Goal: Information Seeking & Learning: Check status

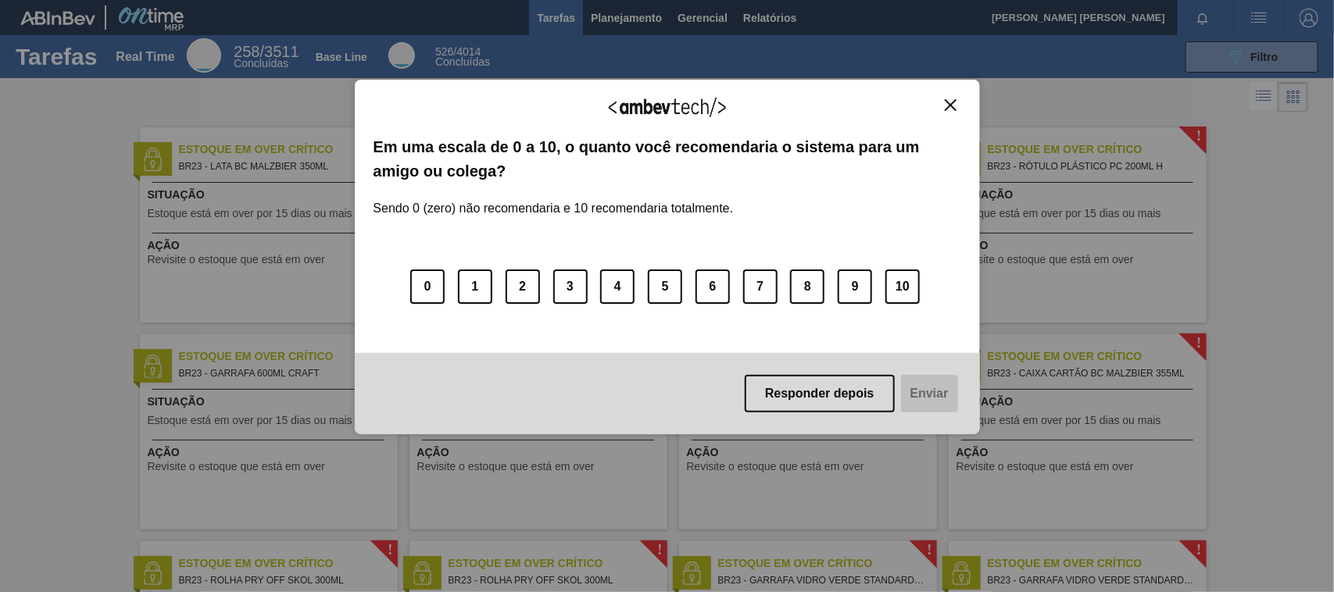
click at [955, 112] on div "Agradecemos seu feedback!" at bounding box center [666, 116] width 587 height 37
click at [948, 100] on img "Close" at bounding box center [951, 105] width 12 height 12
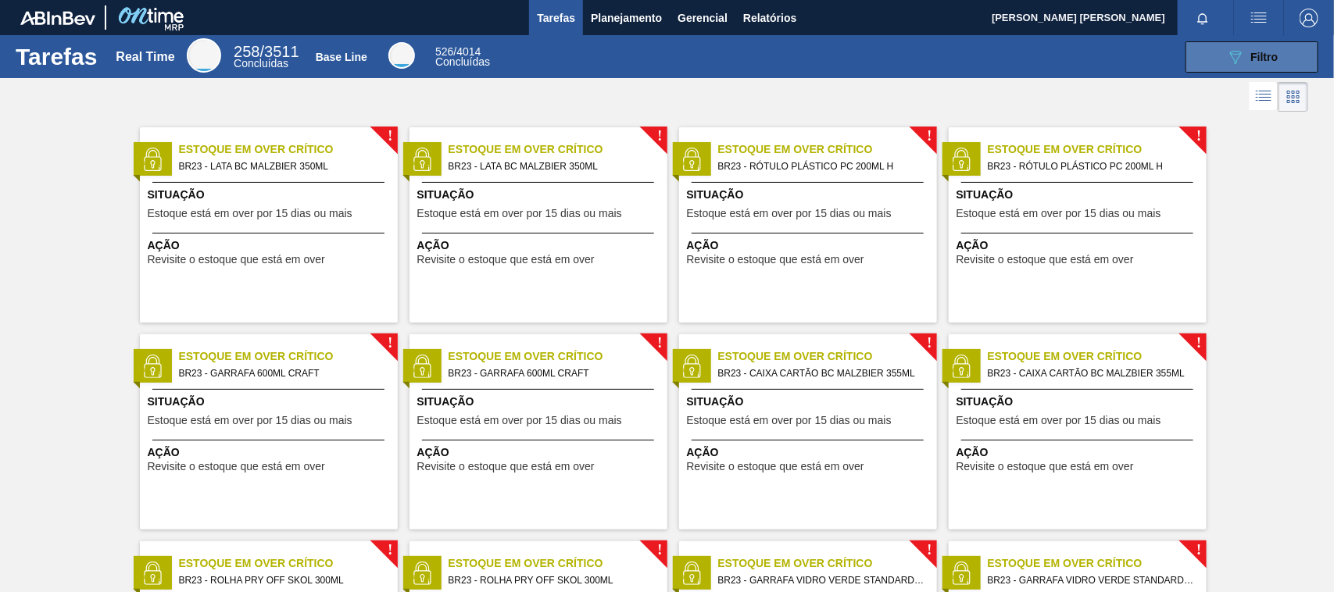
click at [1283, 51] on button "089F7B8B-B2A5-4AFE-B5C0-19BA573D28AC Filtro" at bounding box center [1251, 56] width 133 height 31
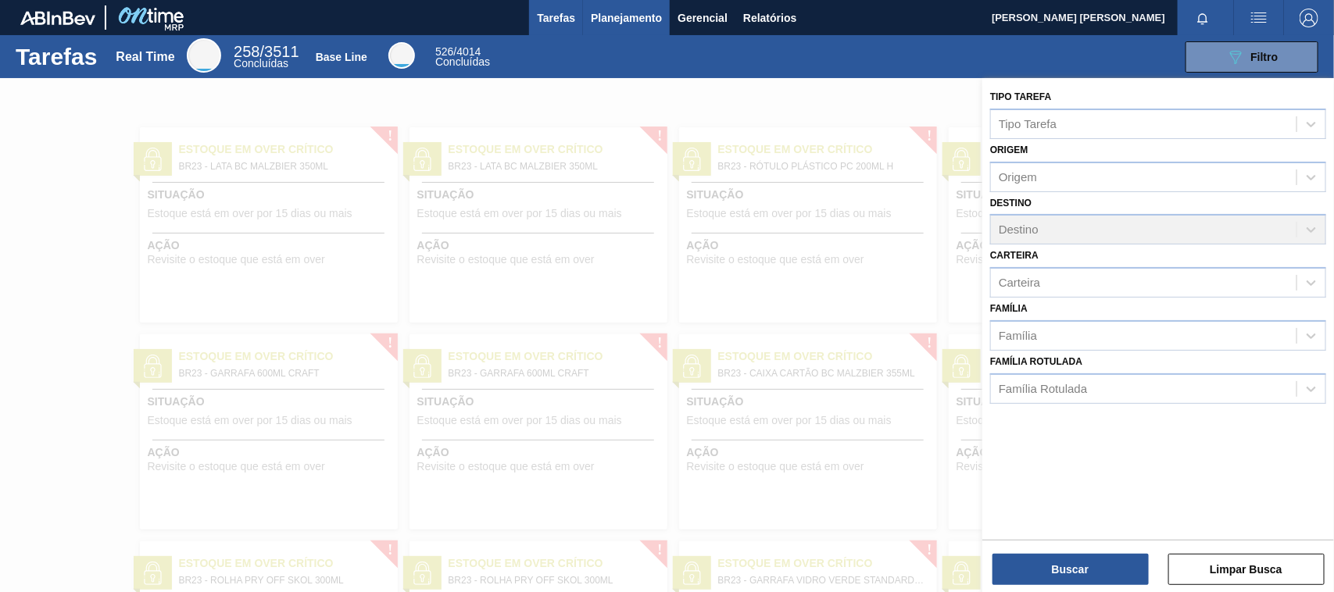
click at [629, 20] on span "Planejamento" at bounding box center [626, 18] width 71 height 19
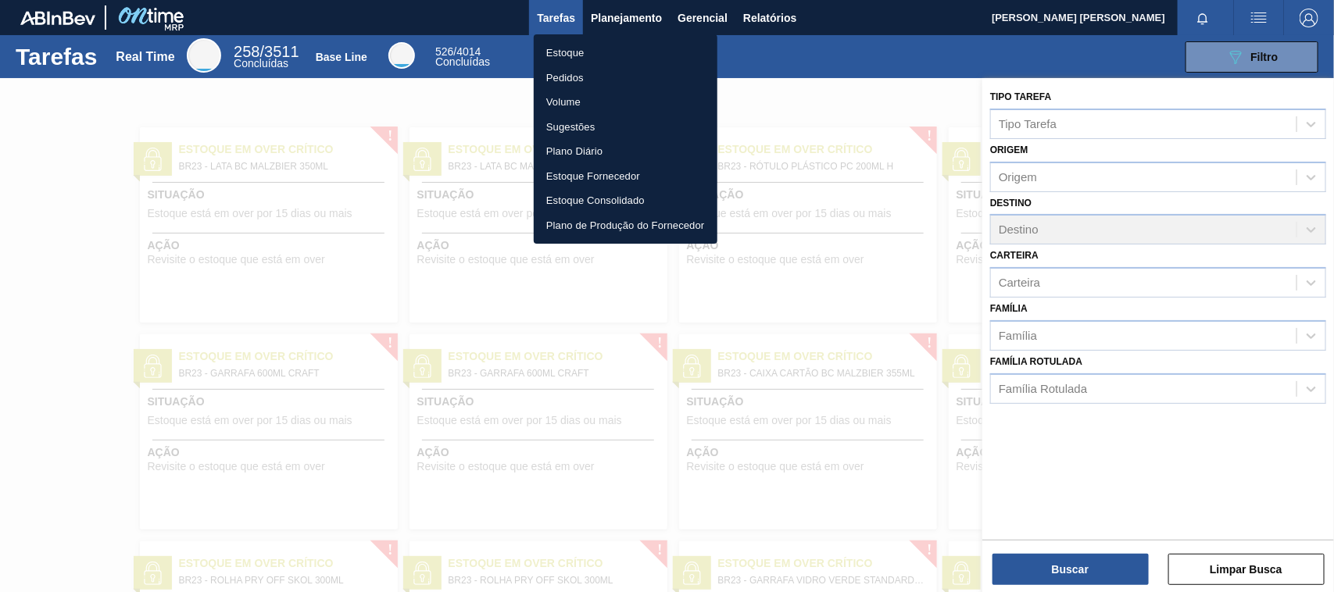
click at [580, 56] on li "Estoque" at bounding box center [626, 53] width 184 height 25
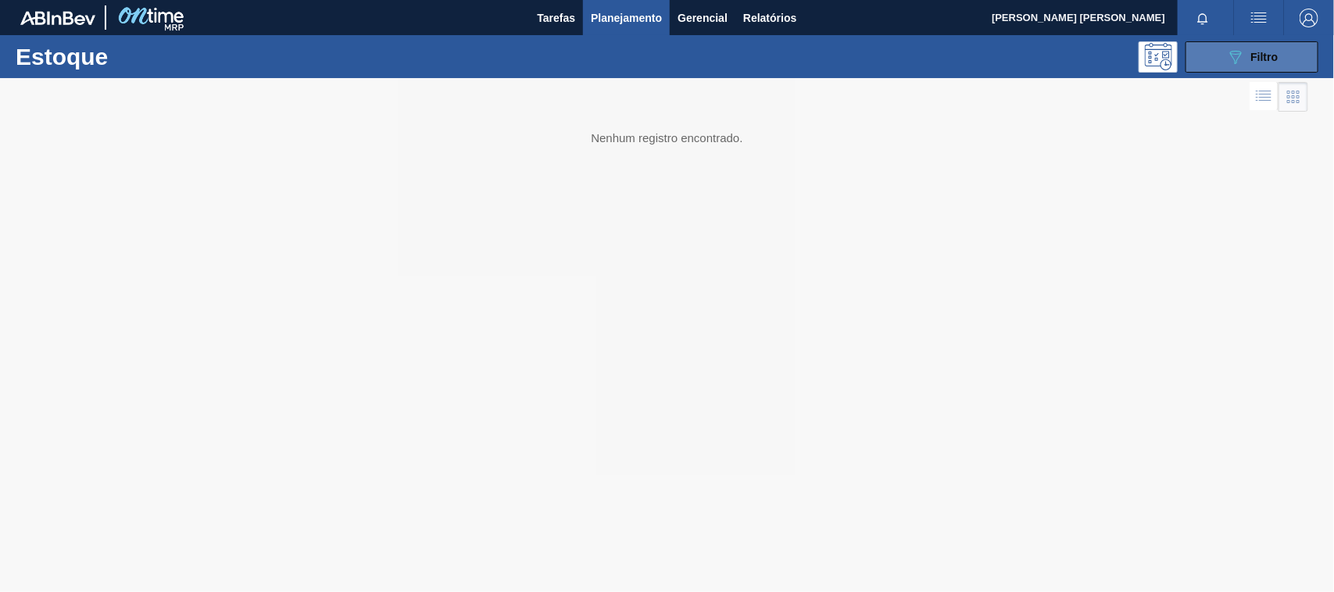
click at [1266, 52] on span "Filtro" at bounding box center [1264, 57] width 27 height 12
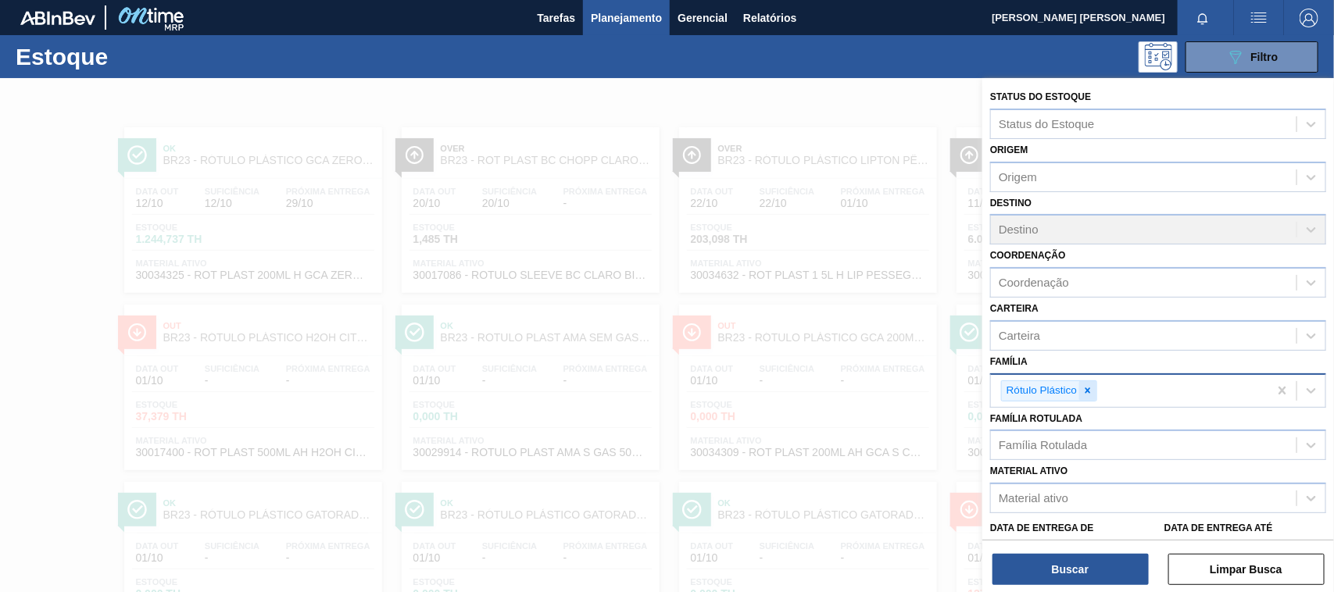
click at [1084, 385] on icon at bounding box center [1087, 390] width 11 height 11
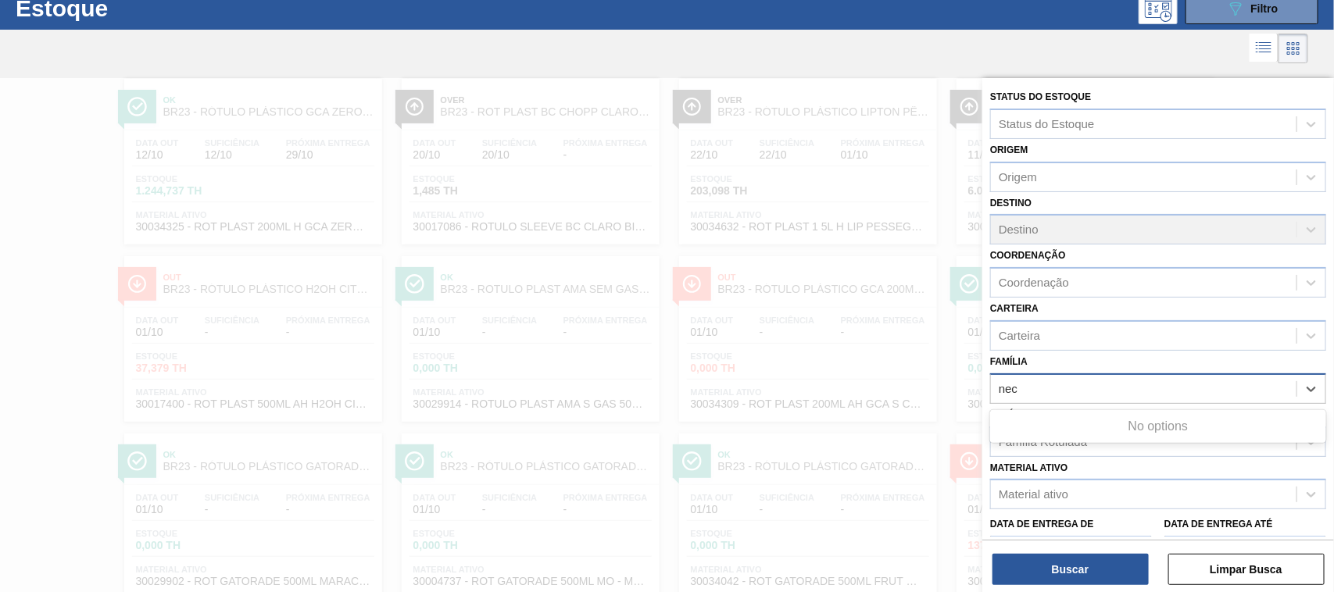
scroll to position [55, 0]
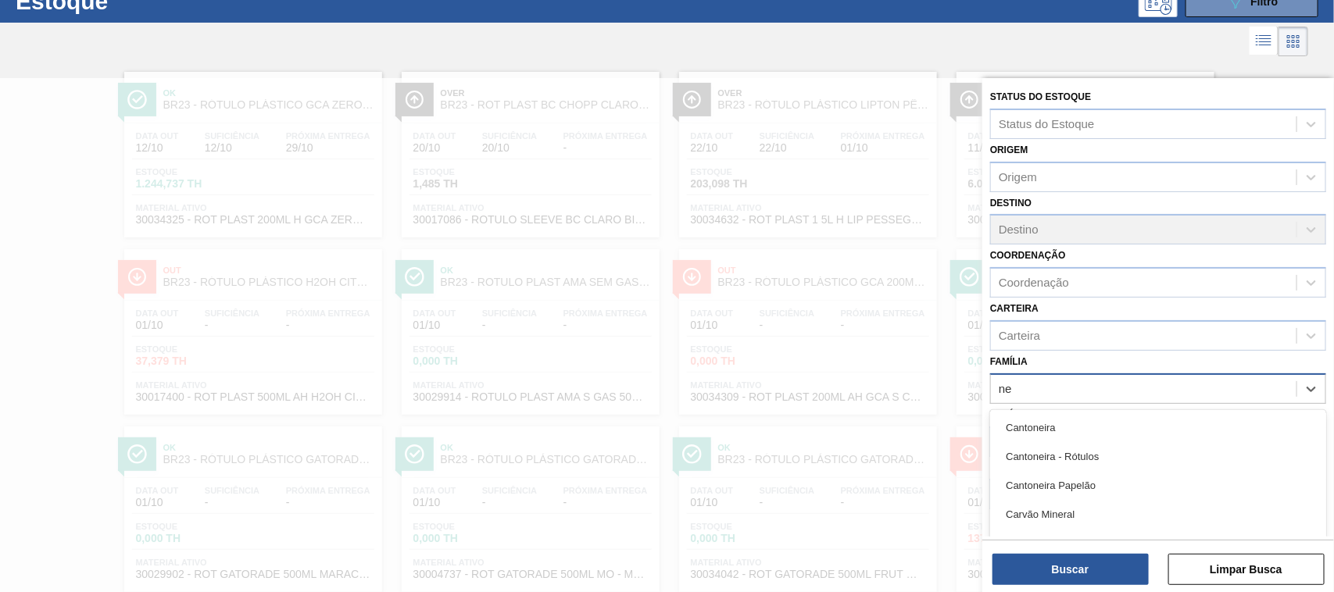
type input "n"
click at [1048, 338] on div "Carteira" at bounding box center [1143, 335] width 305 height 23
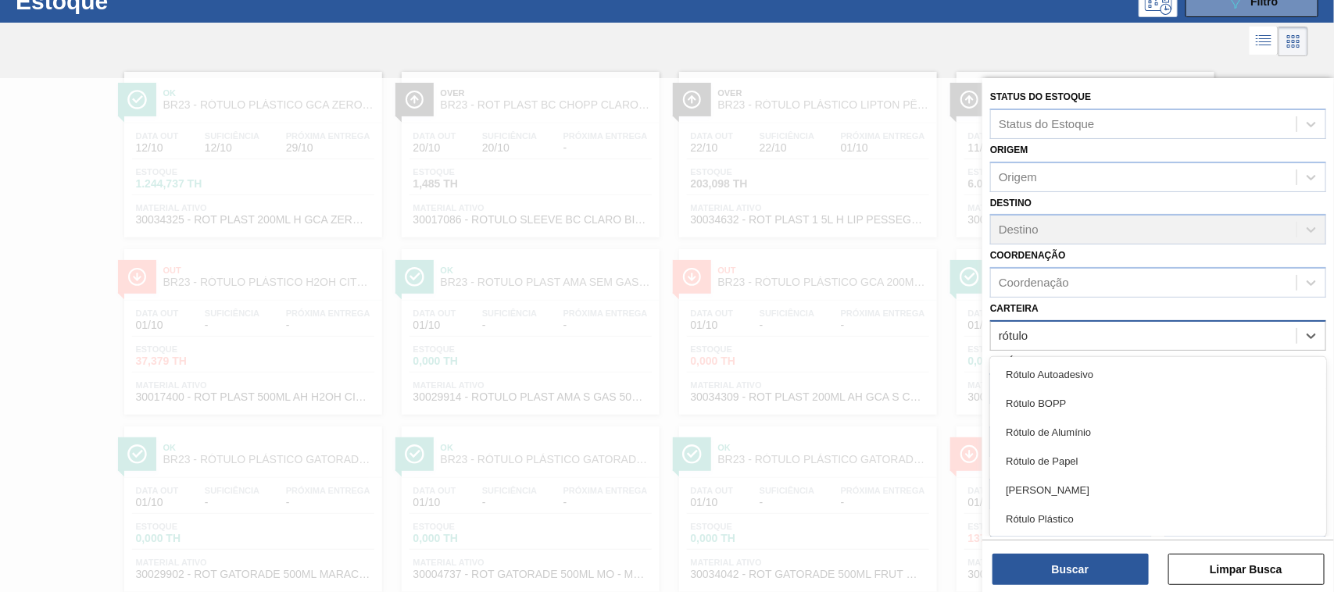
type input "rótulo p"
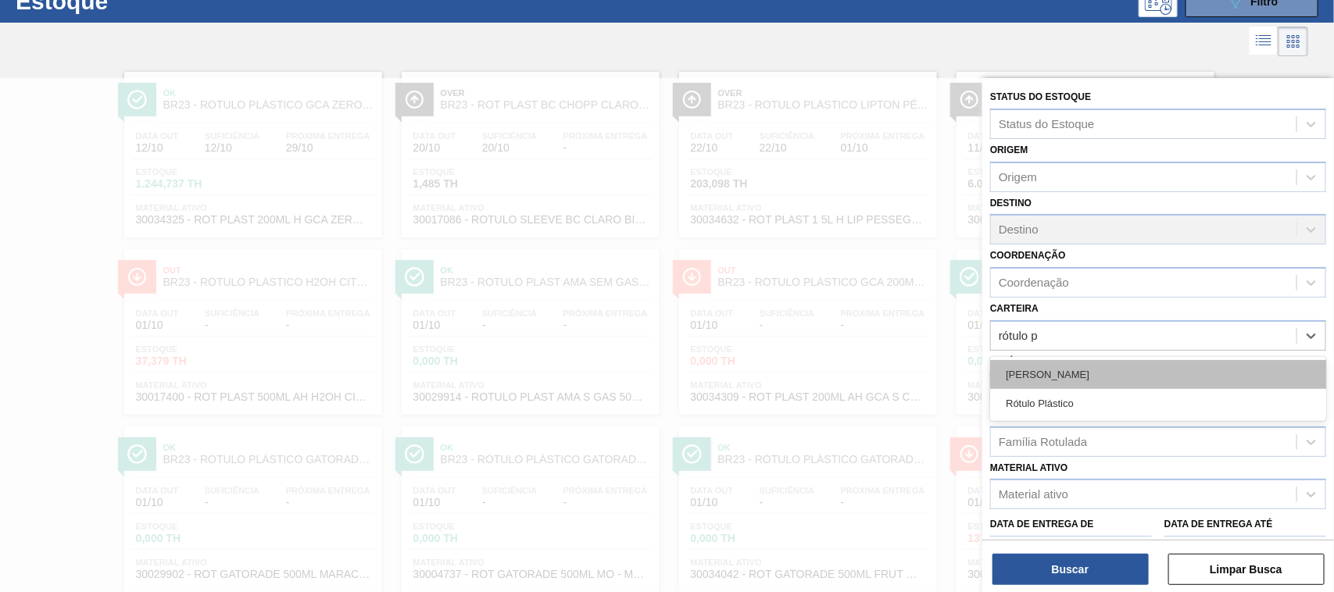
click at [1053, 360] on div "[PERSON_NAME]" at bounding box center [1158, 374] width 336 height 29
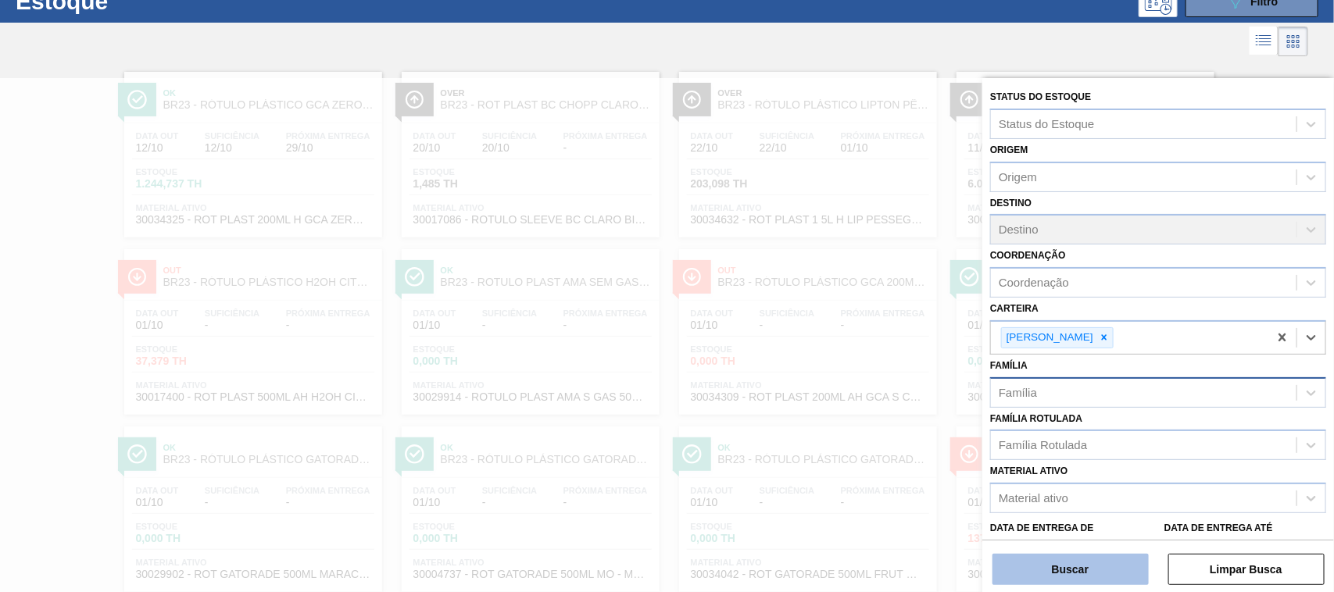
click at [1086, 557] on button "Buscar" at bounding box center [1070, 569] width 156 height 31
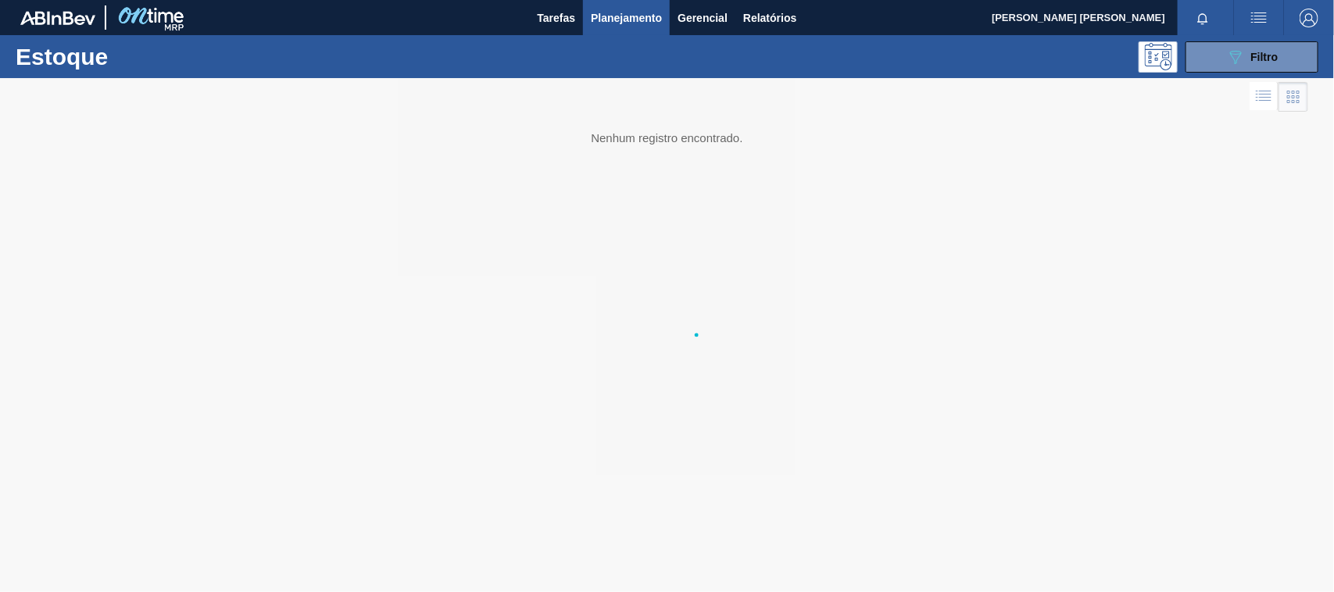
scroll to position [0, 0]
click at [1239, 62] on icon "089F7B8B-B2A5-4AFE-B5C0-19BA573D28AC" at bounding box center [1235, 57] width 19 height 19
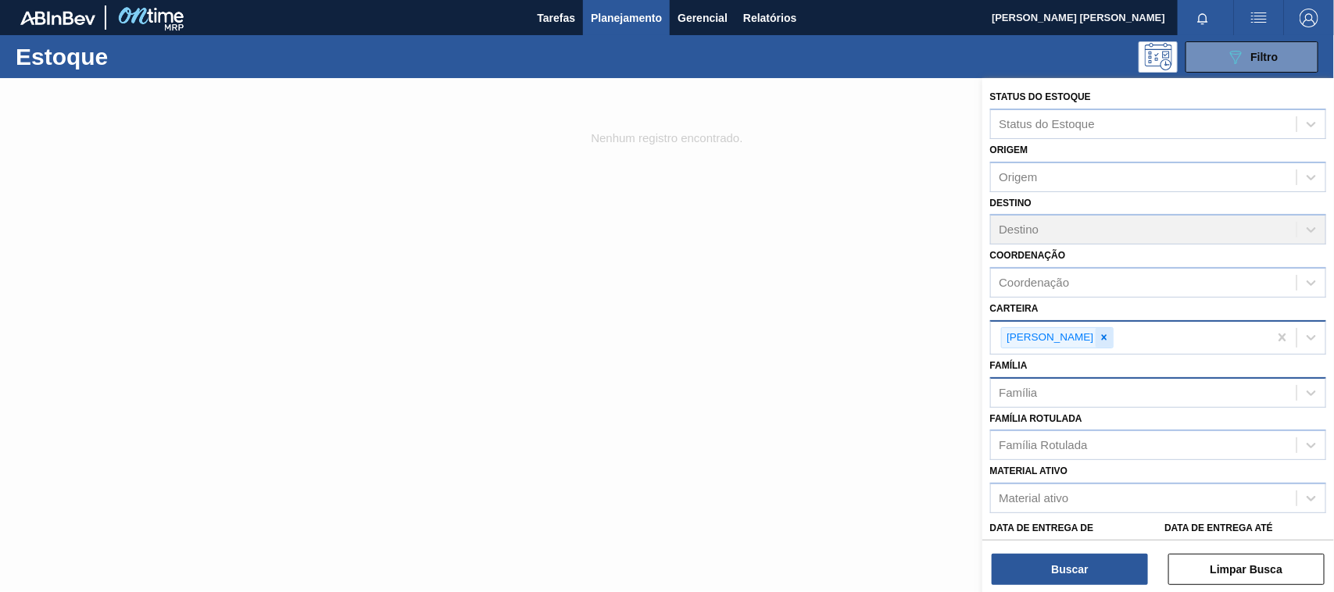
click at [1098, 334] on icon at bounding box center [1103, 337] width 11 height 11
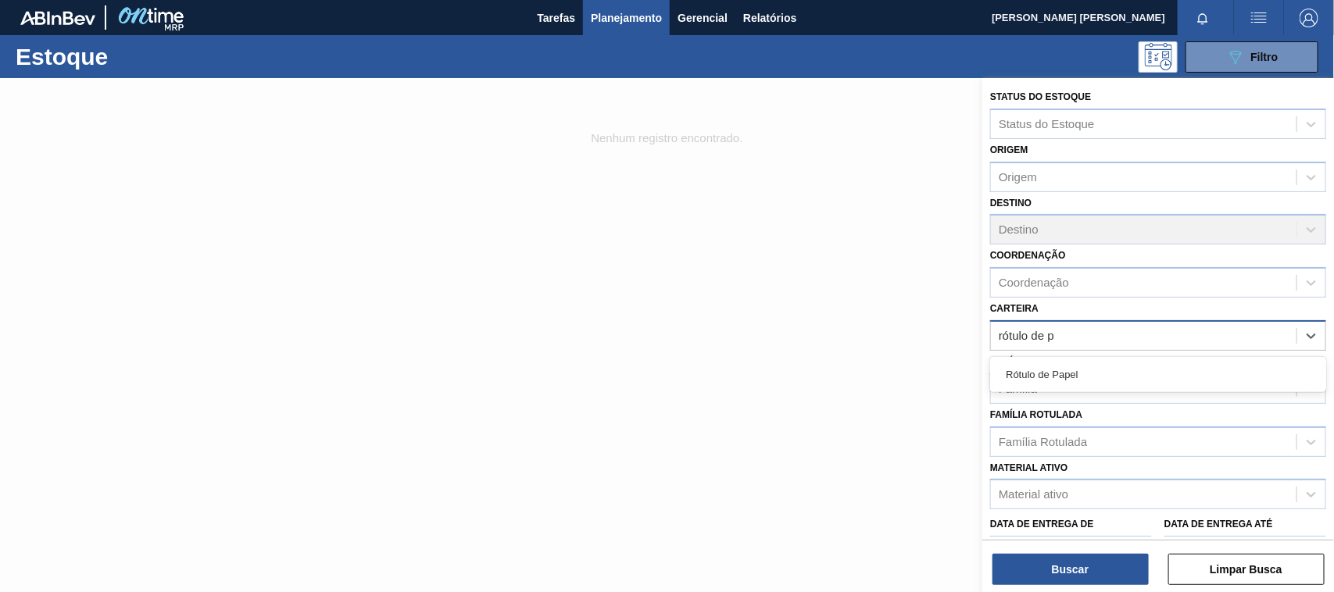
type input "rótulo de pa"
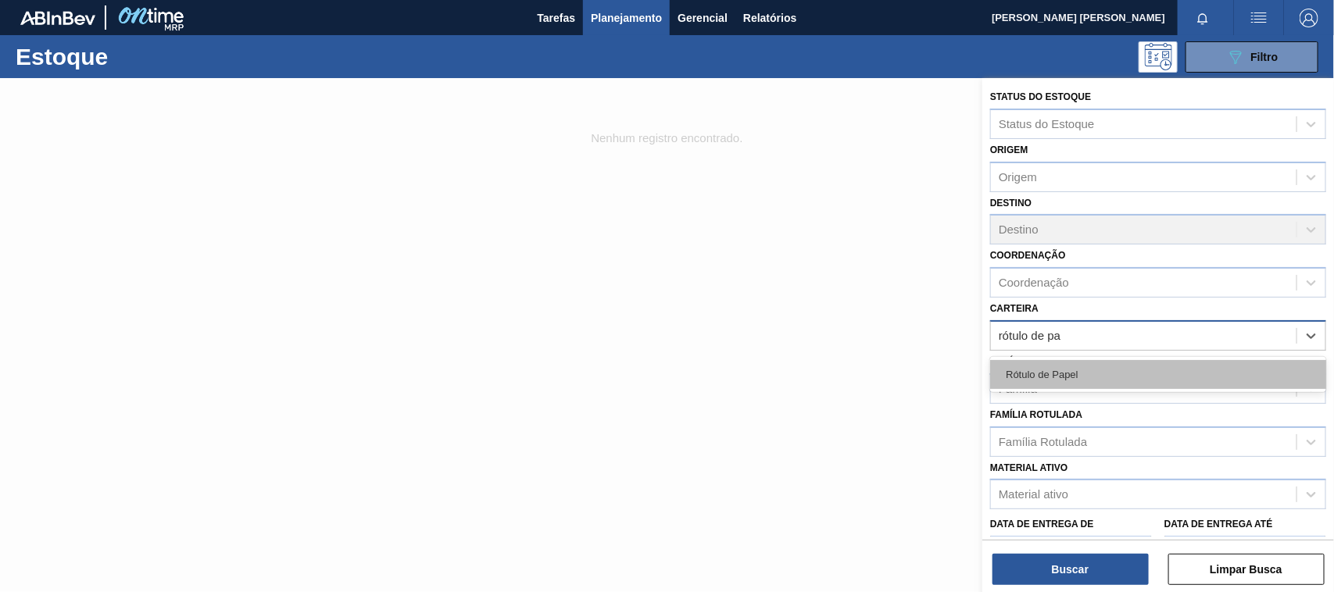
click at [1091, 369] on div "Rótulo de Papel" at bounding box center [1158, 374] width 336 height 29
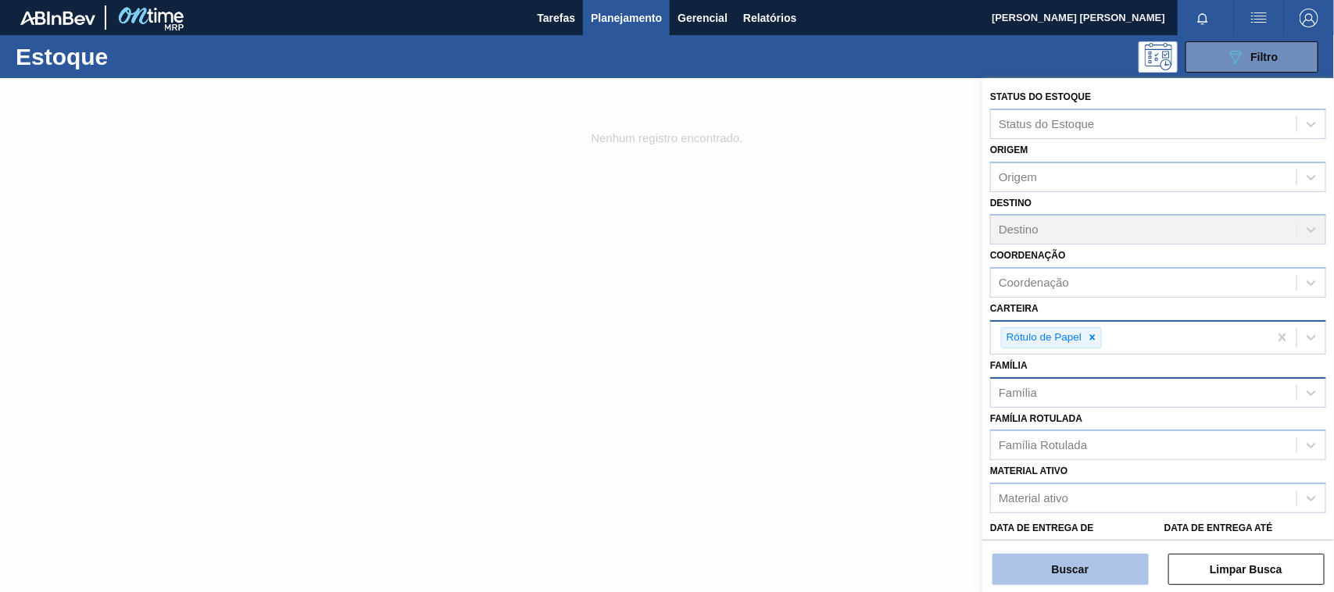
click at [1088, 563] on button "Buscar" at bounding box center [1070, 569] width 156 height 31
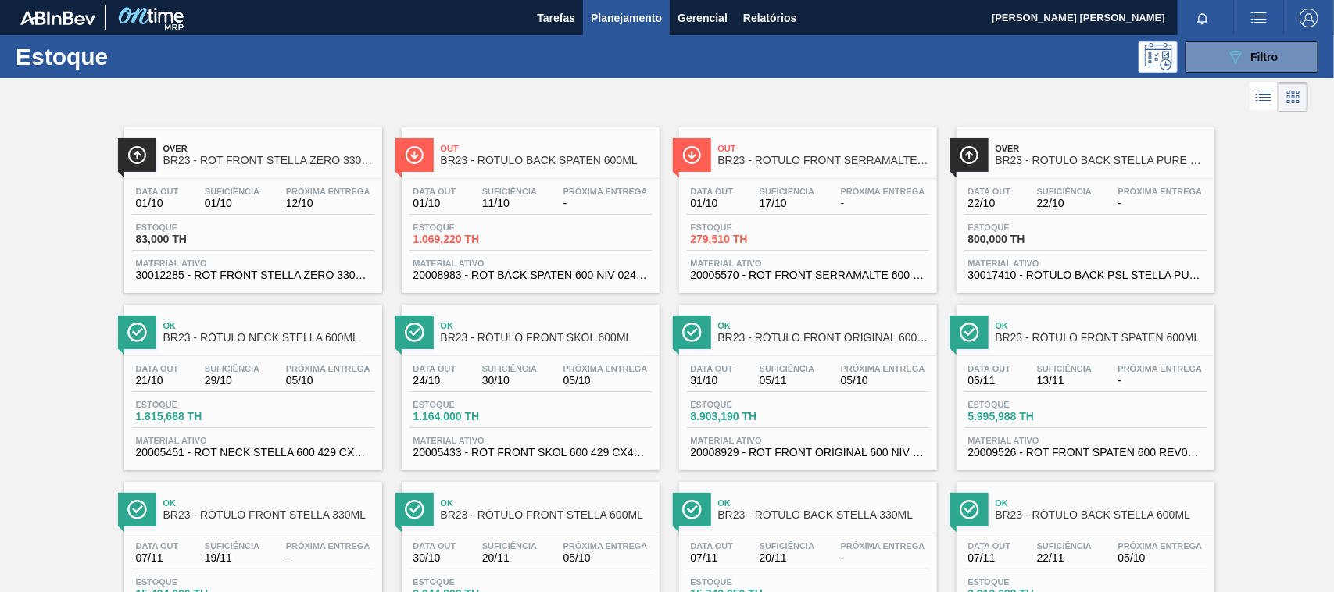
click at [1186, 232] on div "Estoque 800,000 TH" at bounding box center [1085, 237] width 242 height 28
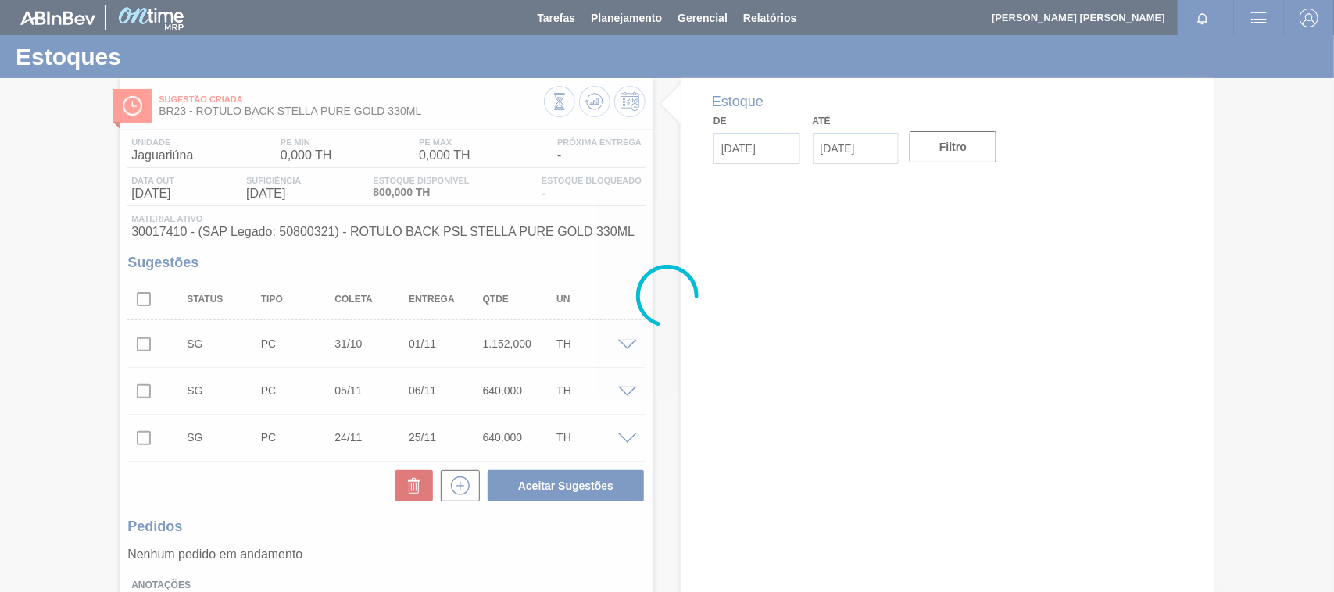
drag, startPoint x: 1186, startPoint y: 232, endPoint x: 584, endPoint y: 12, distance: 640.6
click at [584, 12] on div at bounding box center [667, 296] width 1334 height 592
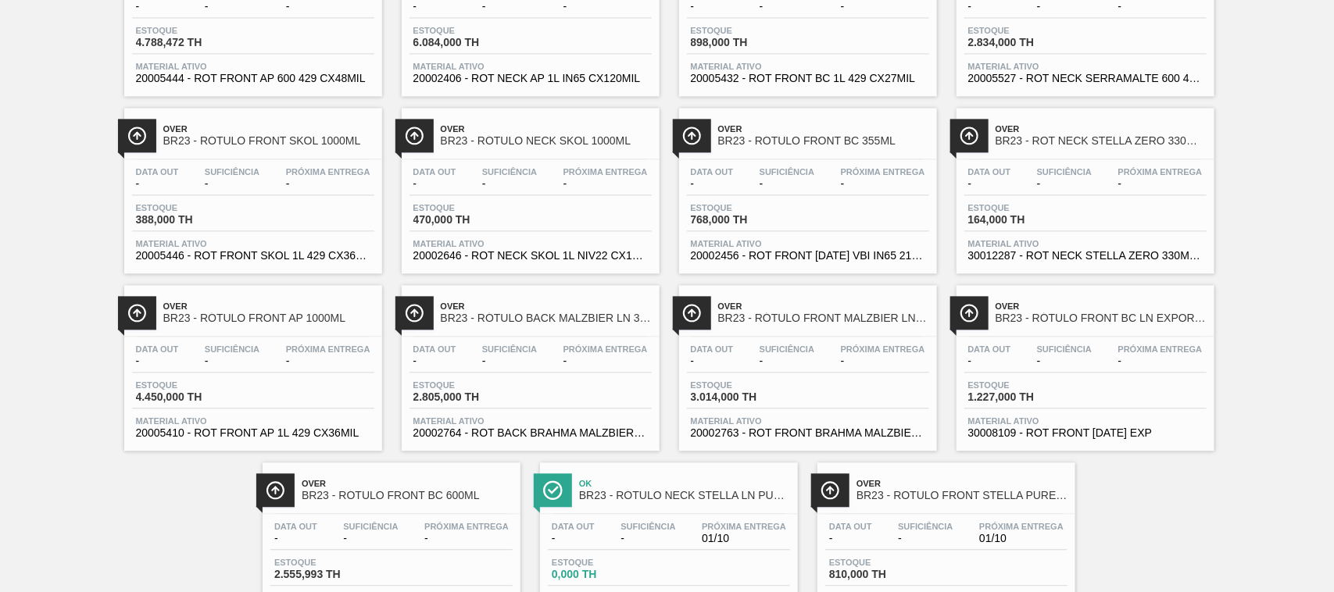
scroll to position [1459, 0]
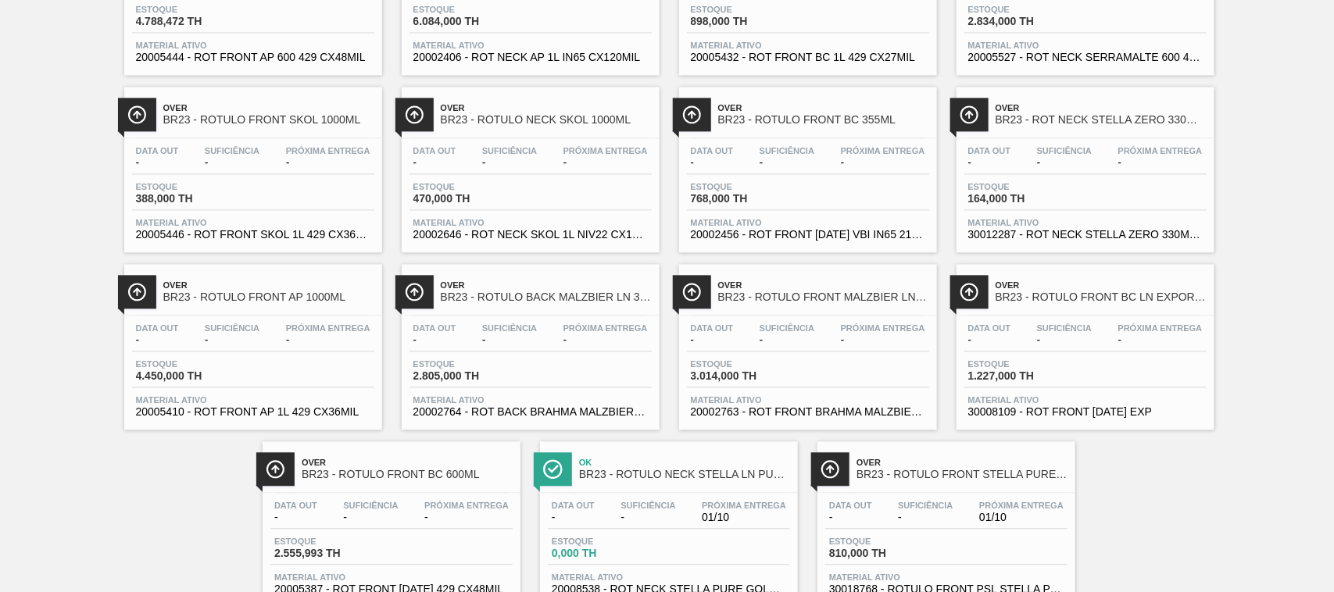
click at [670, 487] on div "Ok BR23 - RÓTULO NECK STELLA LN PURE GOLD 330ML" at bounding box center [684, 469] width 211 height 35
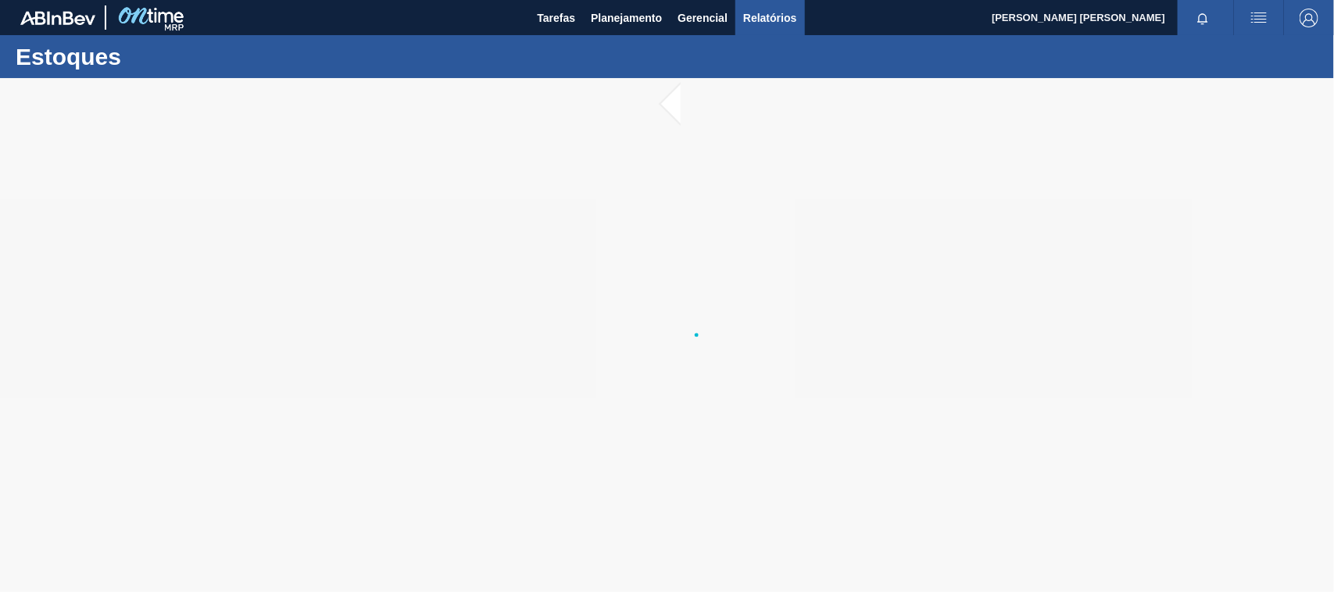
click at [768, 14] on span "Relatórios" at bounding box center [769, 18] width 53 height 19
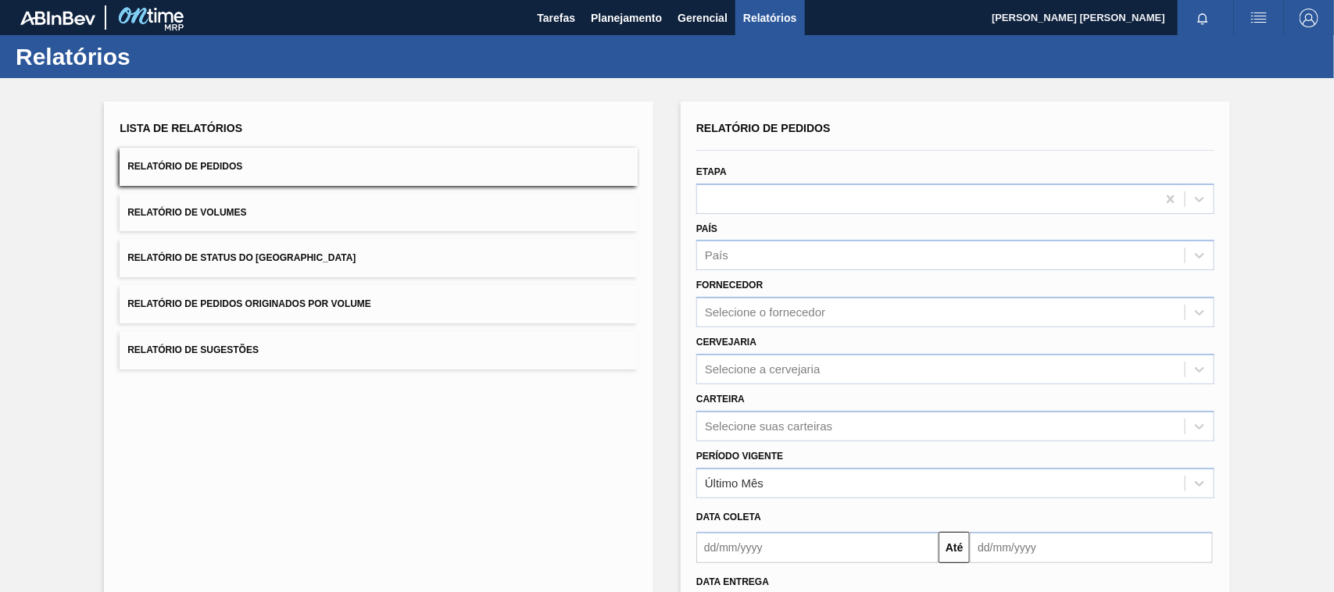
click at [443, 254] on button "Relatório de Status do [GEOGRAPHIC_DATA]" at bounding box center [379, 258] width 518 height 38
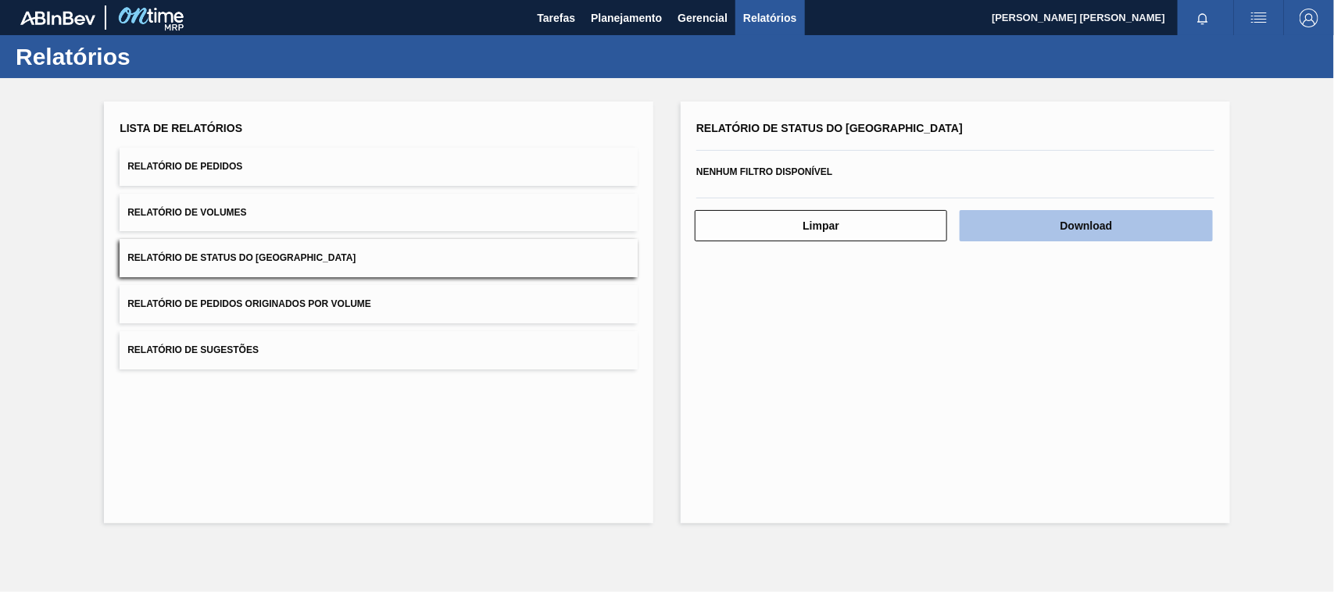
click at [1037, 219] on button "Download" at bounding box center [1085, 225] width 252 height 31
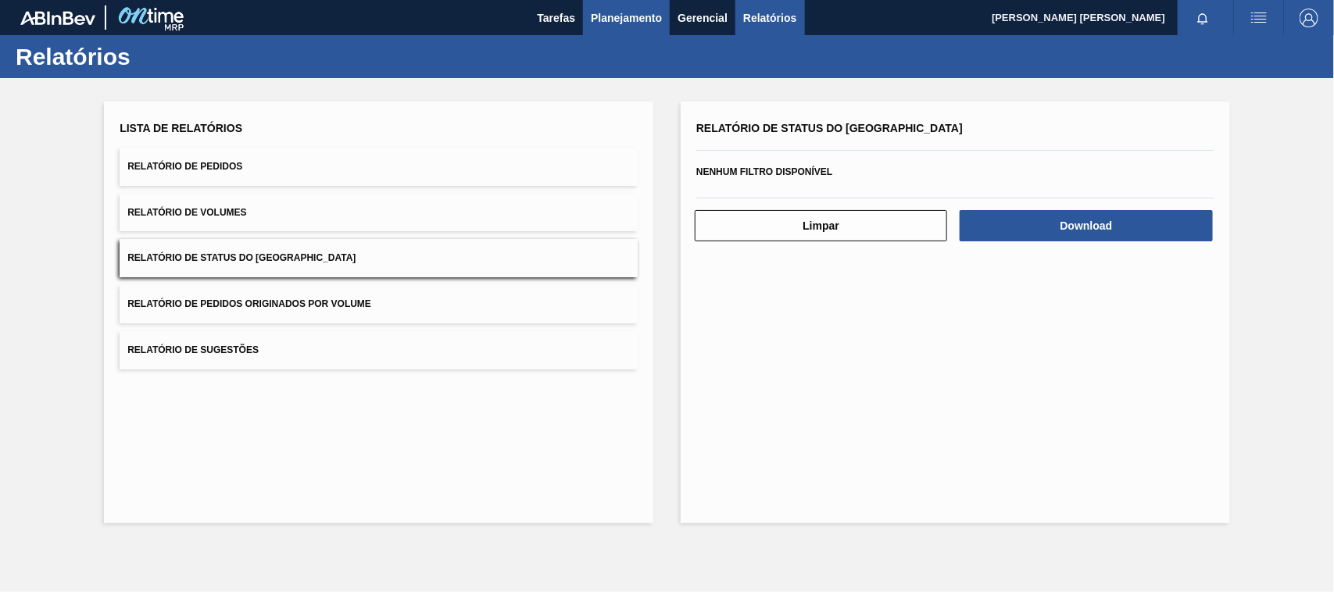
click at [610, 14] on span "Planejamento" at bounding box center [626, 18] width 71 height 19
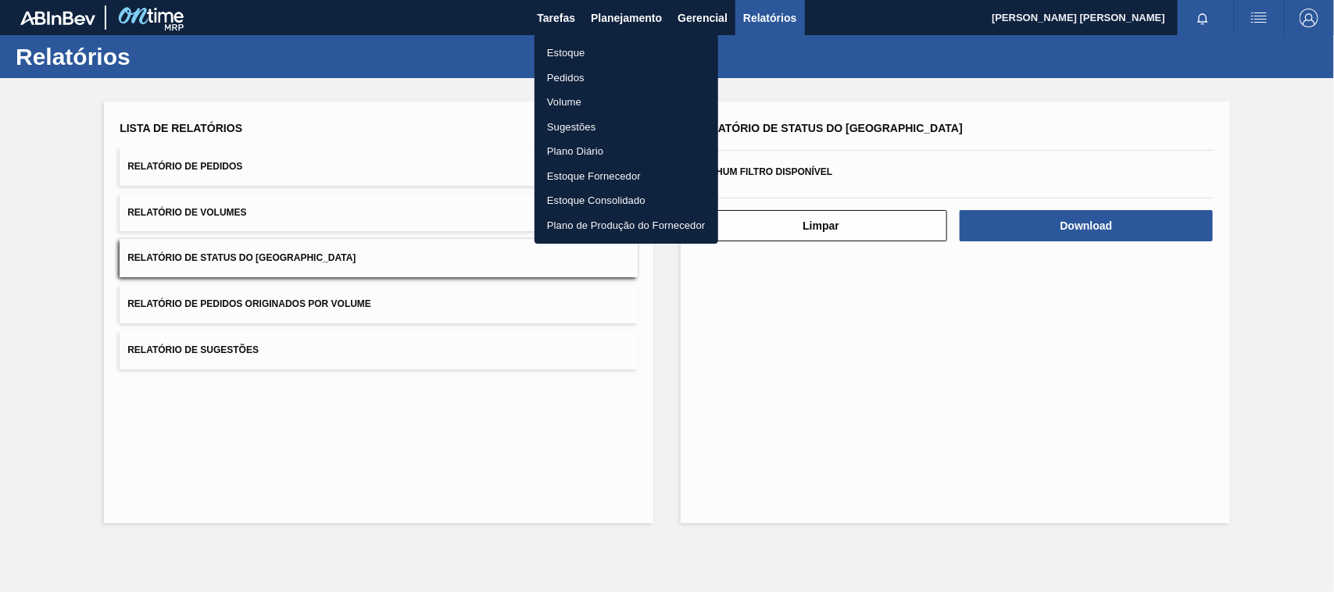
click at [595, 52] on li "Estoque" at bounding box center [626, 53] width 184 height 25
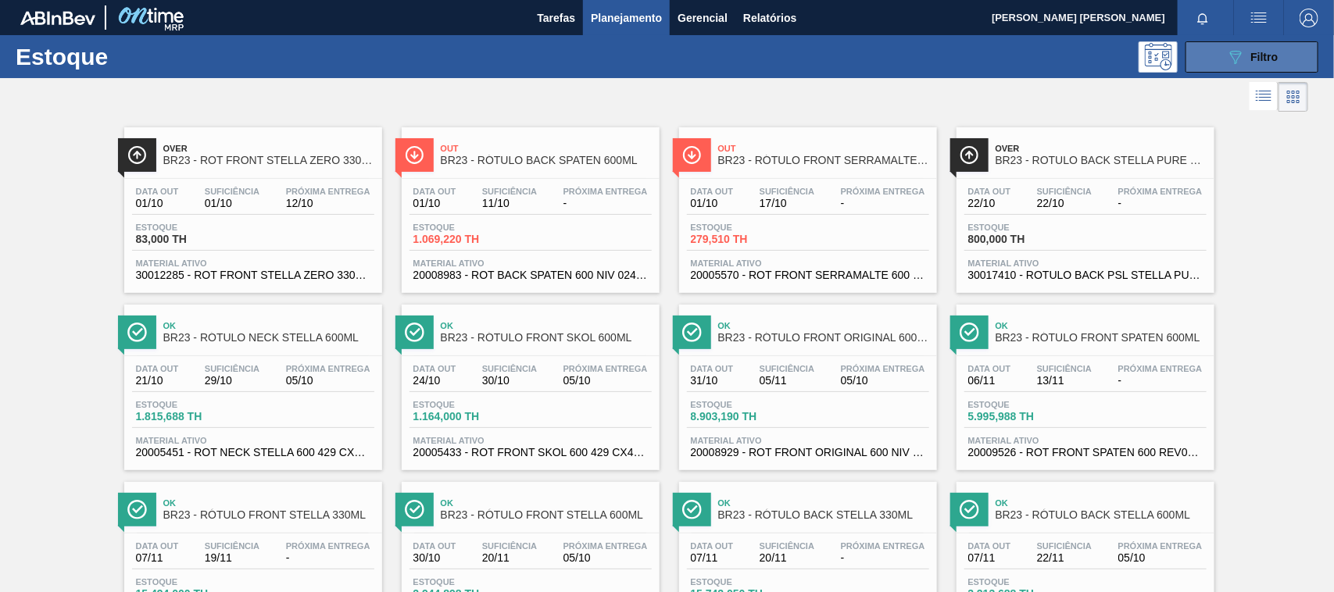
click at [1251, 52] on span "Filtro" at bounding box center [1264, 57] width 27 height 12
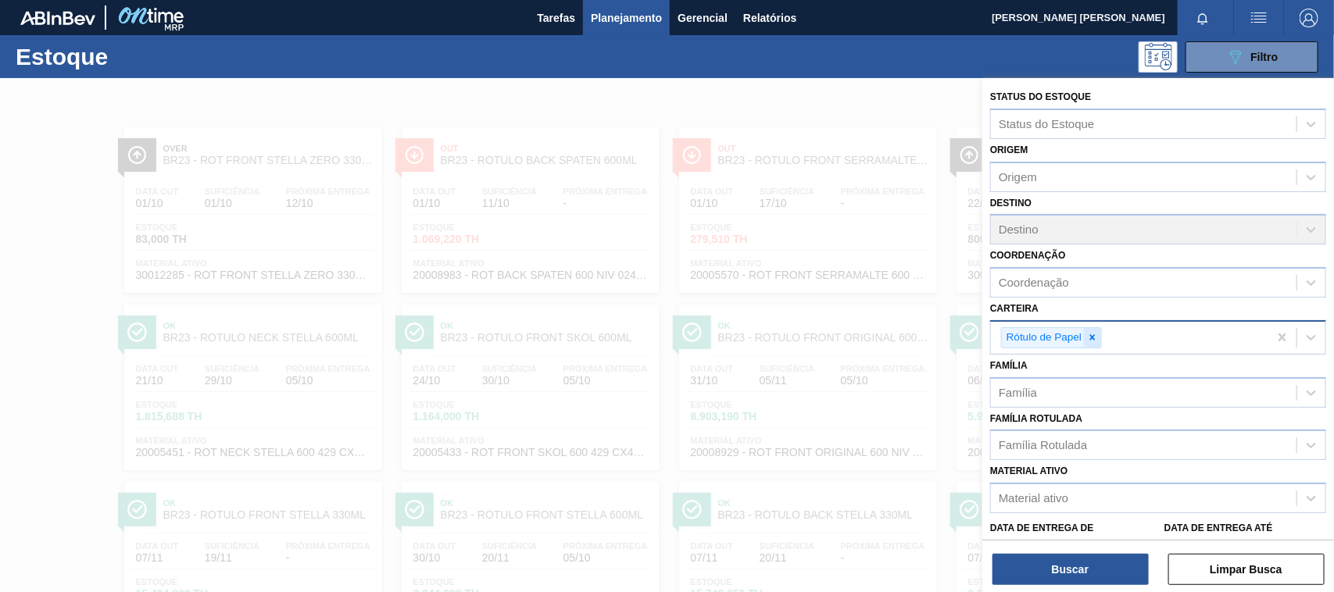
click at [1096, 337] on icon at bounding box center [1092, 337] width 11 height 11
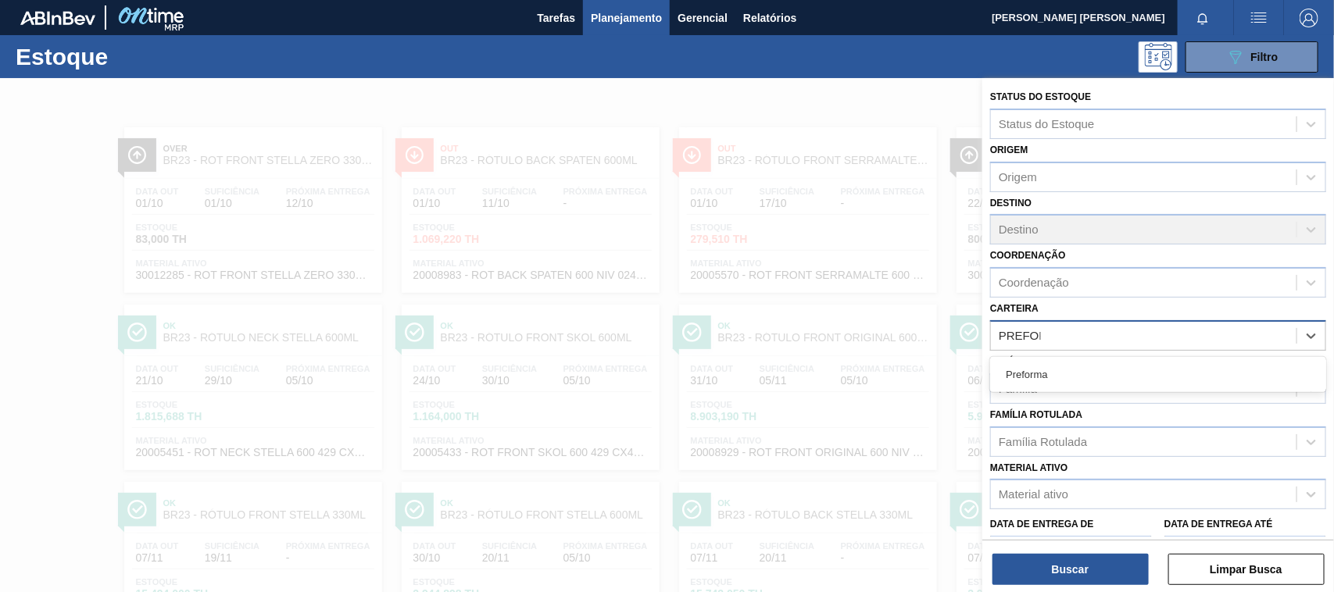
type input "PREFORM"
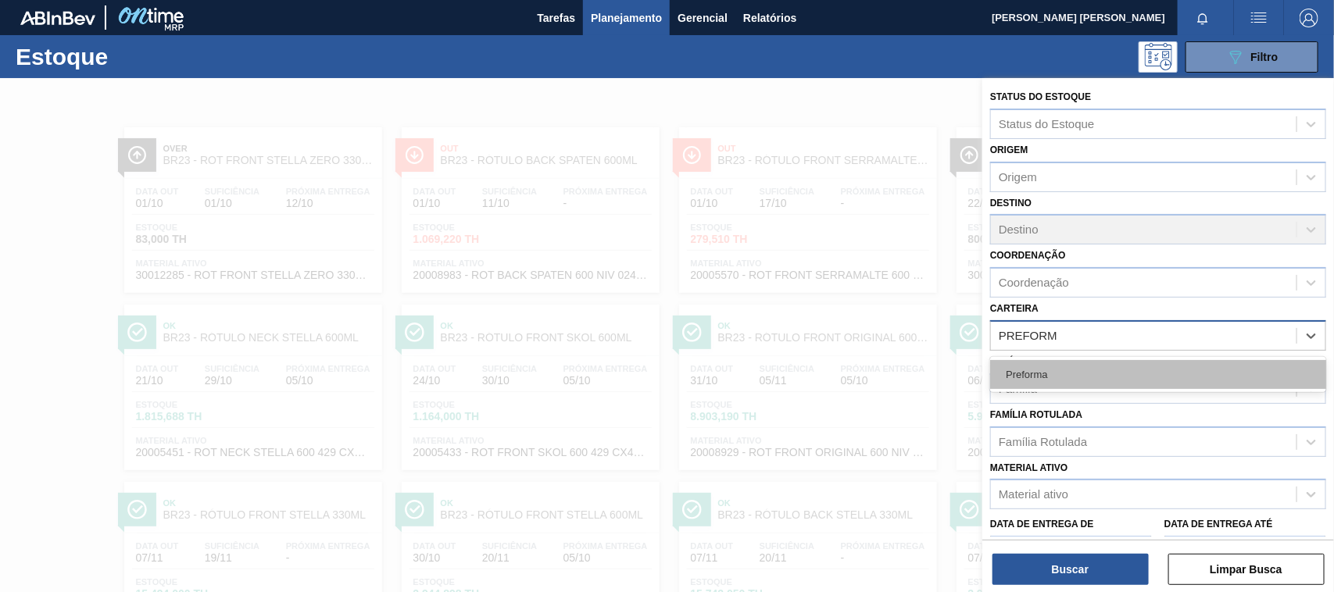
click at [1065, 384] on div "Preforma" at bounding box center [1158, 374] width 336 height 29
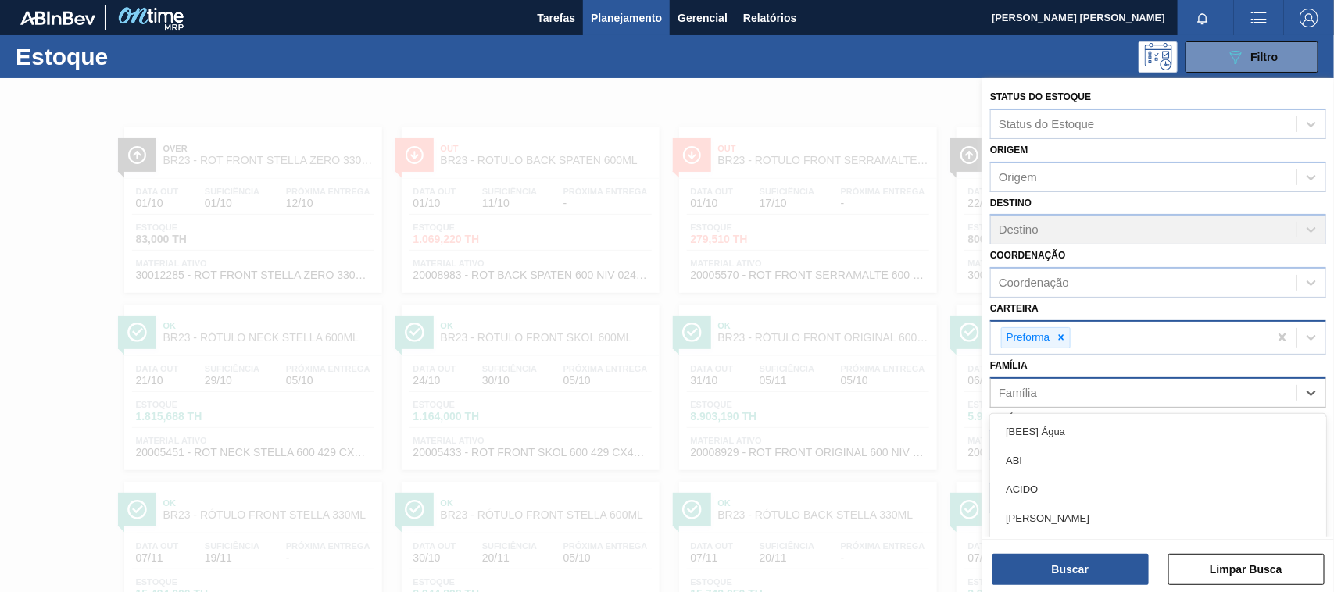
click at [1063, 398] on div "Família" at bounding box center [1143, 392] width 305 height 23
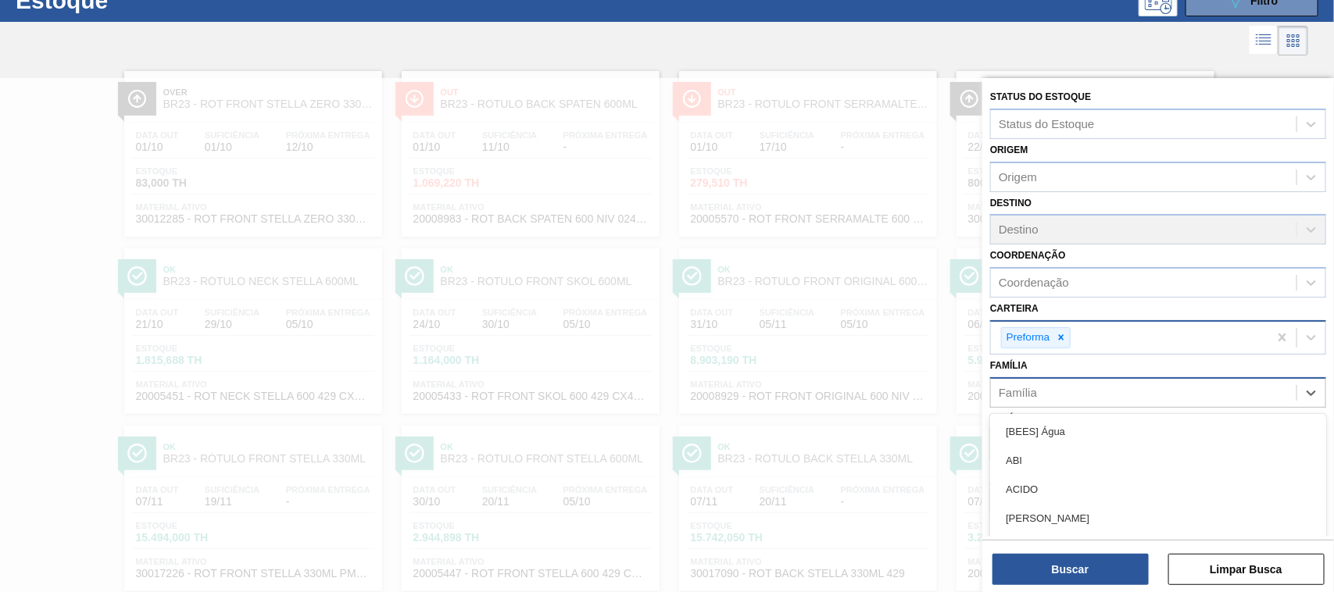
scroll to position [60, 0]
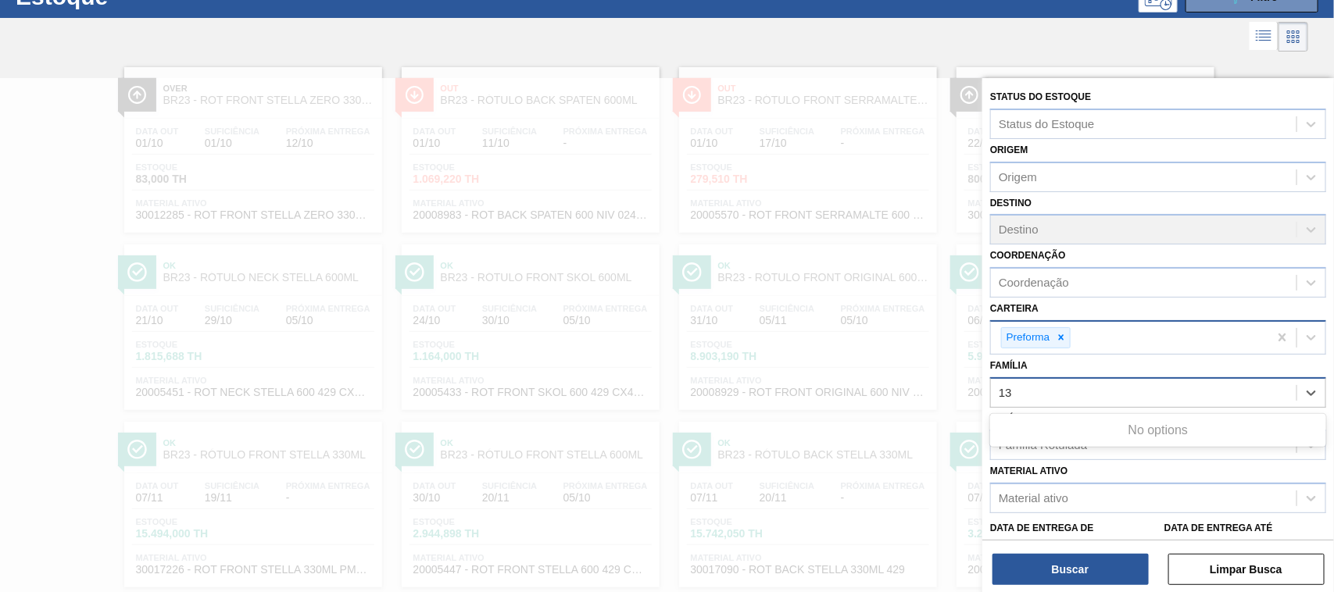
type input "1"
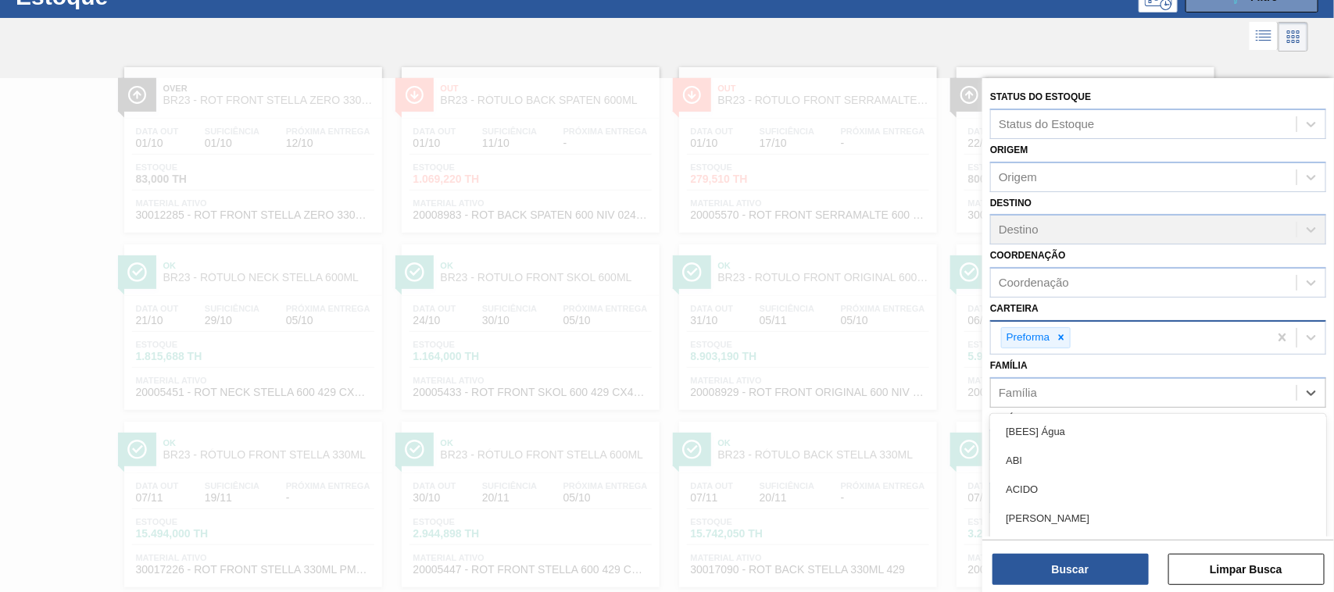
click at [1051, 365] on div "Família option , deselected. option [BEES] Água focused, 1 of 101. 101 results …" at bounding box center [1158, 381] width 336 height 53
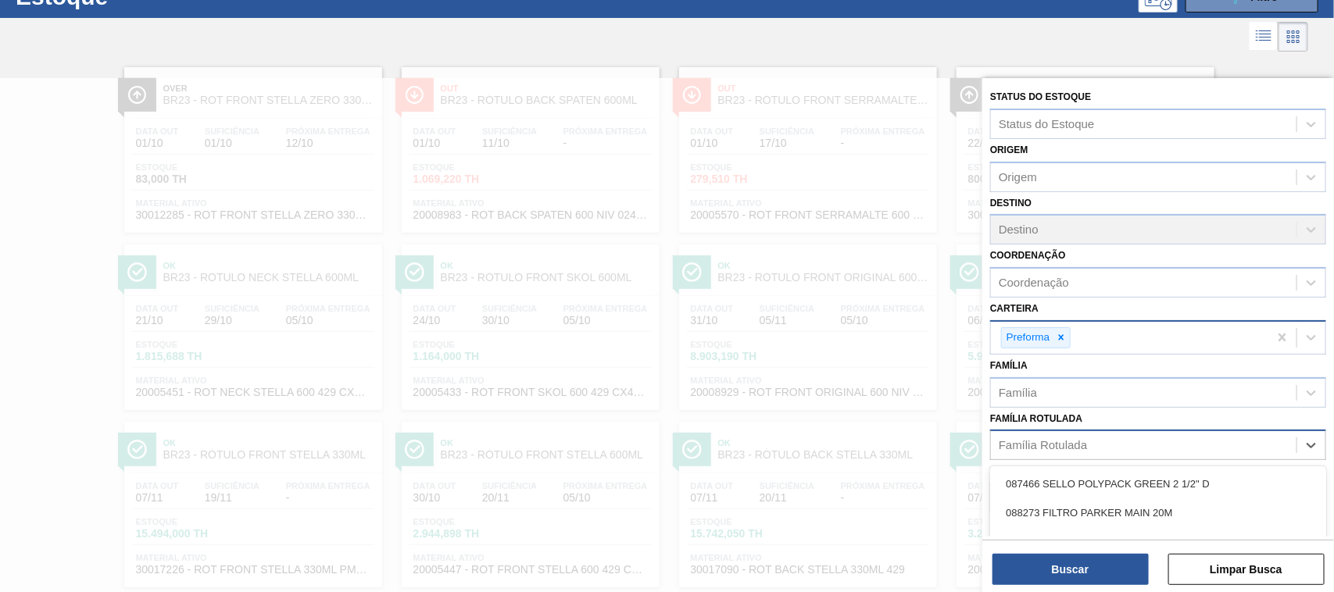
click at [1043, 441] on div "Família Rotulada" at bounding box center [1042, 445] width 88 height 13
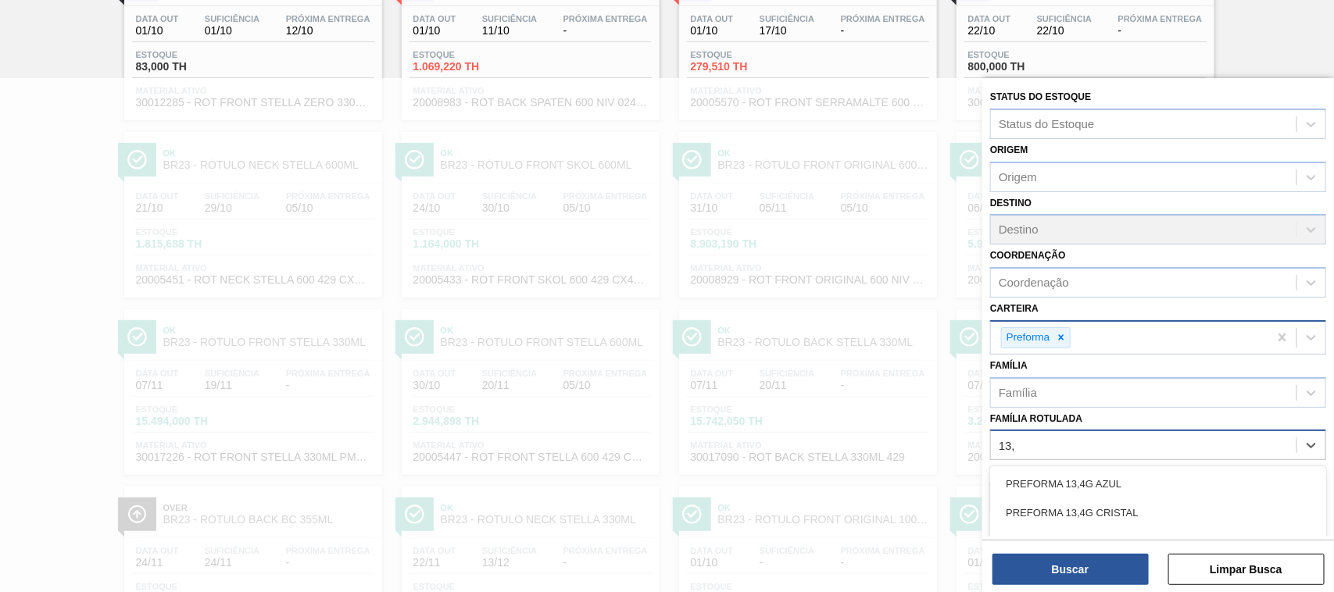
type Rotulada "13,7"
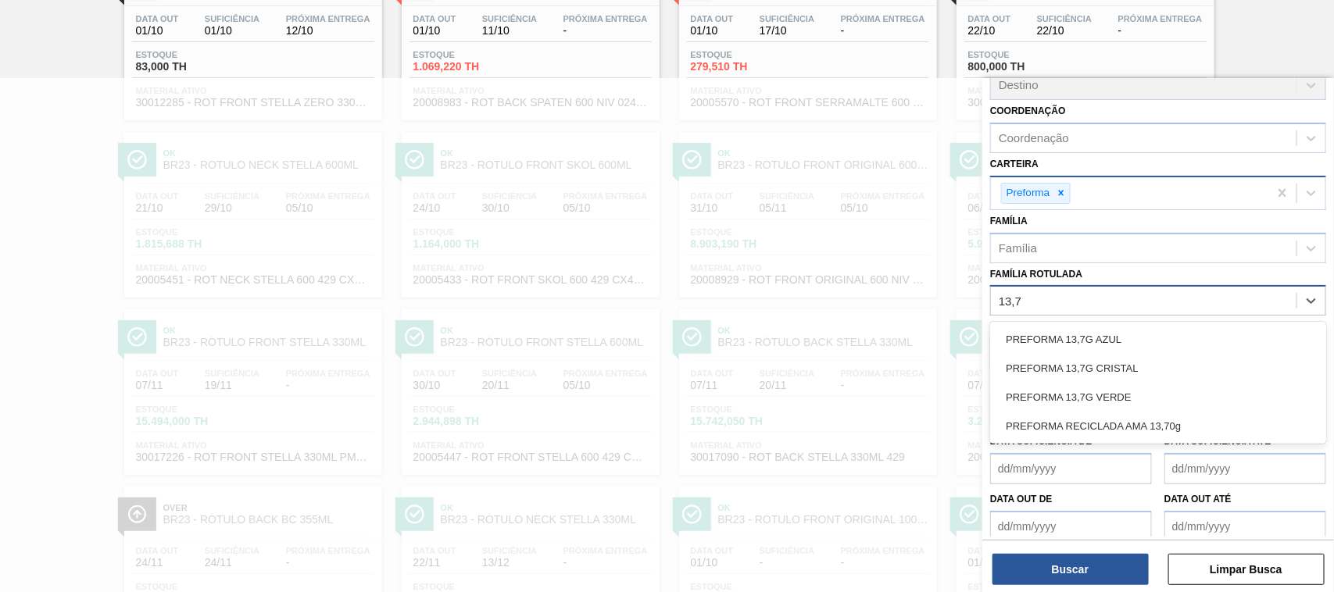
scroll to position [145, 0]
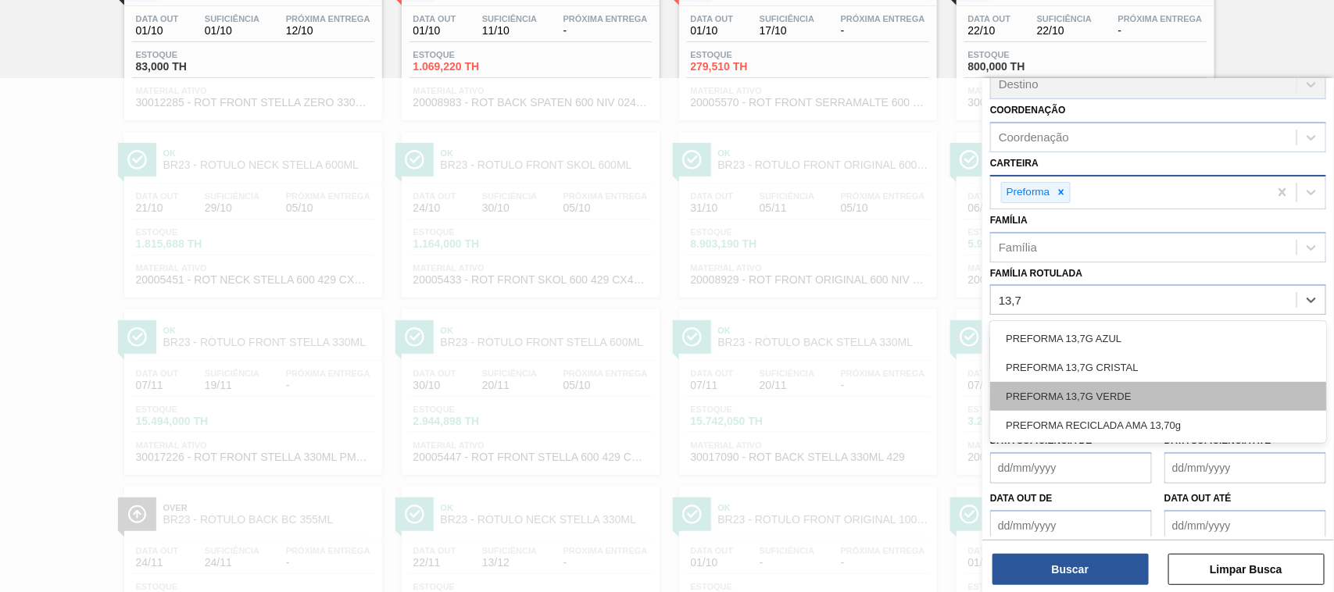
click at [1122, 384] on div "PREFORMA 13,7G VERDE" at bounding box center [1158, 396] width 336 height 29
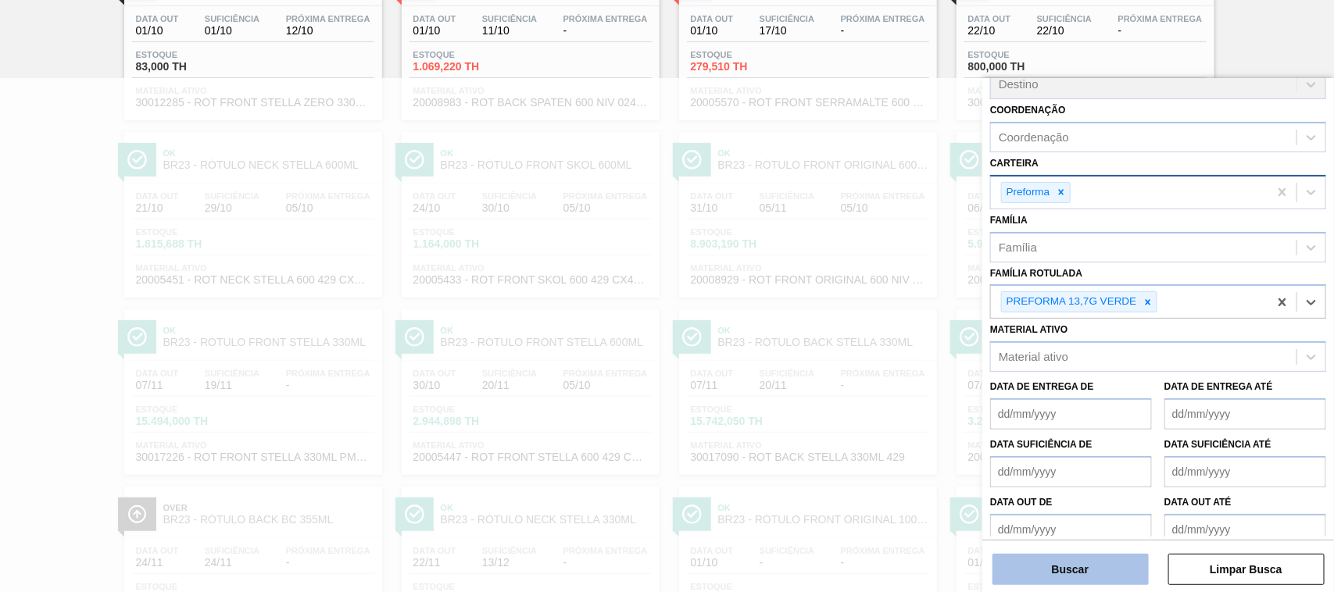
click at [1079, 584] on button "Buscar" at bounding box center [1070, 569] width 156 height 31
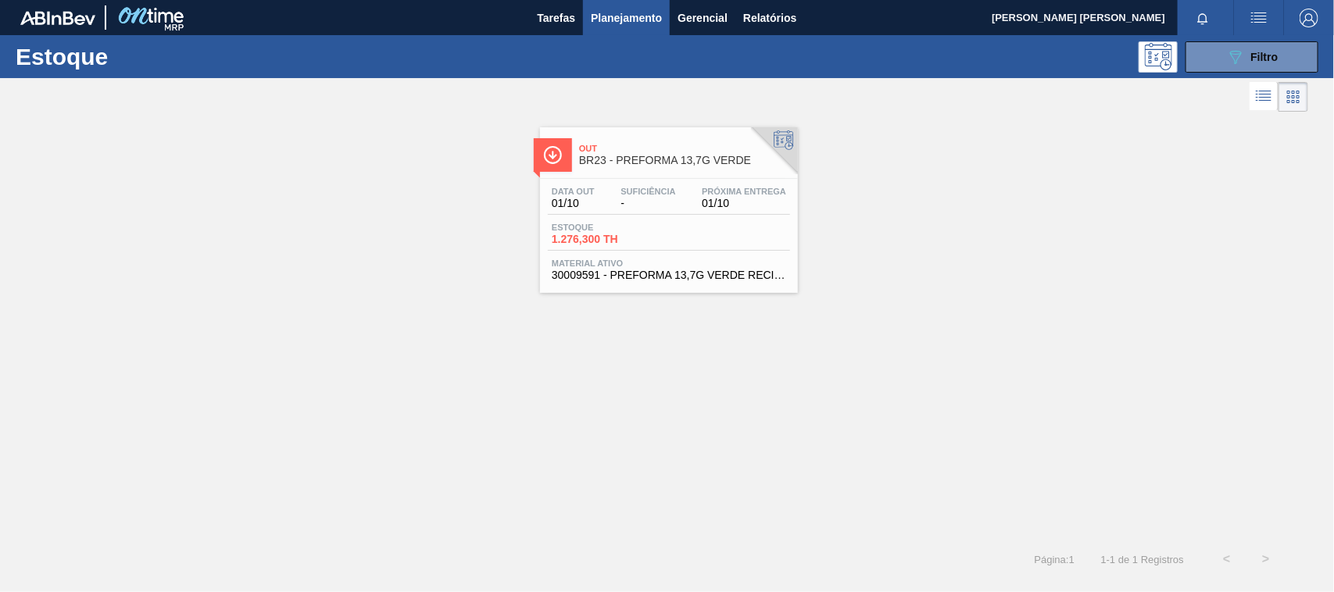
click at [674, 240] on div "Estoque 1.276,300 TH" at bounding box center [669, 237] width 242 height 28
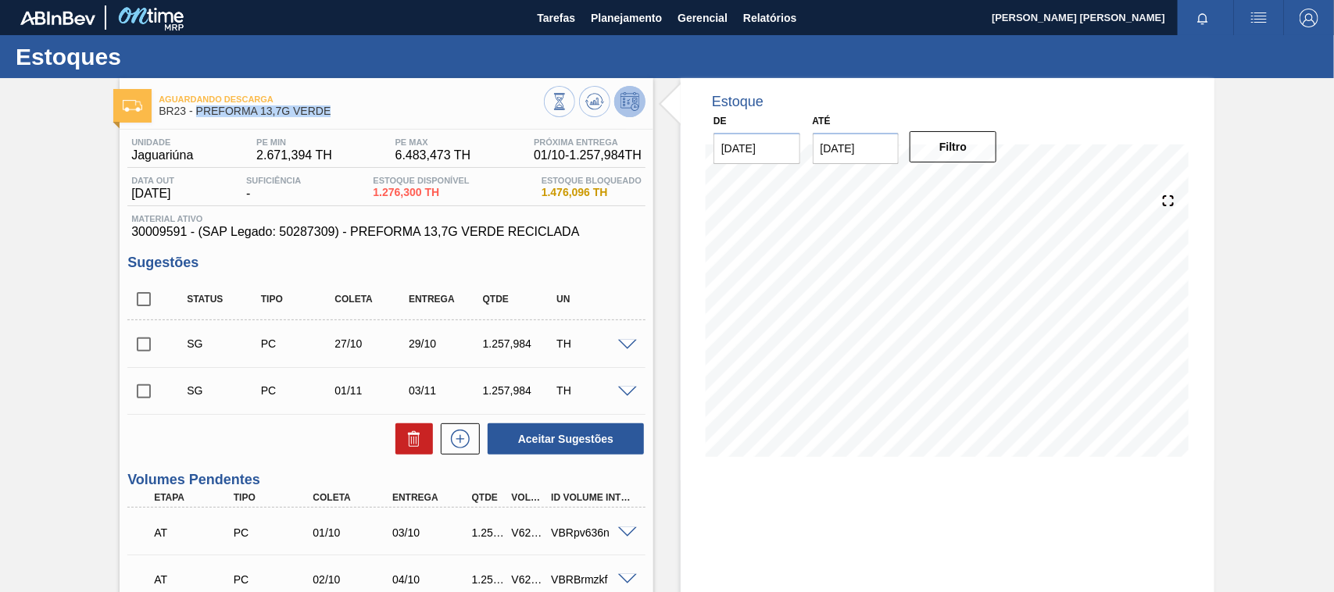
drag, startPoint x: 336, startPoint y: 112, endPoint x: 196, endPoint y: 112, distance: 139.8
click at [196, 112] on span "BR23 - PREFORMA 13,7G VERDE" at bounding box center [351, 111] width 385 height 12
copy span "PREFORMA 13,7G VERDE"
click at [627, 6] on button "Planejamento" at bounding box center [626, 17] width 87 height 35
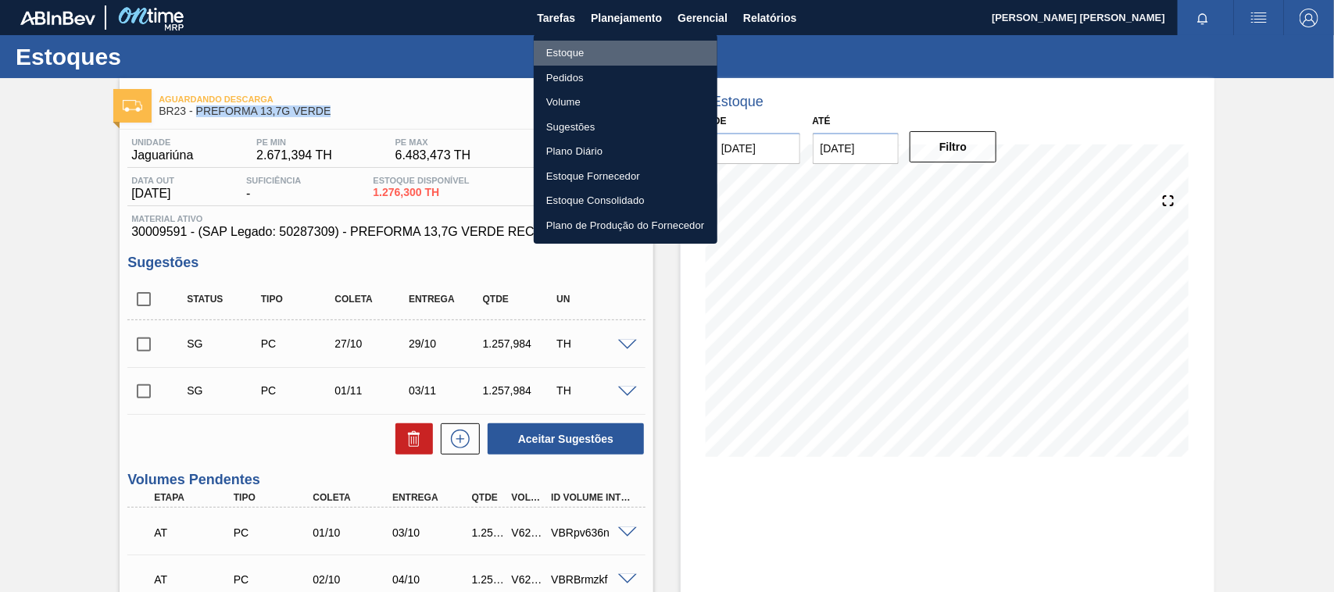
click at [610, 45] on li "Estoque" at bounding box center [626, 53] width 184 height 25
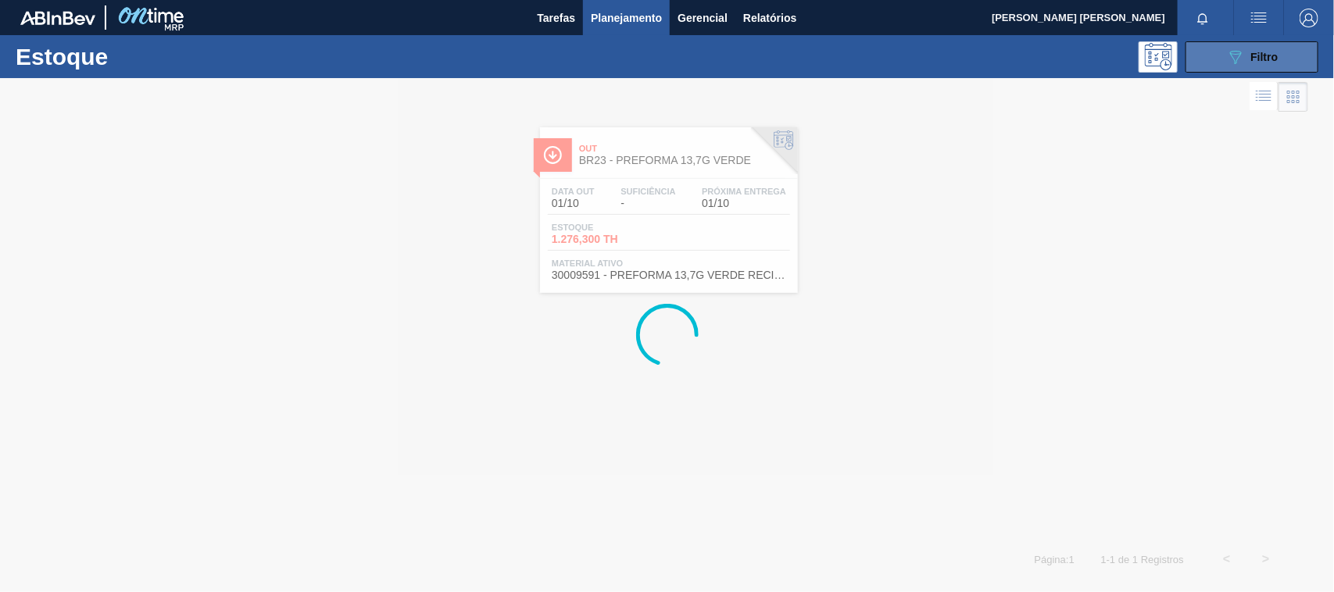
click at [1215, 56] on button "089F7B8B-B2A5-4AFE-B5C0-19BA573D28AC Filtro" at bounding box center [1251, 56] width 133 height 31
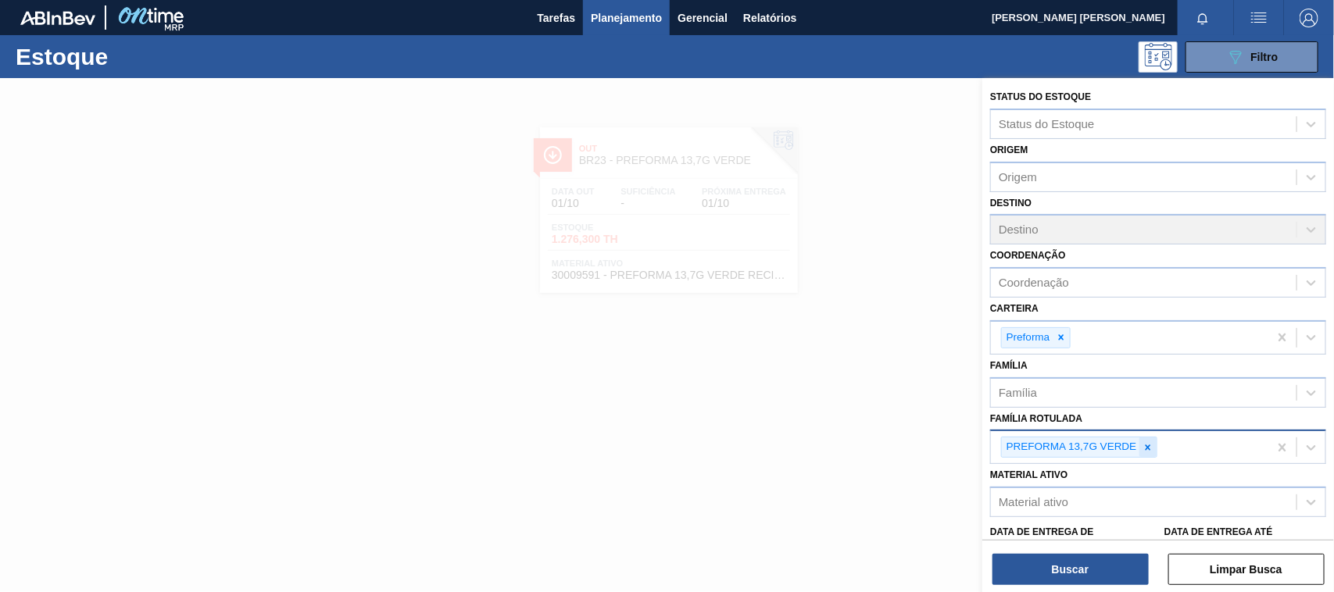
click at [1144, 442] on icon at bounding box center [1147, 447] width 11 height 11
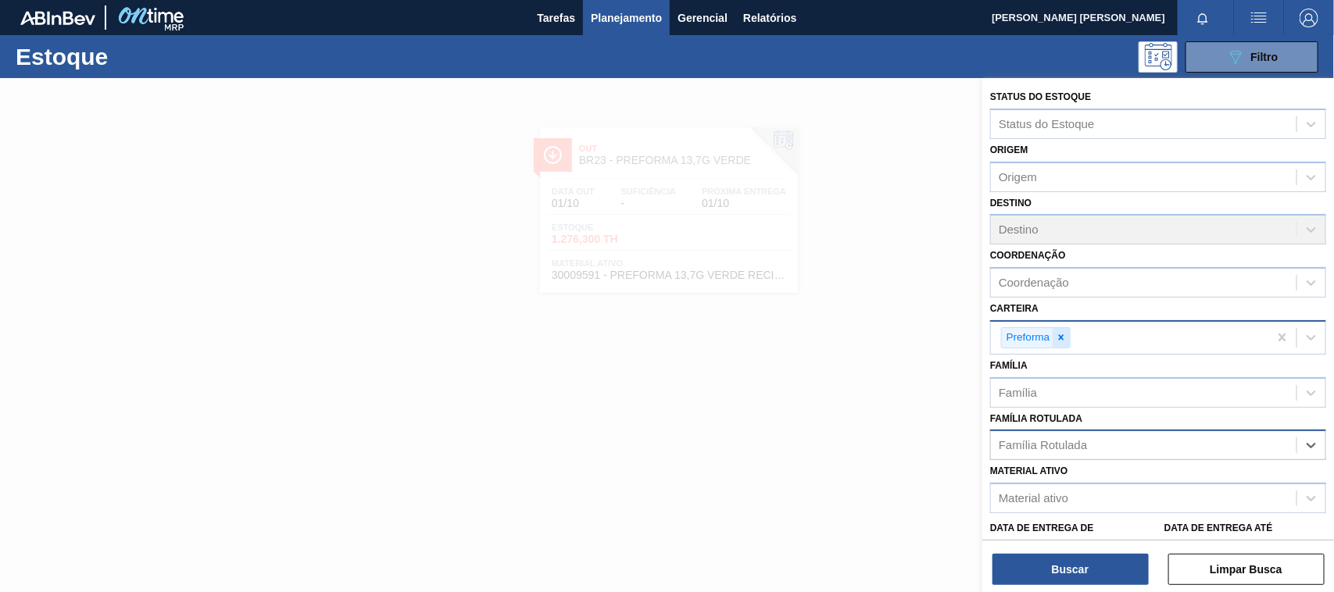
click at [1067, 340] on div at bounding box center [1060, 338] width 17 height 20
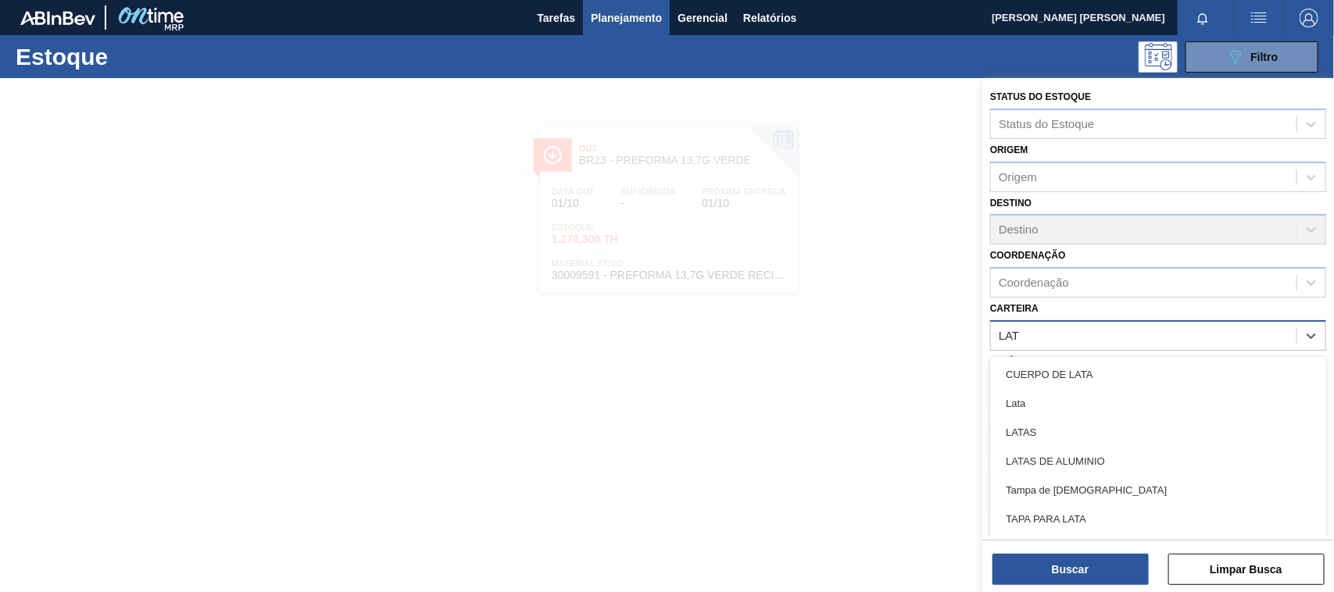
type input "LATA"
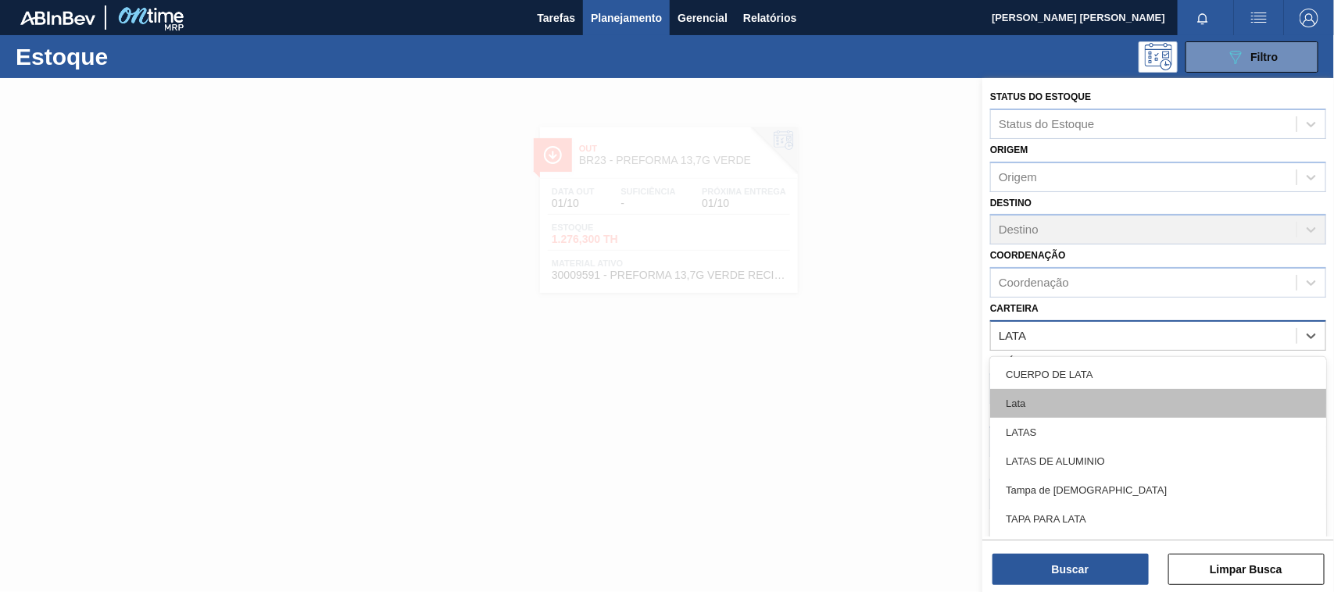
click at [1074, 392] on div "Lata" at bounding box center [1158, 403] width 336 height 29
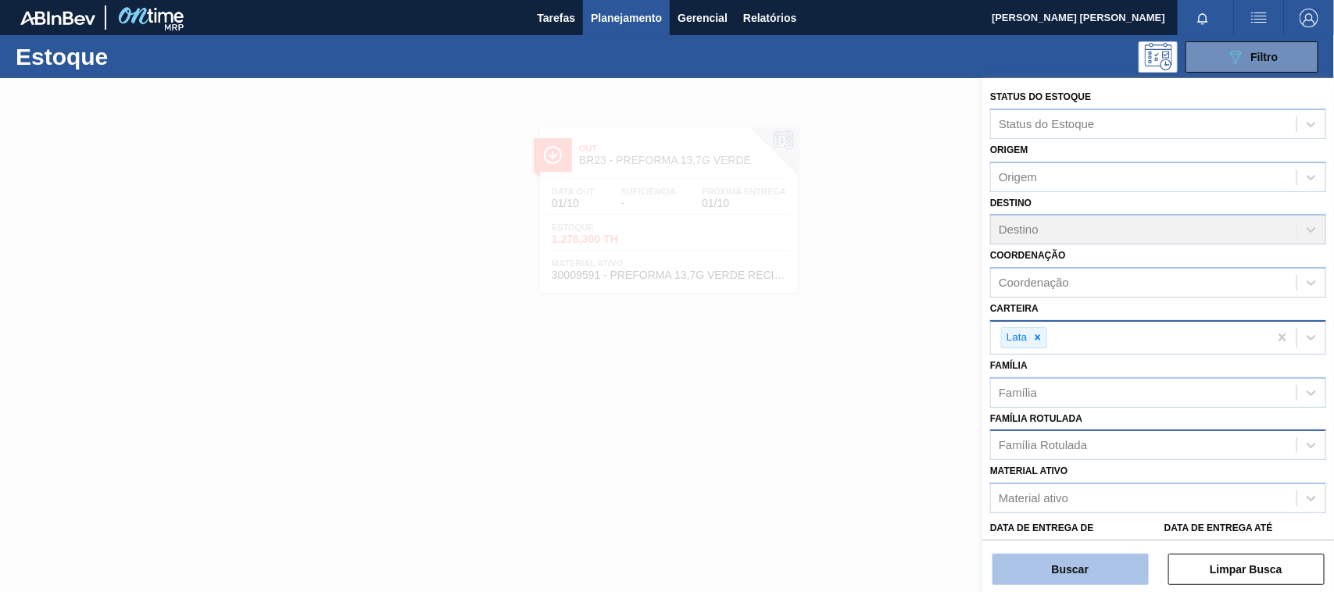
click at [1091, 570] on button "Buscar" at bounding box center [1070, 569] width 156 height 31
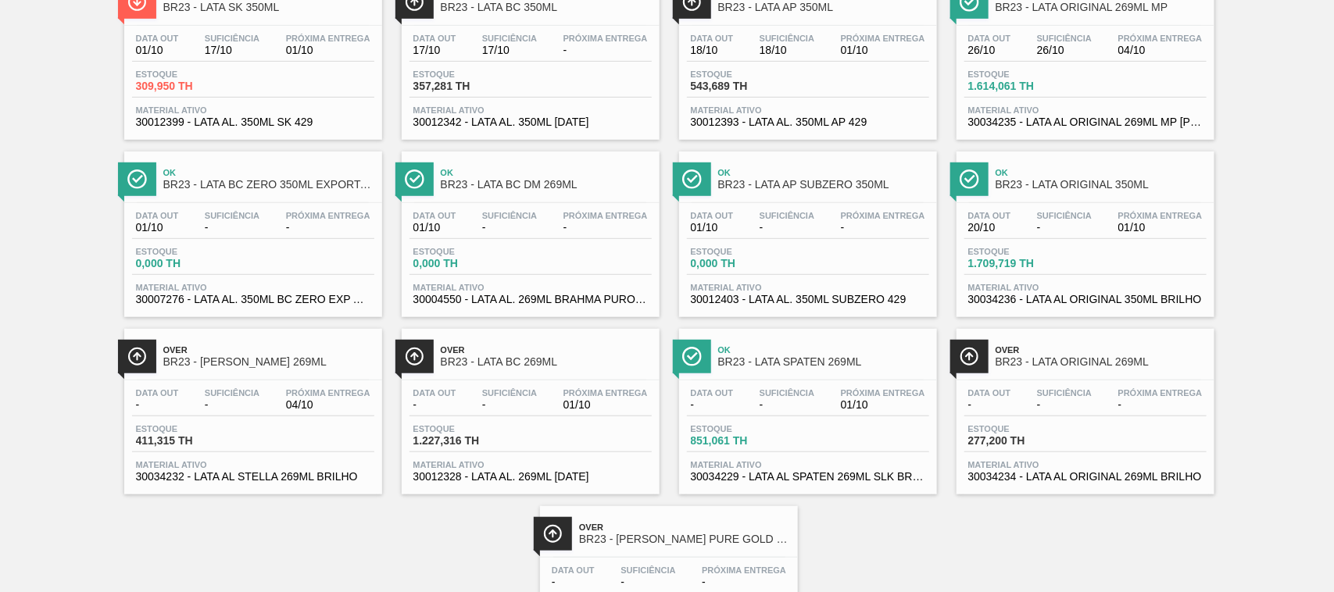
scroll to position [349, 0]
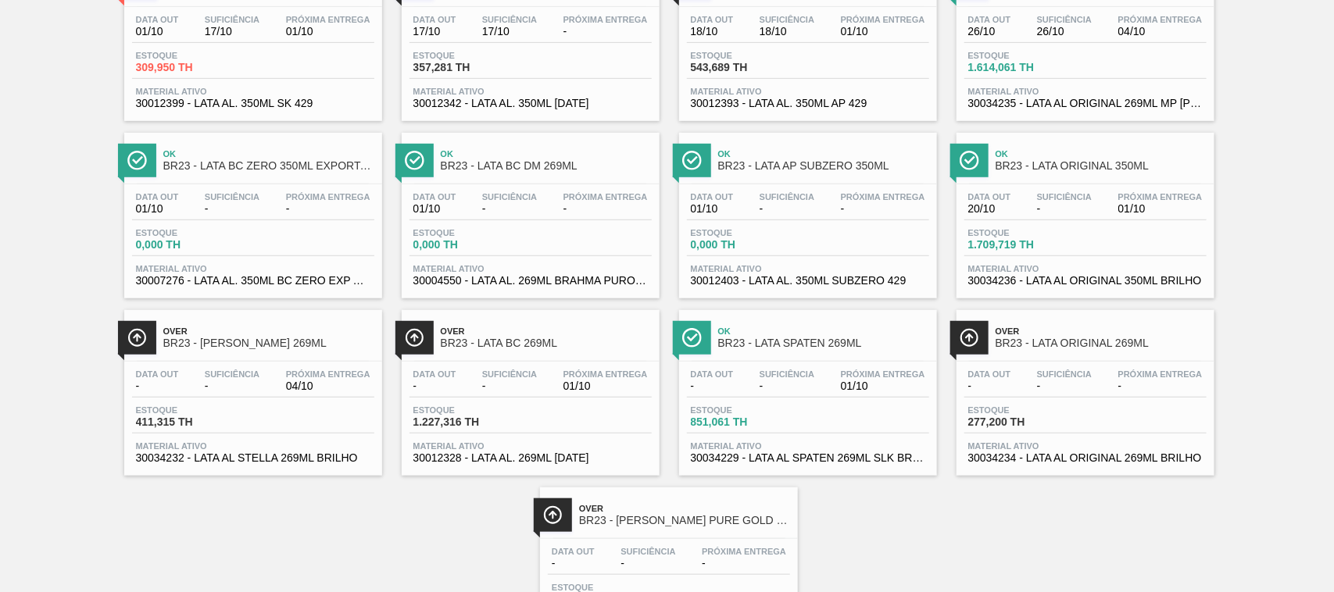
click at [844, 369] on div "Data out - Suficiência - Próxima Entrega 01/10 Estoque 851,061 TH Material ativ…" at bounding box center [808, 415] width 258 height 106
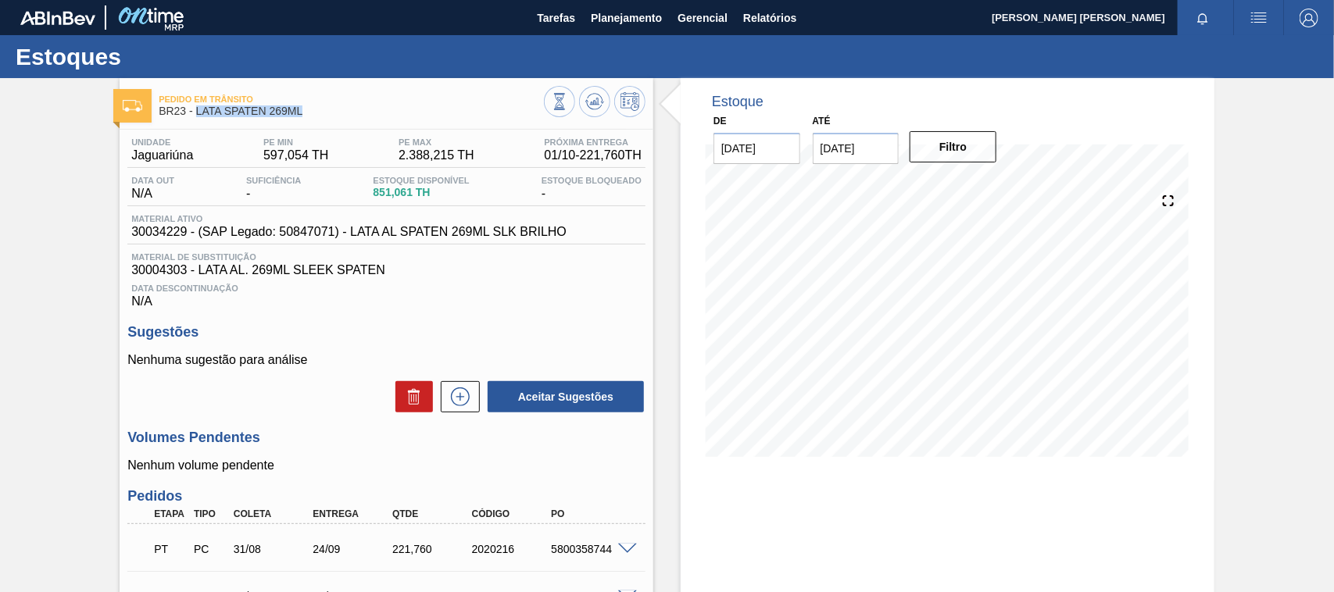
drag, startPoint x: 301, startPoint y: 117, endPoint x: 195, endPoint y: 109, distance: 105.8
click at [195, 109] on span "BR23 - LATA SPATEN 269ML" at bounding box center [351, 111] width 385 height 12
copy span "LATA SPATEN 269ML"
click at [623, 4] on button "Planejamento" at bounding box center [626, 17] width 87 height 35
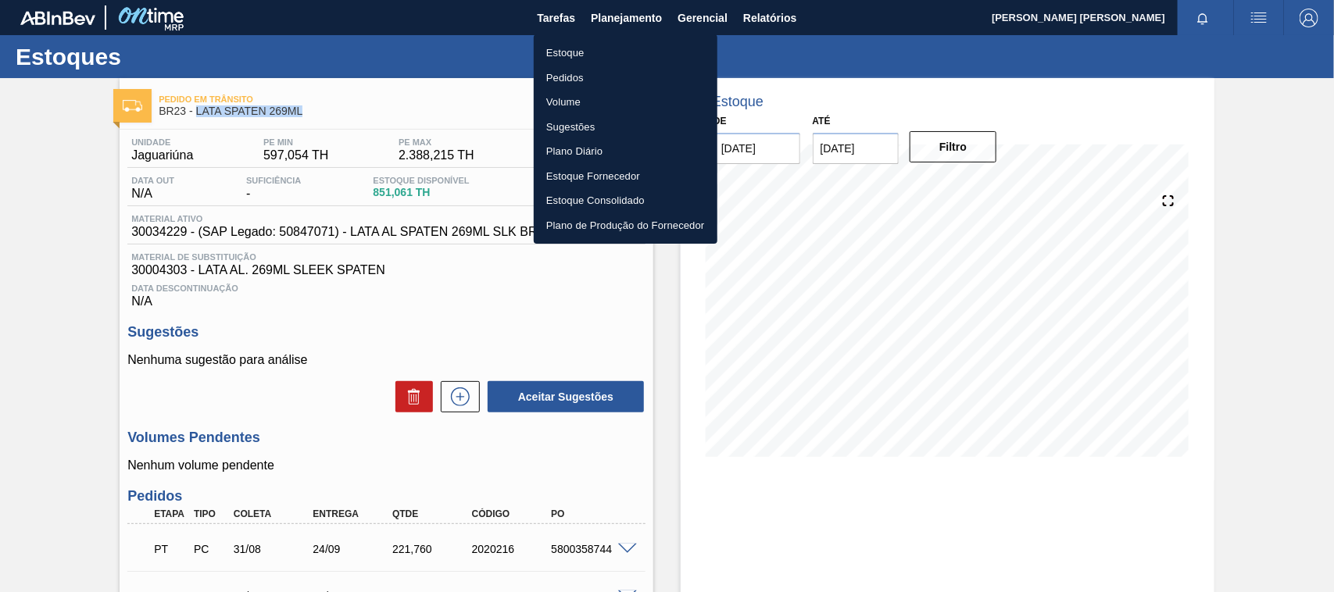
click at [592, 52] on li "Estoque" at bounding box center [626, 53] width 184 height 25
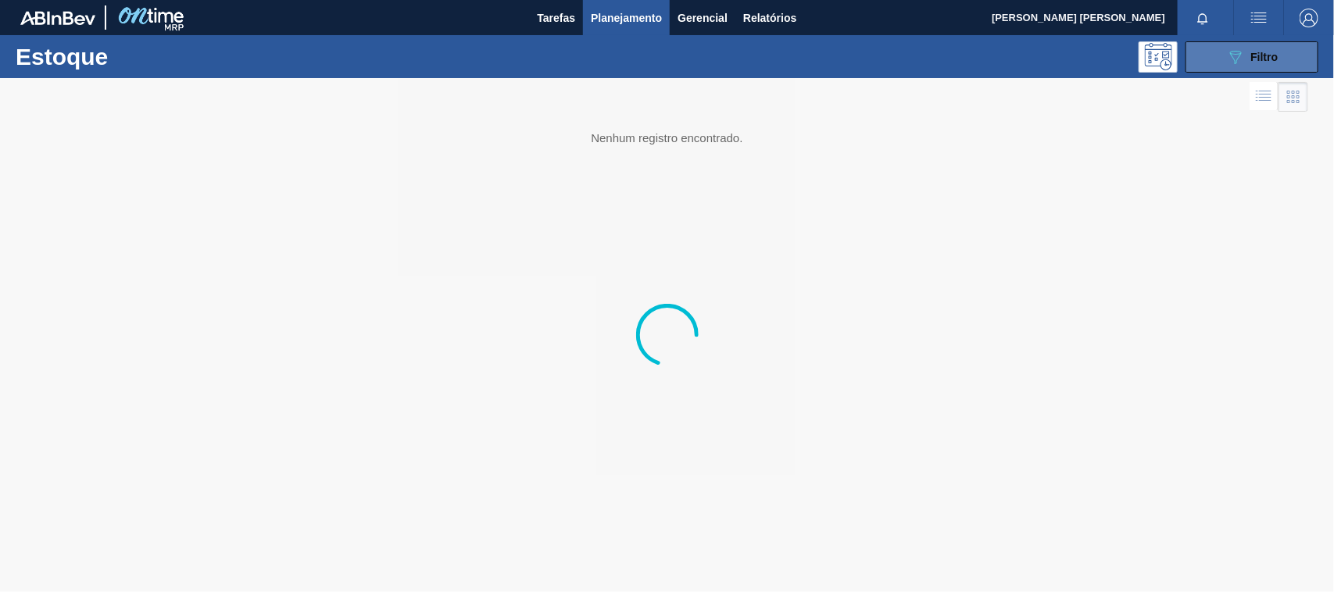
click at [1234, 43] on button "089F7B8B-B2A5-4AFE-B5C0-19BA573D28AC Filtro" at bounding box center [1251, 56] width 133 height 31
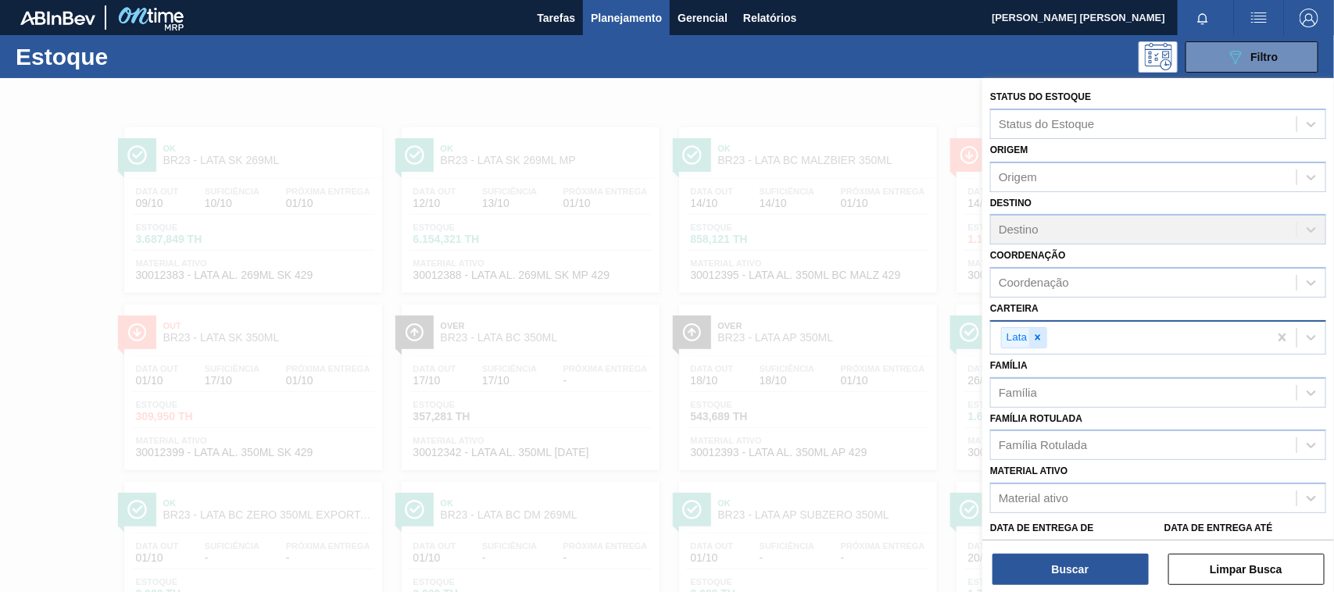
click at [1044, 334] on div at bounding box center [1037, 338] width 17 height 20
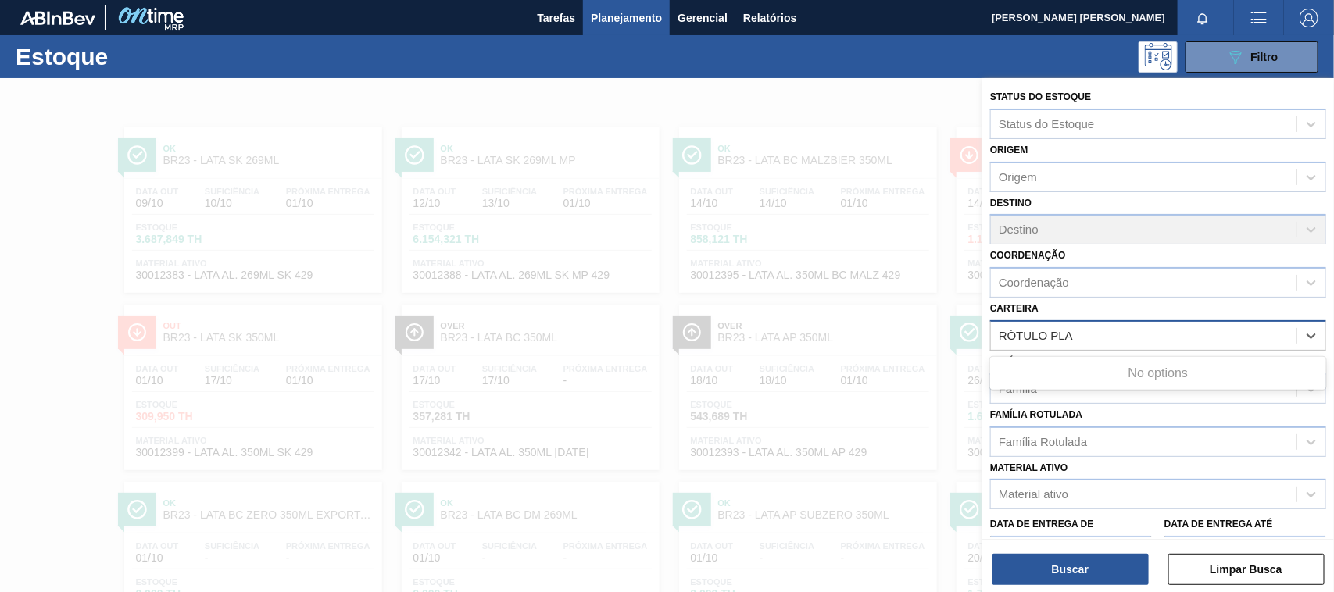
type input "RÓTULO PL"
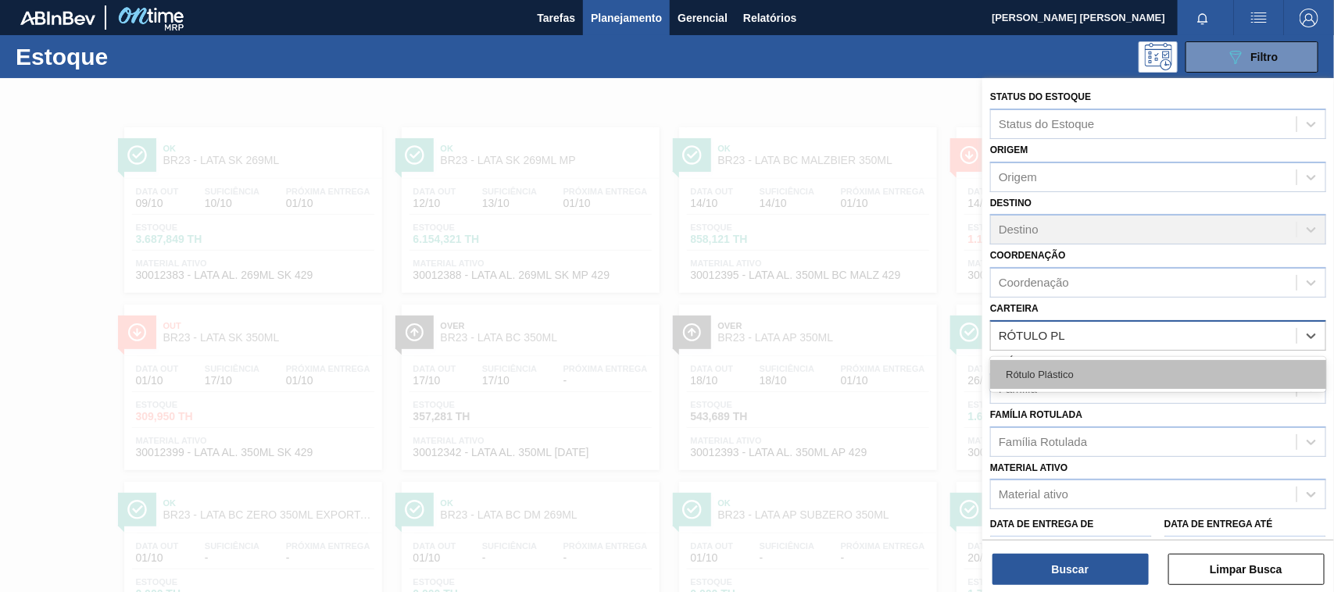
click at [1062, 366] on div "Rótulo Plástico" at bounding box center [1158, 374] width 336 height 29
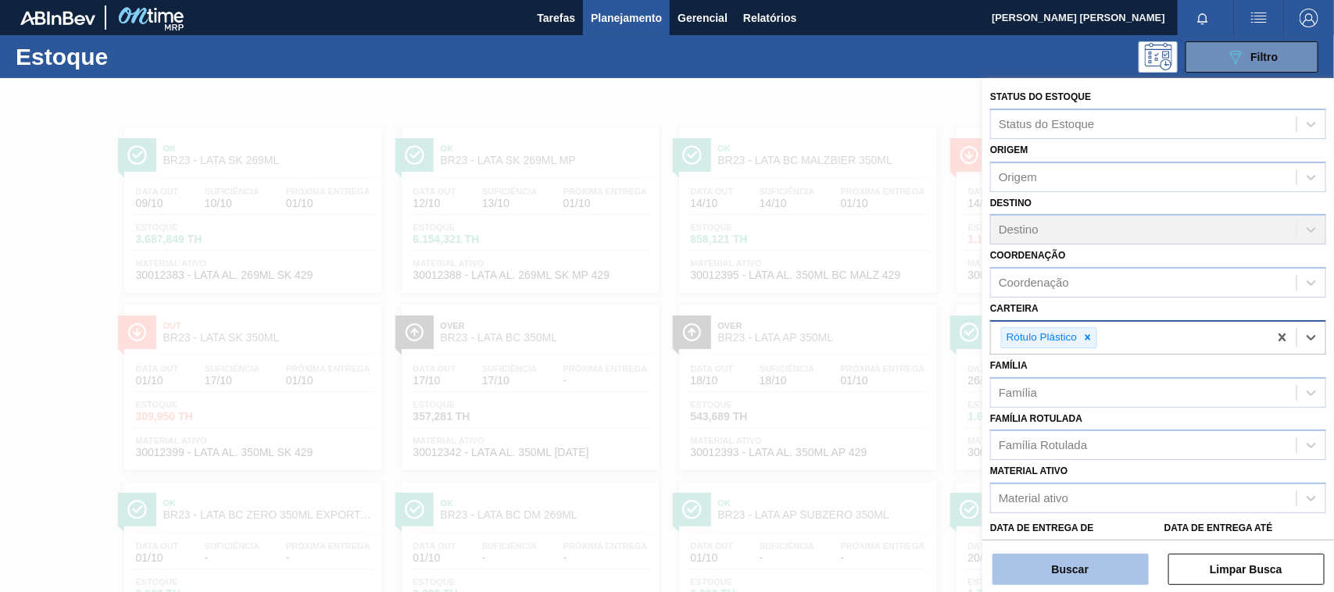
click at [1017, 568] on button "Buscar" at bounding box center [1070, 569] width 156 height 31
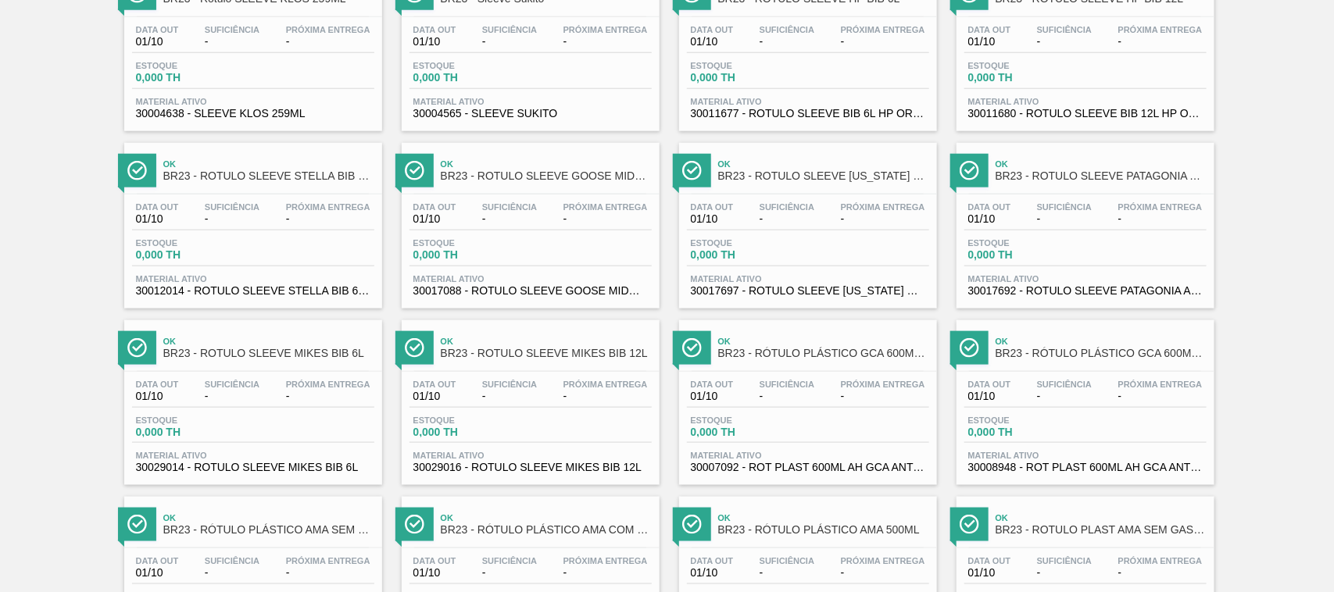
scroll to position [697, 0]
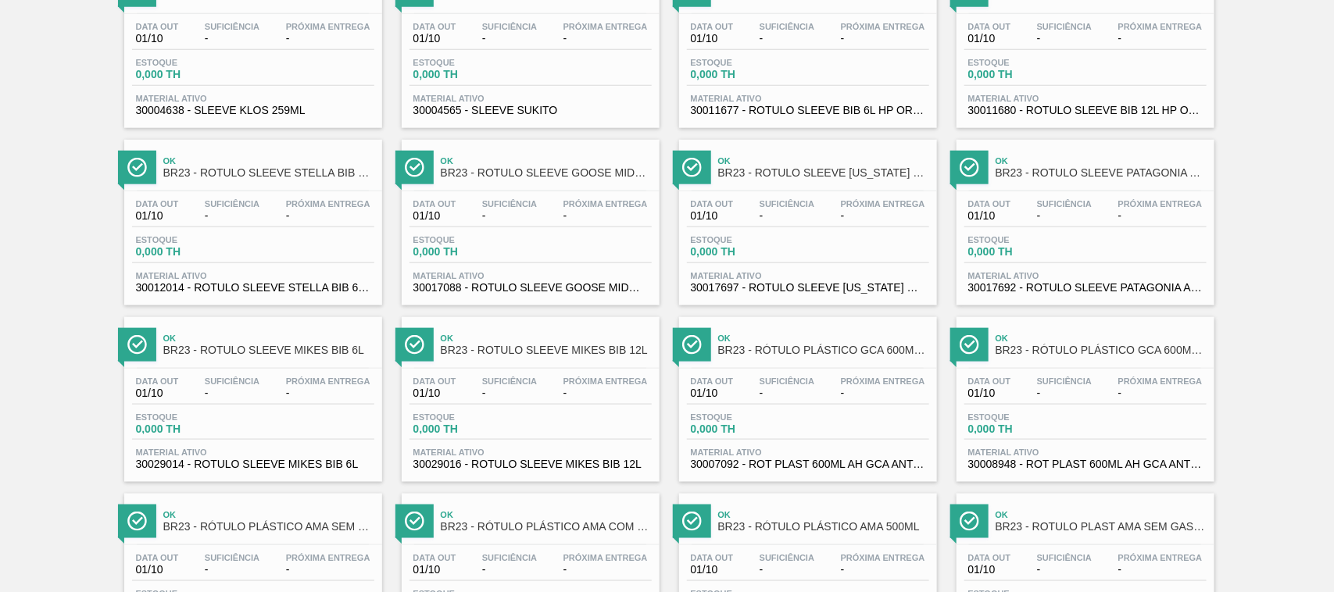
click at [900, 370] on div "Ok BR23 - RÓTULO PLÁSTICO GCA 600ML AH EUA Data out 01/10 Suficiência - Próxima…" at bounding box center [808, 400] width 258 height 166
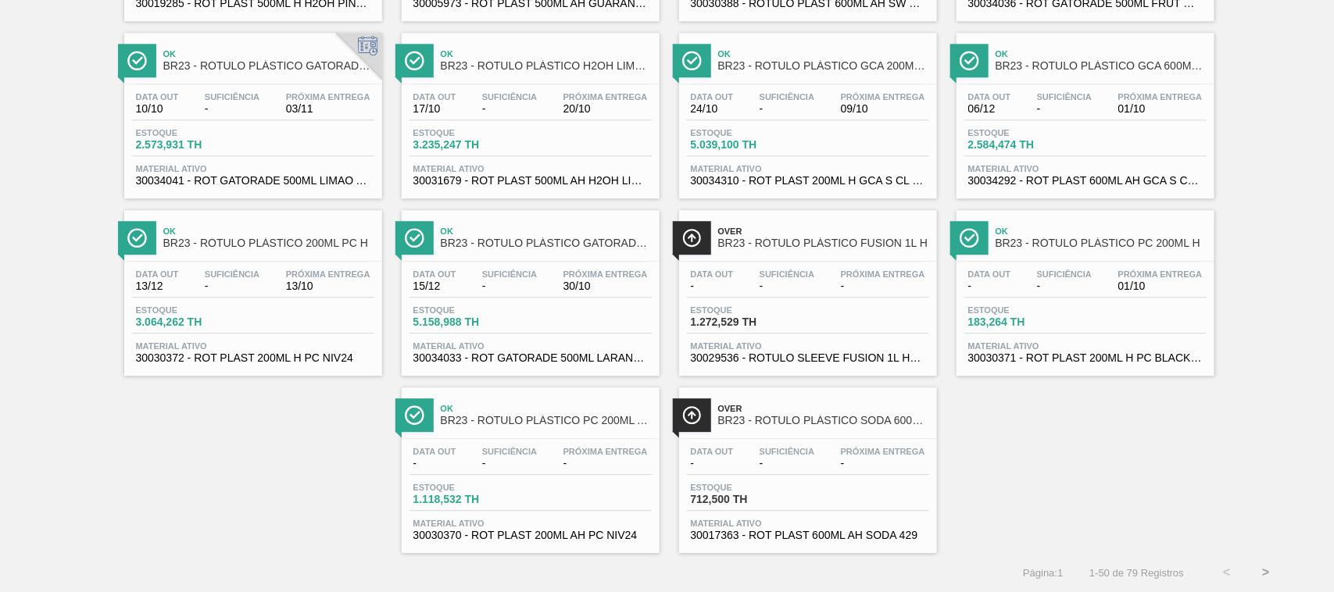
scroll to position [1855, 0]
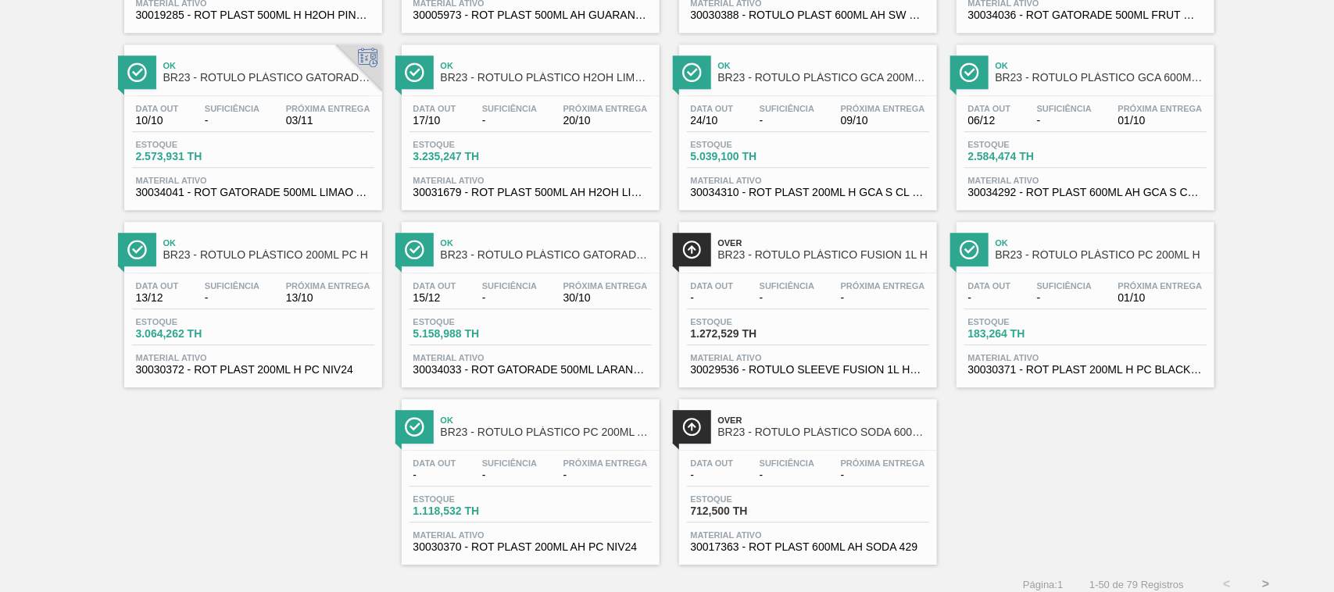
click at [1118, 160] on div "Estoque 2.584,474 TH" at bounding box center [1085, 154] width 242 height 28
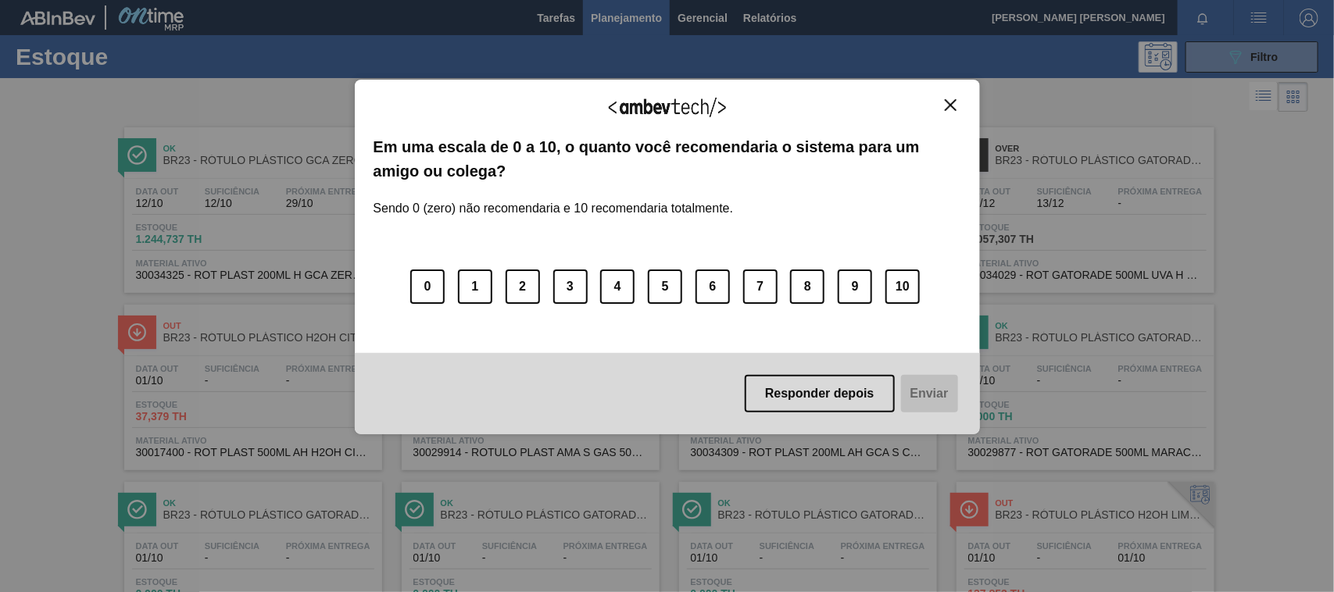
click at [949, 107] on img "Close" at bounding box center [951, 105] width 12 height 12
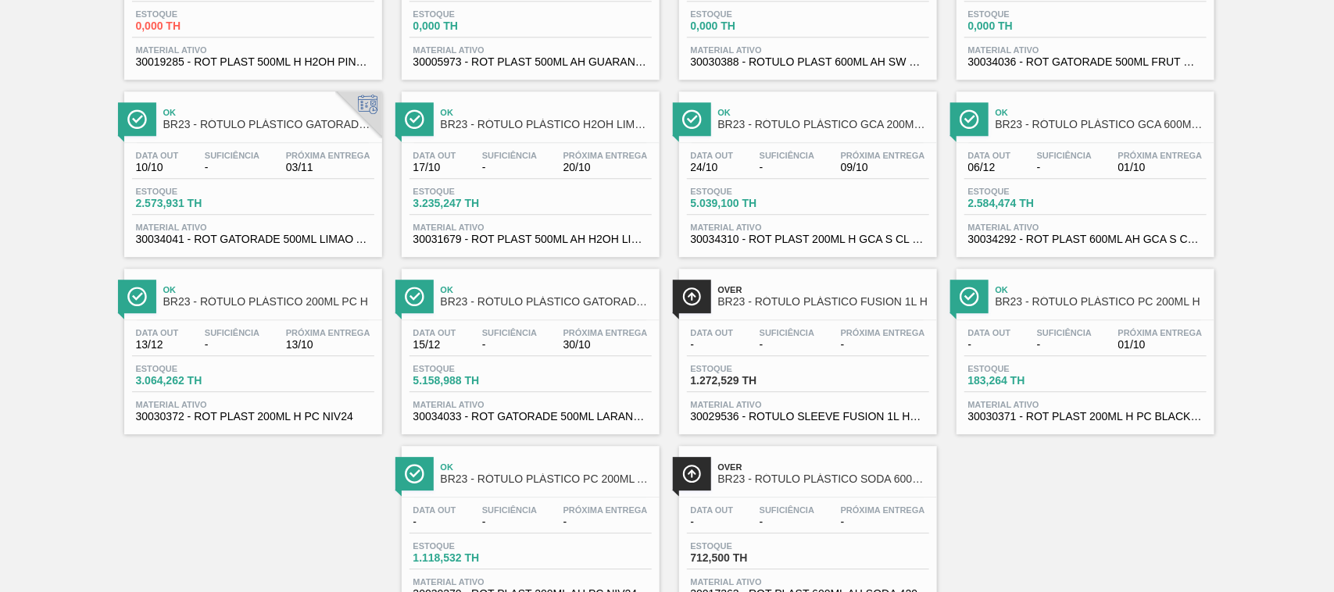
scroll to position [1814, 0]
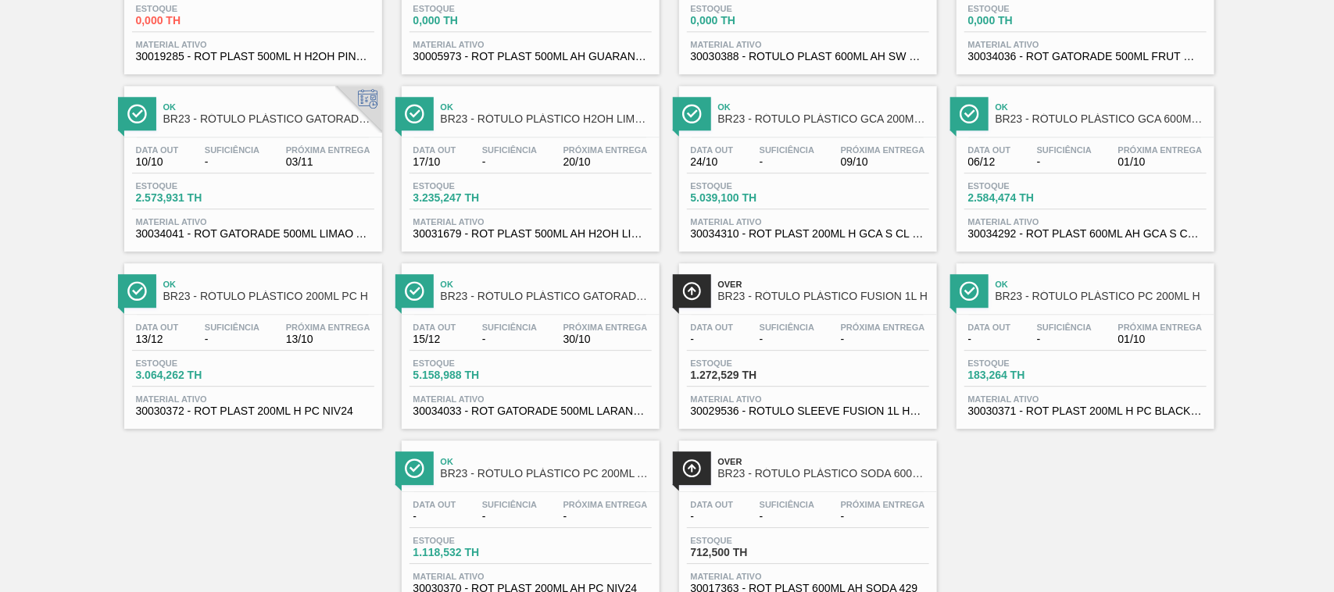
click at [1104, 209] on div "Estoque 2.584,474 TH" at bounding box center [1085, 195] width 242 height 28
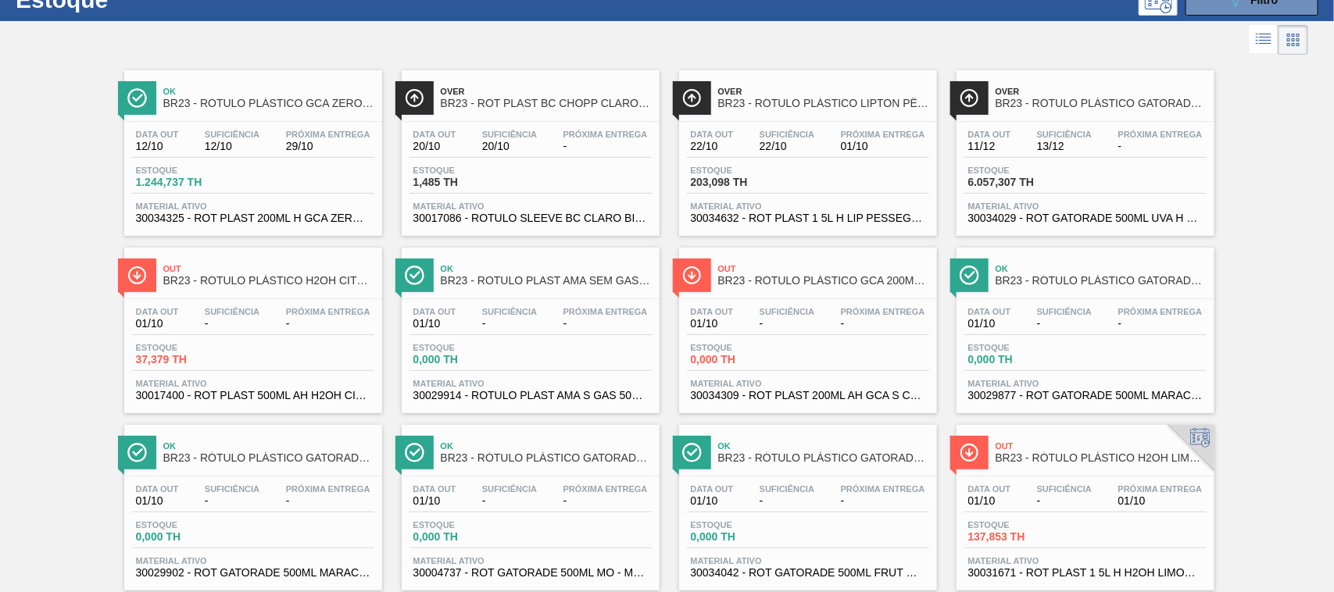
scroll to position [1, 0]
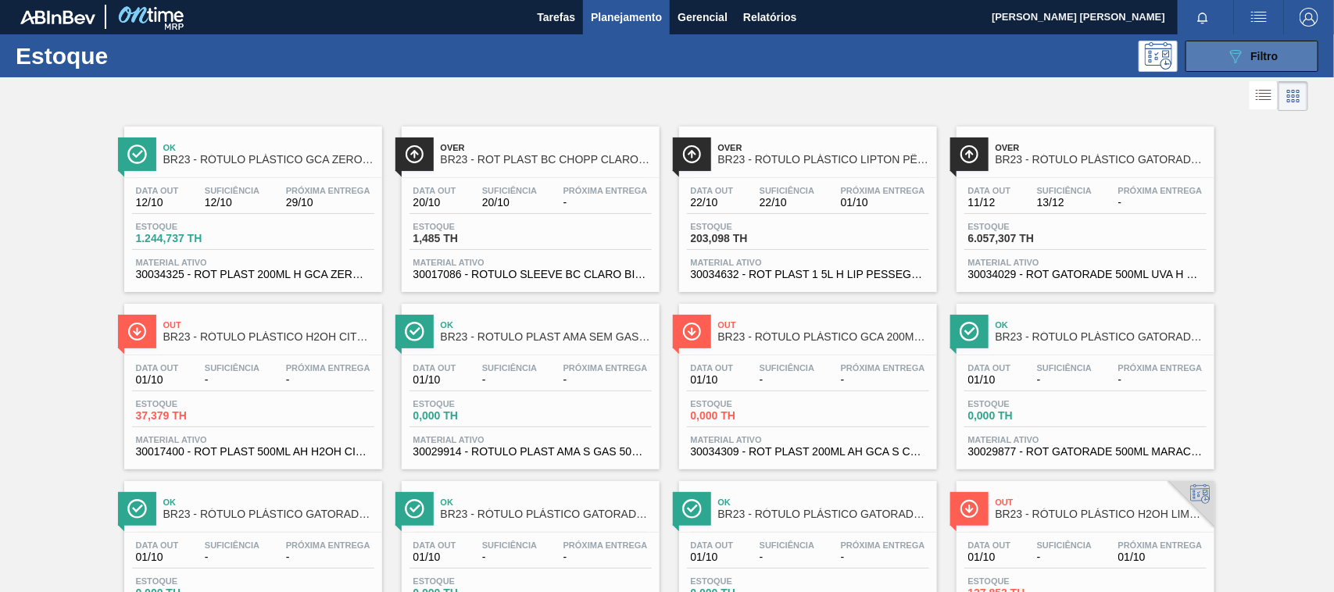
click at [1241, 43] on button "089F7B8B-B2A5-4AFE-B5C0-19BA573D28AC Filtro" at bounding box center [1251, 56] width 133 height 31
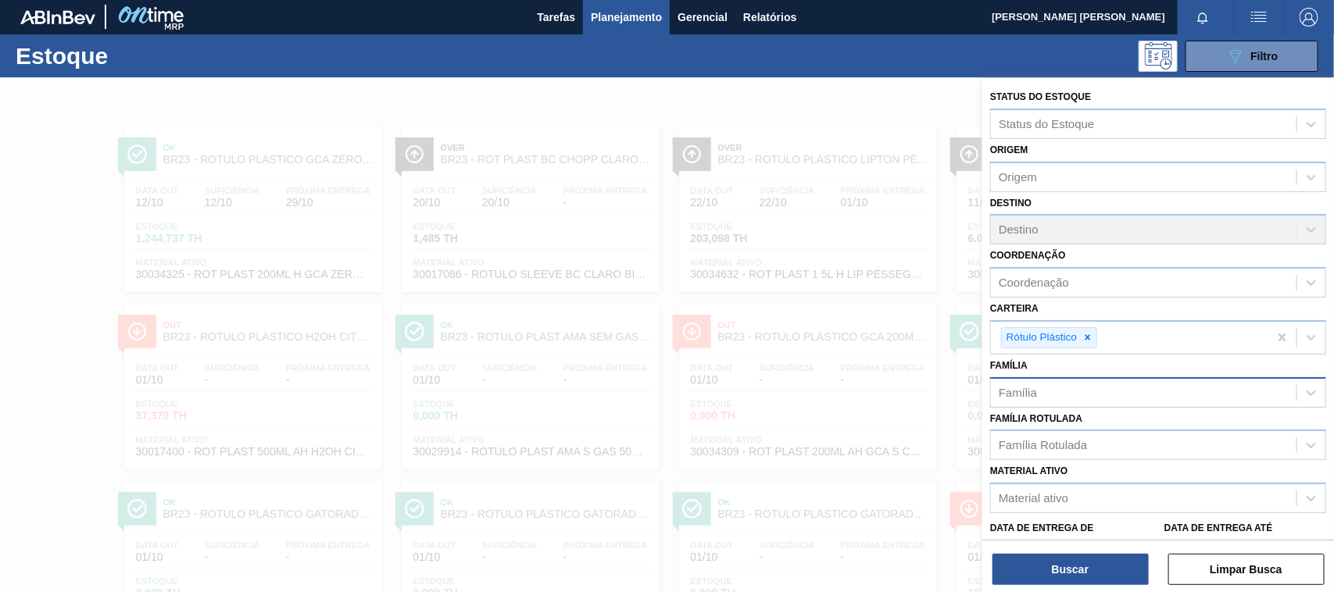
click at [1108, 385] on div "Família" at bounding box center [1143, 392] width 305 height 23
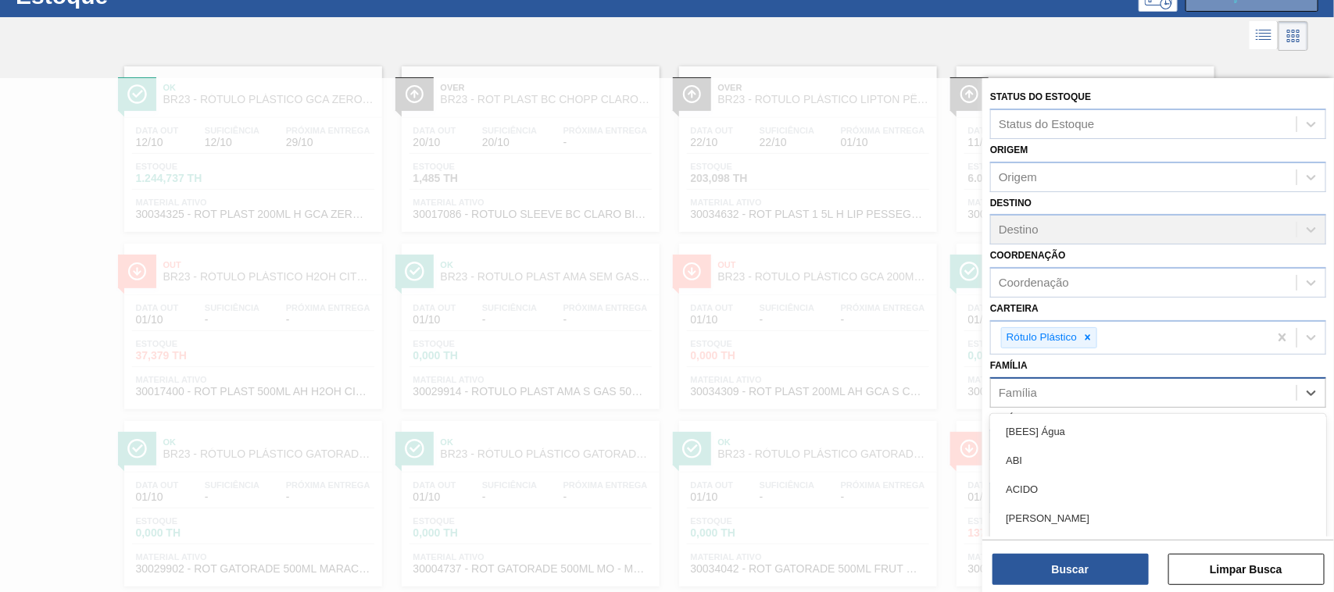
scroll to position [61, 0]
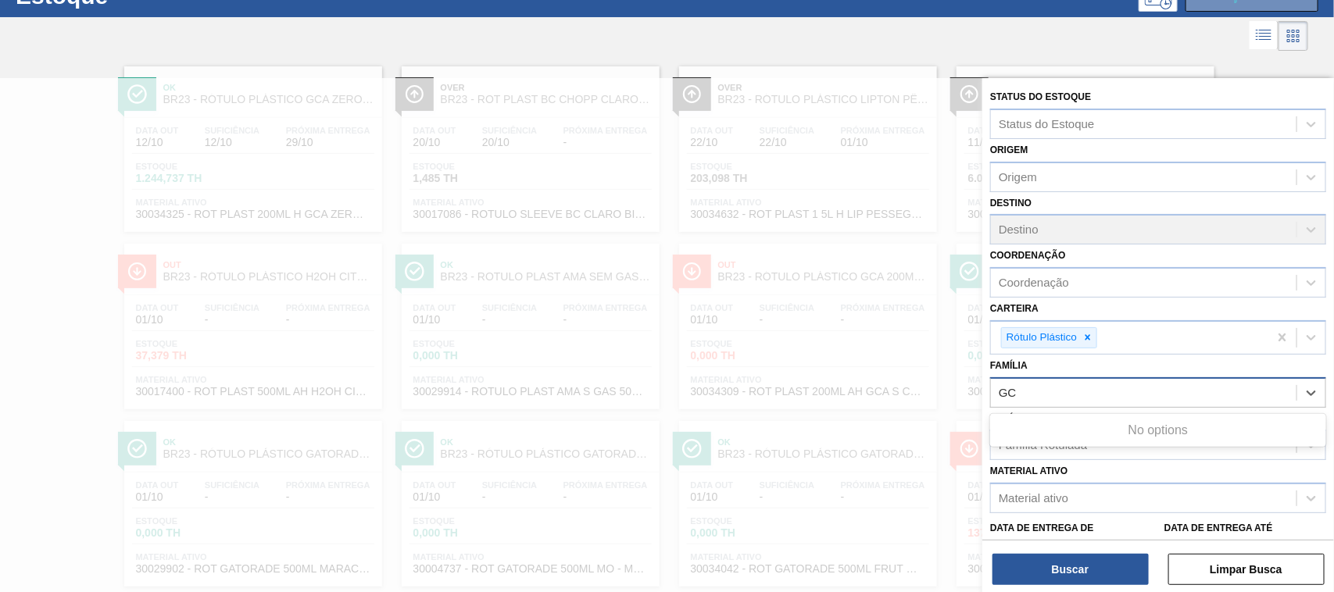
type input "G"
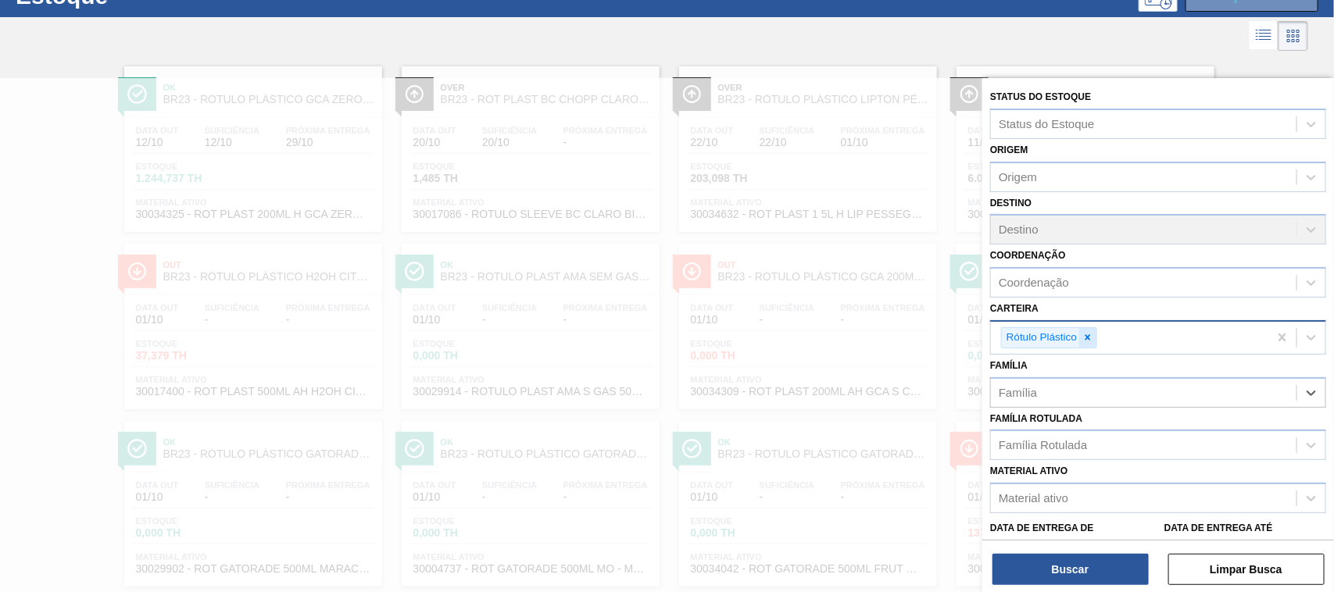
click at [1087, 333] on icon at bounding box center [1087, 337] width 11 height 11
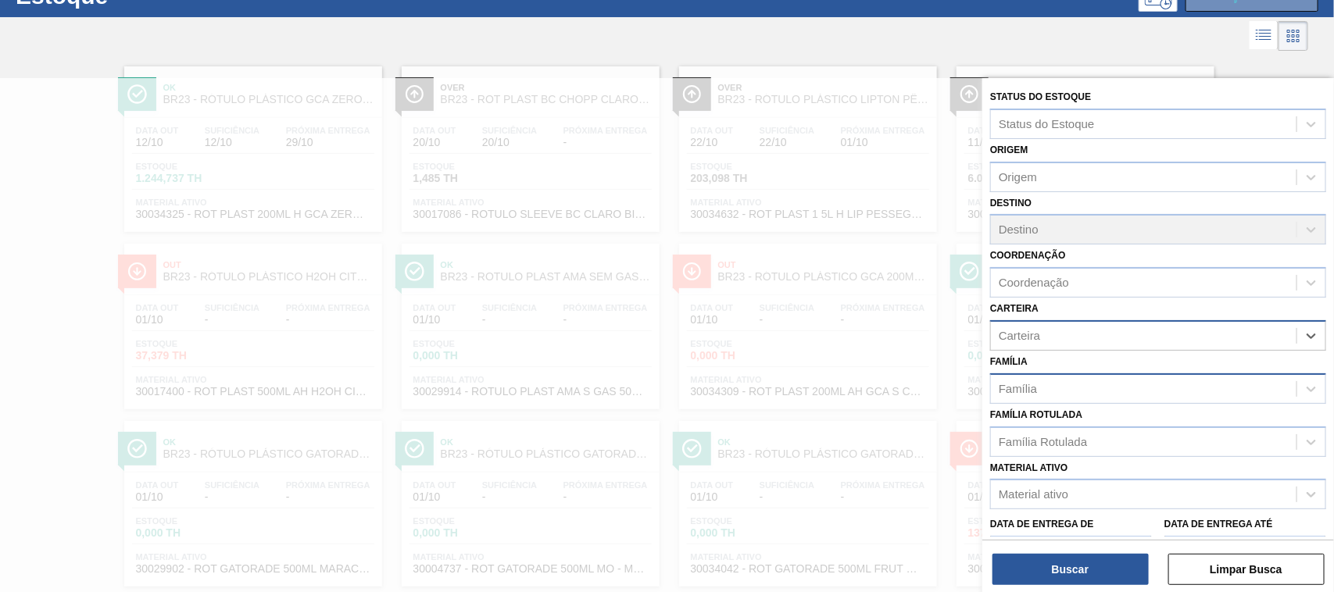
click at [1072, 393] on div "Família" at bounding box center [1143, 388] width 305 height 23
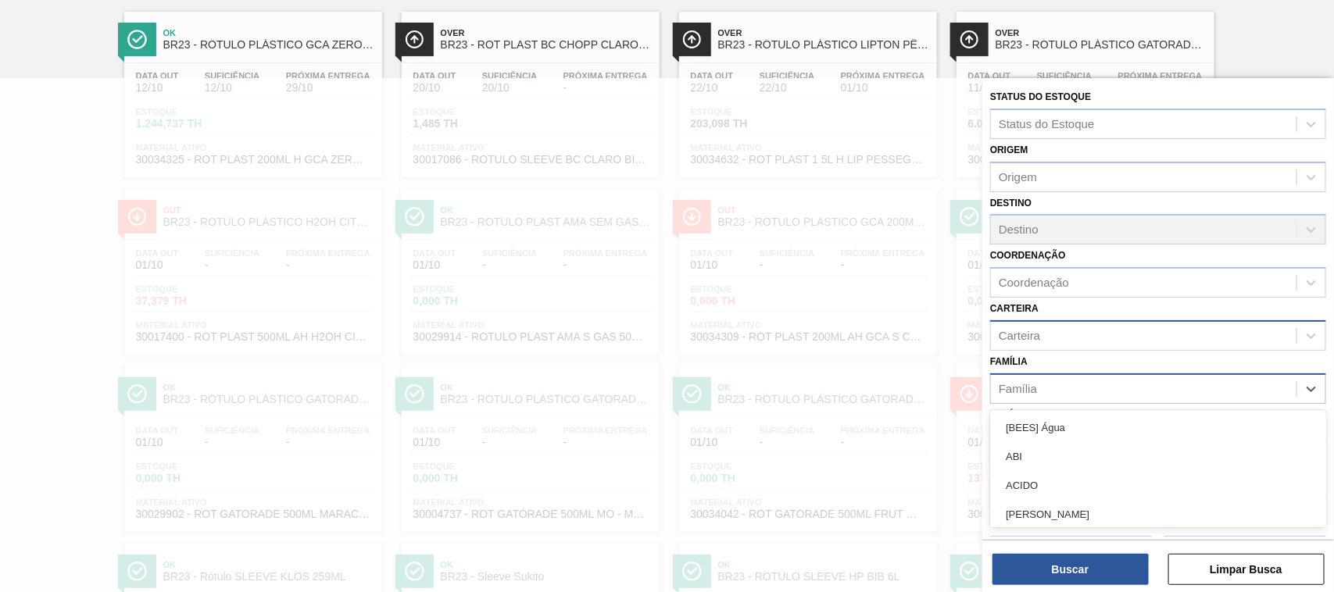
scroll to position [117, 0]
click at [1016, 362] on label "Família" at bounding box center [1008, 361] width 37 height 11
click at [1000, 382] on input "Família" at bounding box center [999, 388] width 2 height 13
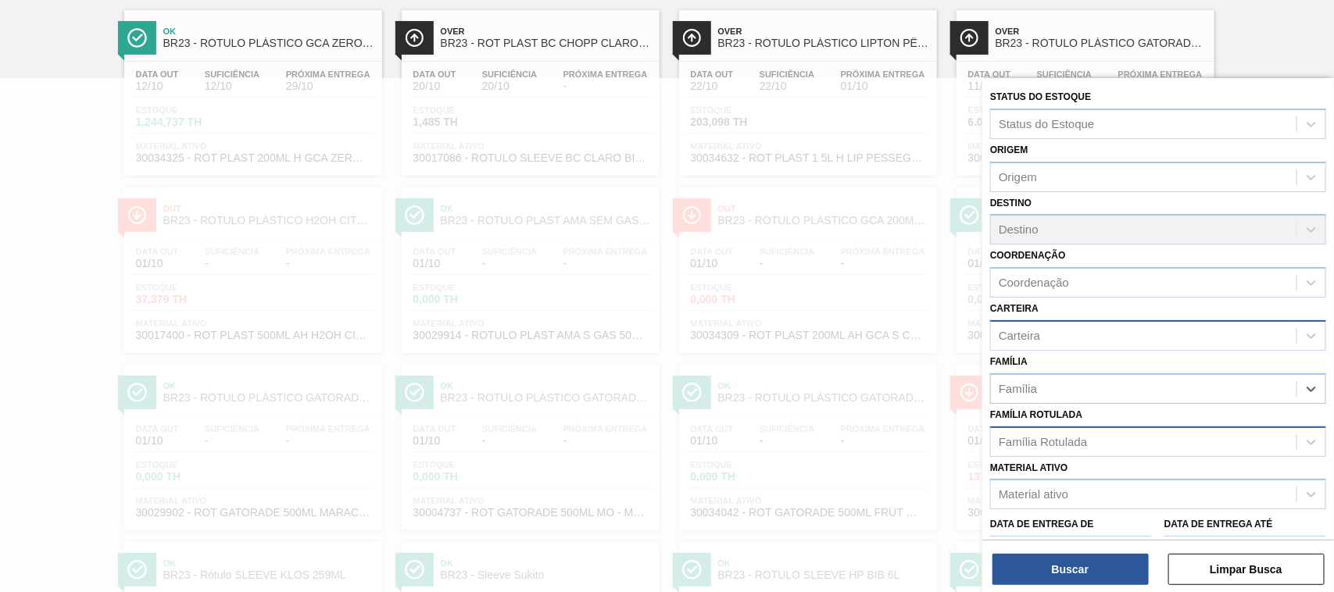
scroll to position [225, 0]
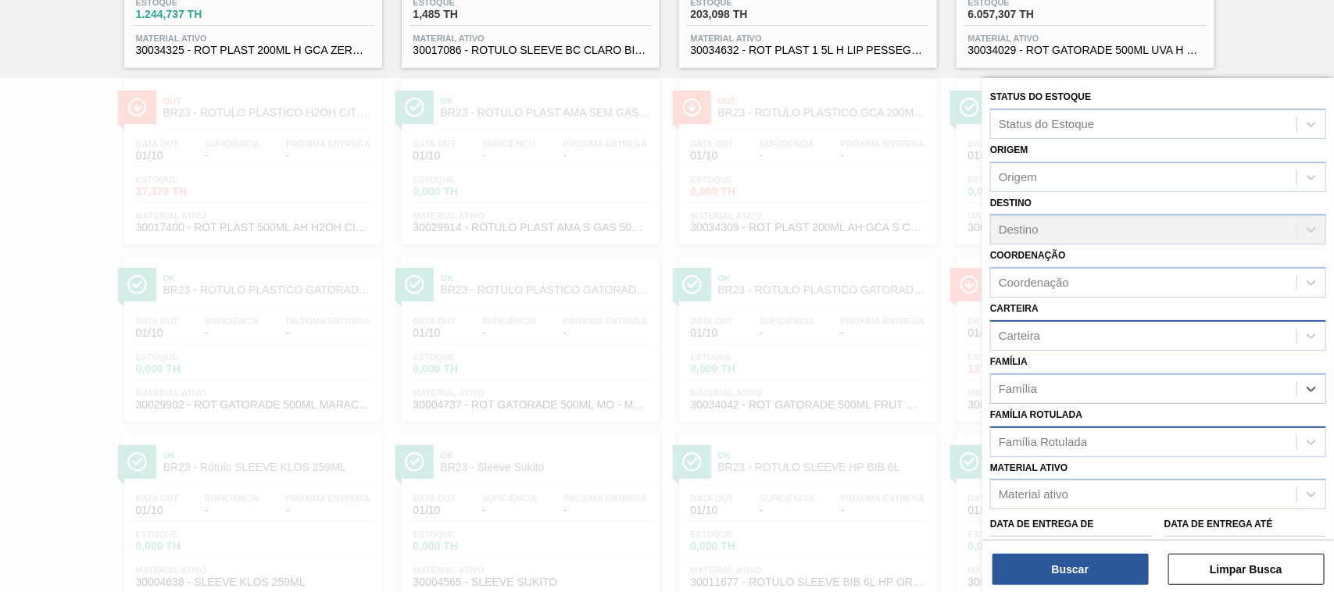
click at [1045, 449] on div "Família Rotulada" at bounding box center [1143, 441] width 305 height 23
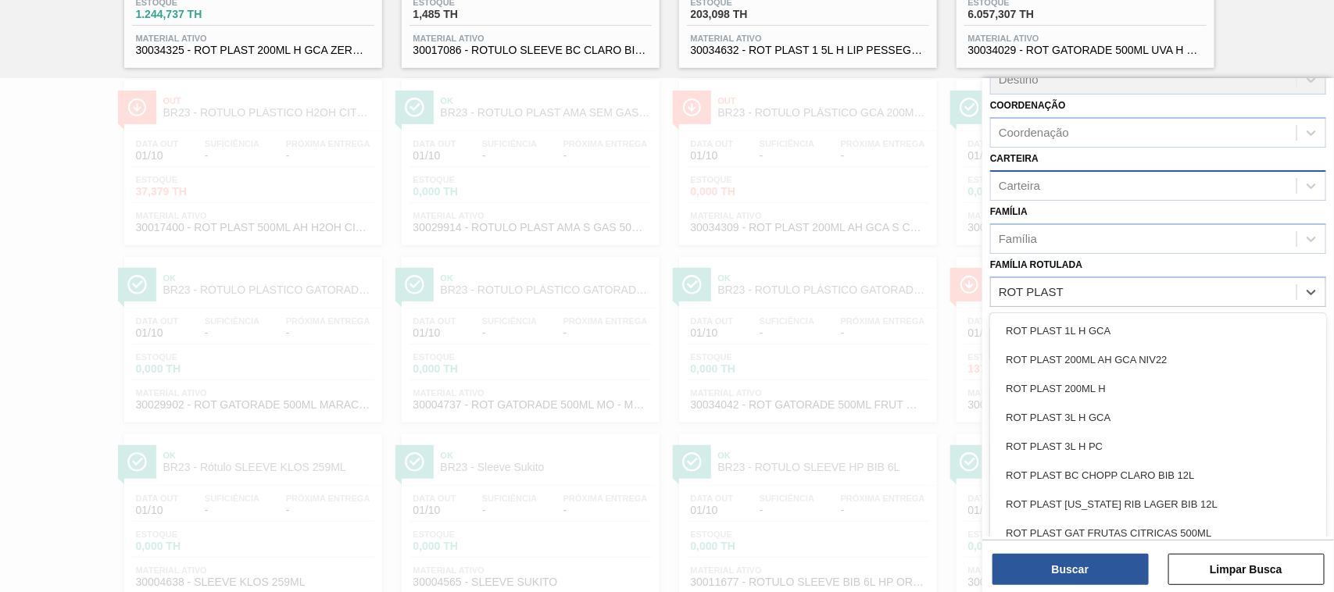
scroll to position [155, 0]
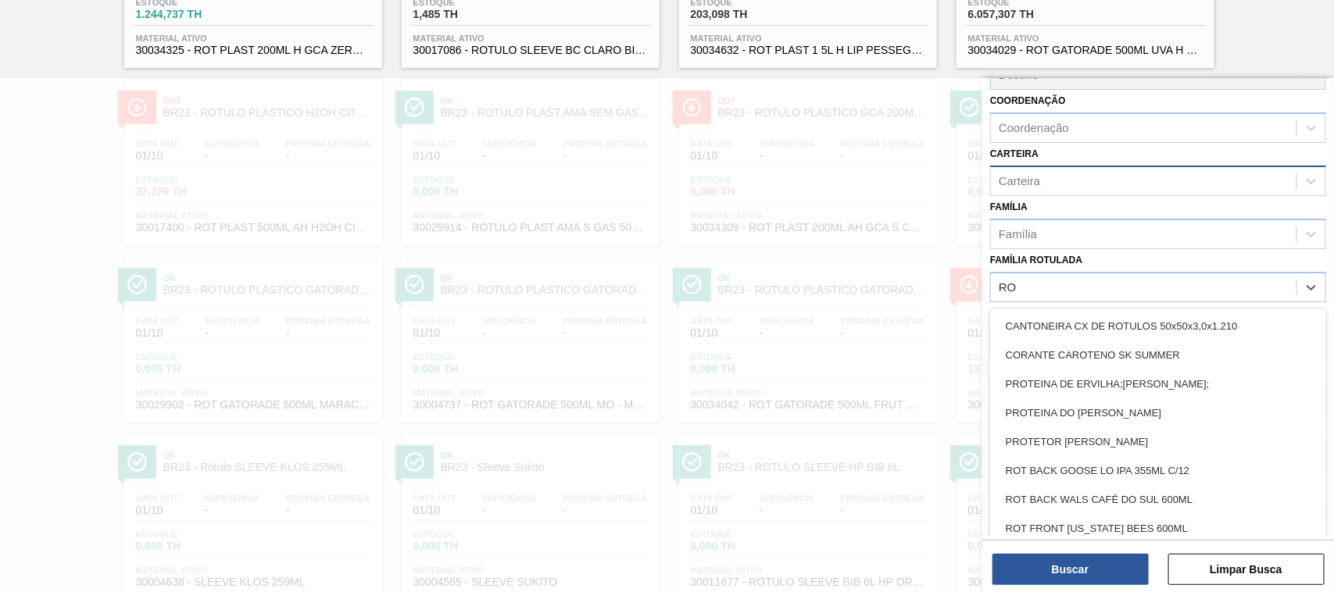
type Rotulada "R"
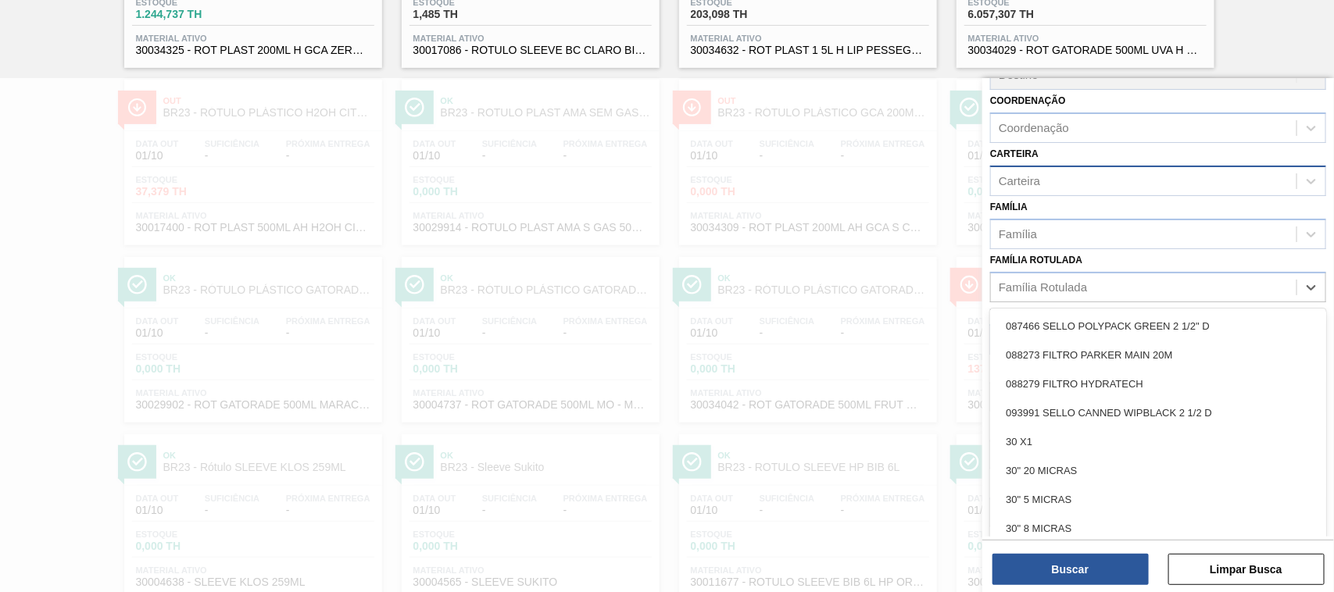
scroll to position [150, 0]
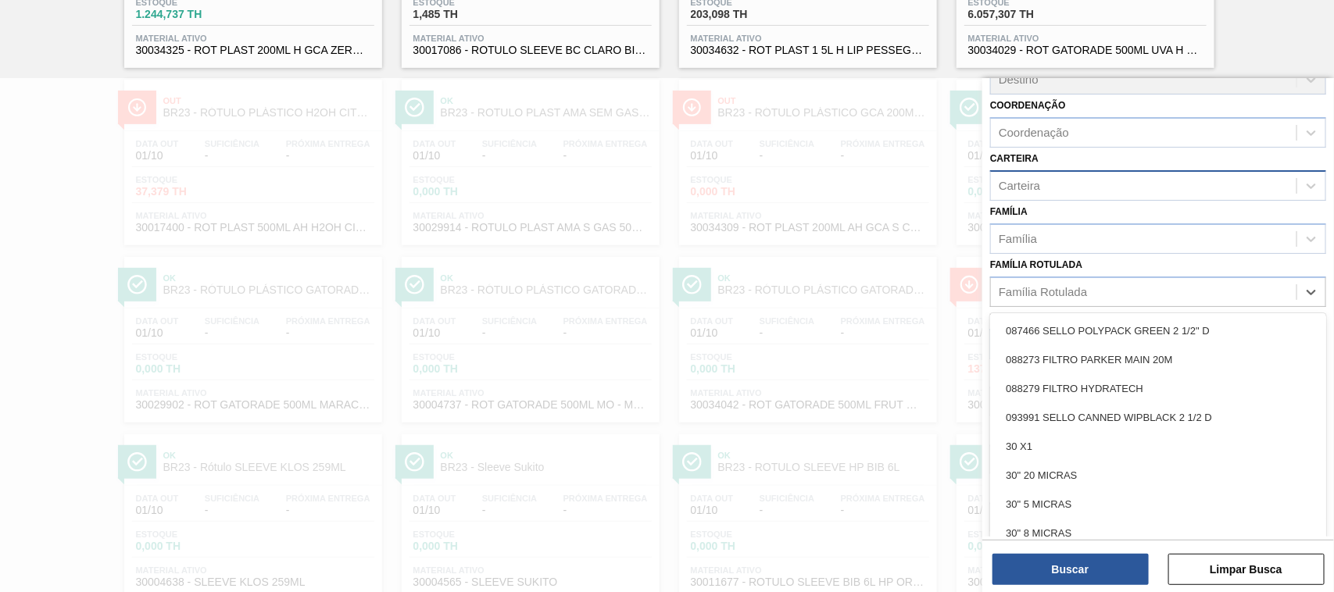
click at [819, 316] on div at bounding box center [667, 374] width 1334 height 592
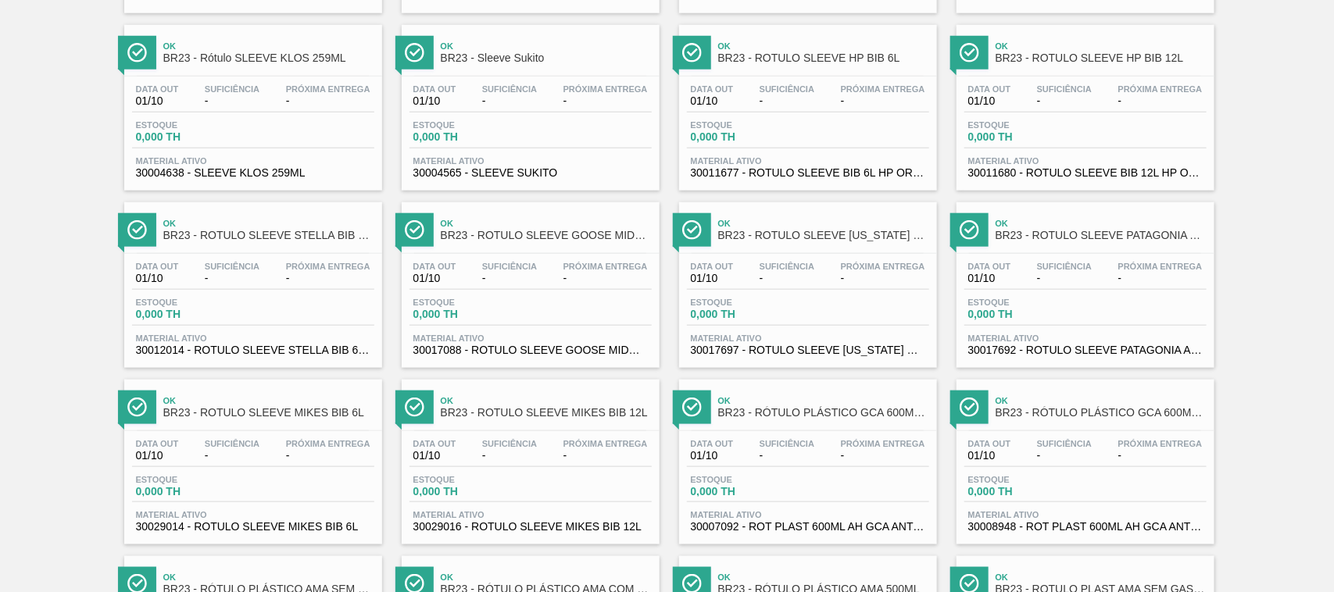
scroll to position [0, 0]
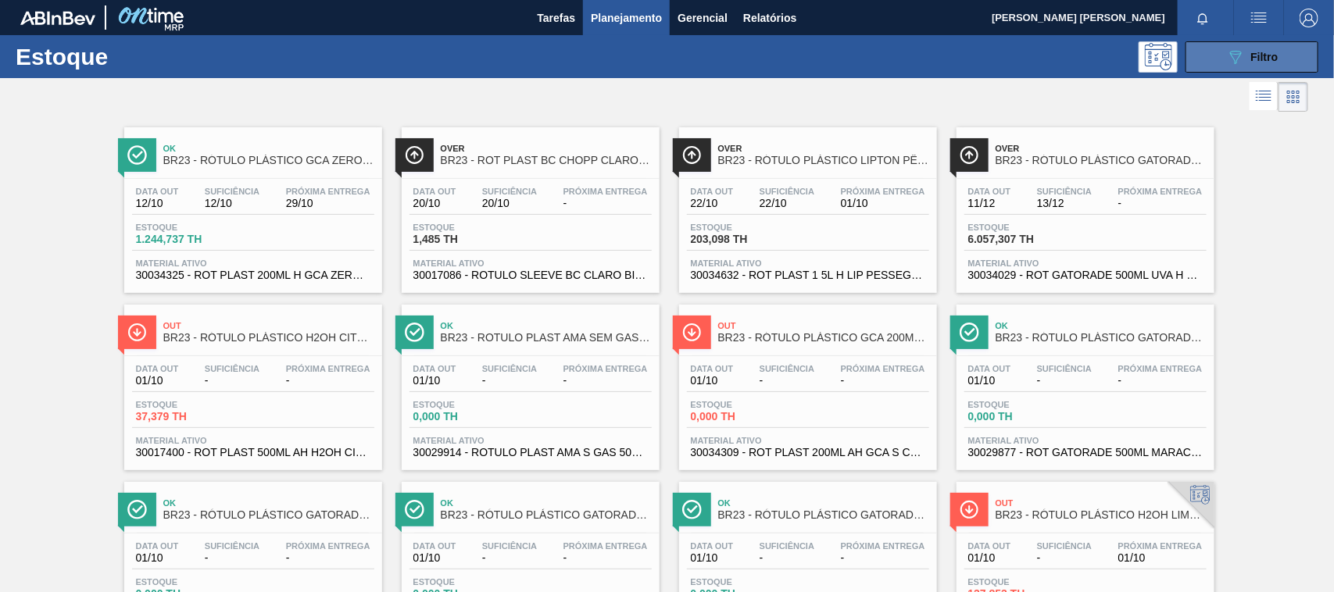
click at [1221, 52] on button "089F7B8B-B2A5-4AFE-B5C0-19BA573D28AC Filtro" at bounding box center [1251, 56] width 133 height 31
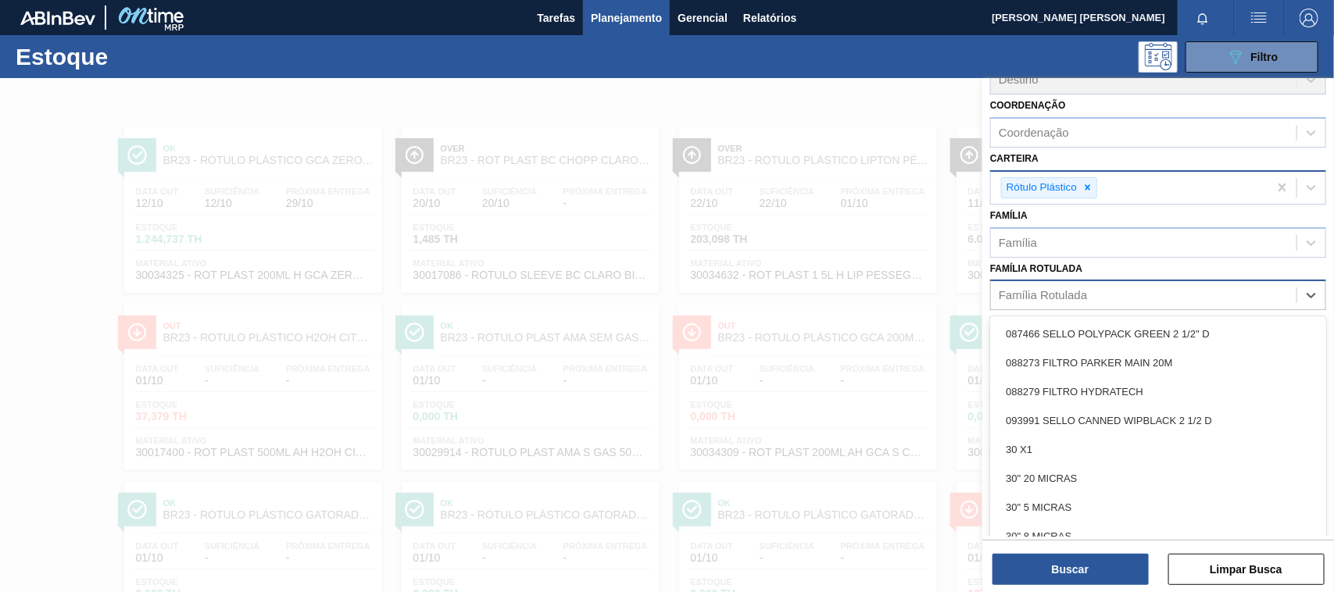
click at [1082, 307] on div "Família Rotulada" at bounding box center [1158, 295] width 336 height 30
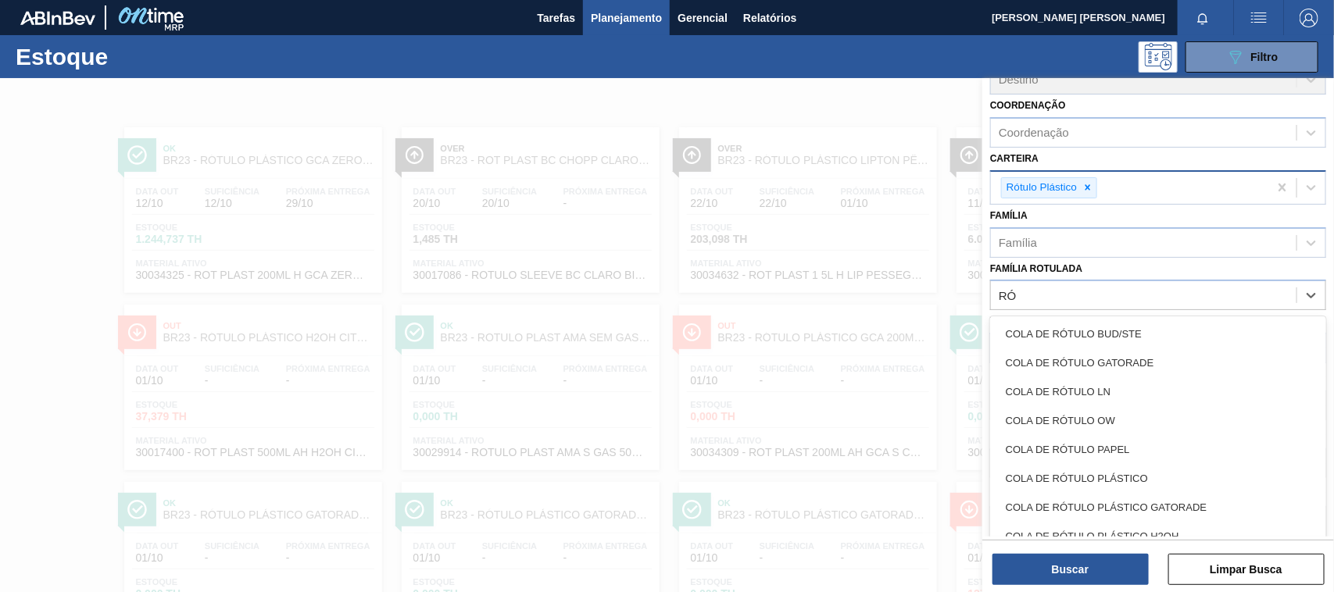
type Rotulada "R"
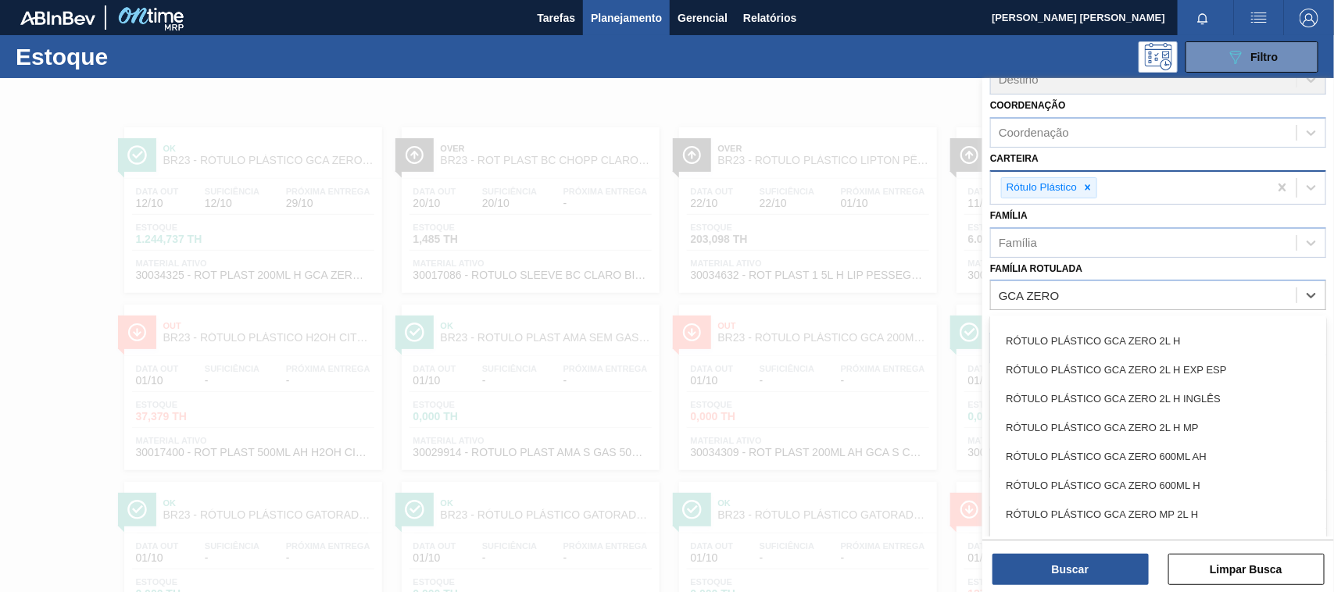
scroll to position [920, 0]
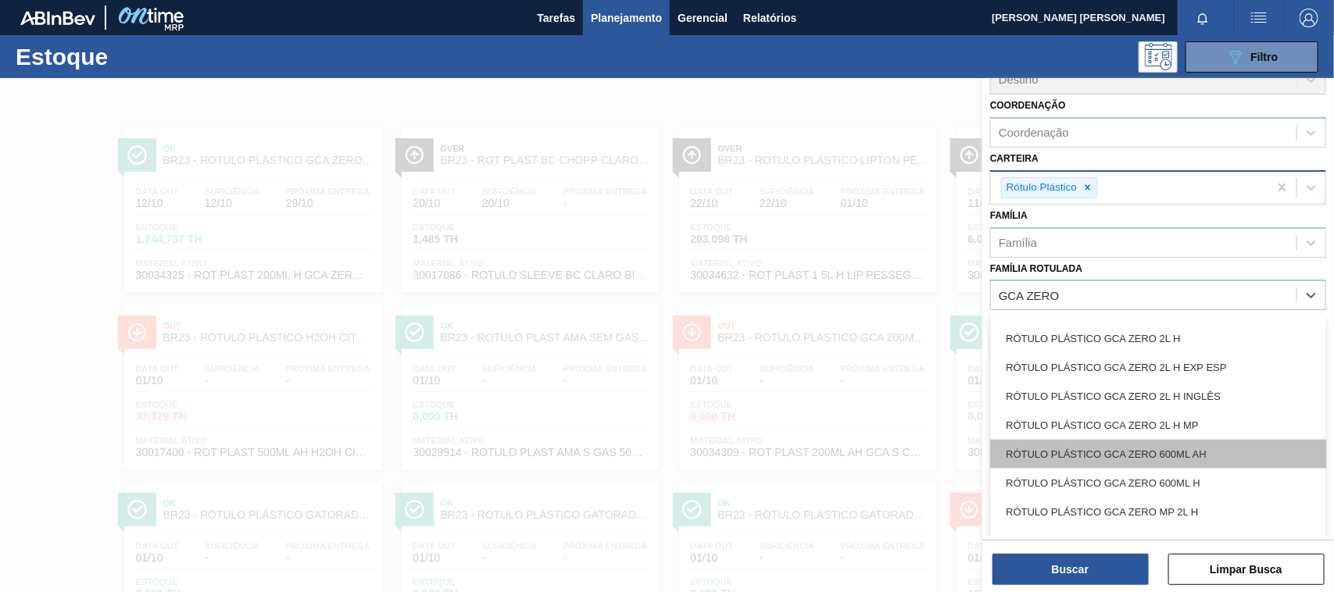
type Rotulada "GCA ZERO"
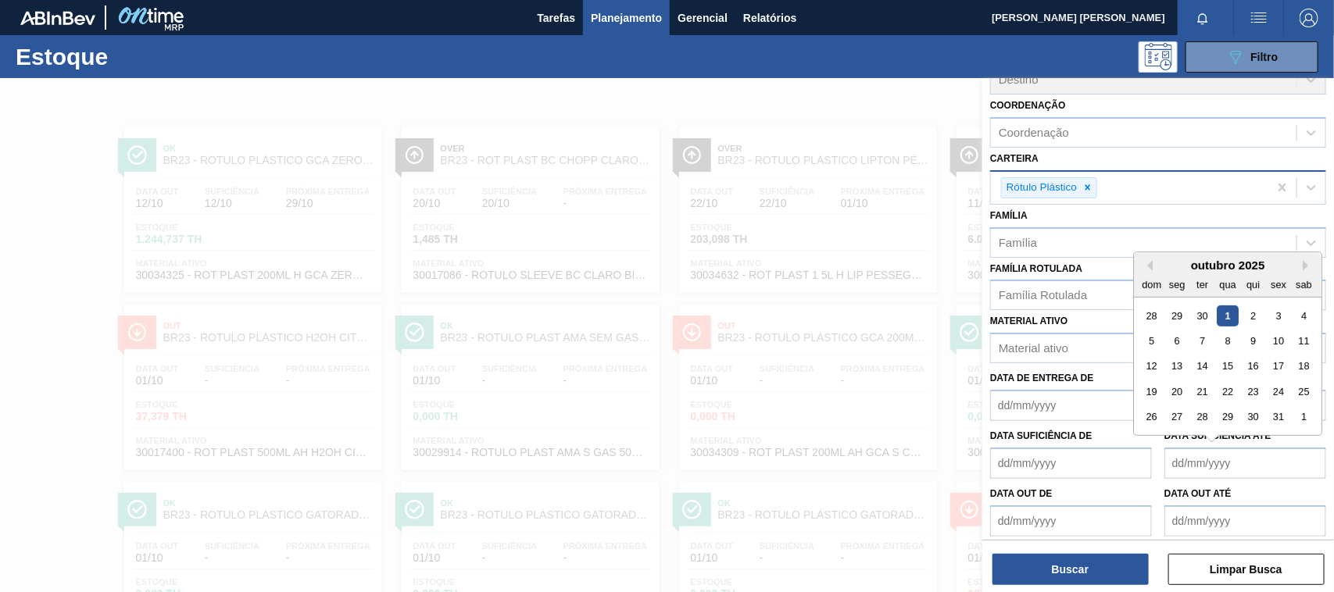
drag, startPoint x: 1236, startPoint y: 447, endPoint x: 1248, endPoint y: 445, distance: 12.6
drag, startPoint x: 1248, startPoint y: 445, endPoint x: 1272, endPoint y: 439, distance: 24.3
click at [1272, 439] on div "Data suficiência até Previous Month Next Month outubro 2025 dom seg ter qua qui…" at bounding box center [1245, 452] width 162 height 54
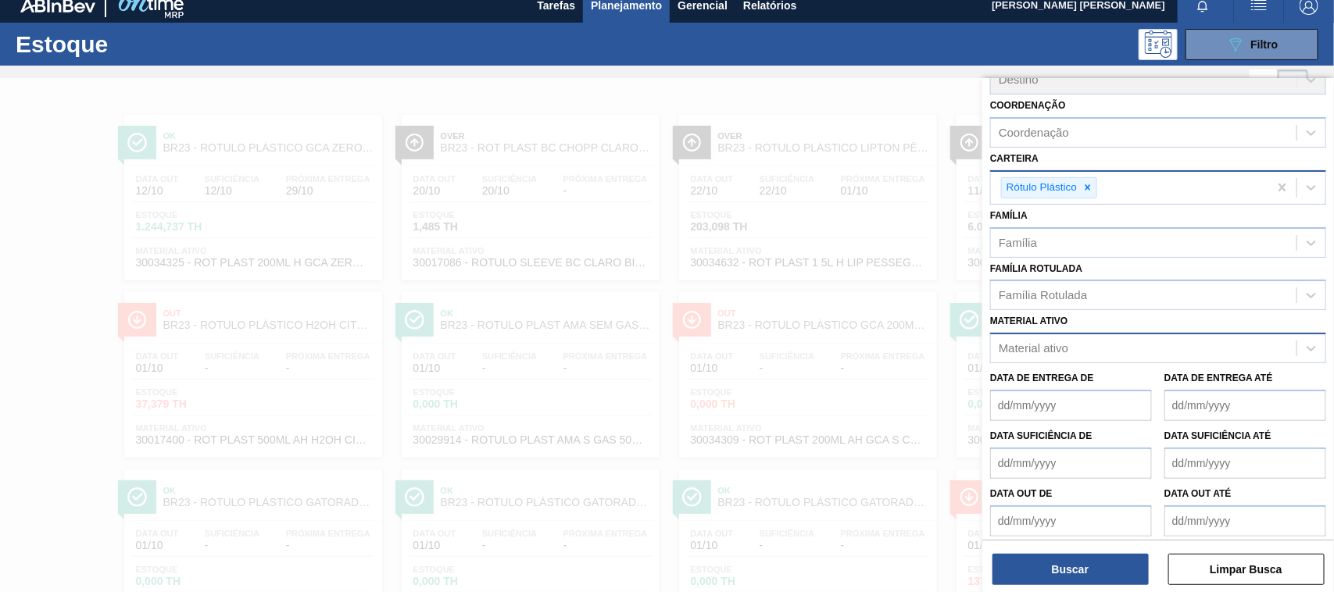
click at [1181, 344] on div "Material ativo" at bounding box center [1143, 348] width 305 height 23
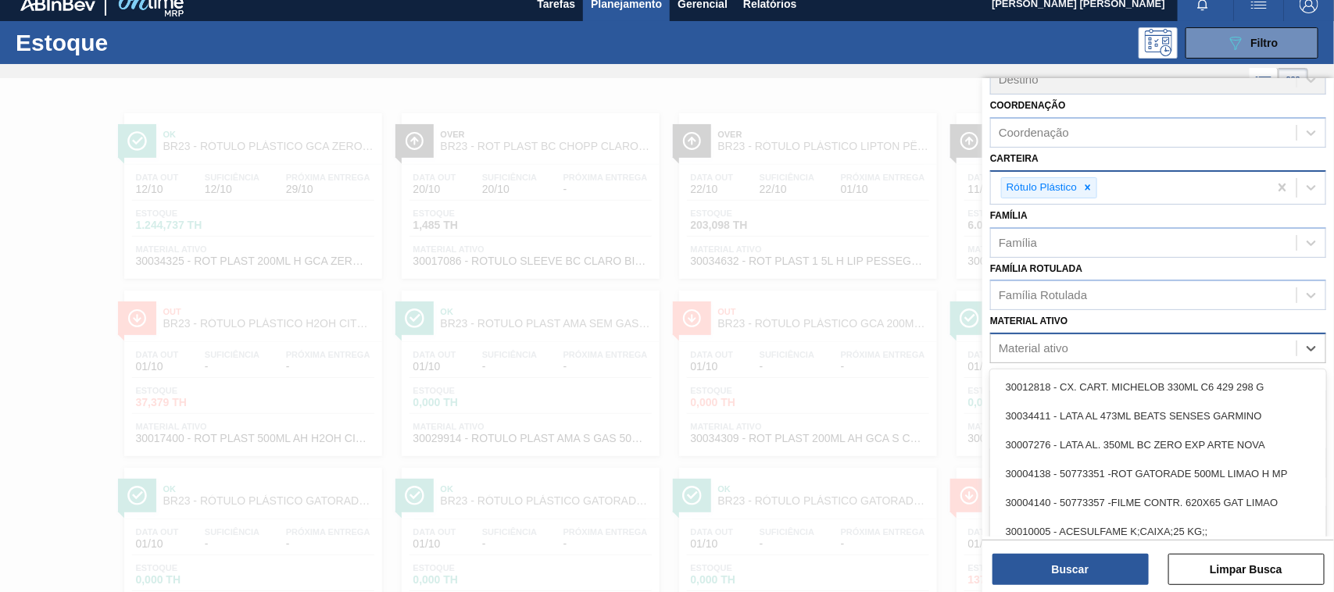
scroll to position [14, 0]
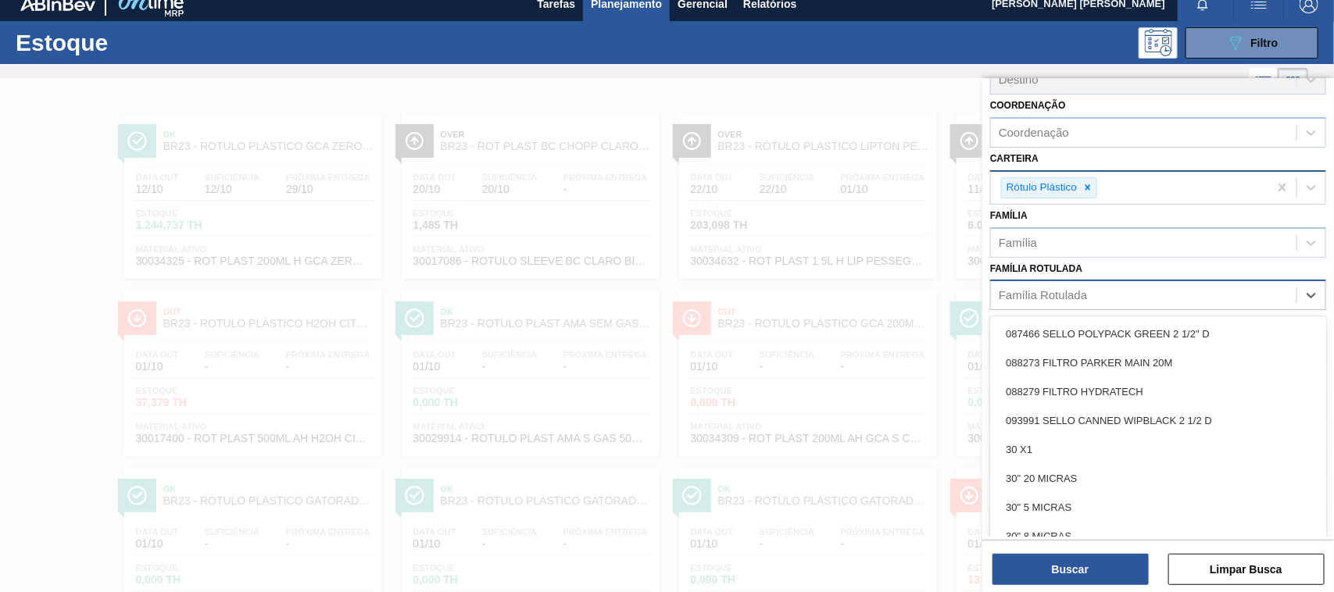
click at [1134, 298] on div "Família Rotulada" at bounding box center [1143, 295] width 305 height 23
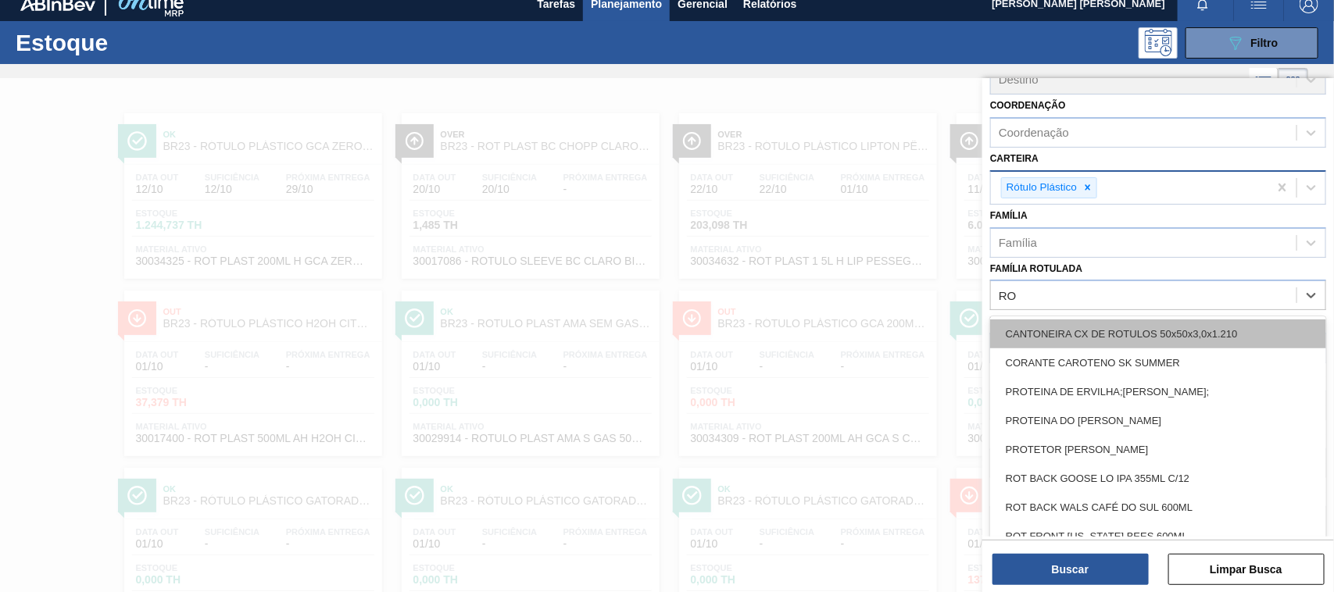
type Rotulada "R"
type Rotulada "GCA ZERO"
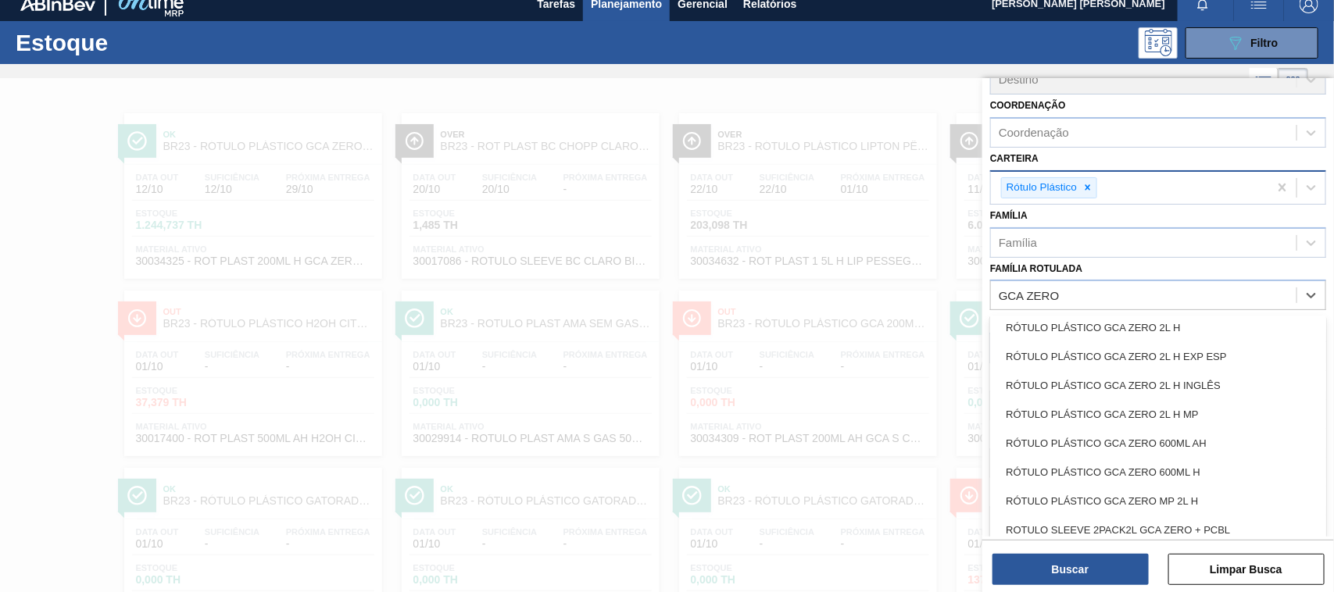
scroll to position [962, 0]
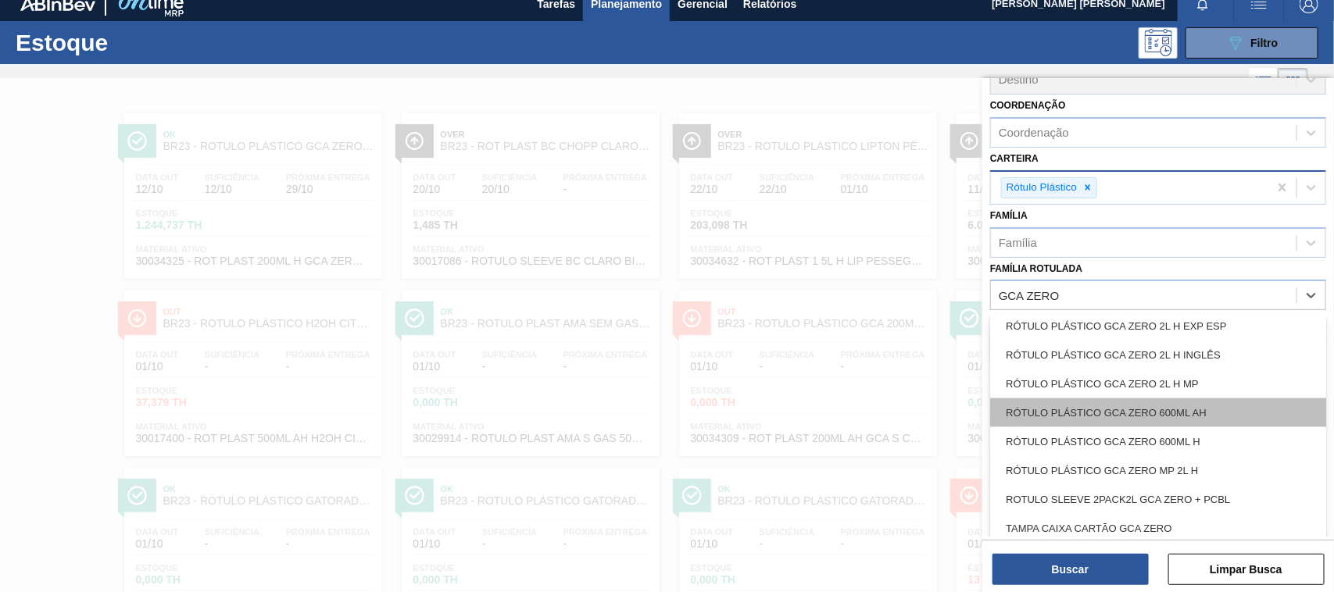
click at [1243, 406] on div "RÓTULO PLÁSTICO GCA ZERO 600ML AH" at bounding box center [1158, 412] width 336 height 29
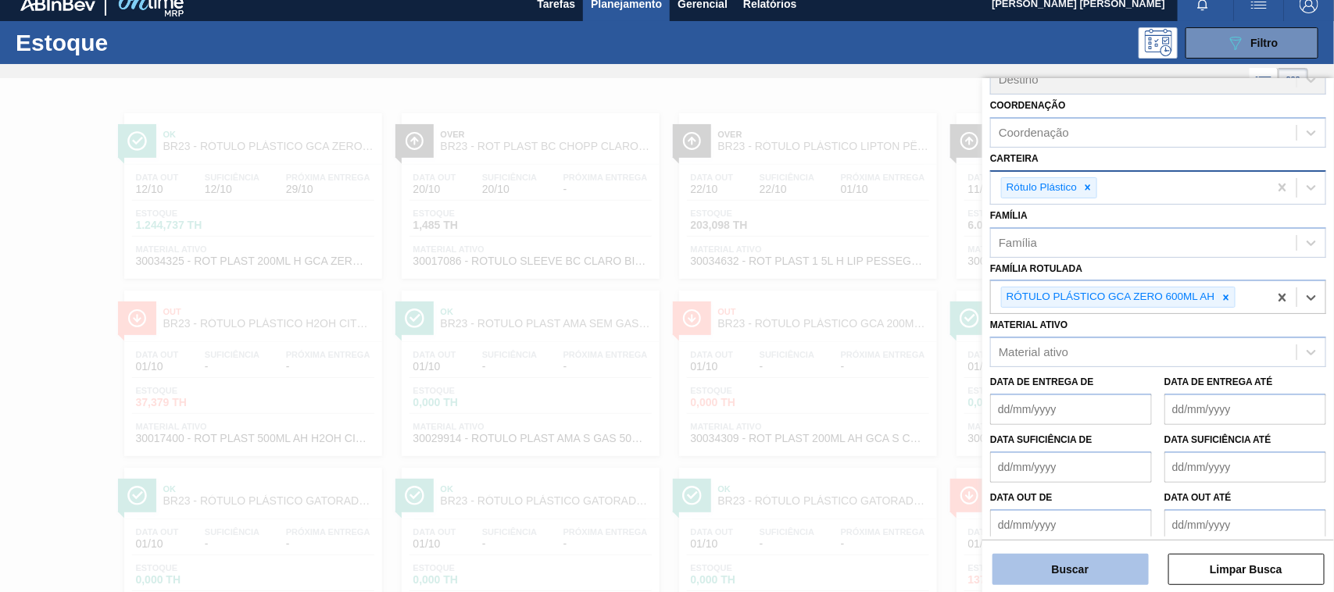
click at [1112, 562] on button "Buscar" at bounding box center [1070, 569] width 156 height 31
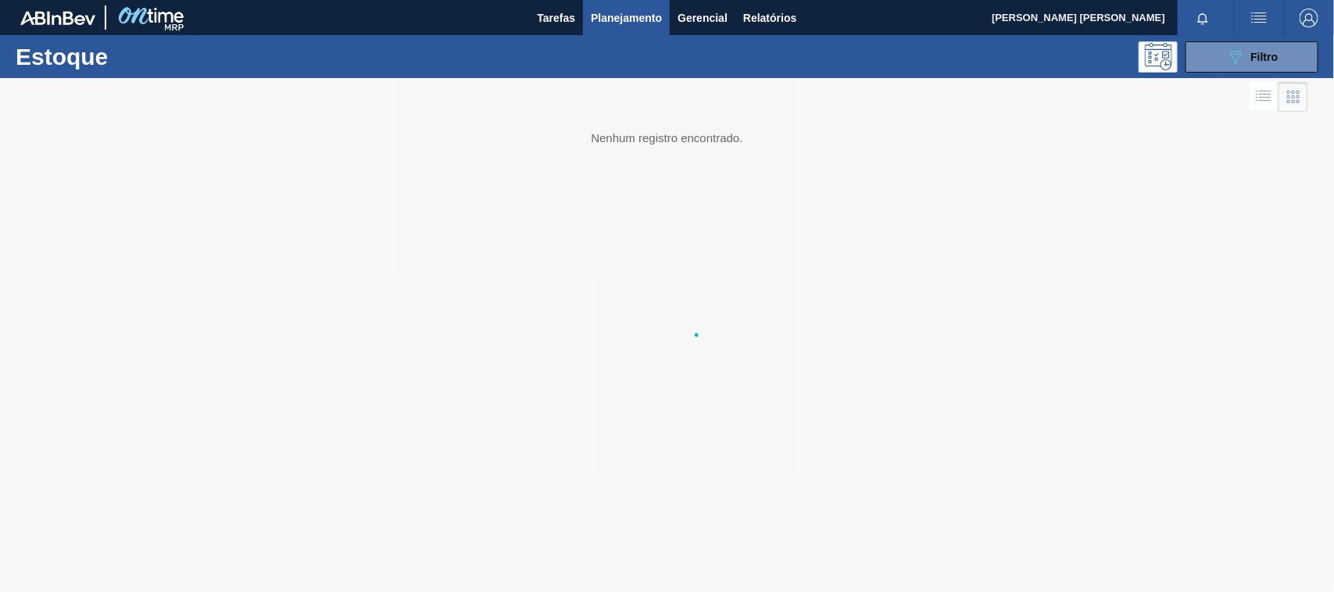
scroll to position [0, 0]
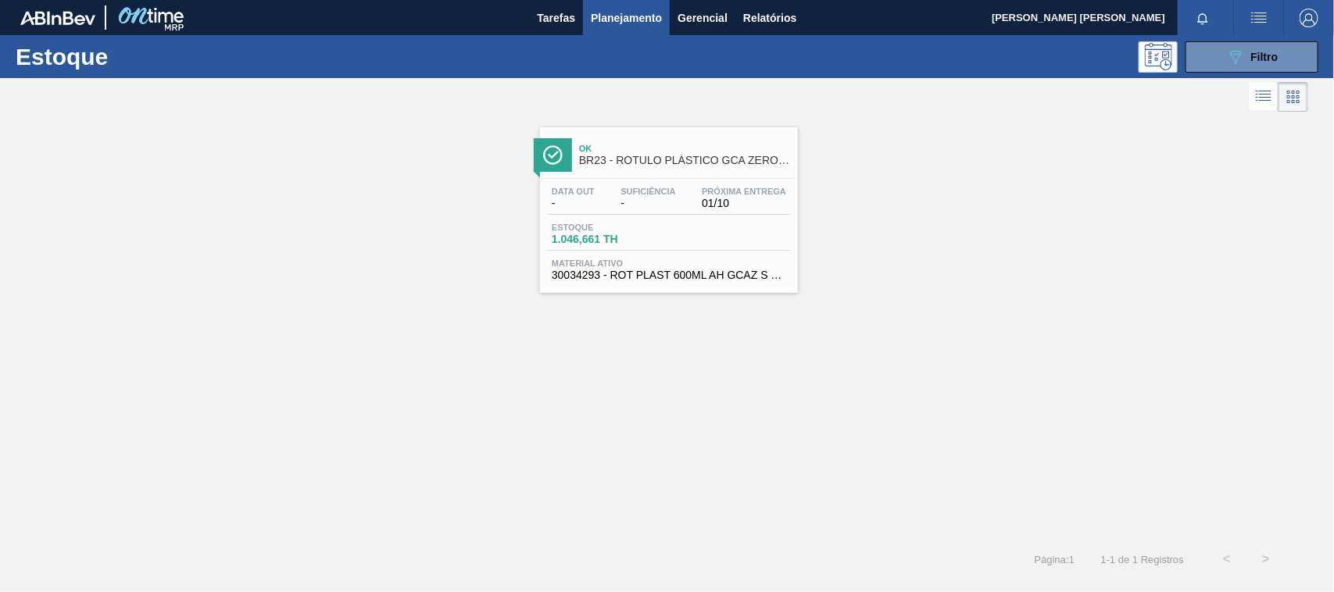
click at [716, 213] on div "Data out - Suficiência - Próxima Entrega 01/10" at bounding box center [669, 201] width 242 height 28
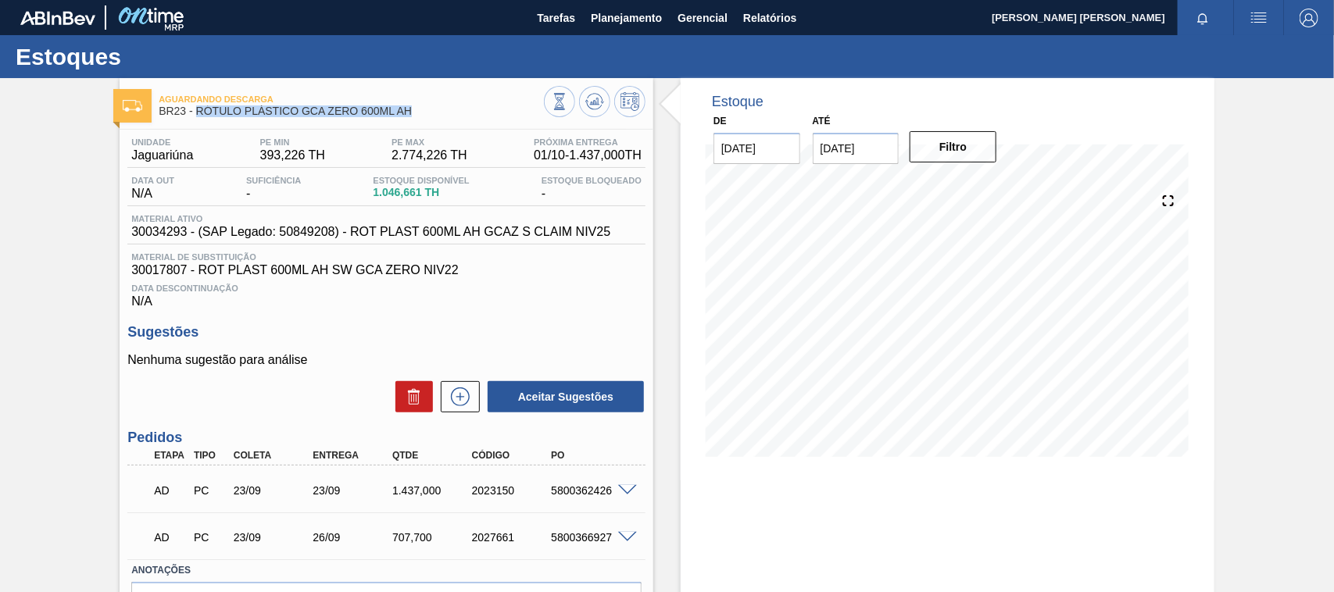
drag, startPoint x: 418, startPoint y: 108, endPoint x: 196, endPoint y: 110, distance: 221.9
click at [196, 110] on span "BR23 - RÓTULO PLÁSTICO GCA ZERO 600ML AH" at bounding box center [351, 111] width 385 height 12
copy span "RÓTULO PLÁSTICO GCA ZERO 600ML AH"
click at [631, 9] on span "Planejamento" at bounding box center [626, 18] width 71 height 19
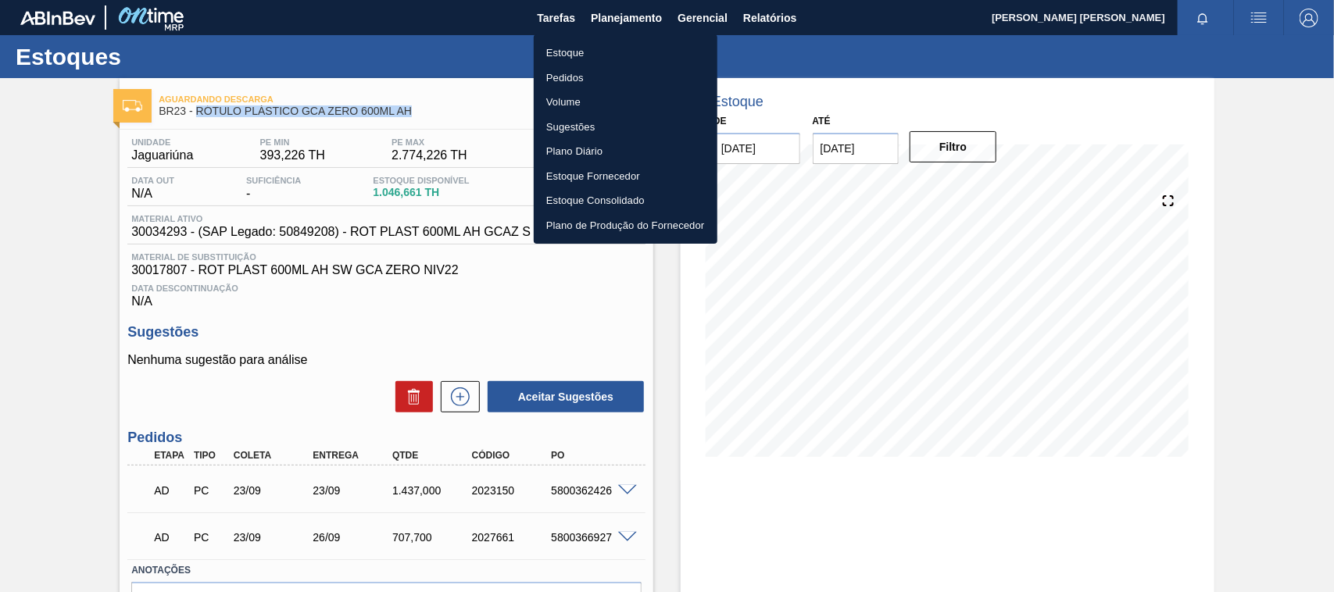
click at [602, 48] on li "Estoque" at bounding box center [626, 53] width 184 height 25
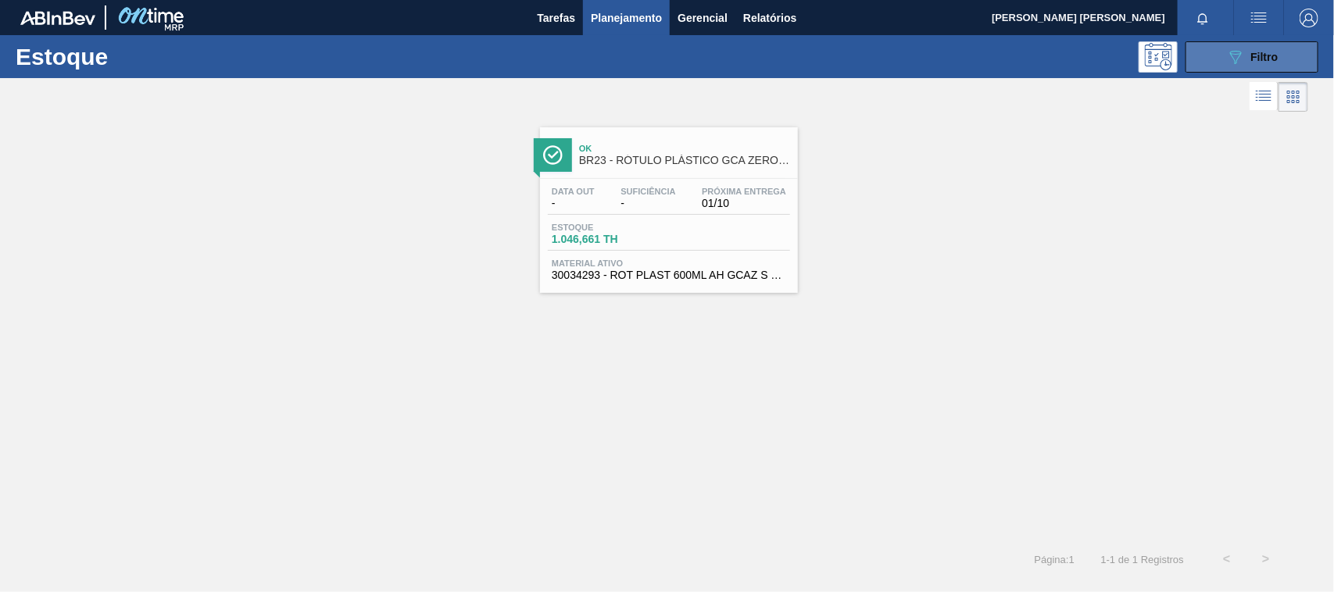
click at [1248, 45] on button "089F7B8B-B2A5-4AFE-B5C0-19BA573D28AC Filtro" at bounding box center [1251, 56] width 133 height 31
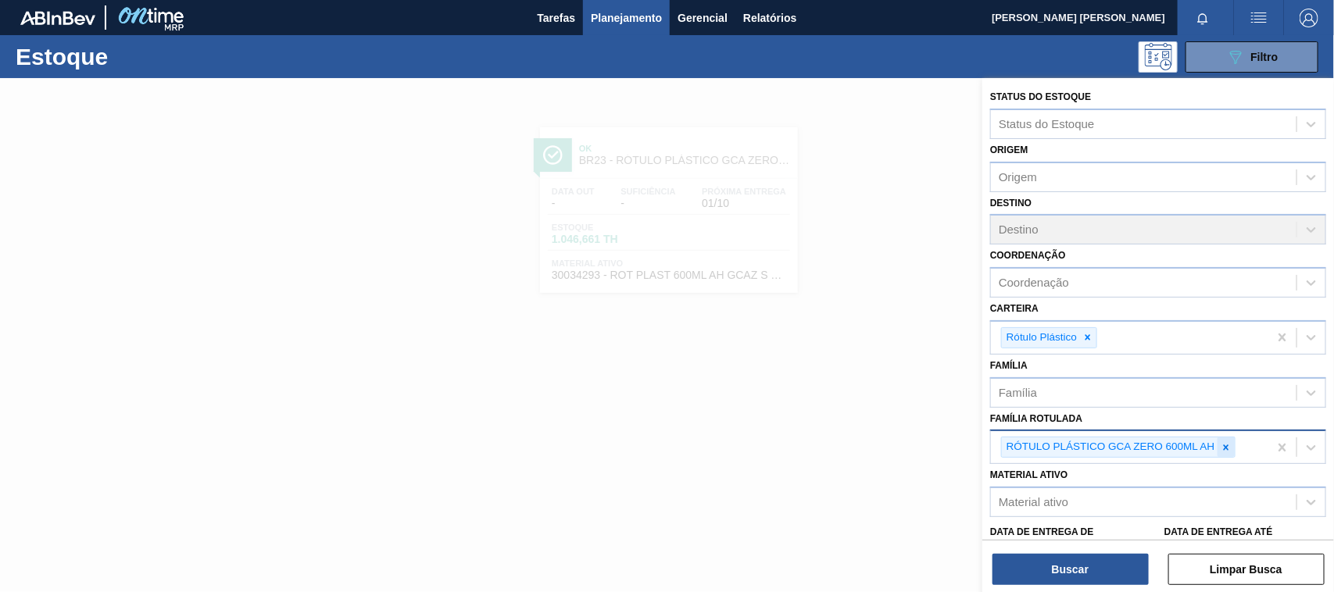
click at [1221, 449] on icon at bounding box center [1225, 447] width 11 height 11
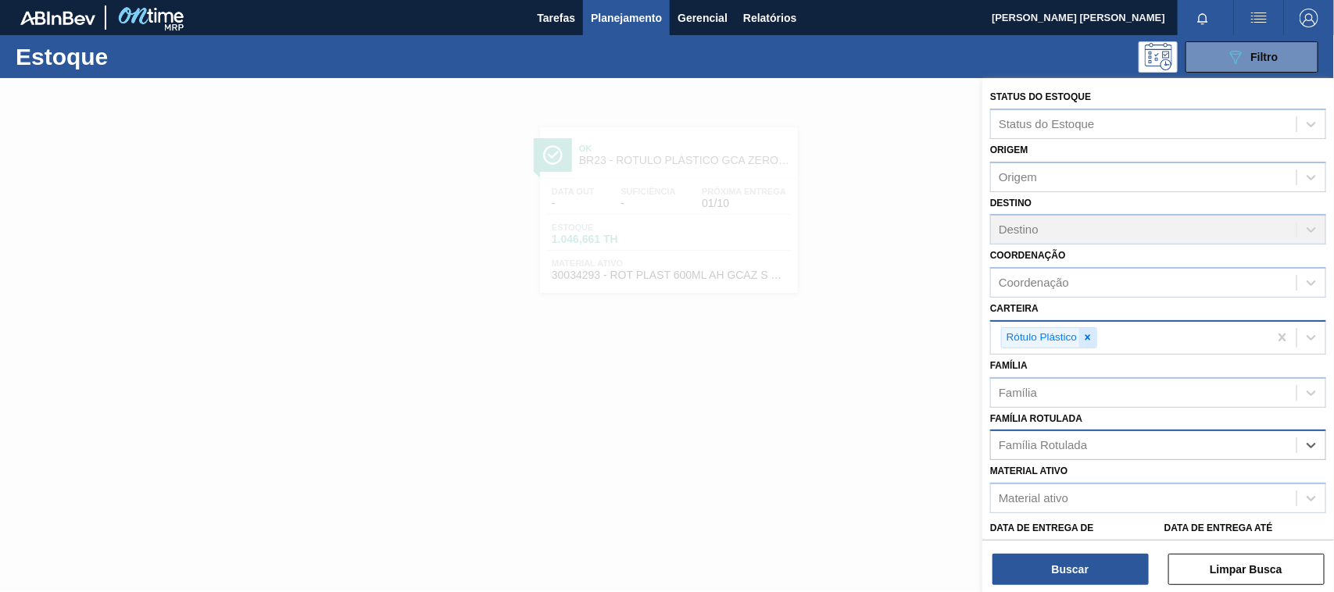
click at [1087, 335] on icon at bounding box center [1087, 337] width 5 height 5
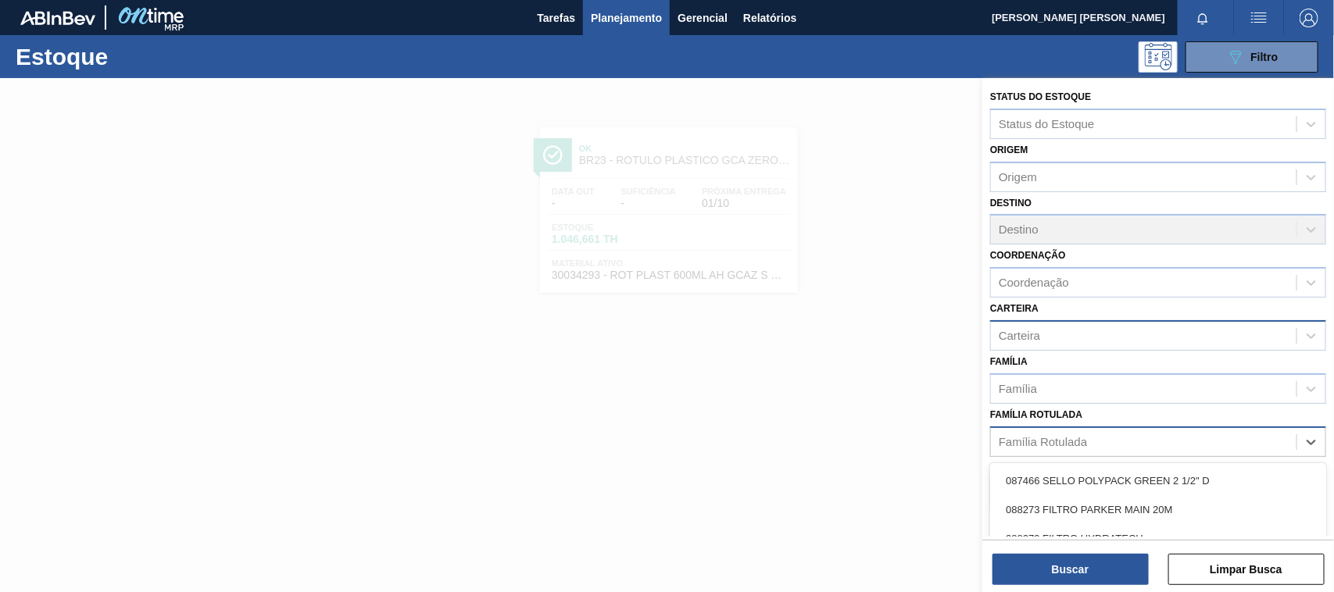
click at [1060, 435] on div "Família Rotulada" at bounding box center [1042, 441] width 88 height 13
type Rotulada "KIT LIPTO"
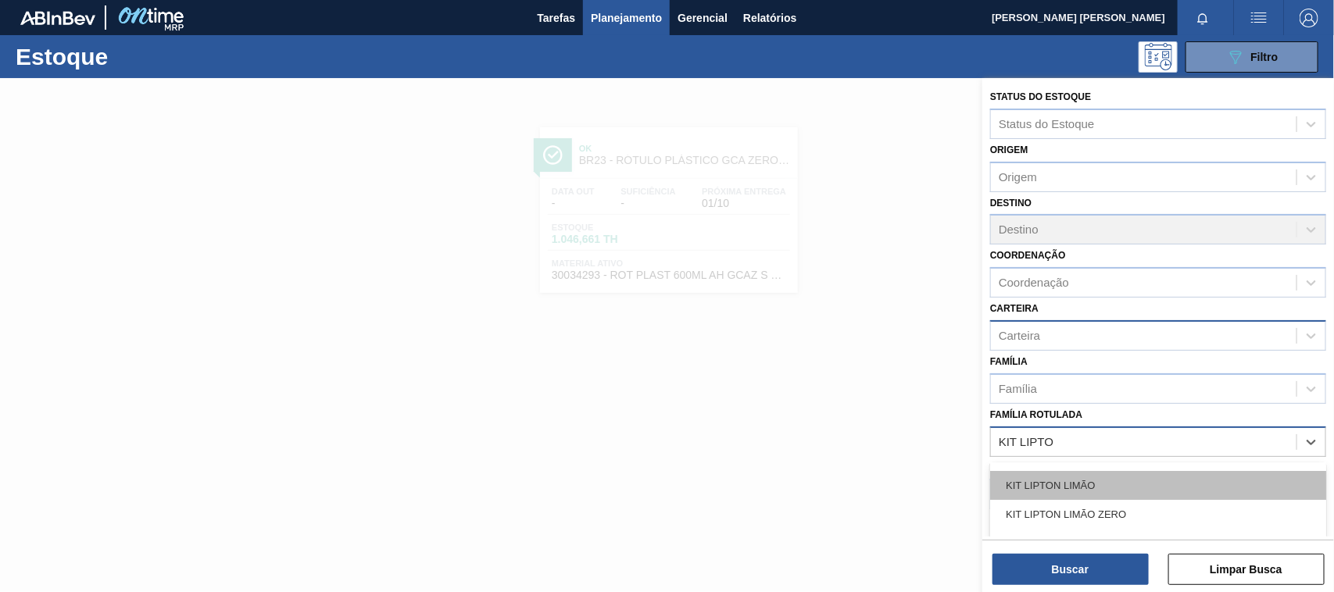
scroll to position [23, 0]
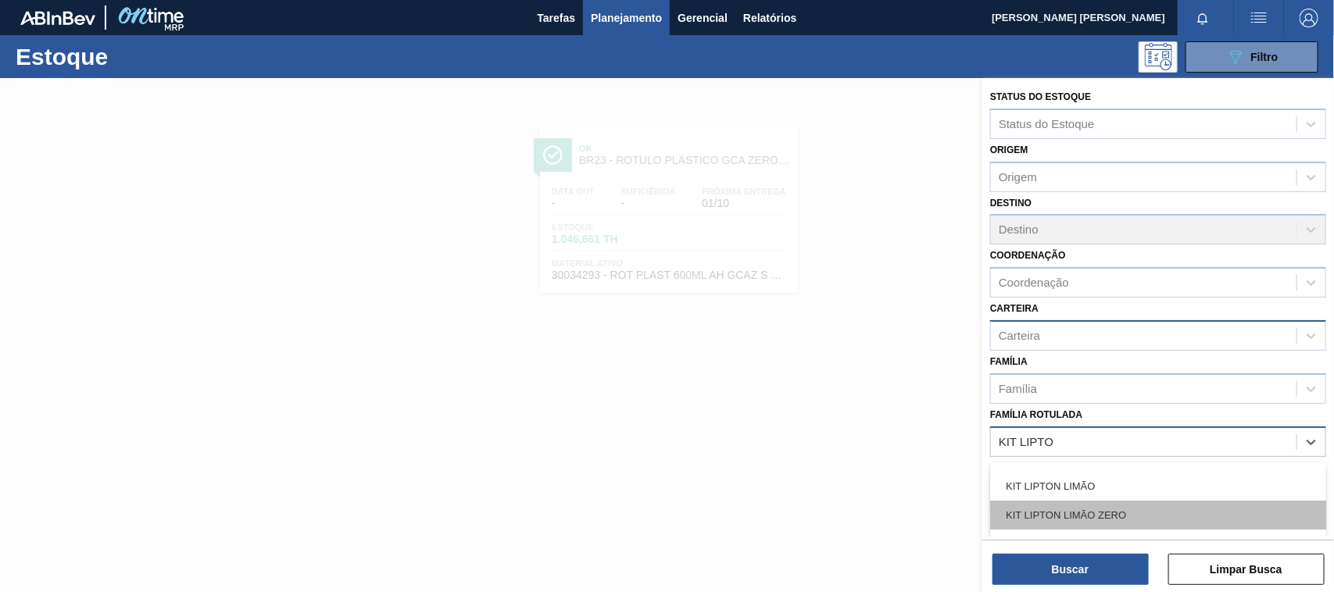
click at [1121, 504] on div "KIT LIPTON LIMÃO ZERO" at bounding box center [1158, 515] width 336 height 29
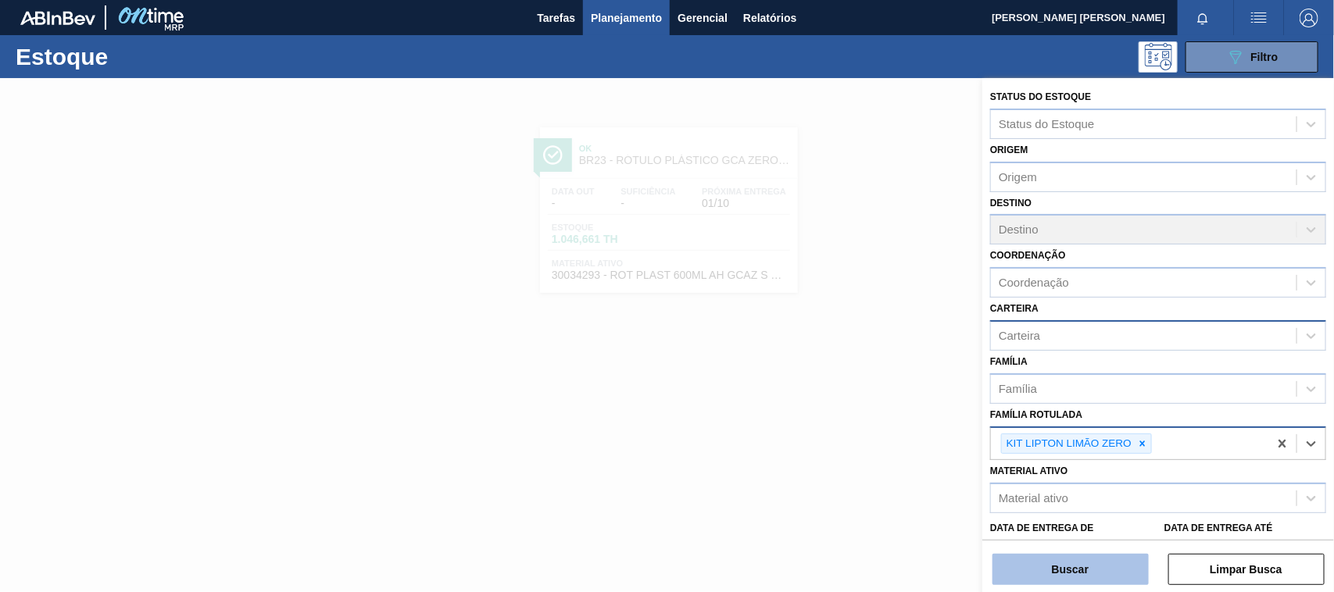
click at [1099, 564] on button "Buscar" at bounding box center [1070, 569] width 156 height 31
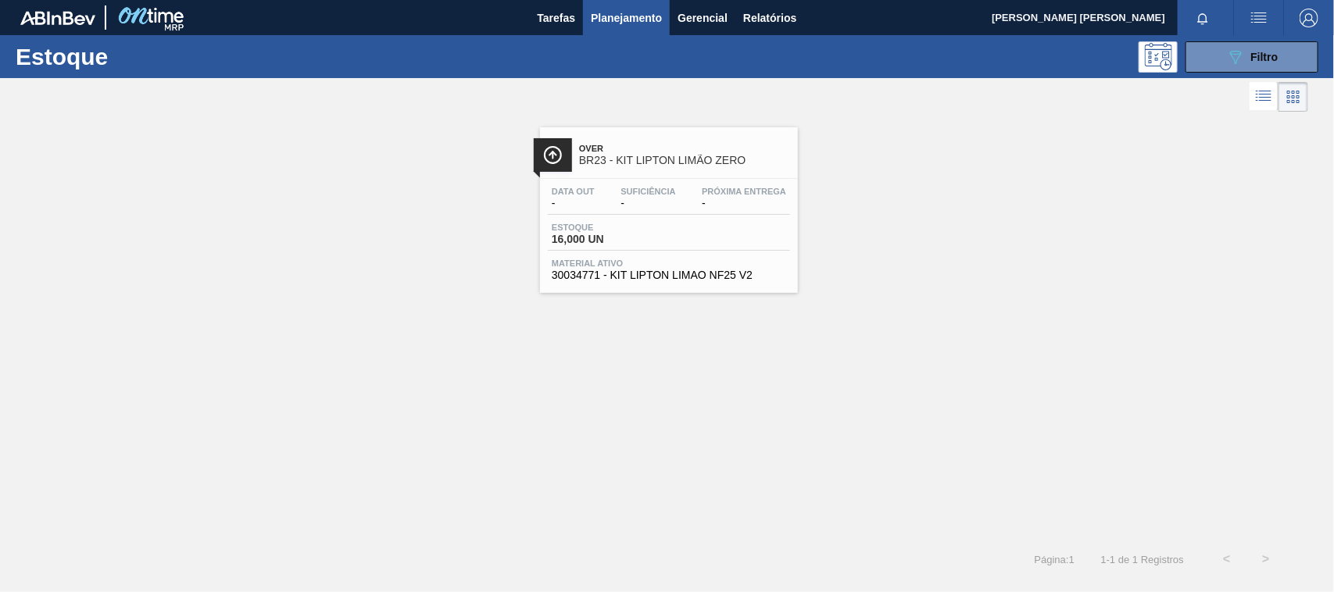
click at [743, 207] on span "-" at bounding box center [744, 204] width 84 height 12
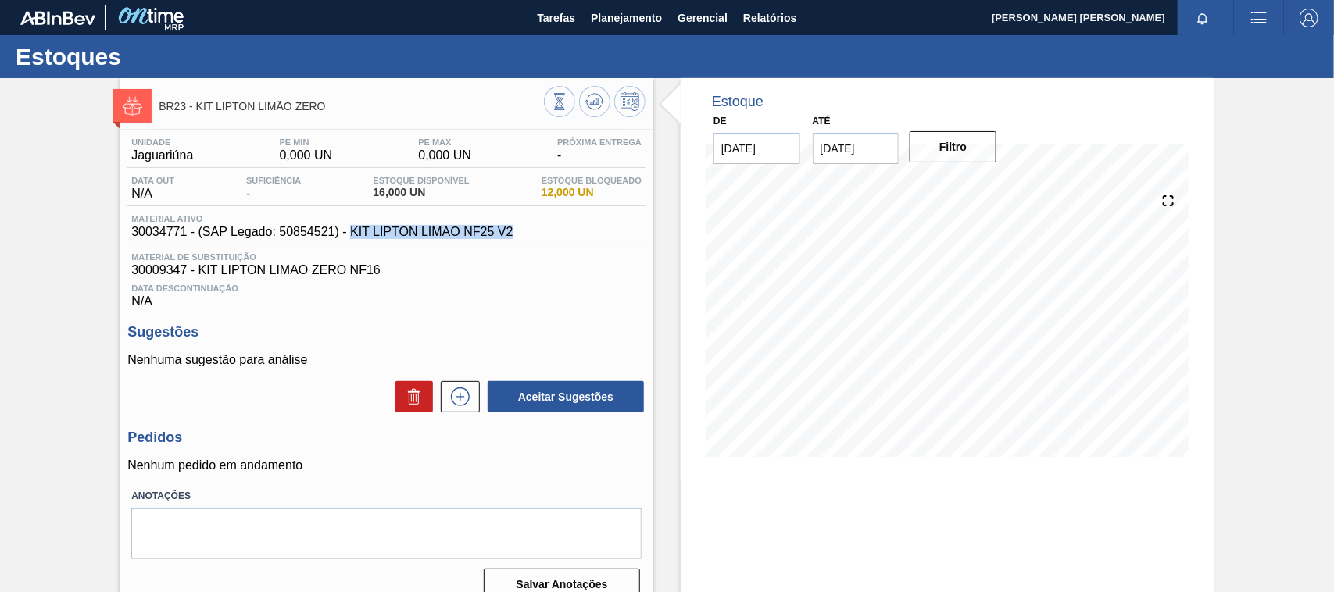
drag, startPoint x: 516, startPoint y: 234, endPoint x: 352, endPoint y: 234, distance: 163.3
click at [352, 234] on div "Material ativo 30034771 - (SAP Legado: 50854521) - KIT LIPTON LIMAO NF25 V2" at bounding box center [321, 226] width 389 height 25
copy span "KIT LIPTON LIMAO NF25 V2"
drag, startPoint x: 334, startPoint y: 105, endPoint x: 195, endPoint y: 109, distance: 139.1
click at [195, 109] on span "BR23 - KIT LIPTON LIMÃO ZERO" at bounding box center [351, 107] width 385 height 12
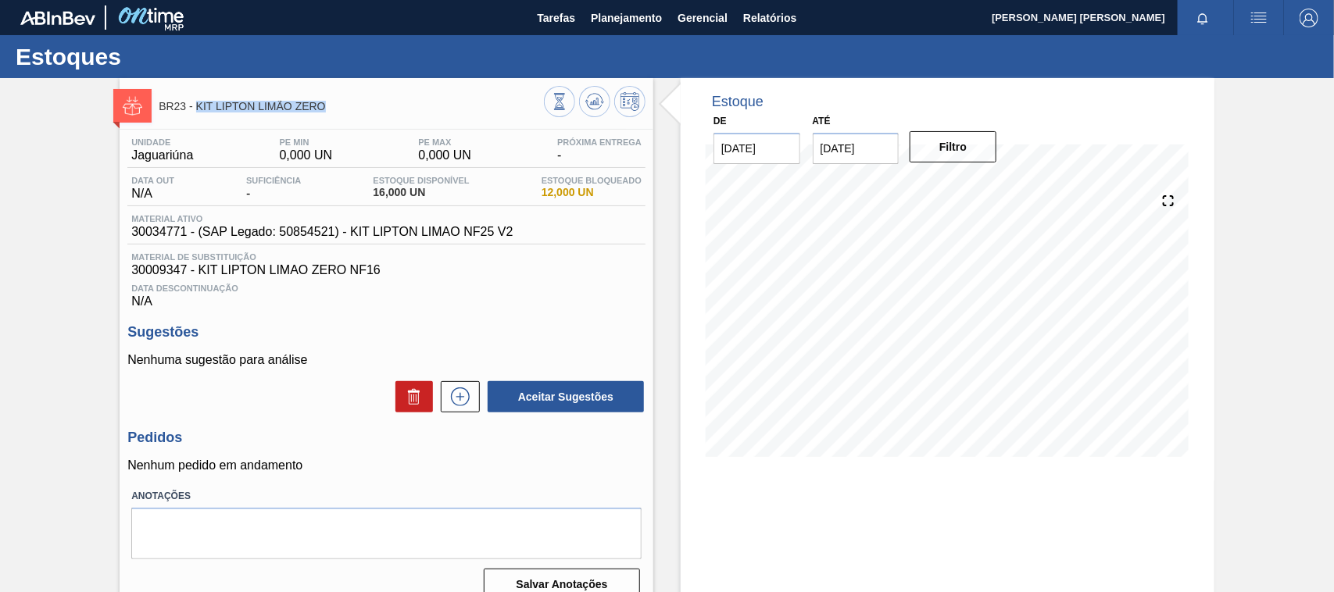
drag, startPoint x: 195, startPoint y: 109, endPoint x: 327, endPoint y: 107, distance: 131.3
click at [327, 107] on span "BR23 - KIT LIPTON LIMÃO ZERO" at bounding box center [351, 107] width 385 height 12
copy span "KIT LIPTON LIMÃO ZERO"
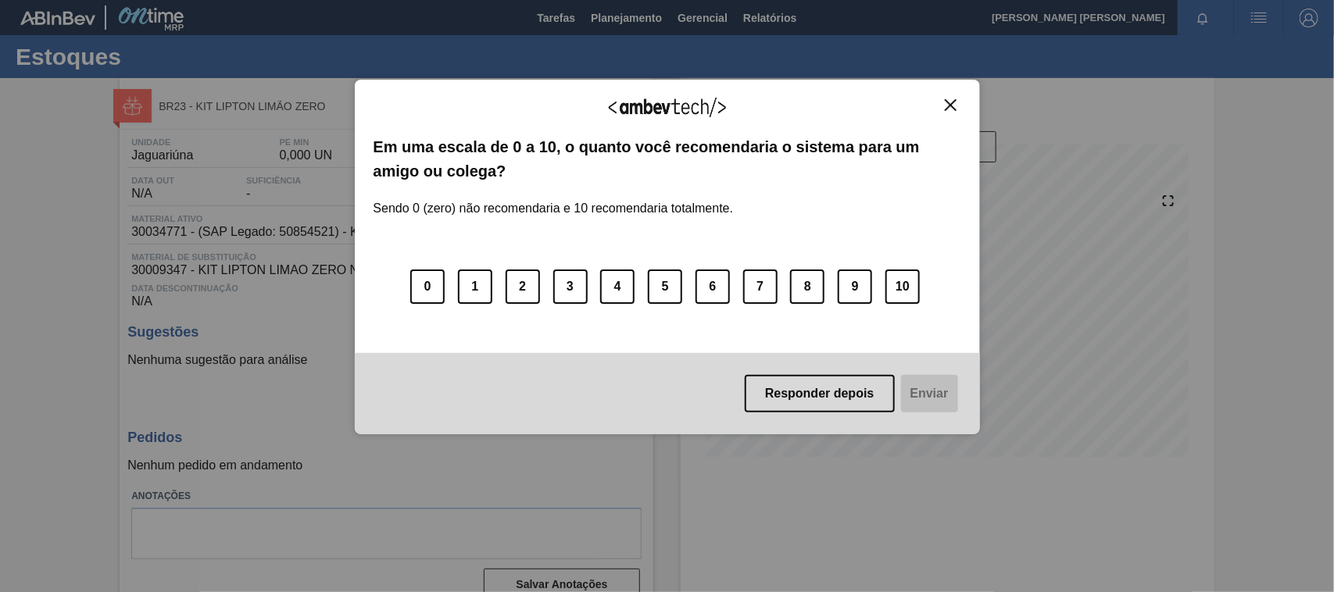
click at [958, 95] on div "Agradecemos seu feedback! Em uma escala de 0 a 10, o quanto você recomendaria o…" at bounding box center [667, 257] width 625 height 355
click at [953, 103] on img "Close" at bounding box center [951, 105] width 12 height 12
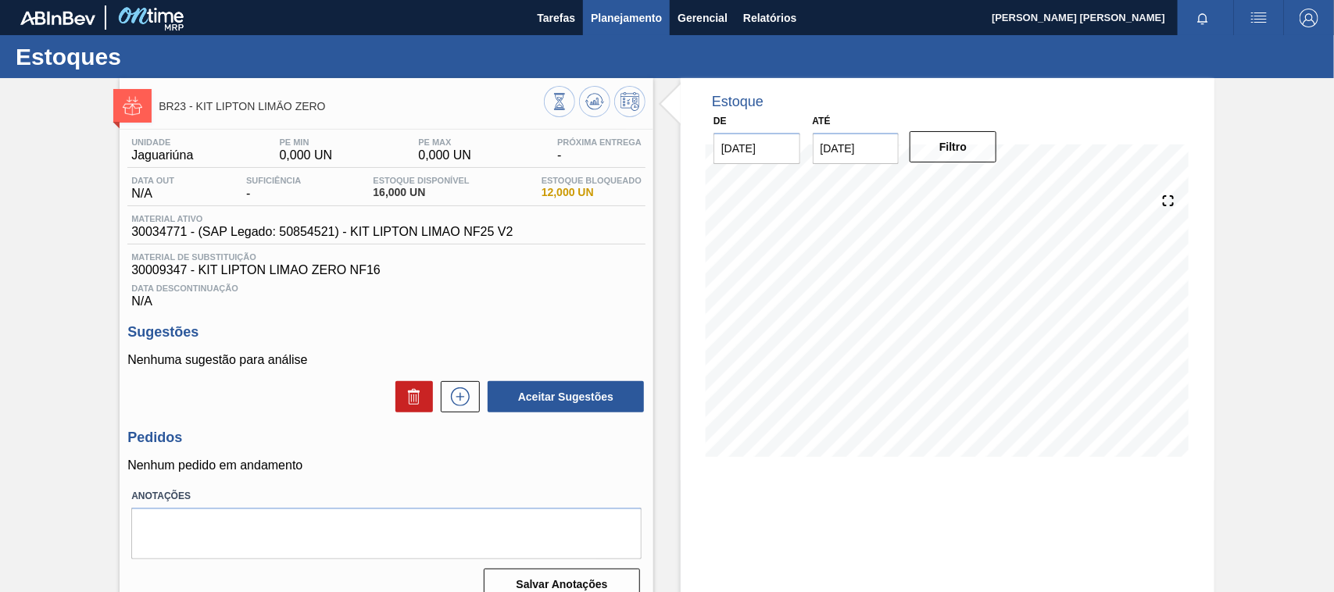
click at [617, 12] on span "Planejamento" at bounding box center [626, 18] width 71 height 19
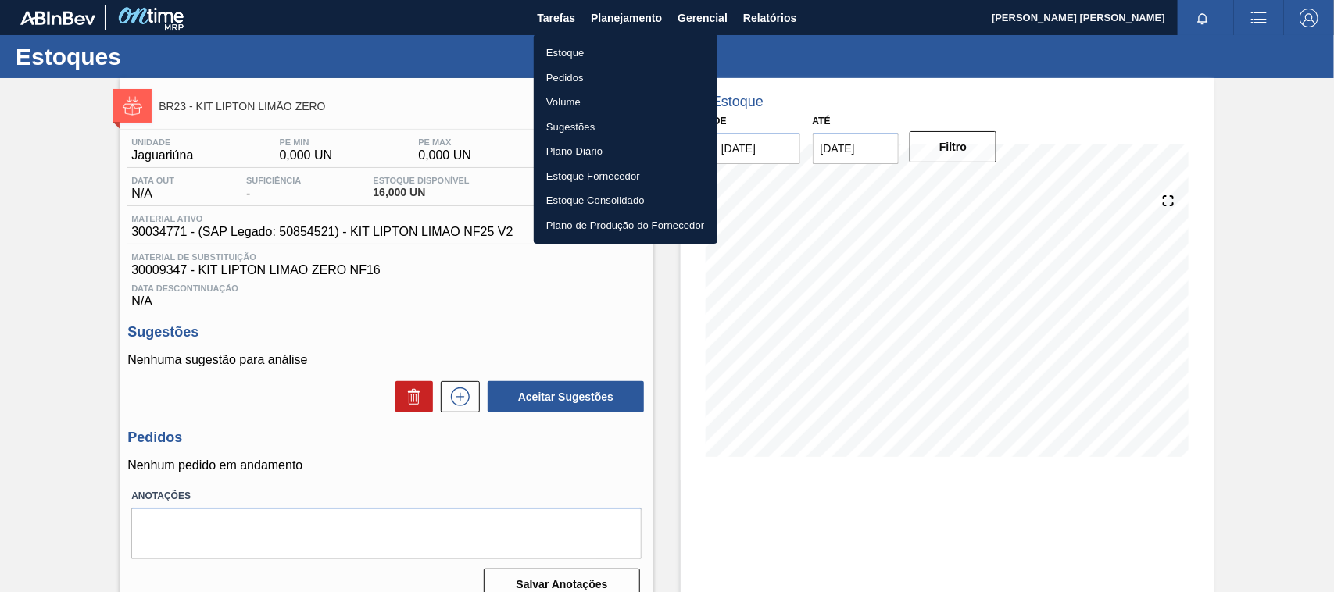
click at [582, 49] on li "Estoque" at bounding box center [626, 53] width 184 height 25
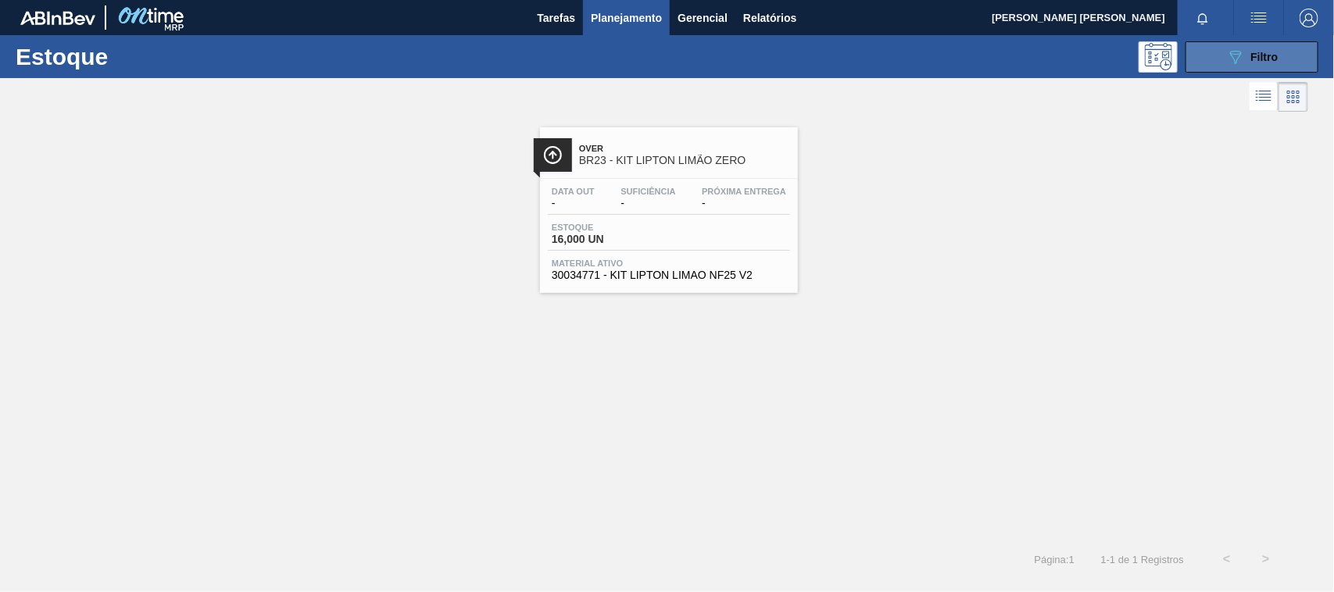
click at [1282, 55] on button "089F7B8B-B2A5-4AFE-B5C0-19BA573D28AC Filtro" at bounding box center [1251, 56] width 133 height 31
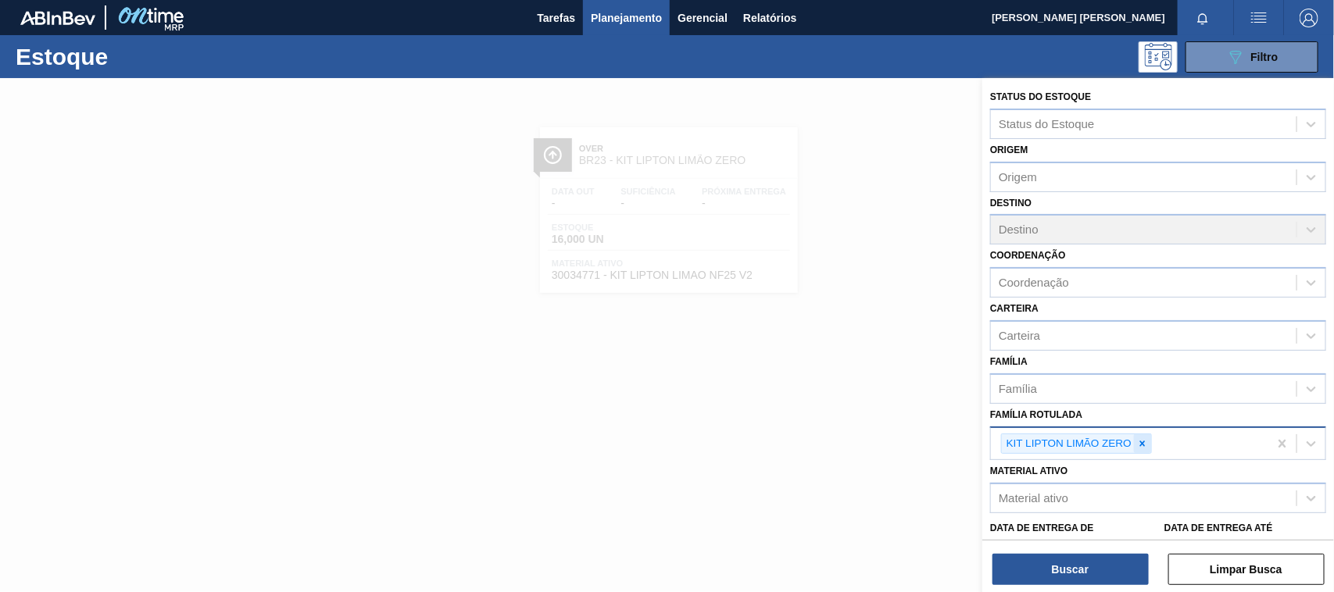
click at [1142, 434] on div at bounding box center [1142, 444] width 17 height 20
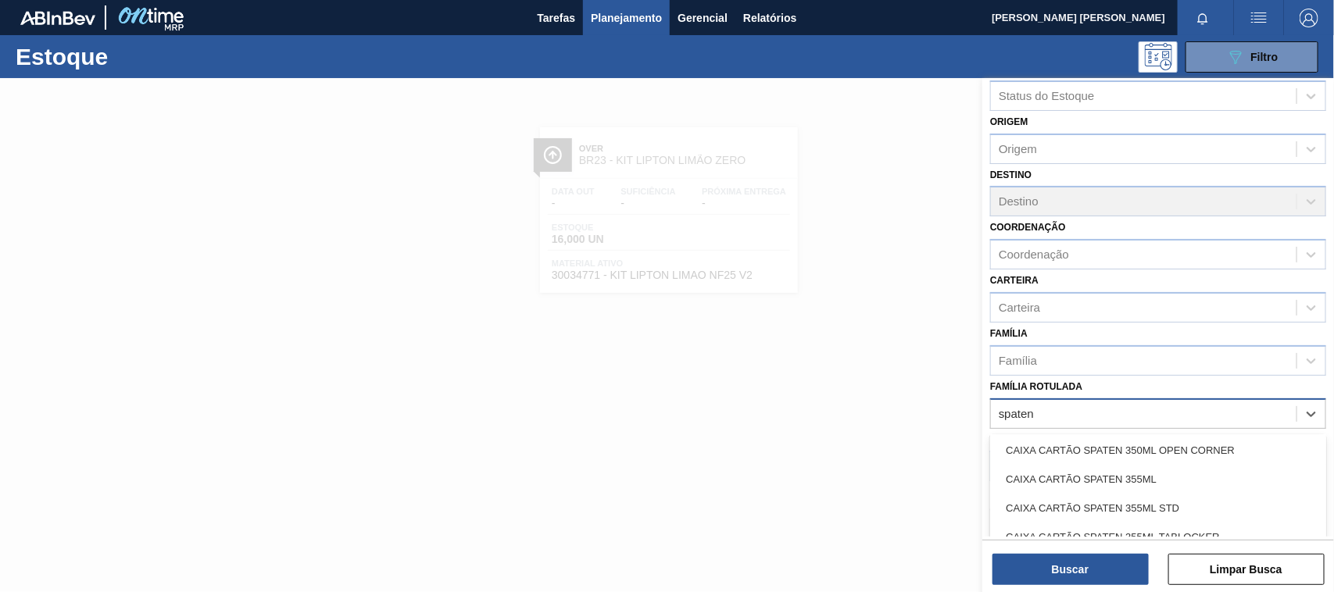
scroll to position [177, 0]
type Rotulada "spaten"
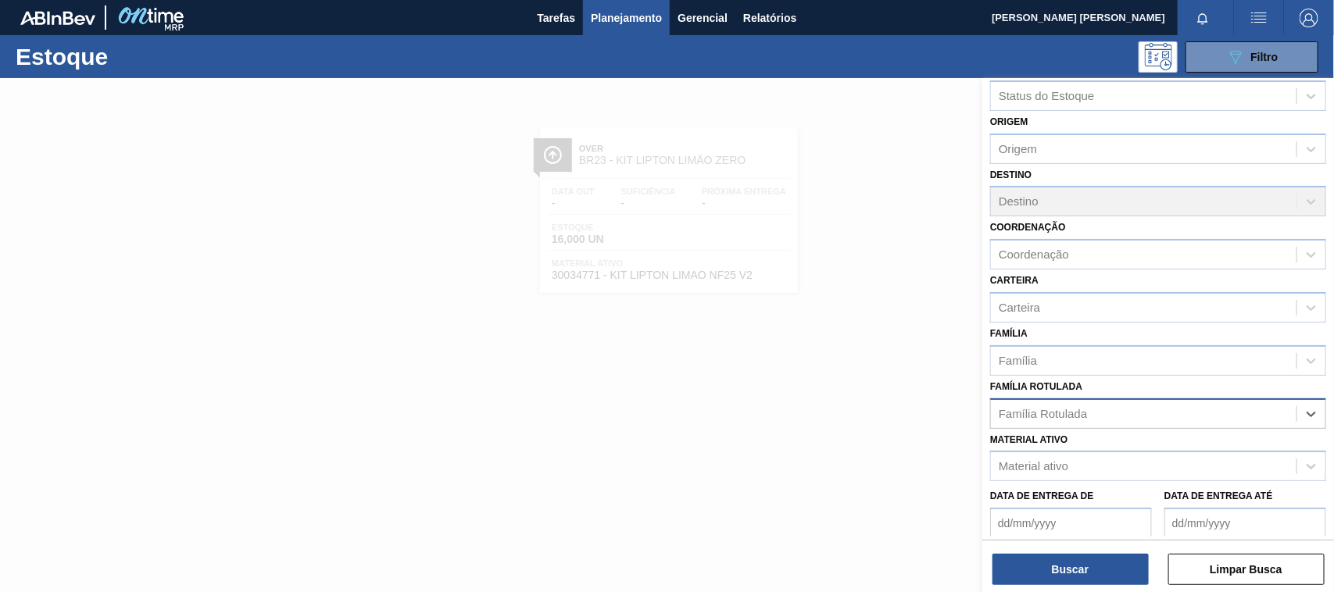
scroll to position [150, 0]
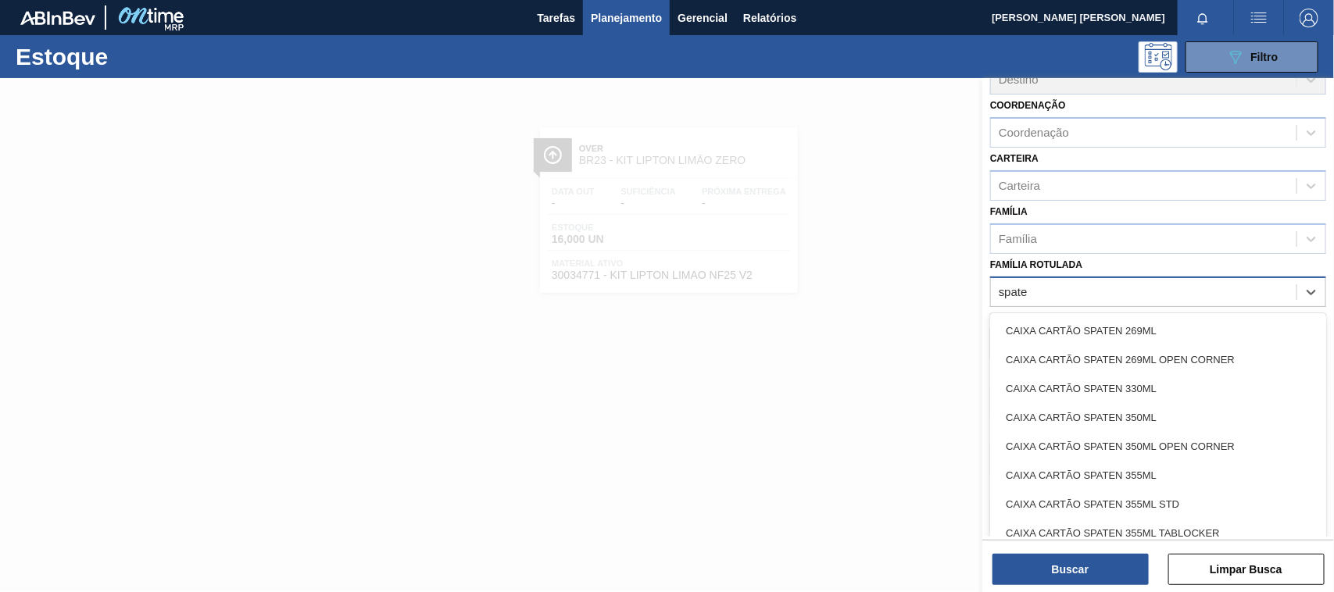
type Rotulada "spaten"
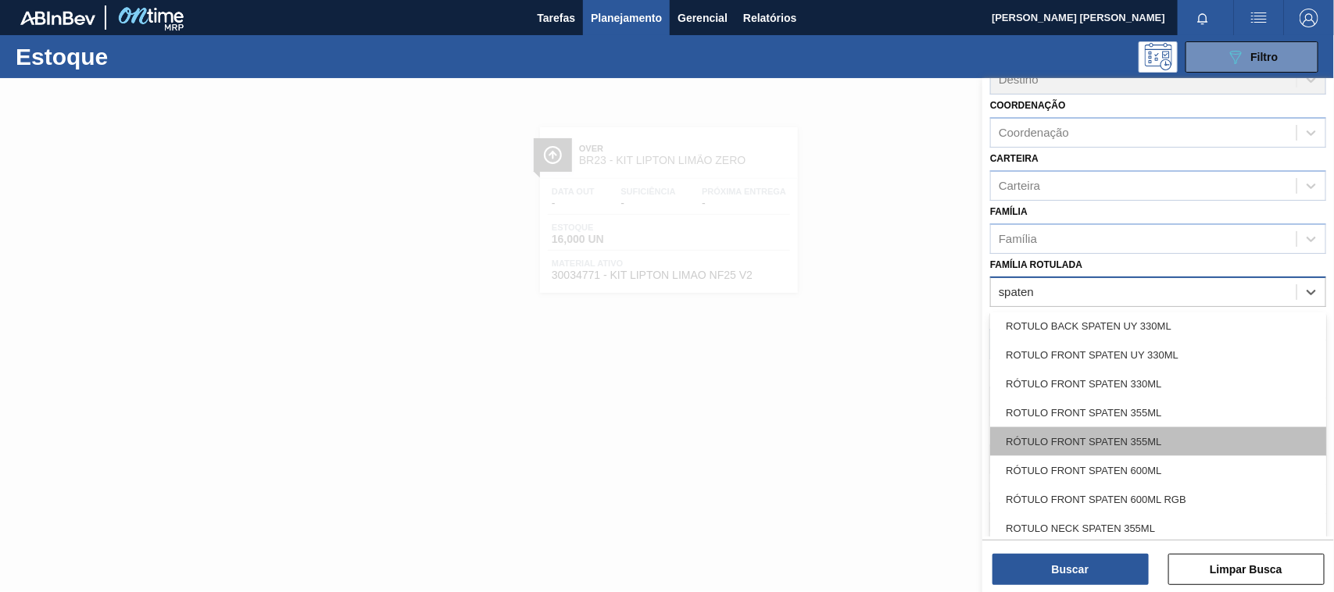
scroll to position [1102, 0]
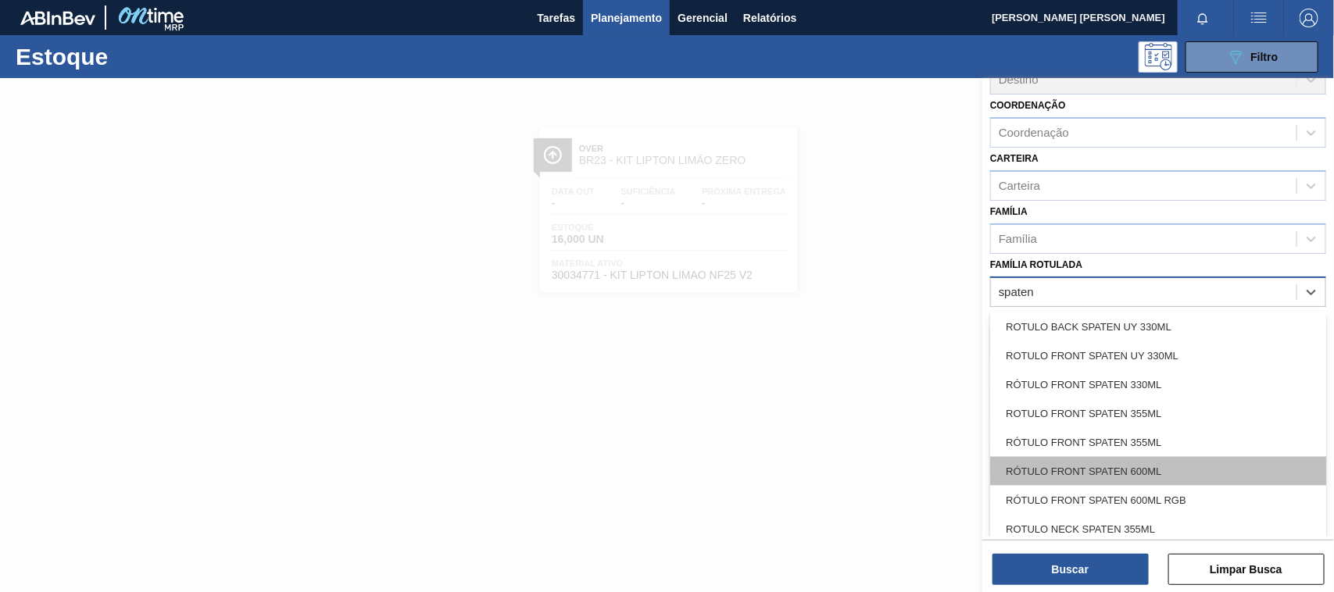
click at [1119, 466] on div "RÓTULO FRONT SPATEN 600ML" at bounding box center [1158, 471] width 336 height 29
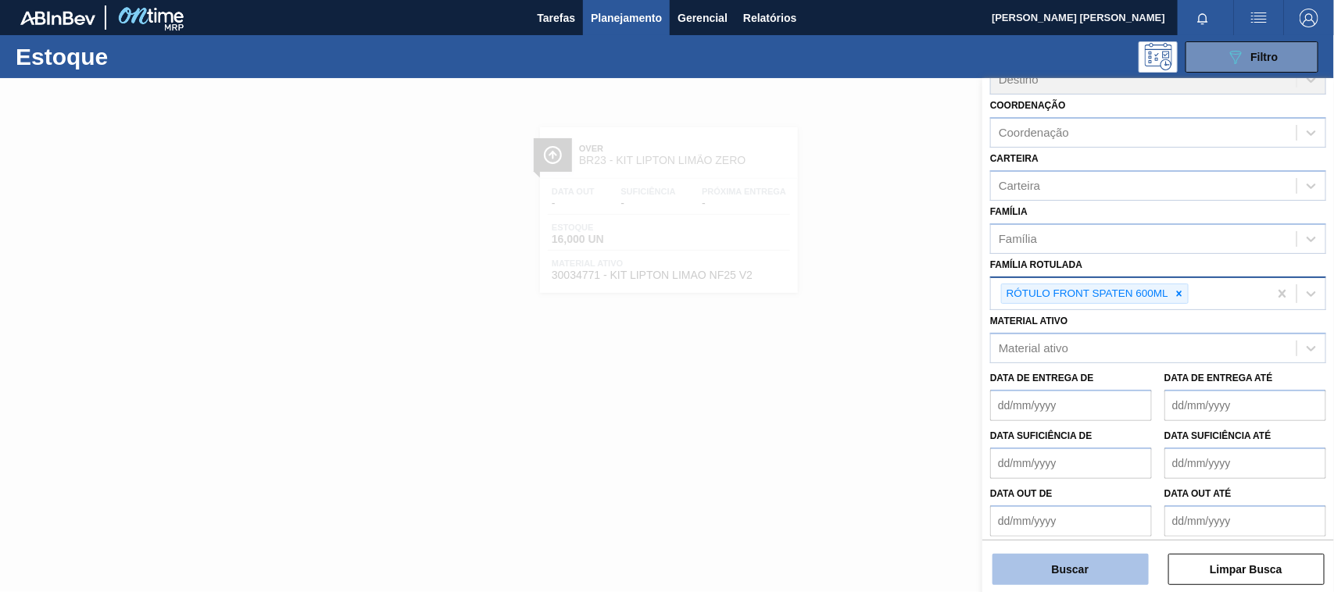
click at [1096, 570] on button "Buscar" at bounding box center [1070, 569] width 156 height 31
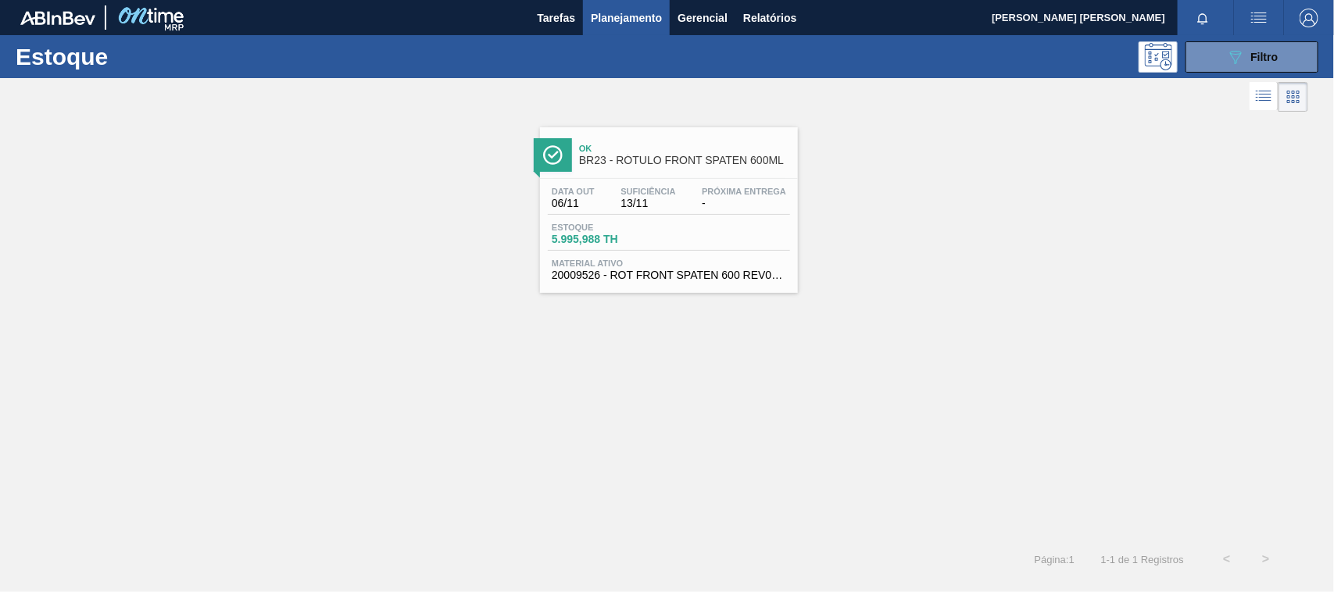
click at [759, 234] on div "Estoque 5.995,988 TH" at bounding box center [669, 237] width 242 height 28
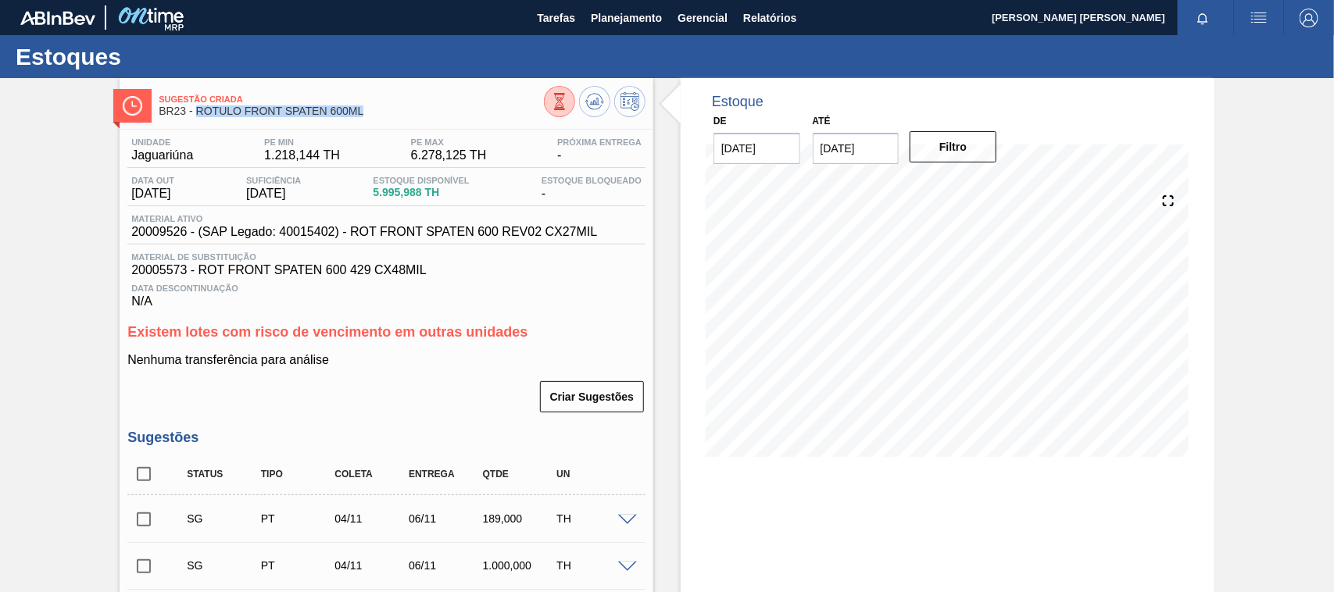
drag, startPoint x: 364, startPoint y: 110, endPoint x: 199, endPoint y: 113, distance: 164.9
click at [199, 113] on span "BR23 - RÓTULO FRONT SPATEN 600ML" at bounding box center [351, 111] width 385 height 12
copy span "RÓTULO FRONT SPATEN 600ML"
click at [614, 12] on span "Planejamento" at bounding box center [626, 18] width 71 height 19
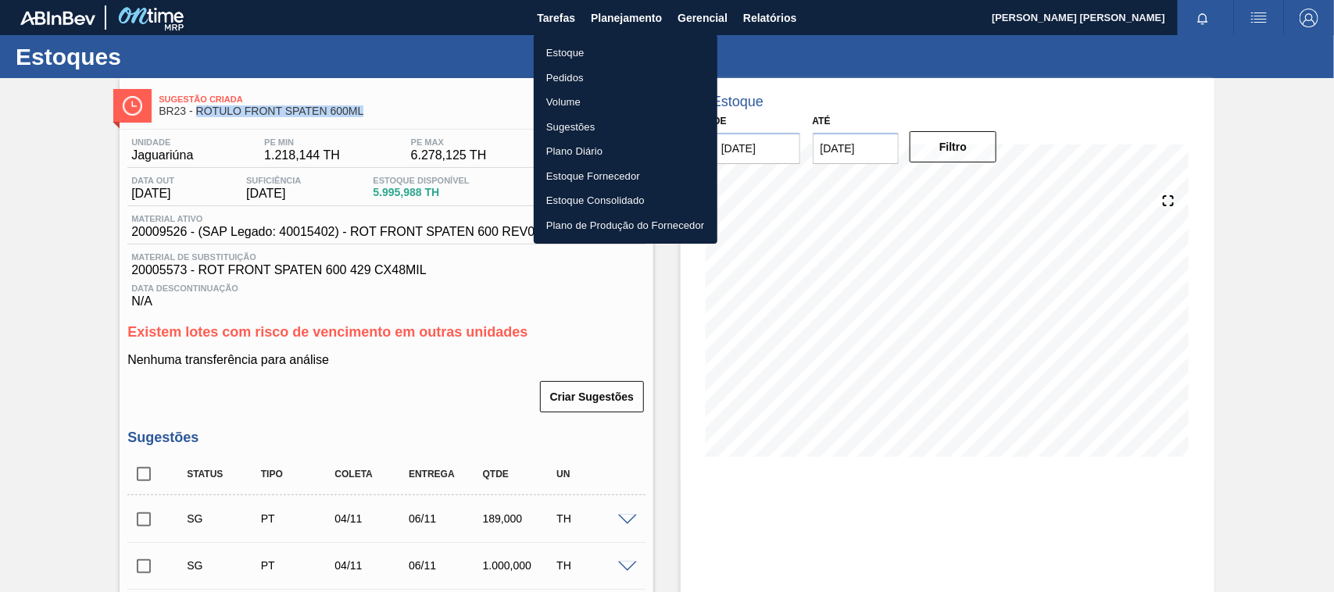
click at [572, 52] on li "Estoque" at bounding box center [626, 53] width 184 height 25
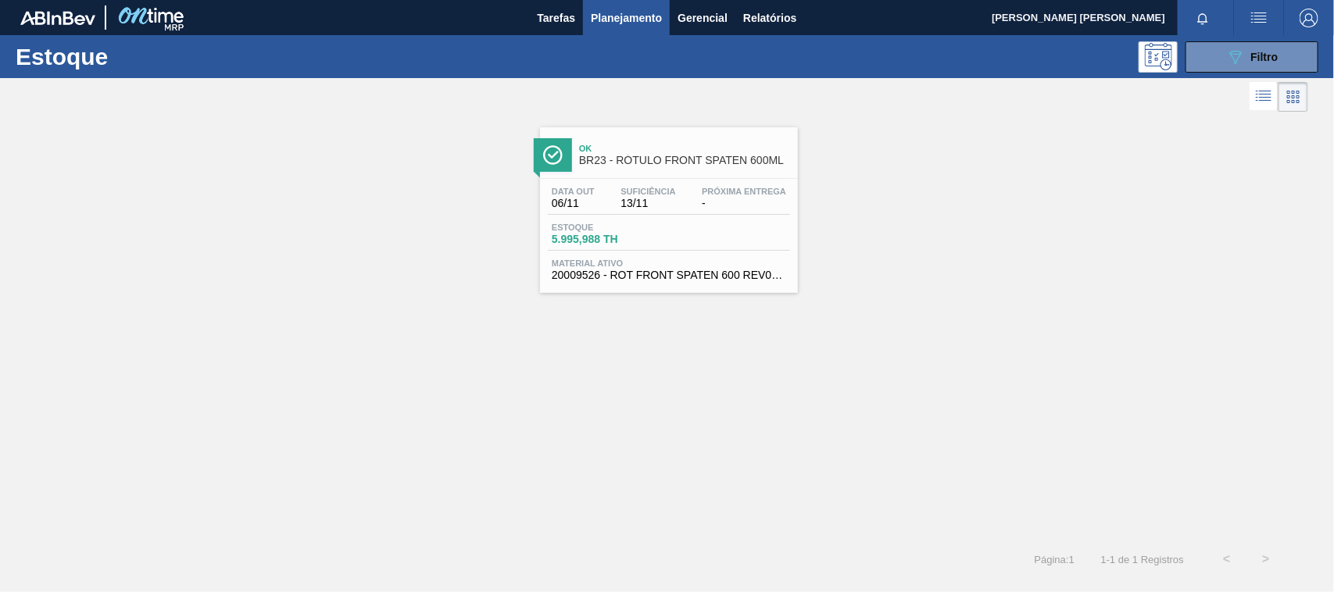
click at [1269, 37] on div "Estoque 089F7B8B-B2A5-4AFE-B5C0-19BA573D28AC Filtro" at bounding box center [667, 56] width 1334 height 43
click at [1269, 49] on div "089F7B8B-B2A5-4AFE-B5C0-19BA573D28AC Filtro" at bounding box center [1252, 57] width 52 height 19
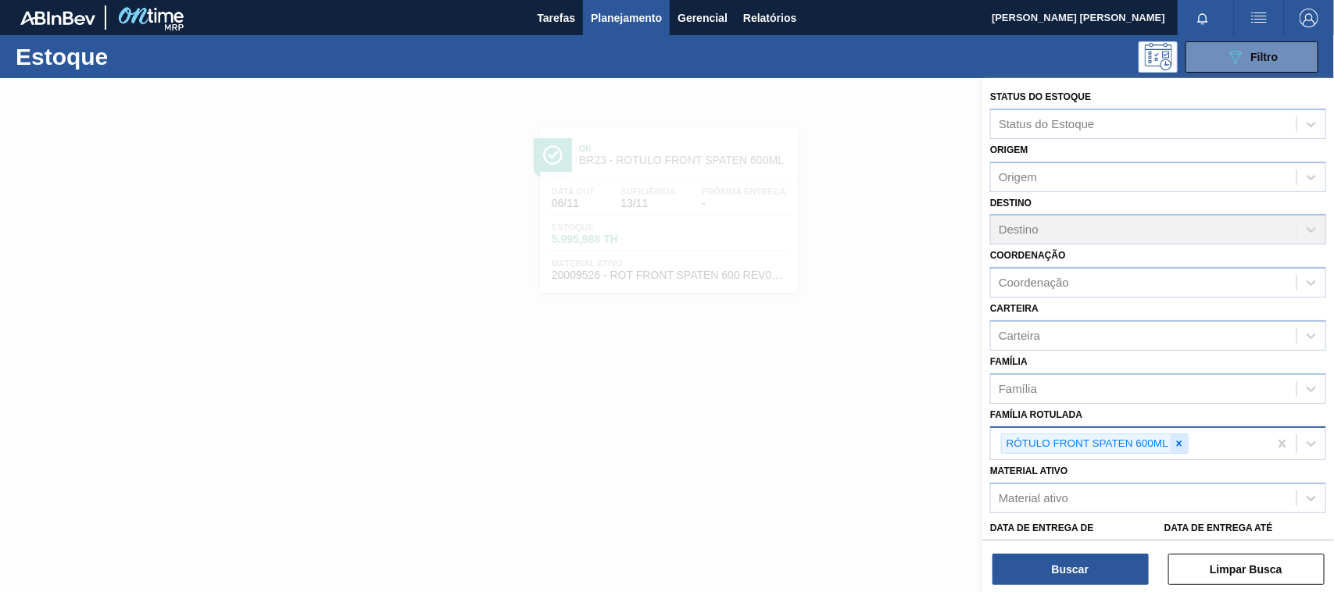
click at [1180, 441] on icon at bounding box center [1179, 443] width 5 height 5
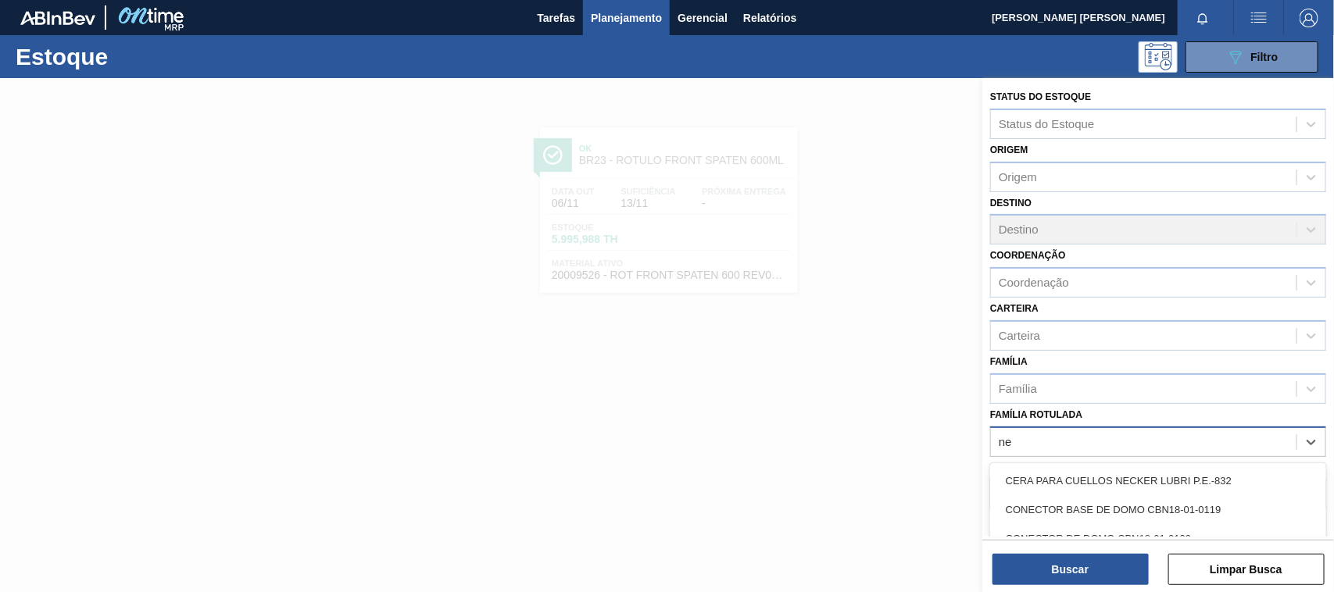
type Rotulada "n"
type Rotulada "spaten"
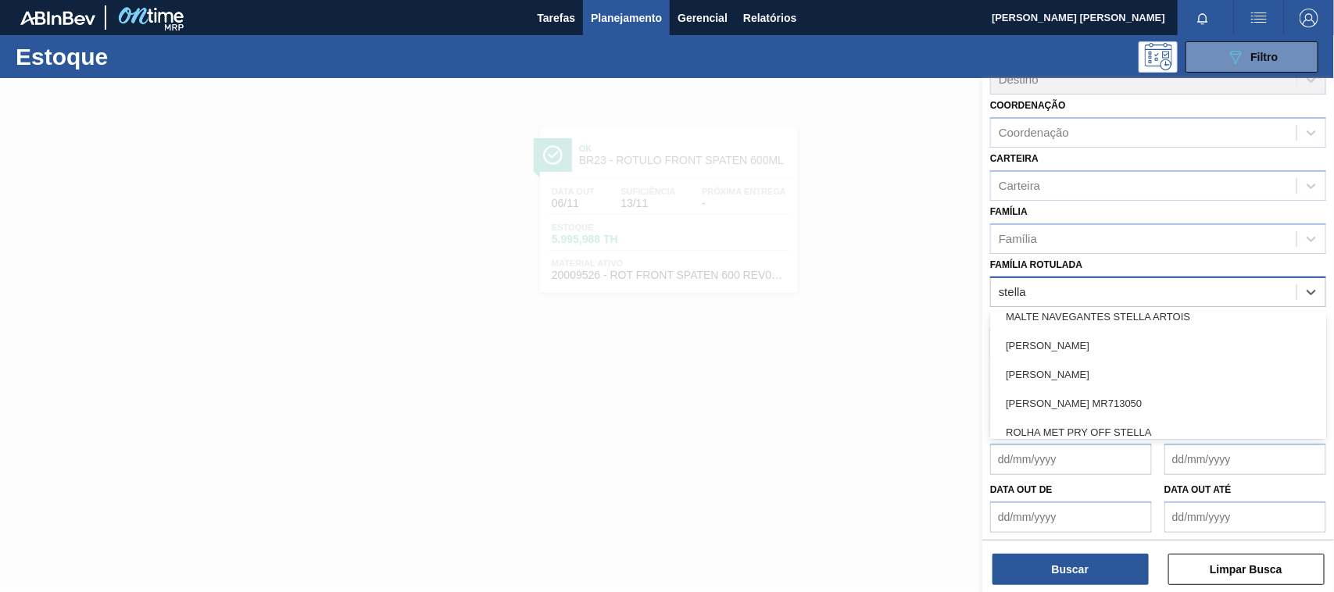
scroll to position [2659, 0]
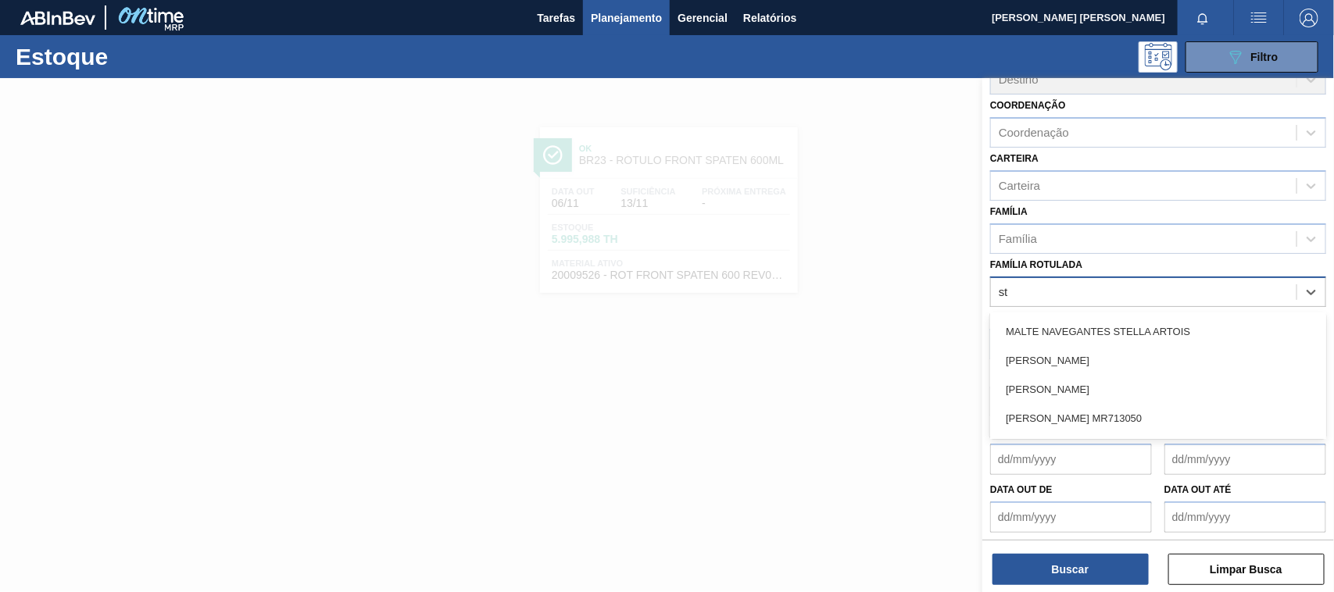
type Rotulada "s"
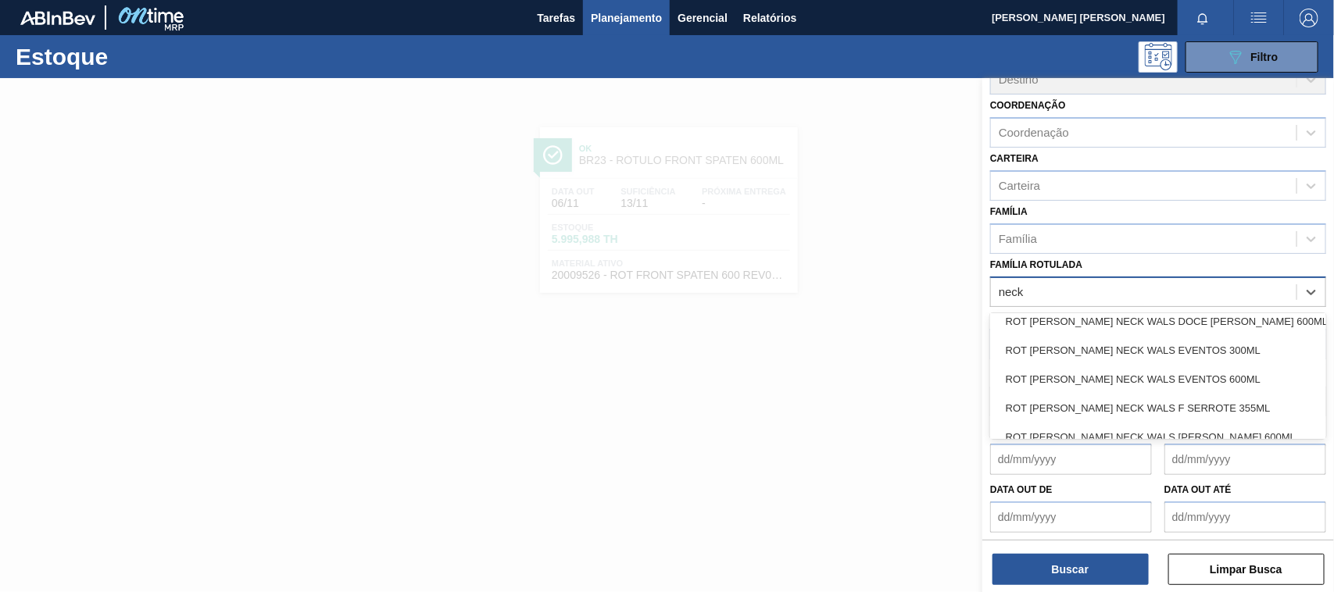
scroll to position [865, 0]
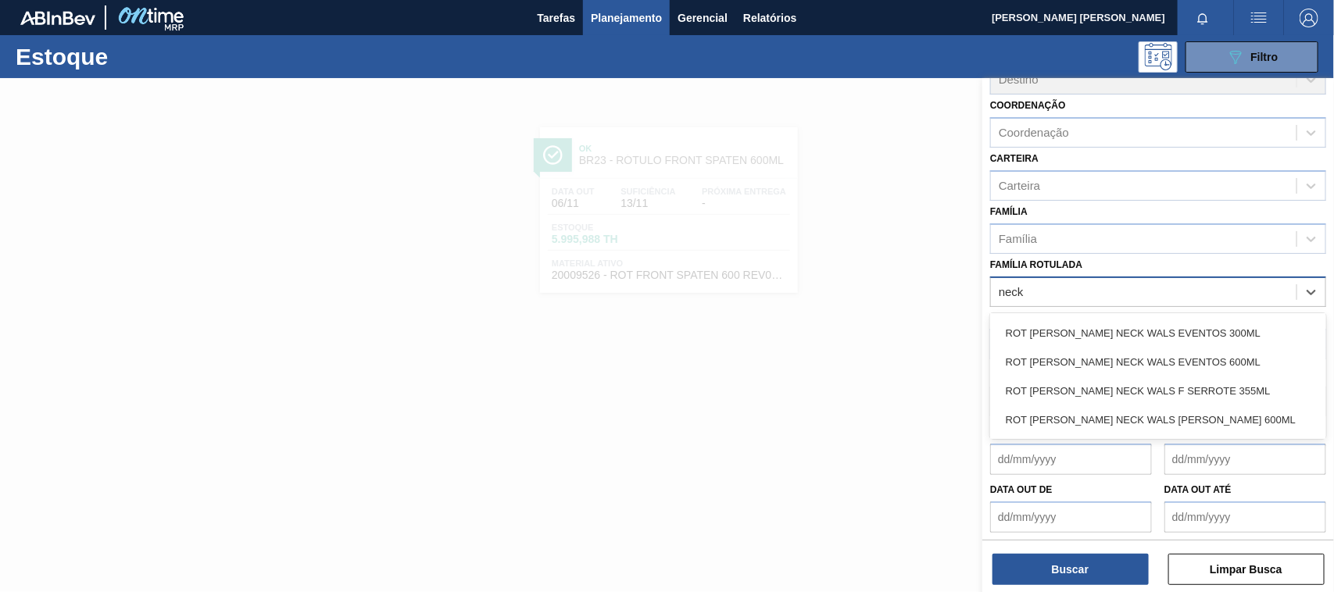
type Rotulada "neck"
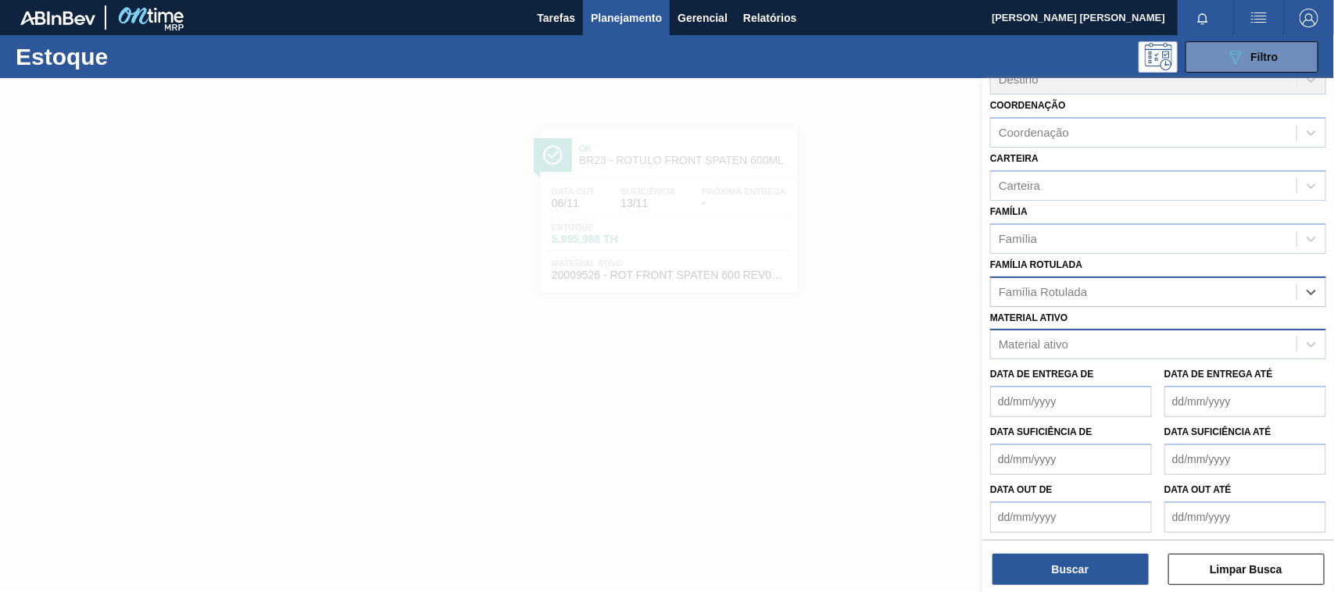
paste Rotulada "20006545"
type Rotulada "20006545"
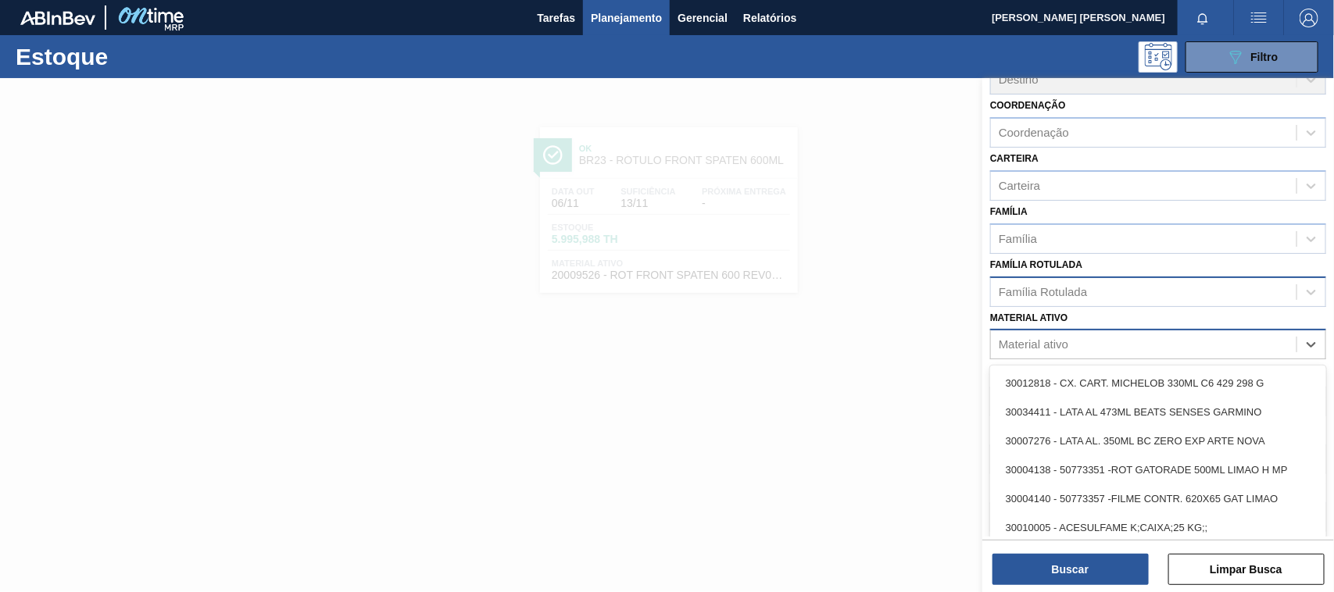
click at [1110, 352] on div "Material ativo" at bounding box center [1143, 345] width 305 height 23
paste ativo "20006545"
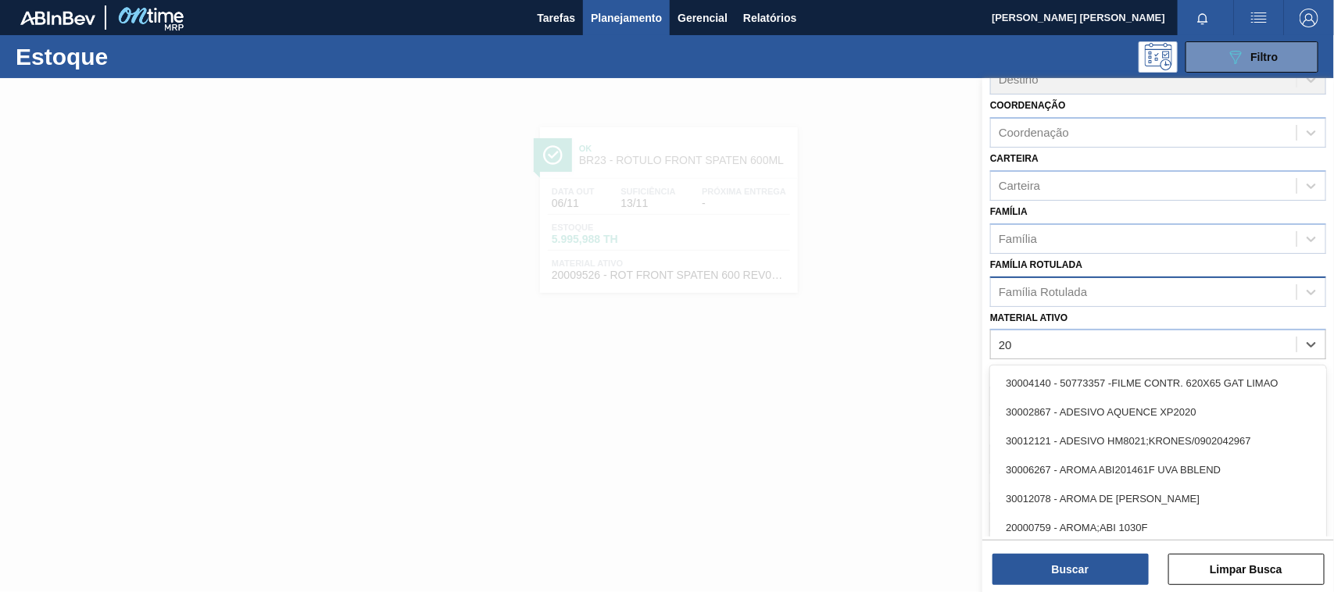
type ativo "2"
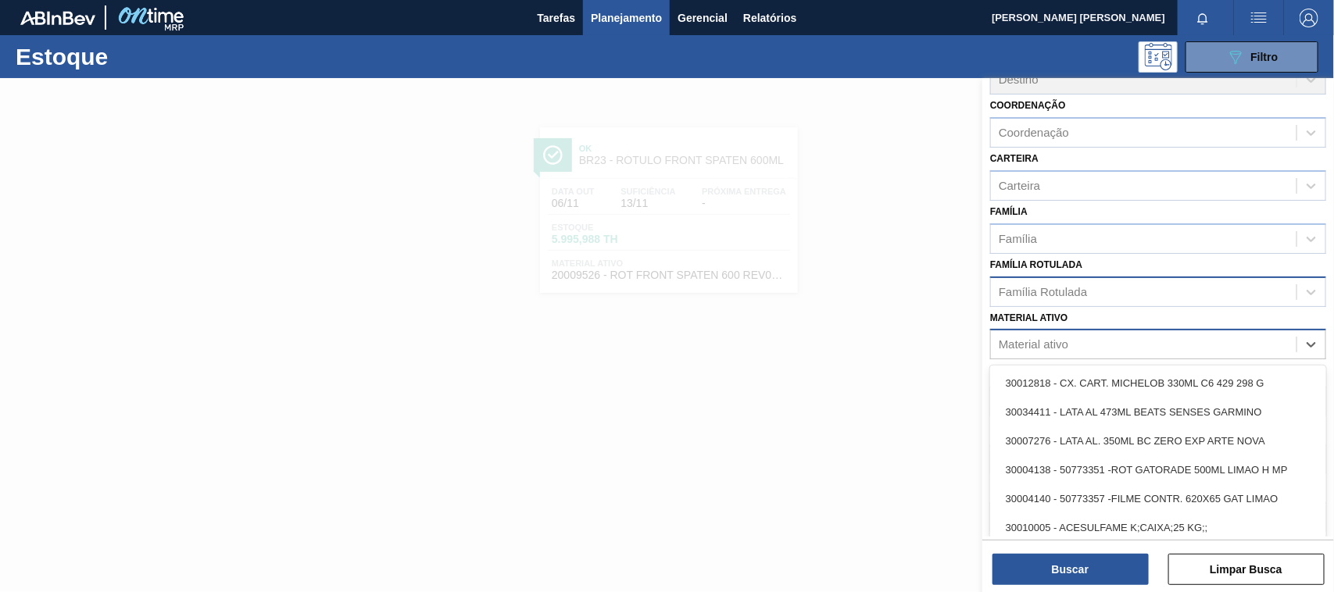
click at [1094, 338] on div "Material ativo" at bounding box center [1143, 345] width 305 height 23
paste ativo "30017412"
type ativo "30017412"
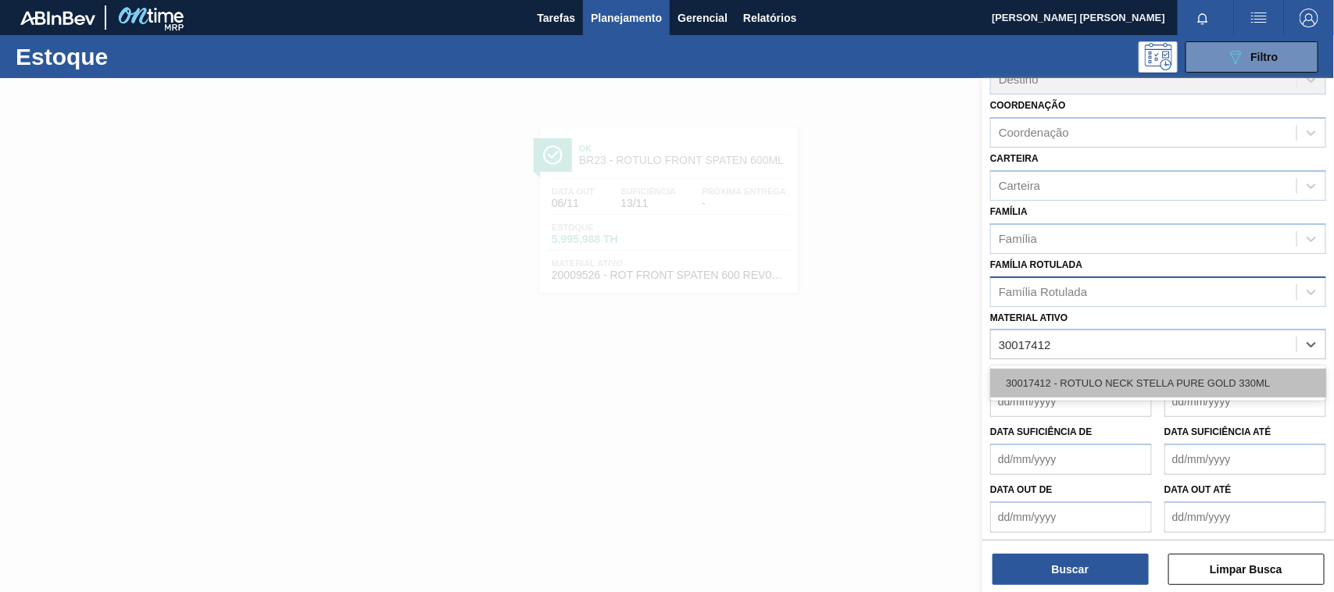
click at [1078, 373] on div "30017412 - ROTULO NECK STELLA PURE GOLD 330ML" at bounding box center [1158, 383] width 336 height 29
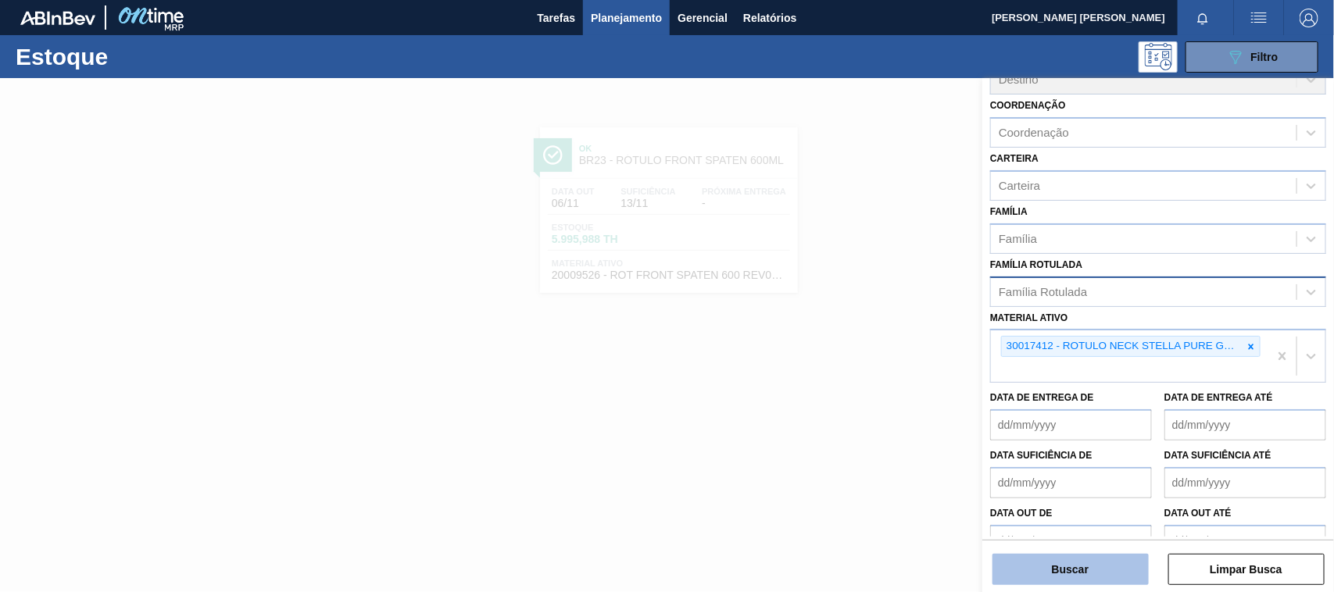
click at [1086, 565] on button "Buscar" at bounding box center [1070, 569] width 156 height 31
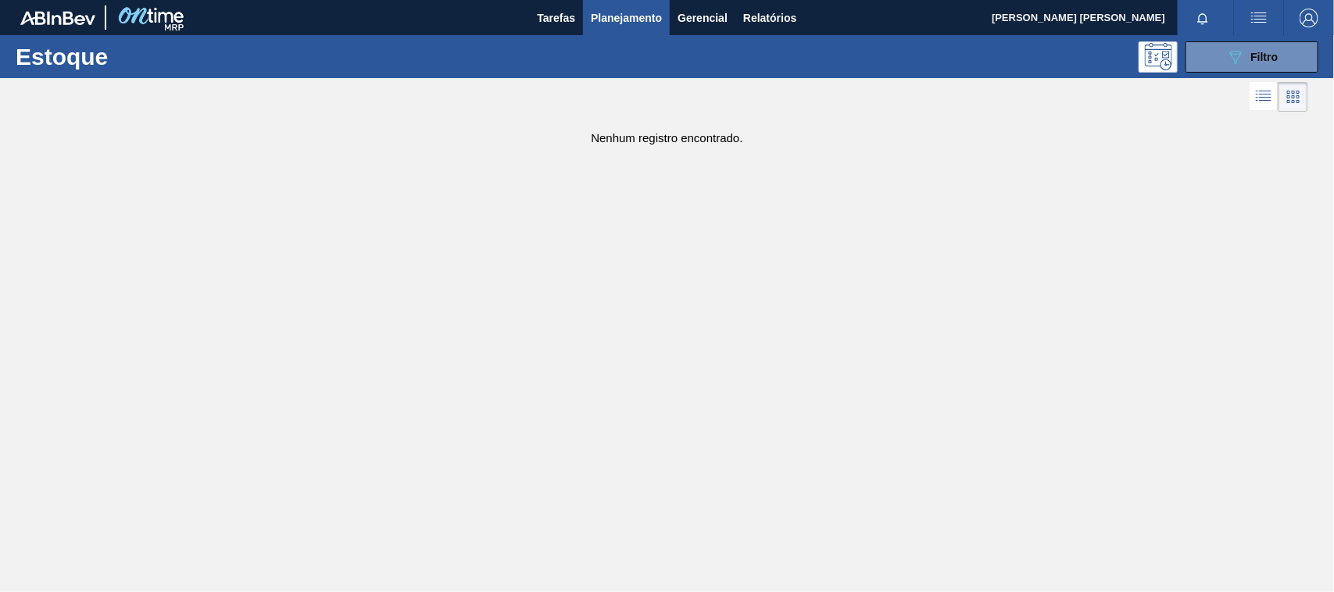
click at [1228, 37] on div "Estoque 089F7B8B-B2A5-4AFE-B5C0-19BA573D28AC Filtro" at bounding box center [667, 56] width 1334 height 43
click at [1230, 48] on icon "089F7B8B-B2A5-4AFE-B5C0-19BA573D28AC" at bounding box center [1235, 57] width 19 height 19
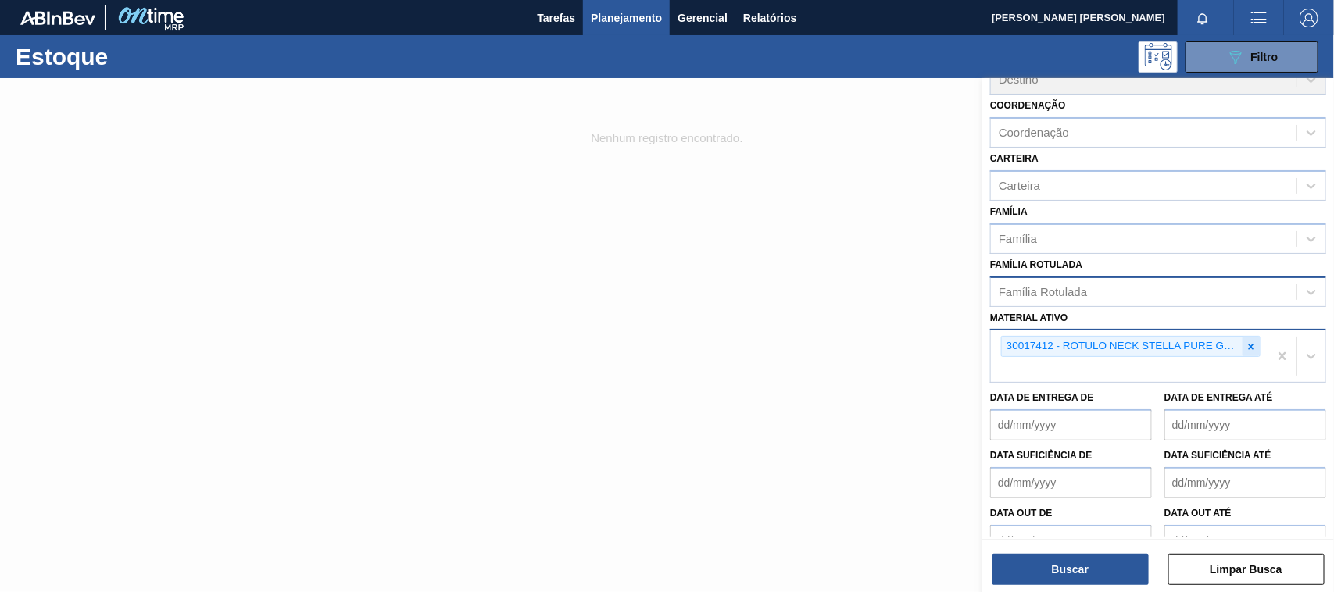
click at [1245, 341] on icon at bounding box center [1250, 346] width 11 height 11
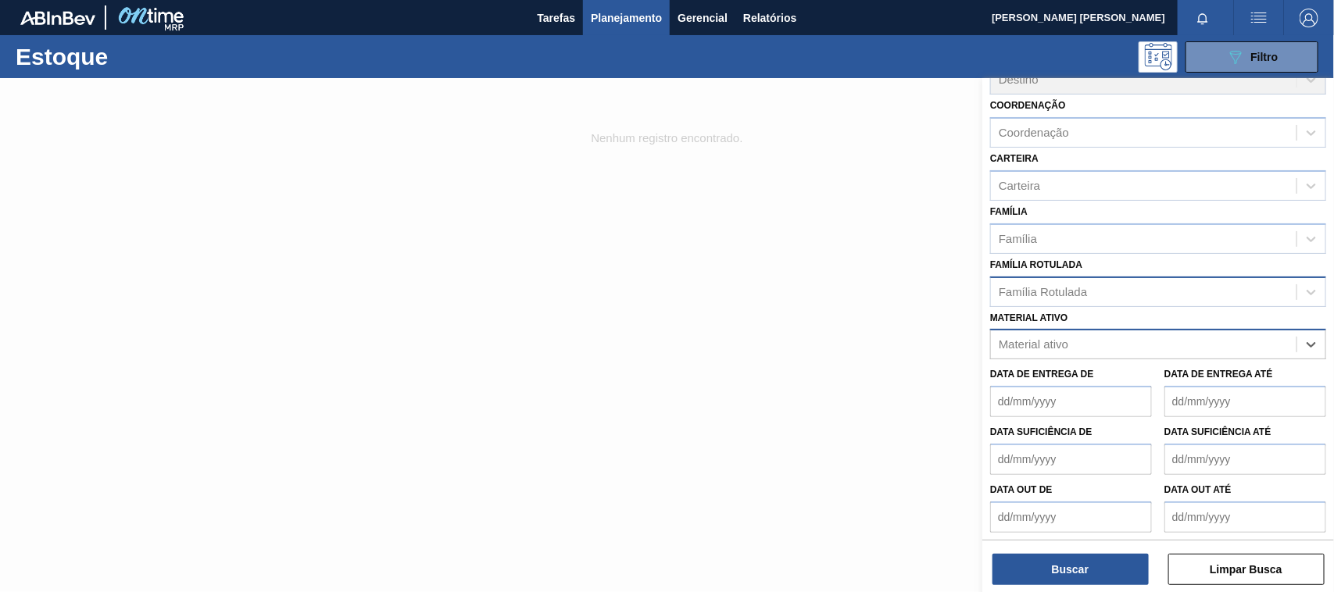
click at [1119, 287] on div "Família Rotulada" at bounding box center [1143, 291] width 305 height 23
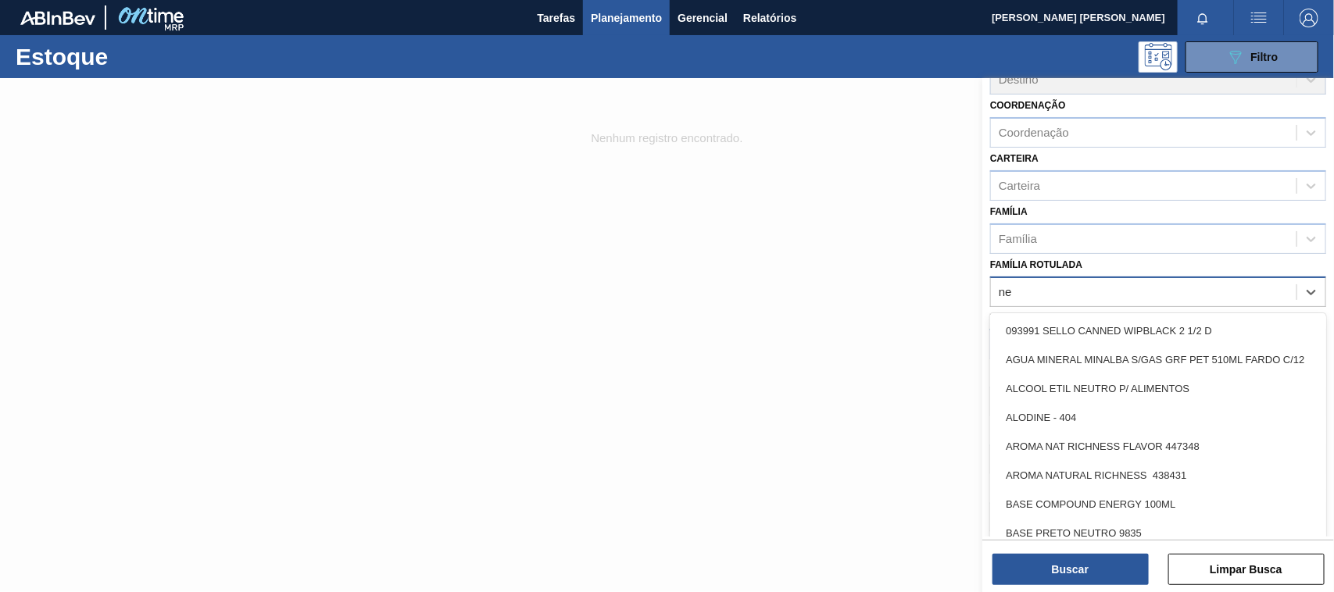
type Rotulada "n"
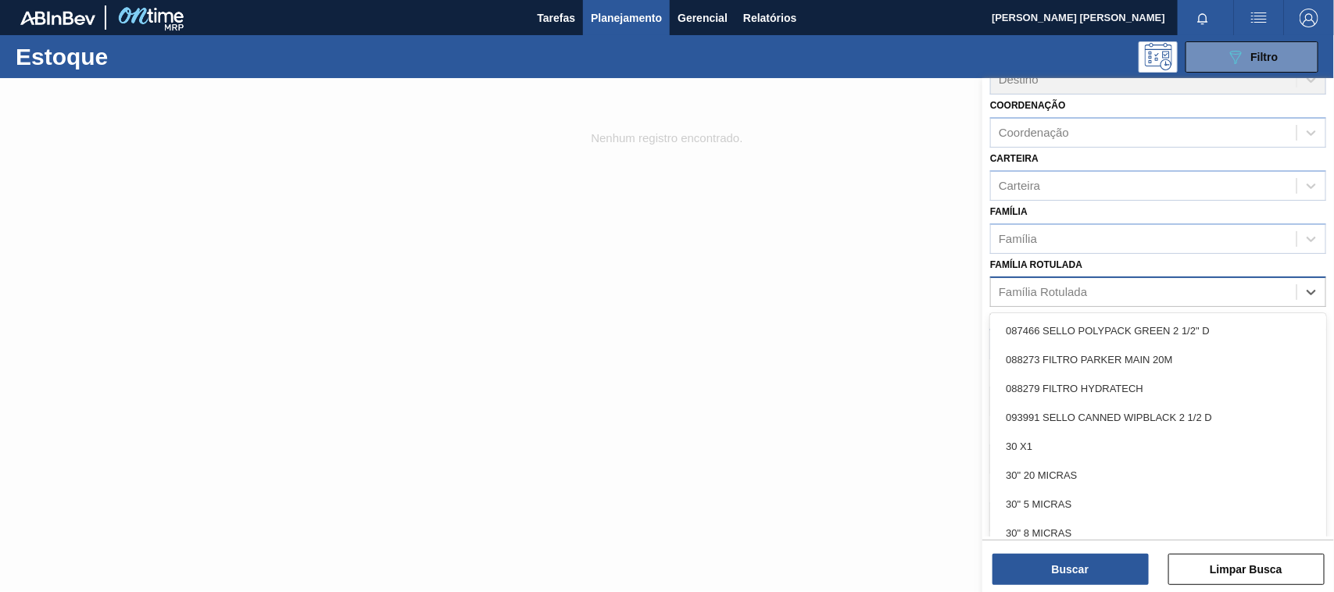
type Rotulada "s"
click at [1047, 180] on div "Carteira" at bounding box center [1143, 185] width 305 height 23
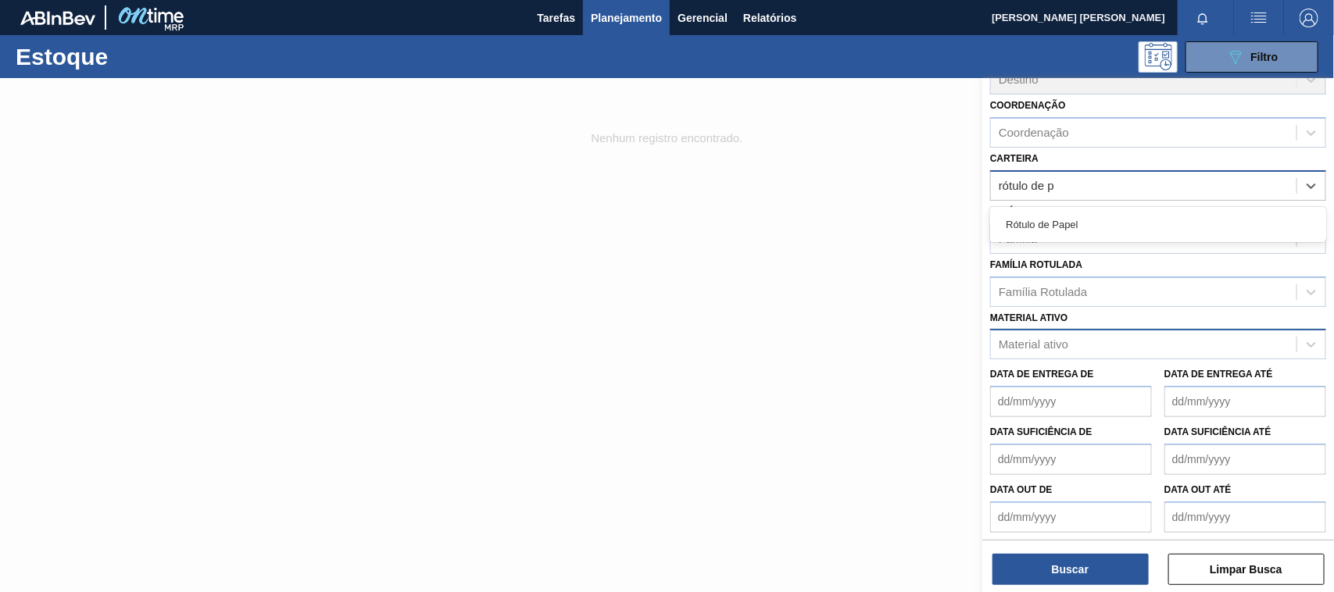
type input "rótulo de pa"
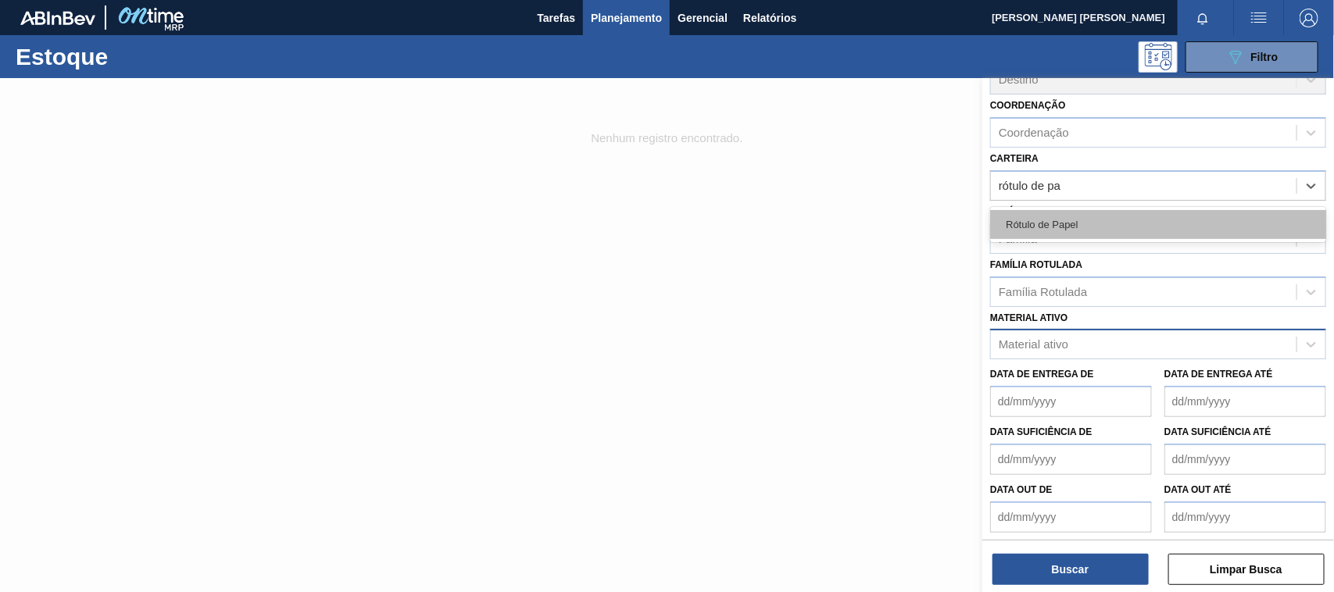
click at [1082, 215] on div "Rótulo de Papel" at bounding box center [1158, 224] width 336 height 29
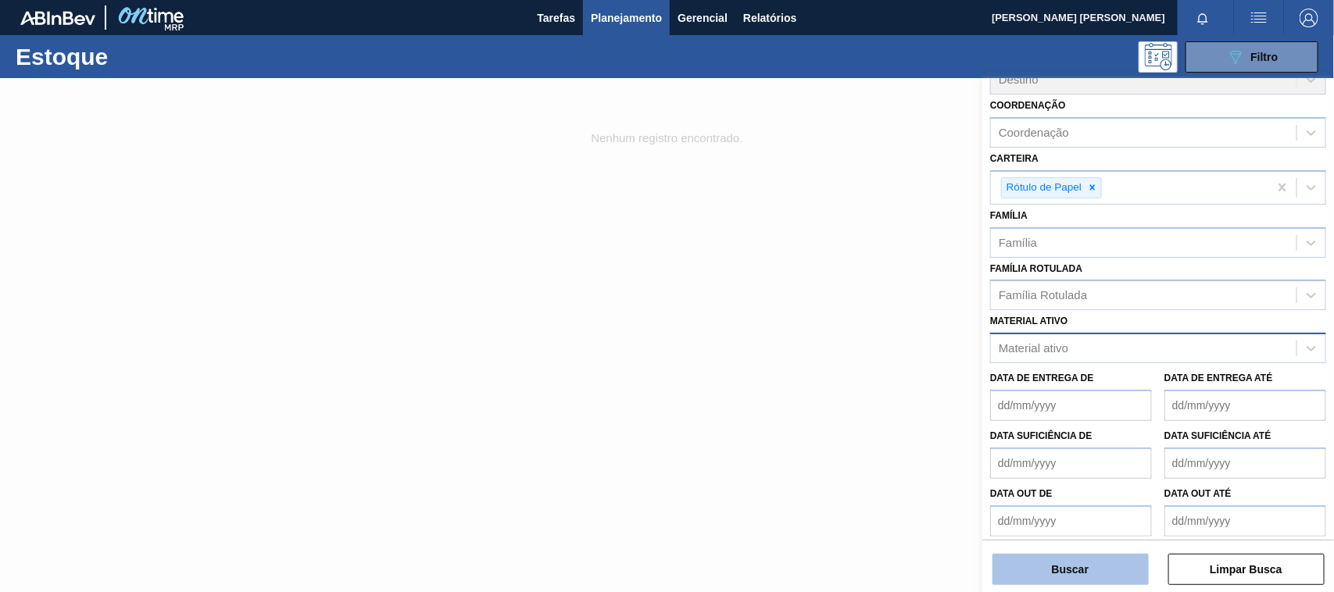
click at [1091, 577] on button "Buscar" at bounding box center [1070, 569] width 156 height 31
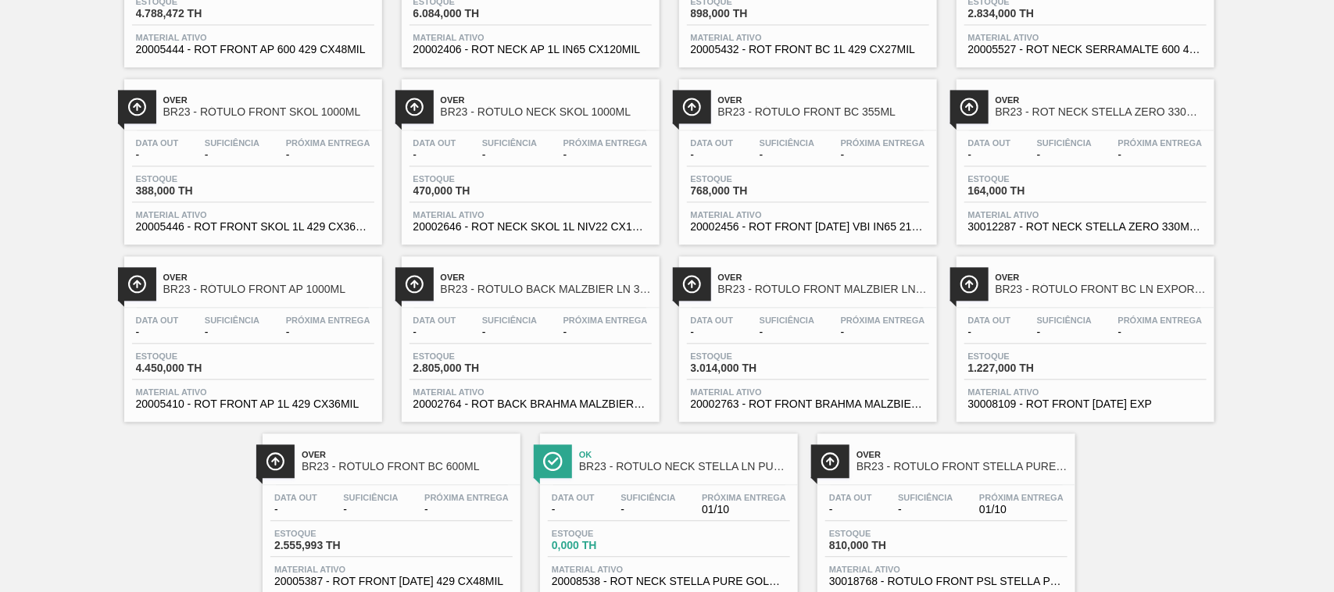
scroll to position [1529, 0]
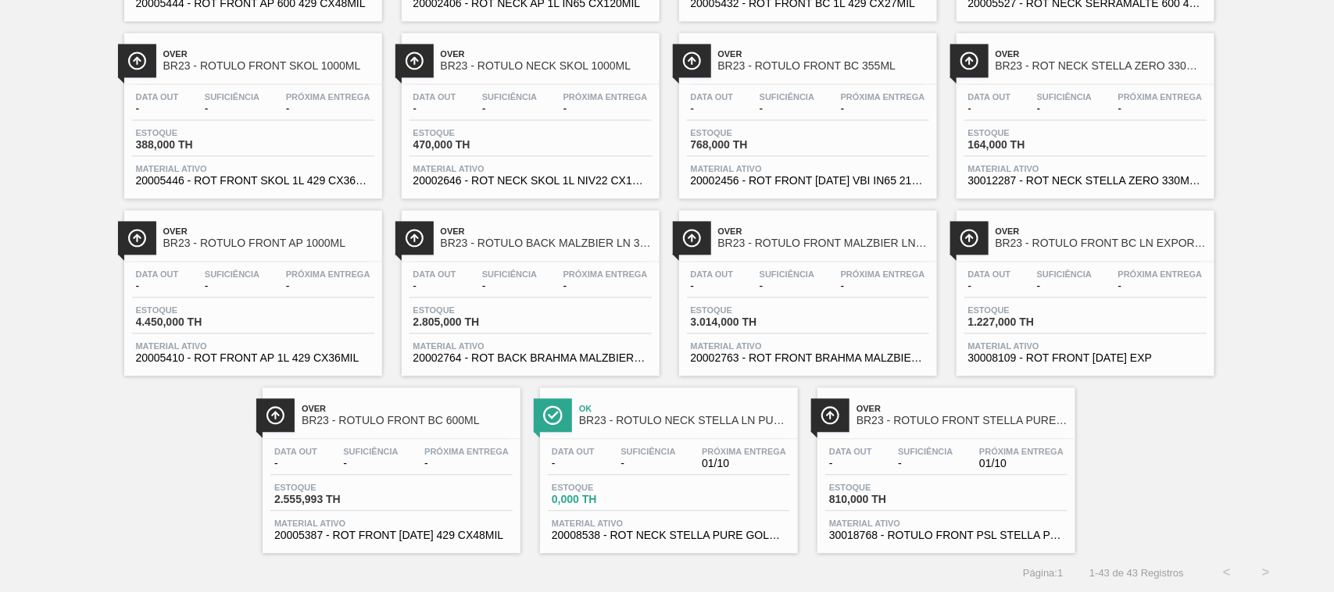
click at [691, 439] on div "Data out - Suficiência - Próxima Entrega 01/10 Estoque 0,000 TH Material ativo …" at bounding box center [669, 492] width 258 height 106
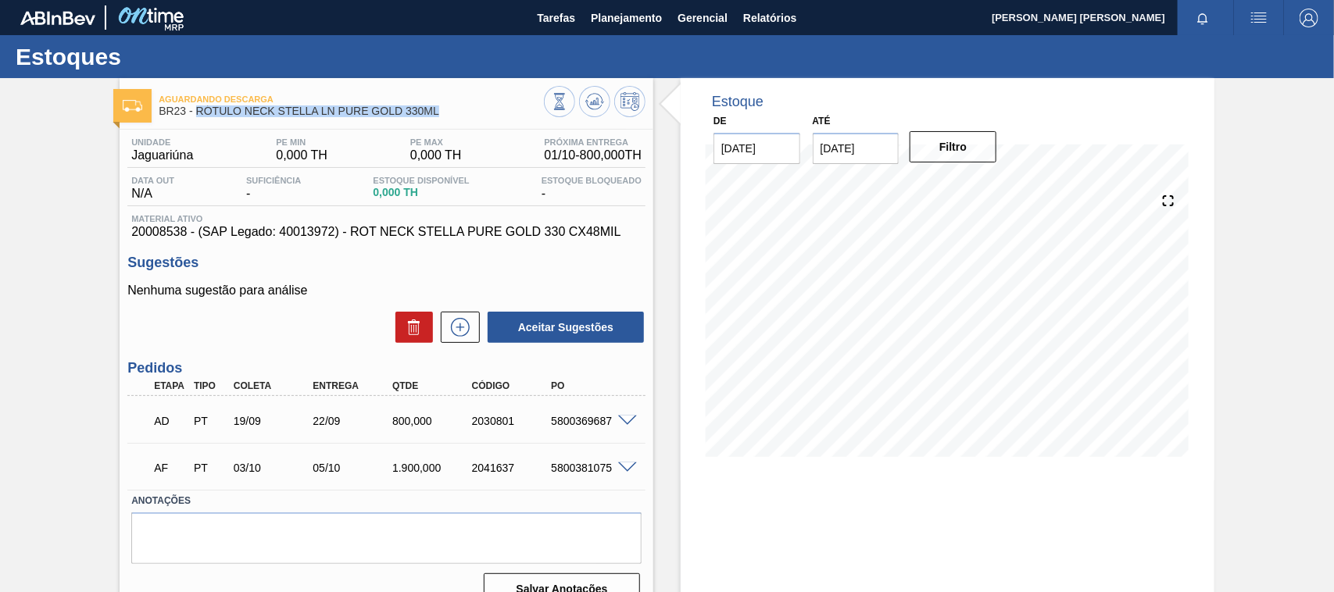
drag, startPoint x: 442, startPoint y: 110, endPoint x: 197, endPoint y: 116, distance: 245.4
click at [197, 116] on span "BR23 - RÓTULO NECK STELLA LN PURE GOLD 330ML" at bounding box center [351, 111] width 385 height 12
copy span "RÓTULO NECK STELLA LN PURE GOLD 330ML"
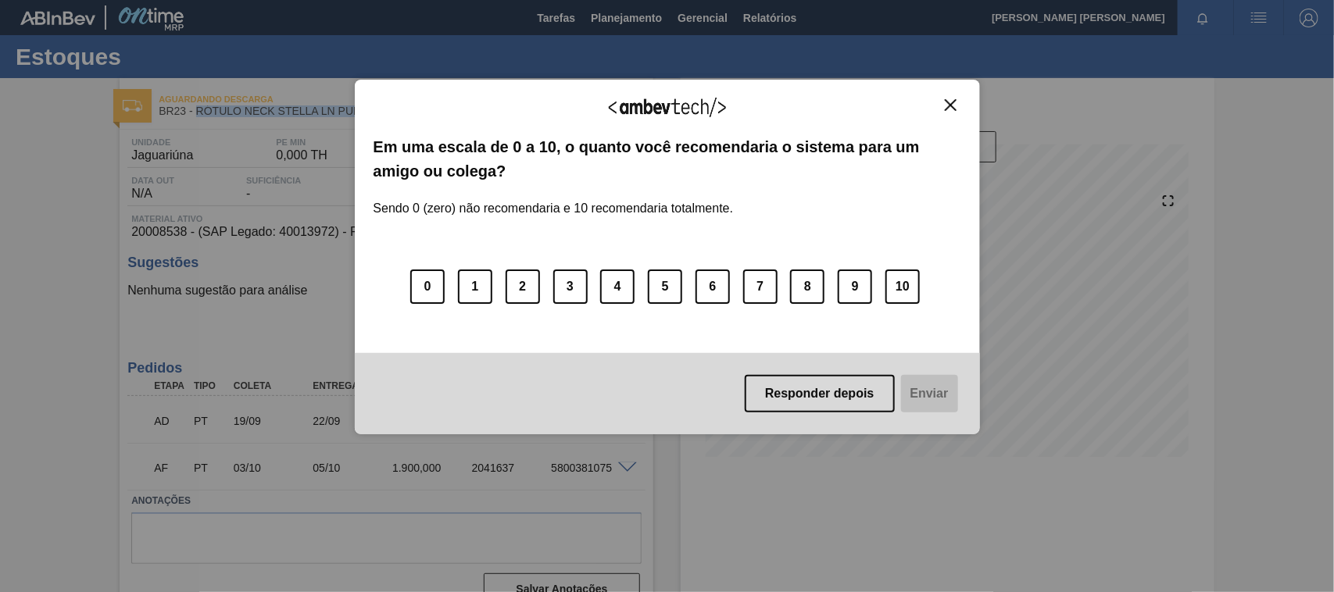
click at [951, 108] on img "Close" at bounding box center [951, 105] width 12 height 12
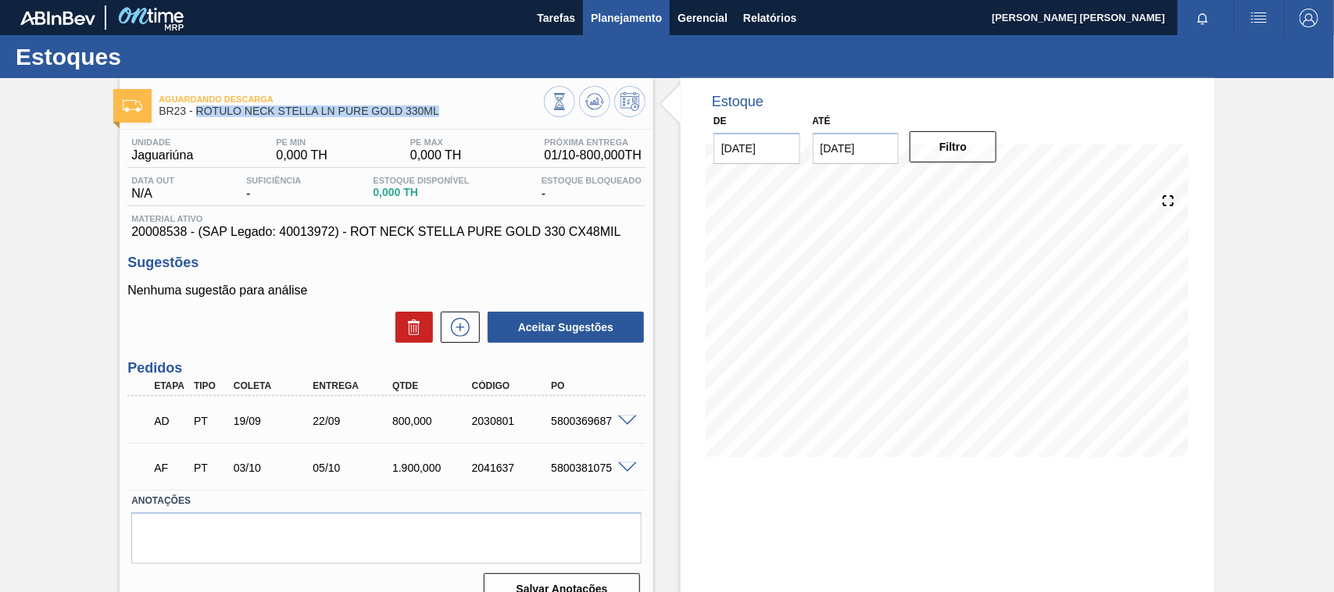
click at [609, 4] on button "Planejamento" at bounding box center [626, 17] width 87 height 35
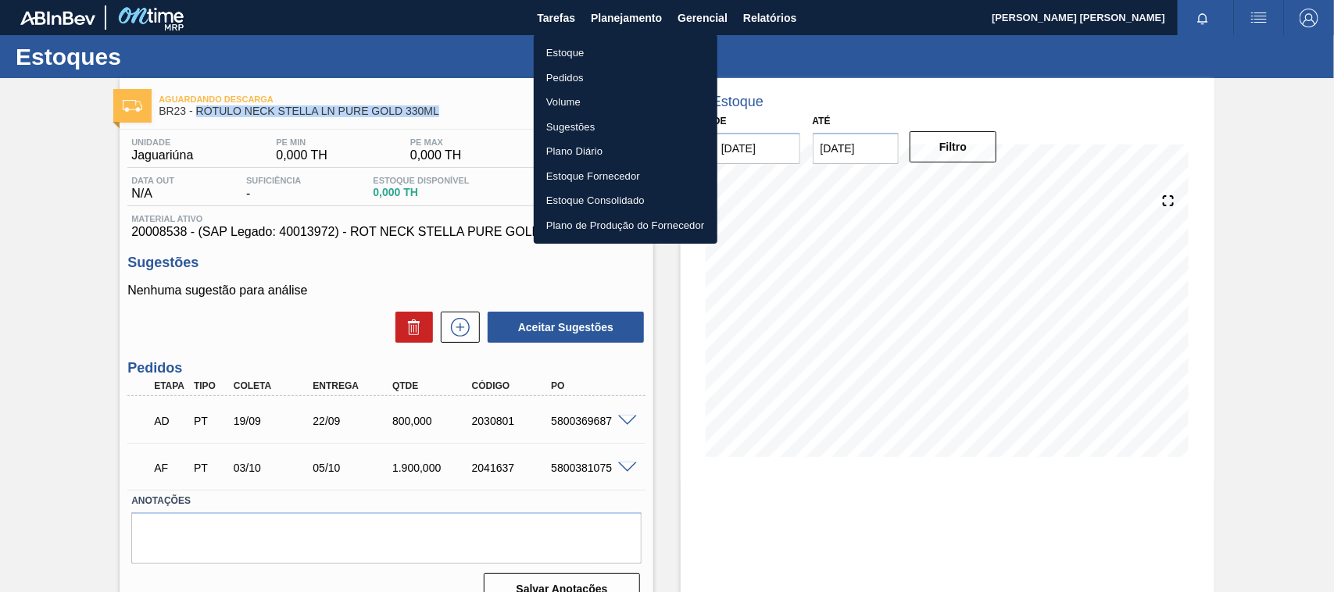
click at [620, 52] on li "Estoque" at bounding box center [626, 53] width 184 height 25
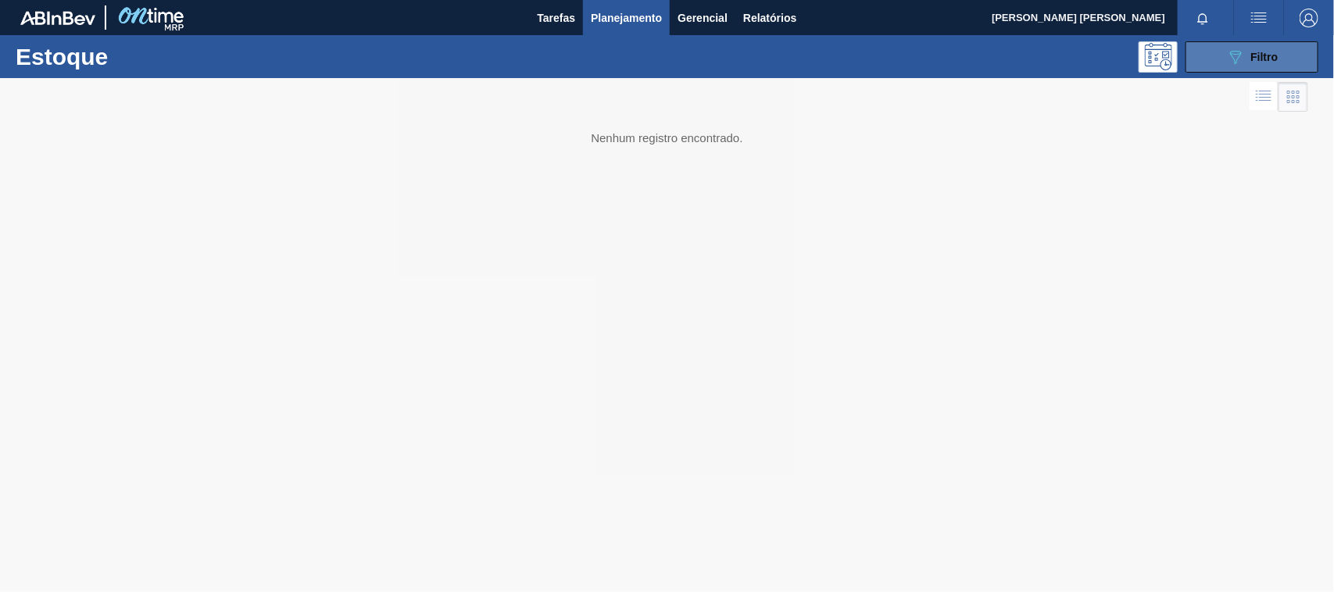
click at [1235, 57] on icon "089F7B8B-B2A5-4AFE-B5C0-19BA573D28AC" at bounding box center [1235, 57] width 19 height 19
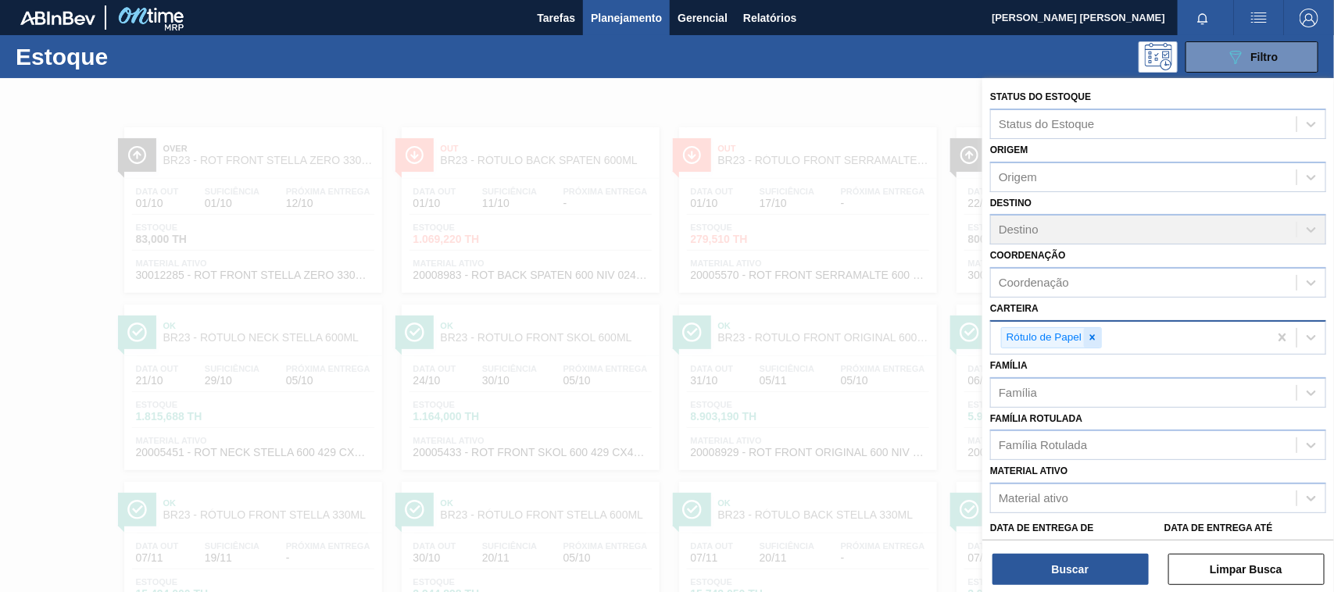
click at [1091, 334] on icon at bounding box center [1092, 337] width 11 height 11
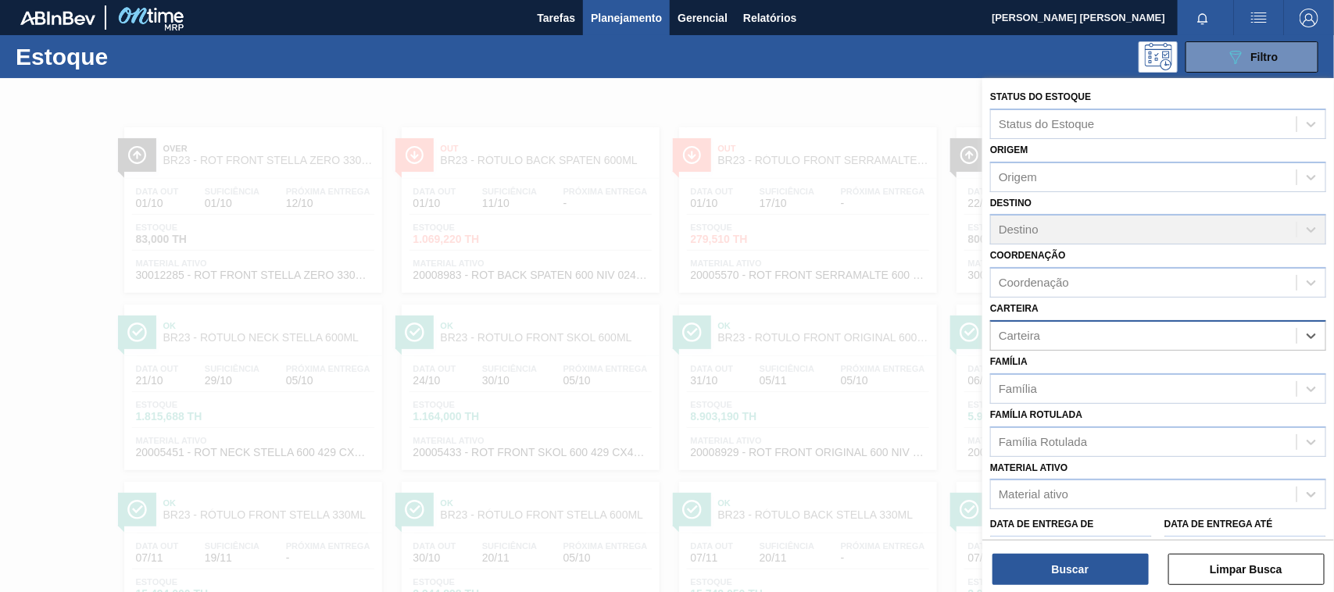
click at [1041, 477] on div "Material ativo Material ativo" at bounding box center [1158, 483] width 336 height 53
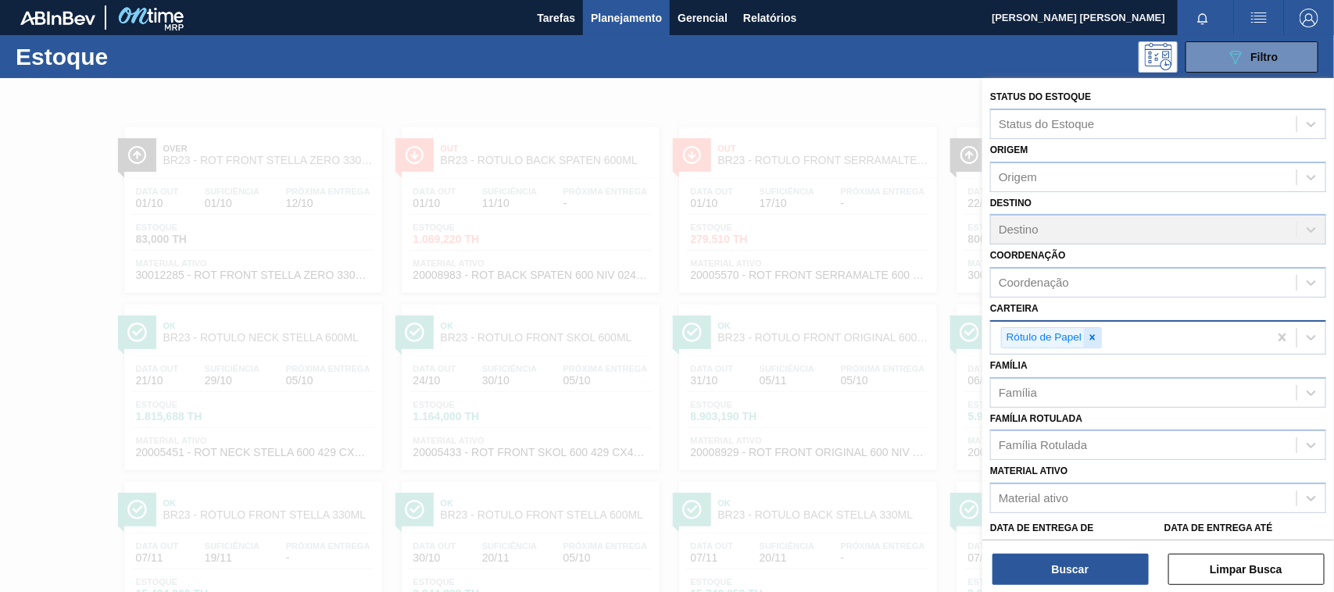
click at [1098, 334] on icon at bounding box center [1092, 337] width 11 height 11
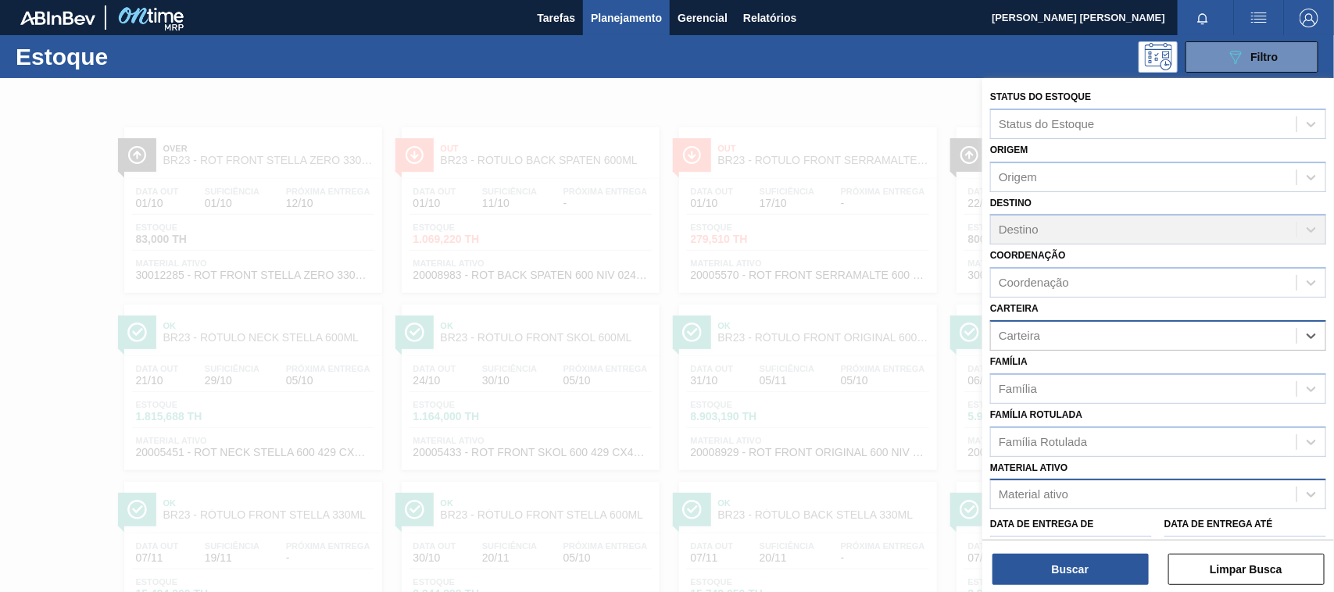
click at [1055, 488] on div "Material ativo" at bounding box center [1033, 494] width 70 height 13
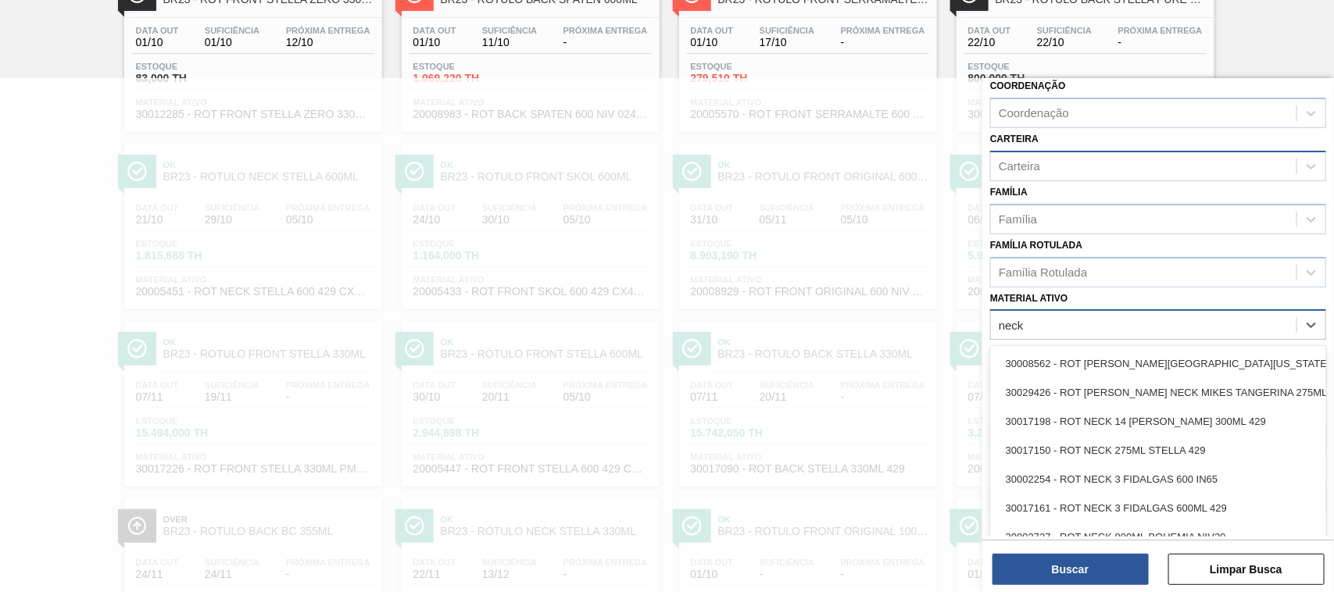
scroll to position [209, 0]
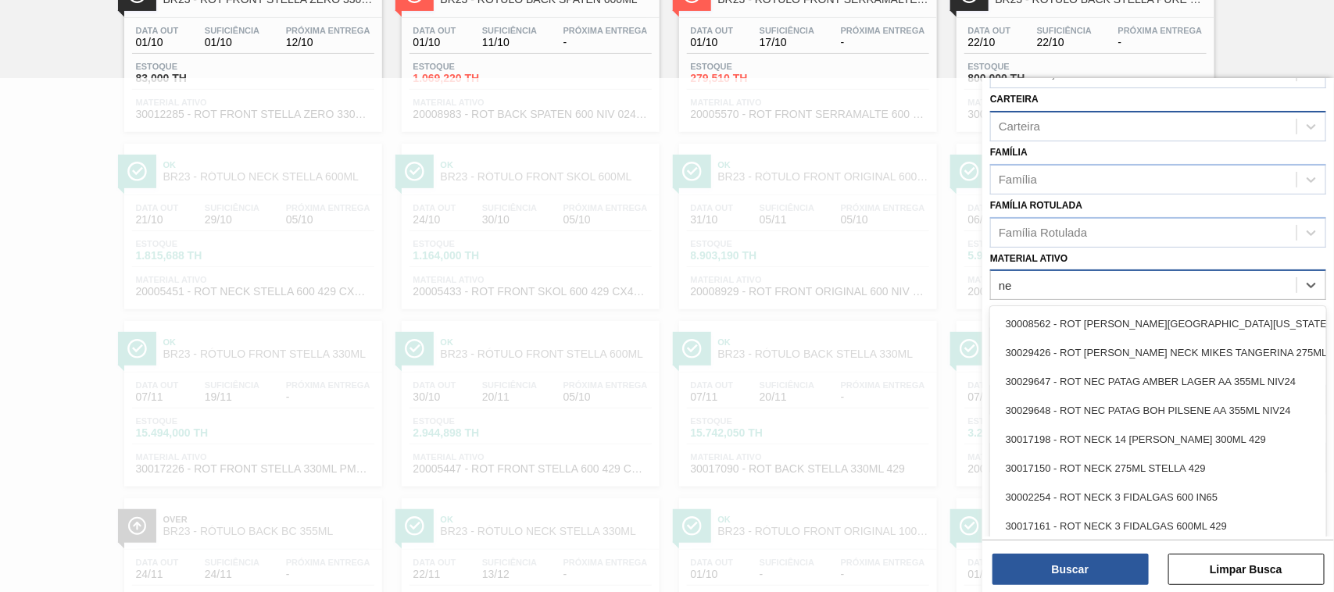
type ativo "n"
type ativo "spaten"
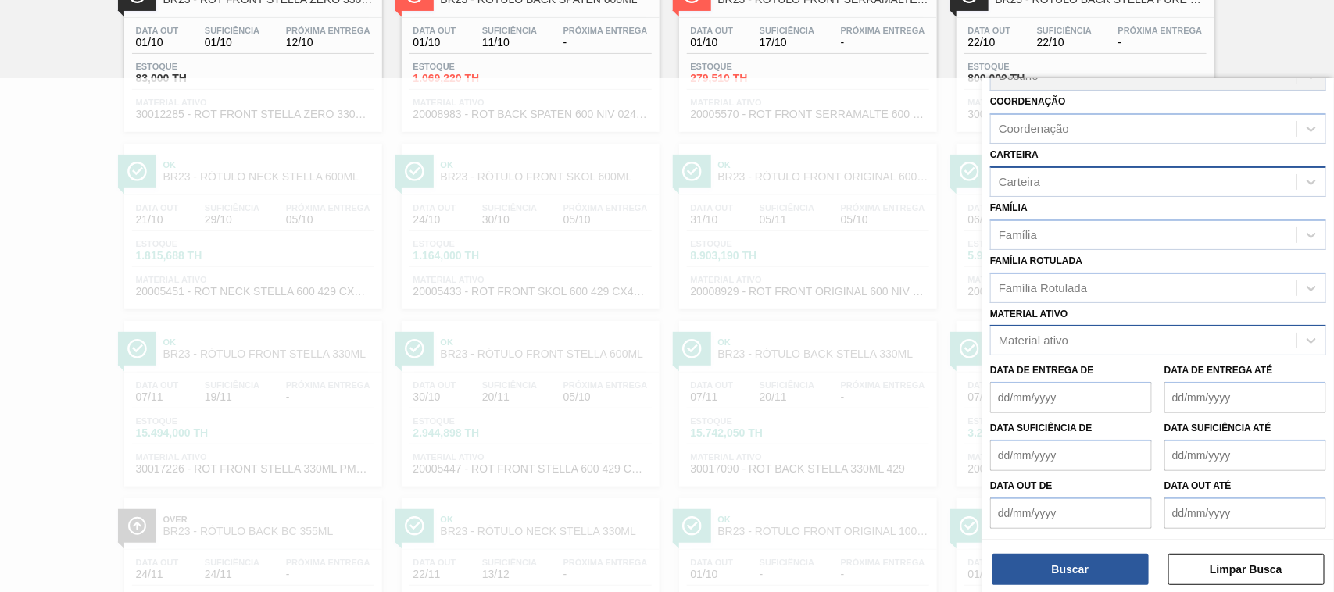
scroll to position [150, 0]
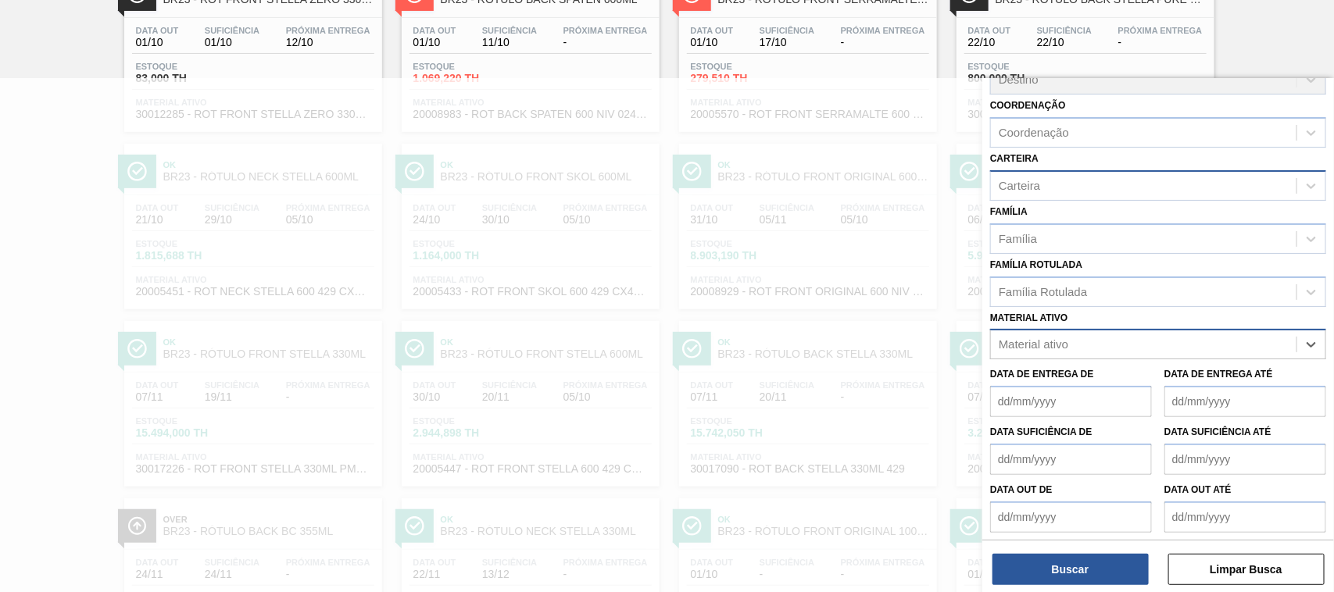
paste ativo "20008984"
type ativo "20008984"
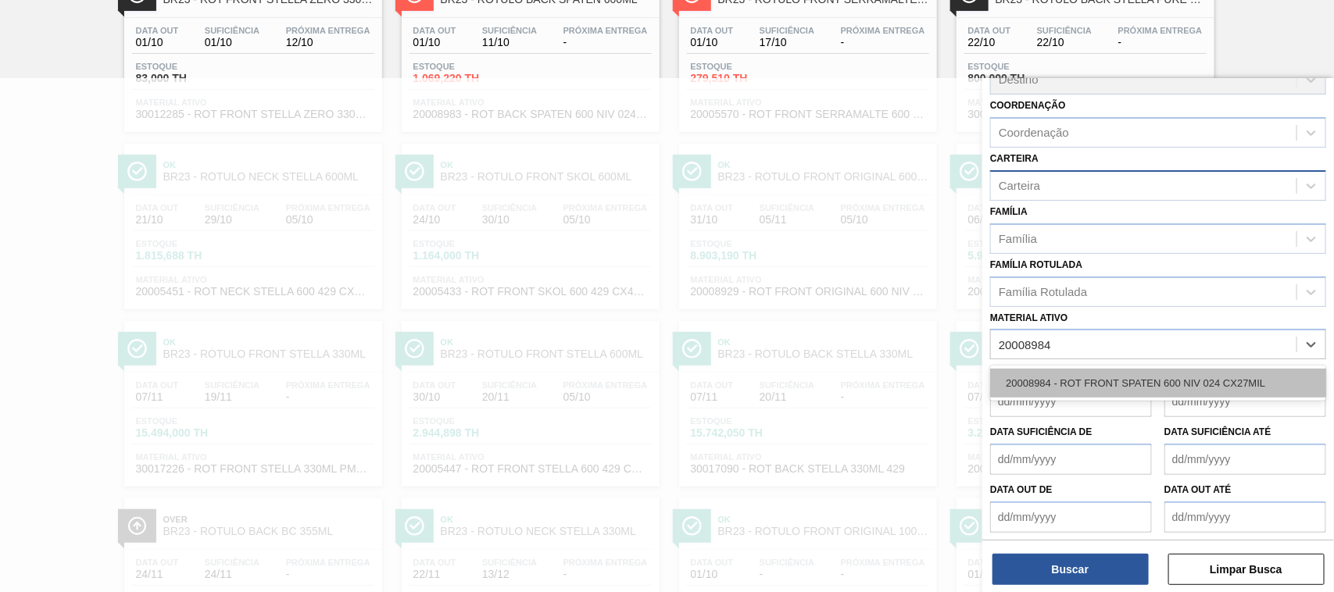
click at [1080, 377] on div "20008984 - ROT FRONT SPATEN 600 NIV 024 CX27MIL" at bounding box center [1158, 383] width 336 height 29
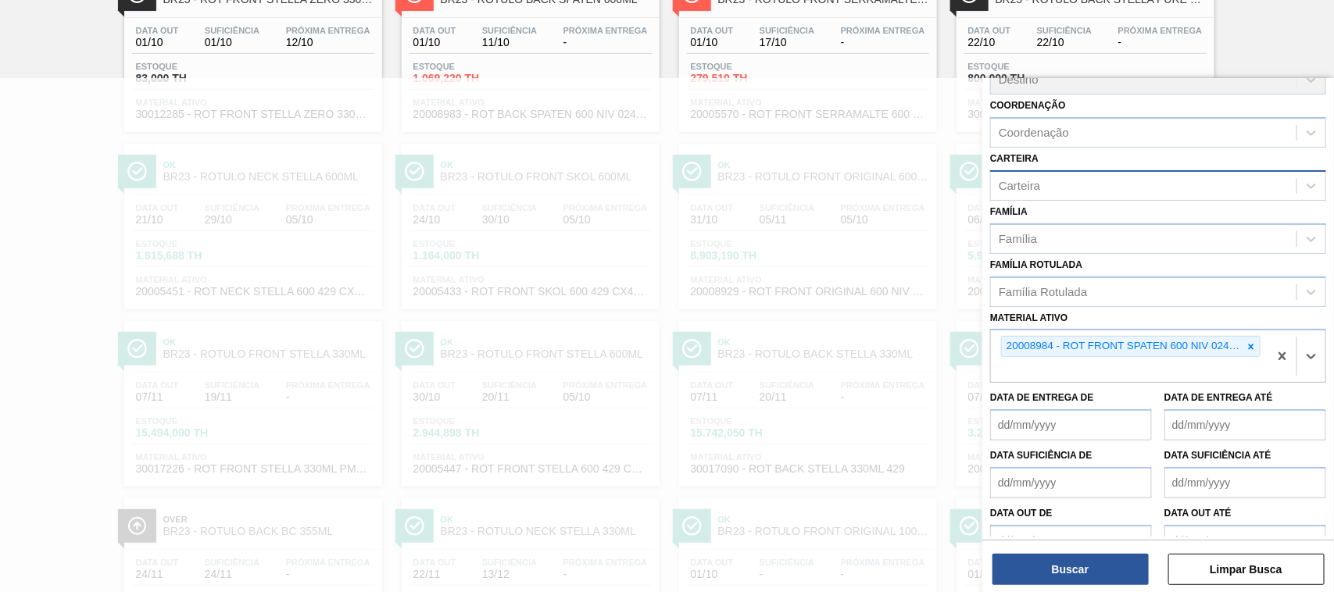
scroll to position [173, 0]
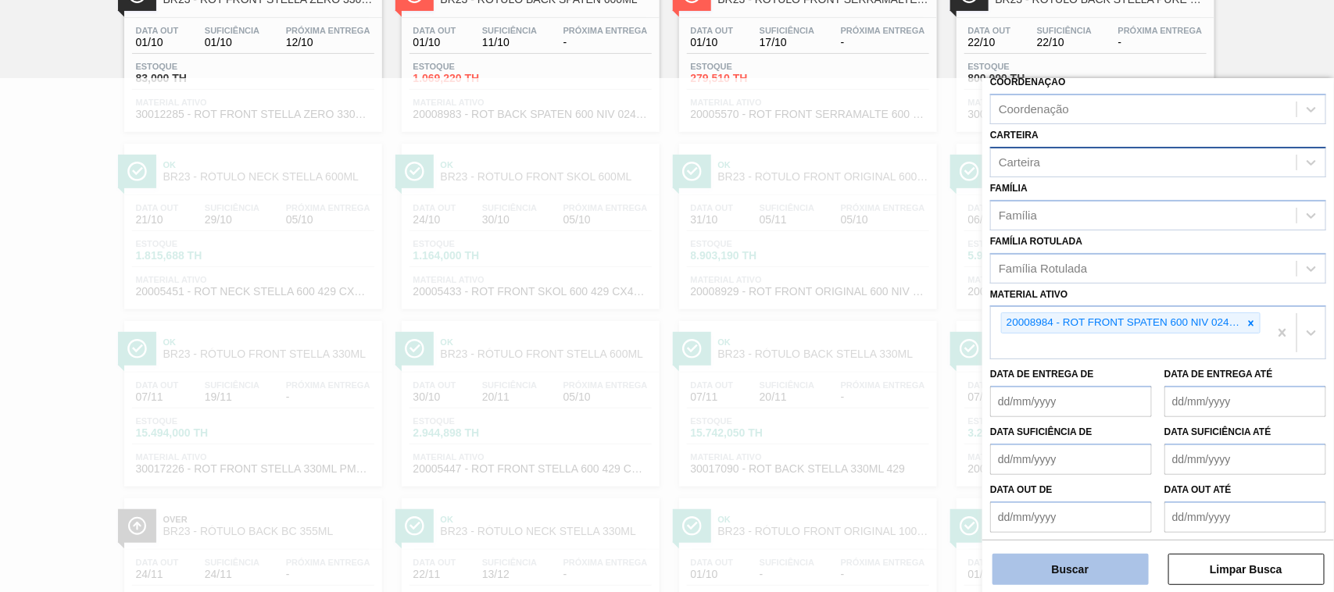
click at [1080, 563] on button "Buscar" at bounding box center [1070, 569] width 156 height 31
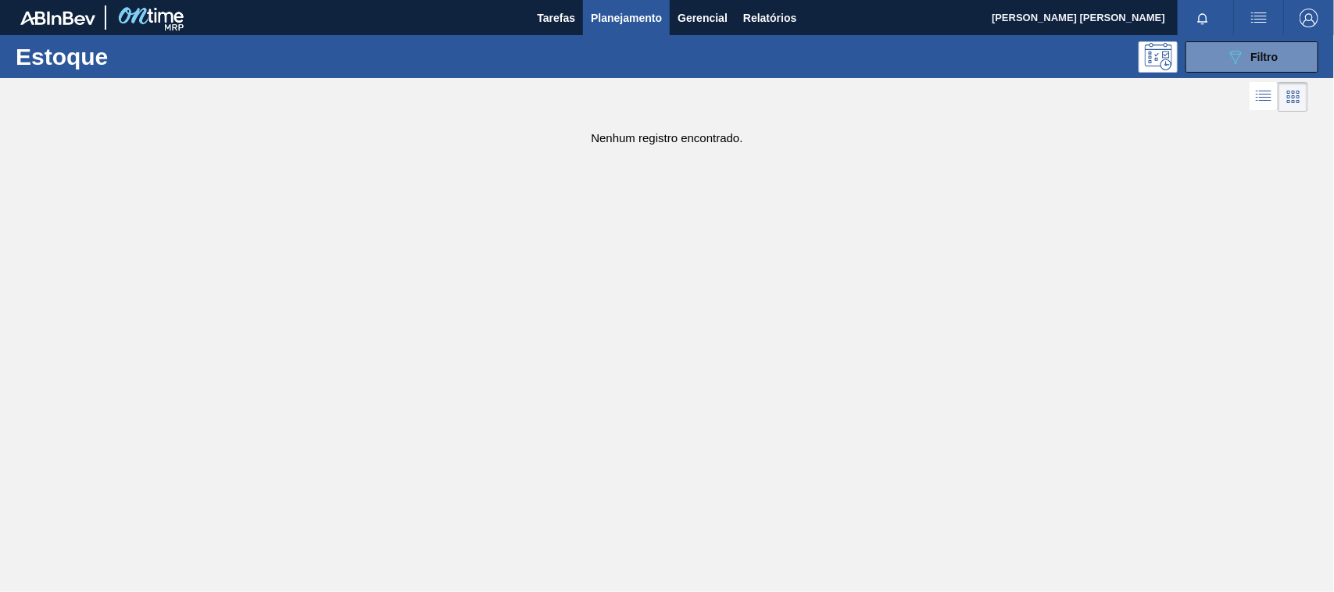
scroll to position [0, 0]
click at [1270, 53] on span "Filtro" at bounding box center [1264, 57] width 27 height 12
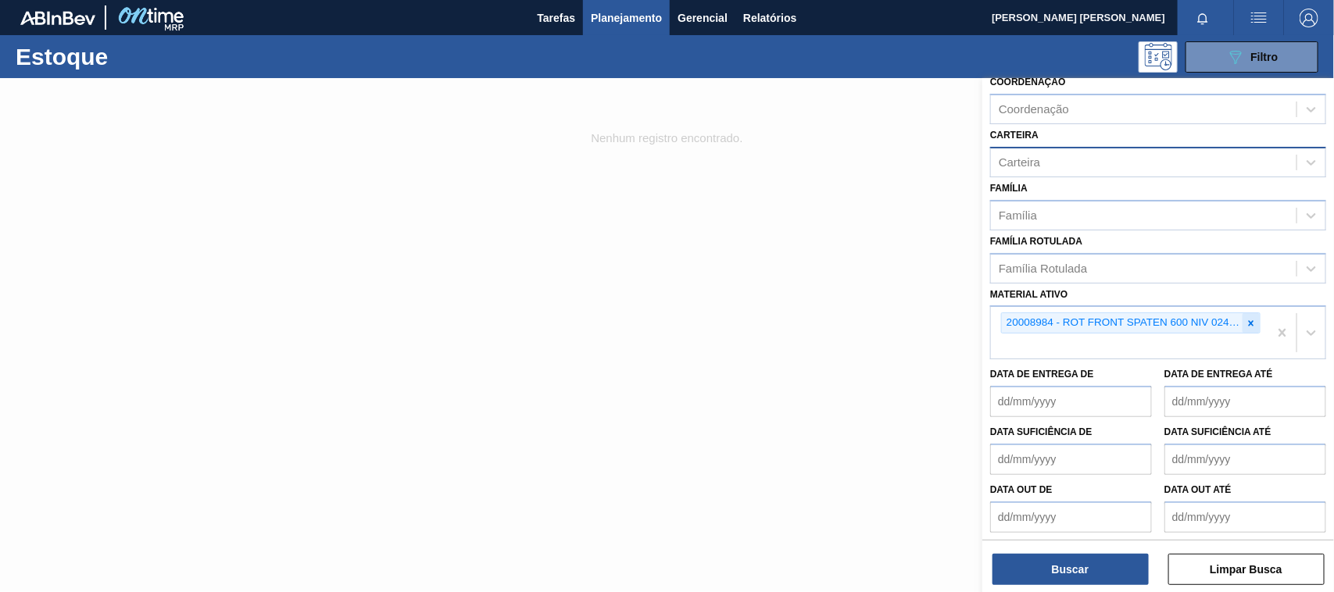
click at [1254, 318] on icon at bounding box center [1250, 323] width 11 height 11
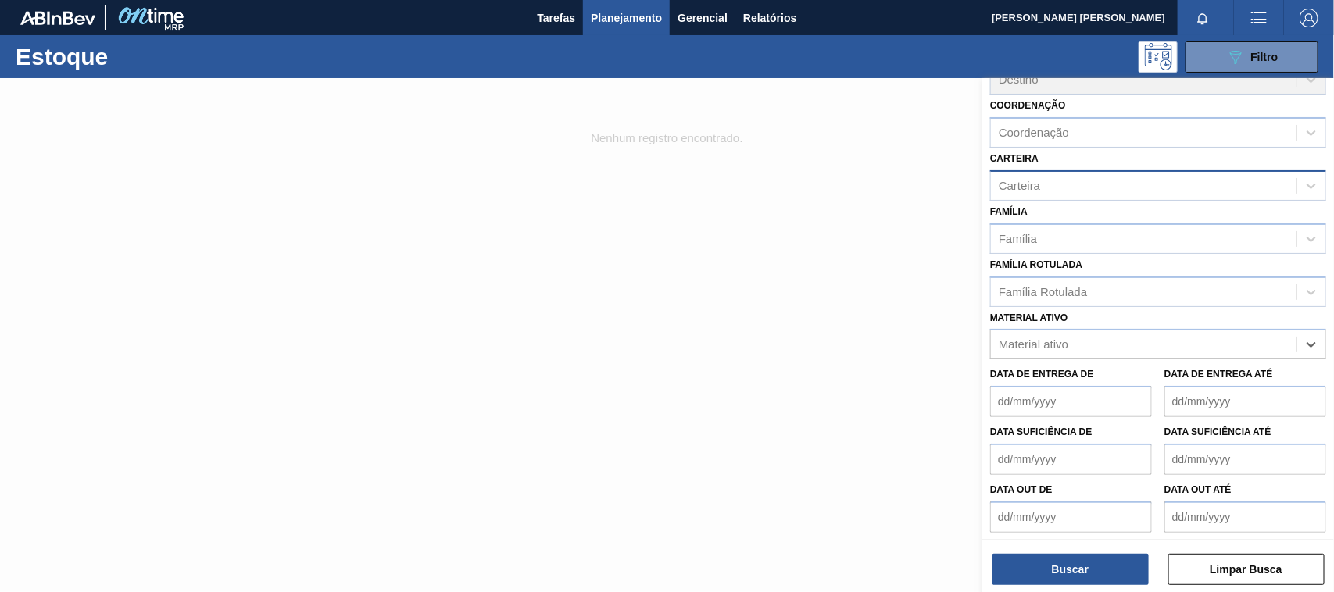
paste ativo "ROT FRONT SPATEN 600 NIV 024 CX27MIL"
type ativo "ROT FRONT SPATEN 600 NIV 024 CX27MIL"
drag, startPoint x: 1251, startPoint y: 330, endPoint x: 1241, endPoint y: 334, distance: 10.9
click at [1241, 334] on div "Material ativo" at bounding box center [1143, 345] width 305 height 23
paste ativo "ROT FRONT SPATEN 600 NIV 024 CX27MIL"
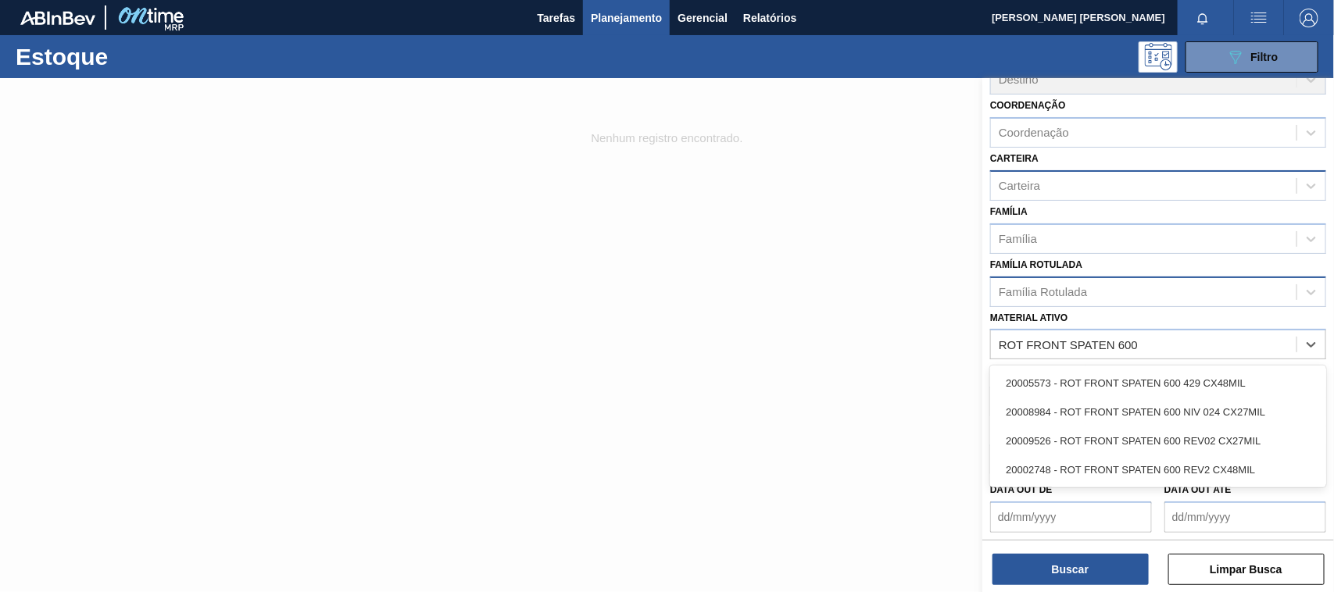
type ativo "ROT FRONT SPATEN 600"
click at [1119, 289] on div "Família Rotulada" at bounding box center [1143, 291] width 305 height 23
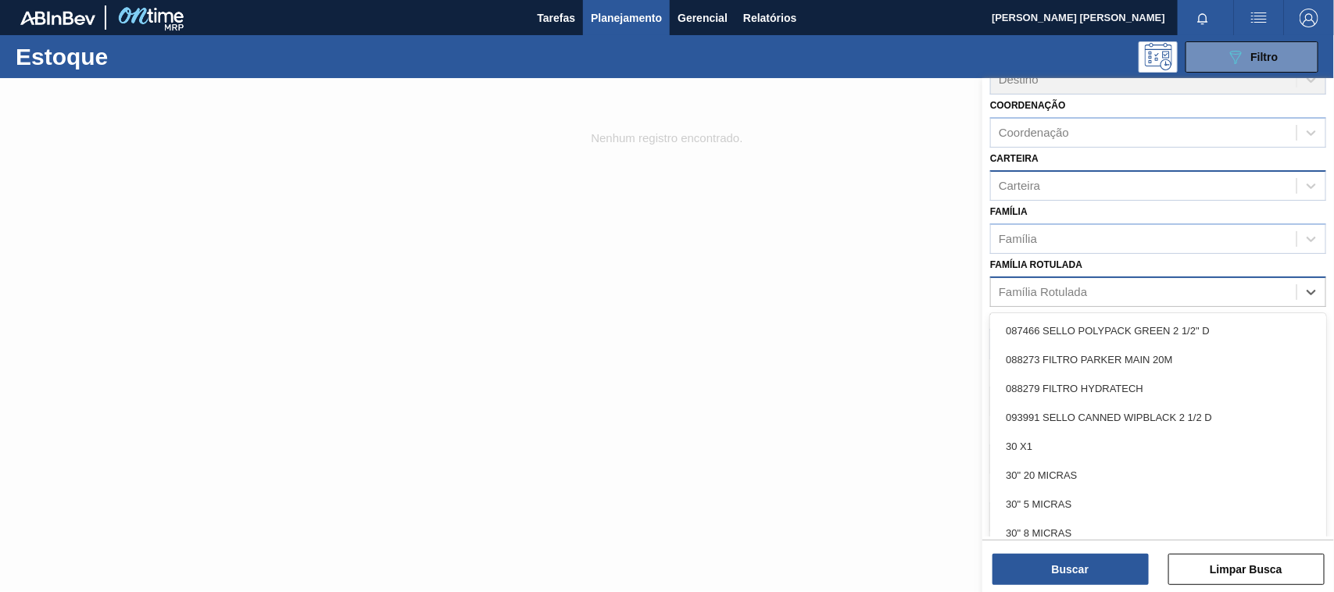
paste Rotulada "ROT FRONT SPATEN 600 NIV 024 CX27MIL"
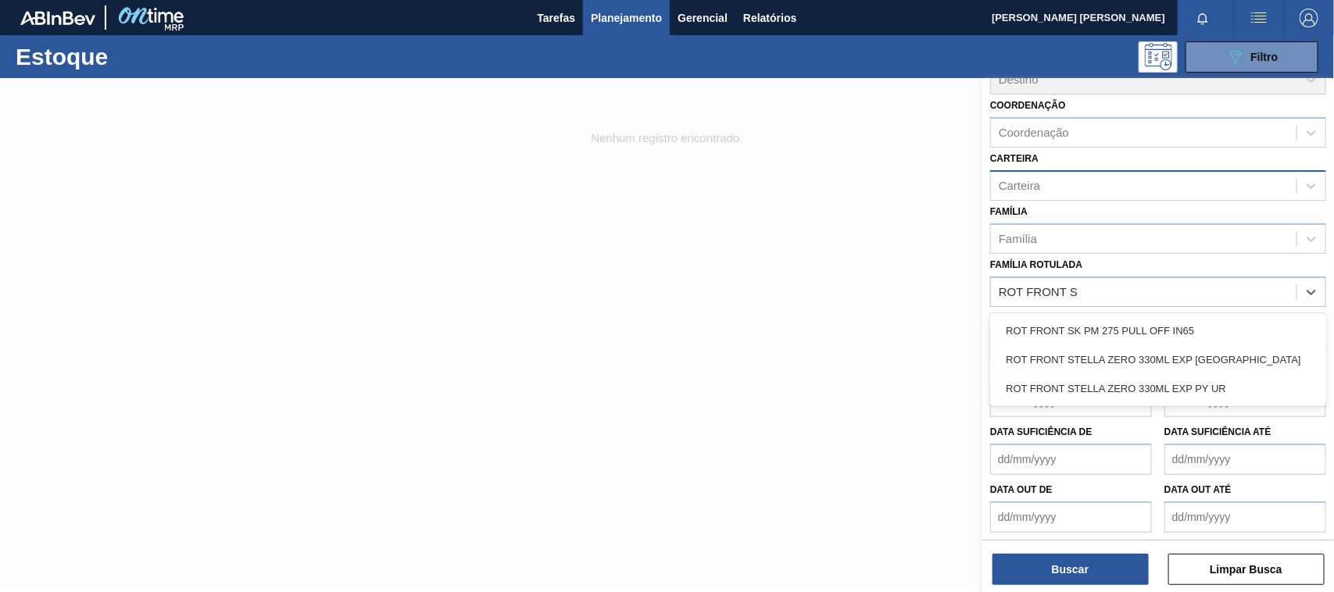
type Rotulada "ROT FRONT"
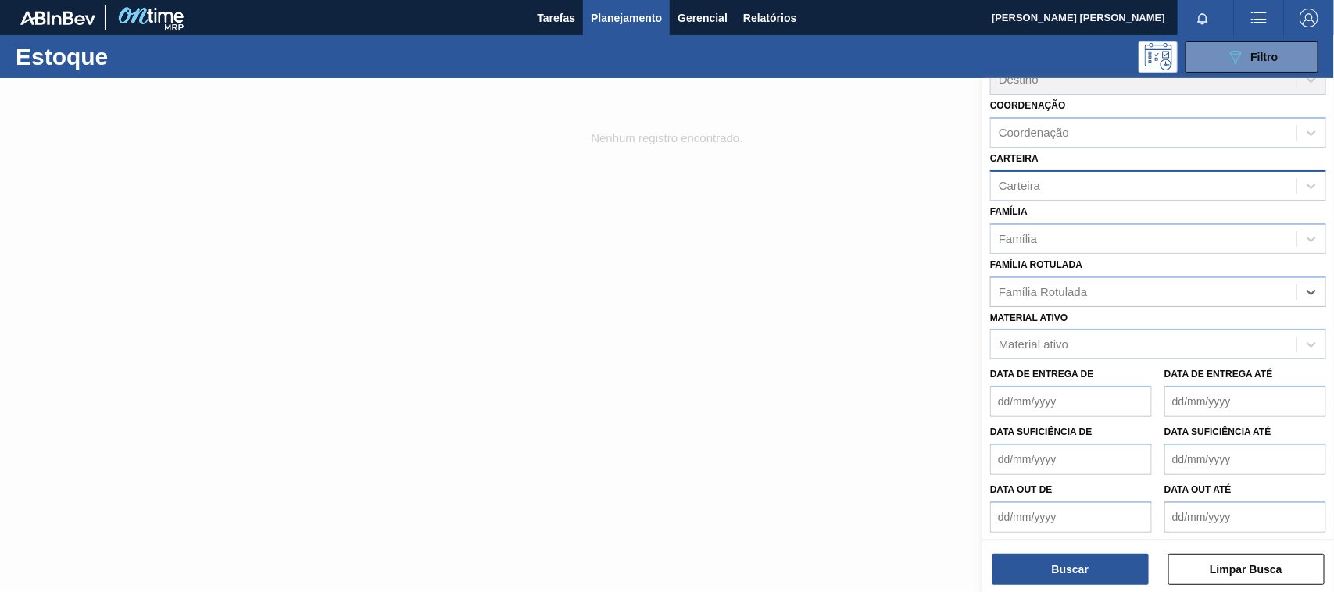
drag, startPoint x: 1087, startPoint y: 273, endPoint x: 984, endPoint y: 284, distance: 102.8
click at [984, 284] on div "Status do Estoque Status do Estoque Origem Origem Destino Destino Coordenação C…" at bounding box center [1158, 234] width 352 height 612
paste Rotulada "RÓTULO FRONT SPATEN 600ML"
type Rotulada "RÓTULO FRONT SPATEN 600ML"
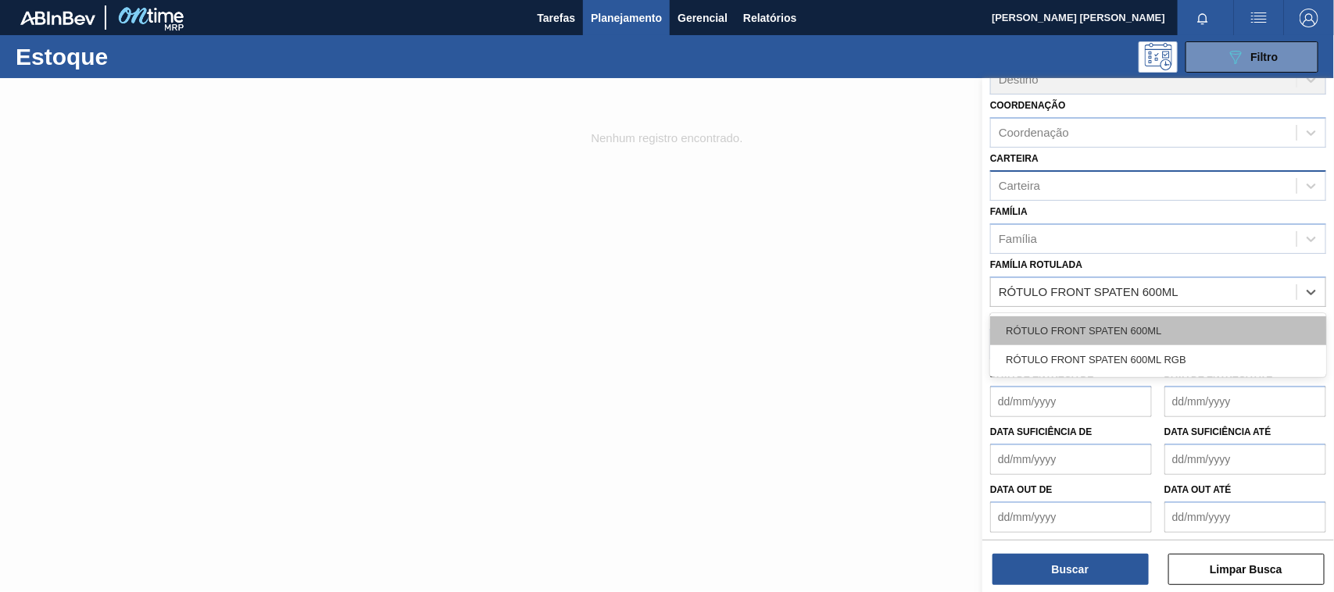
click at [1139, 325] on div "RÓTULO FRONT SPATEN 600ML" at bounding box center [1158, 330] width 336 height 29
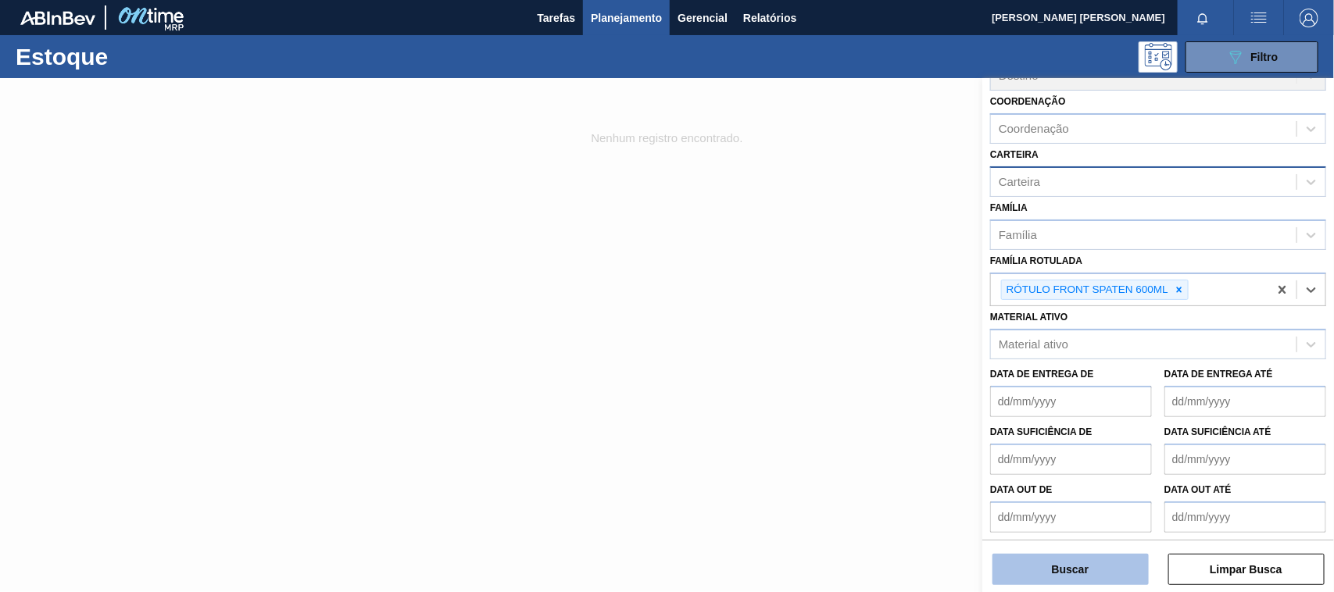
click at [1037, 571] on button "Buscar" at bounding box center [1070, 569] width 156 height 31
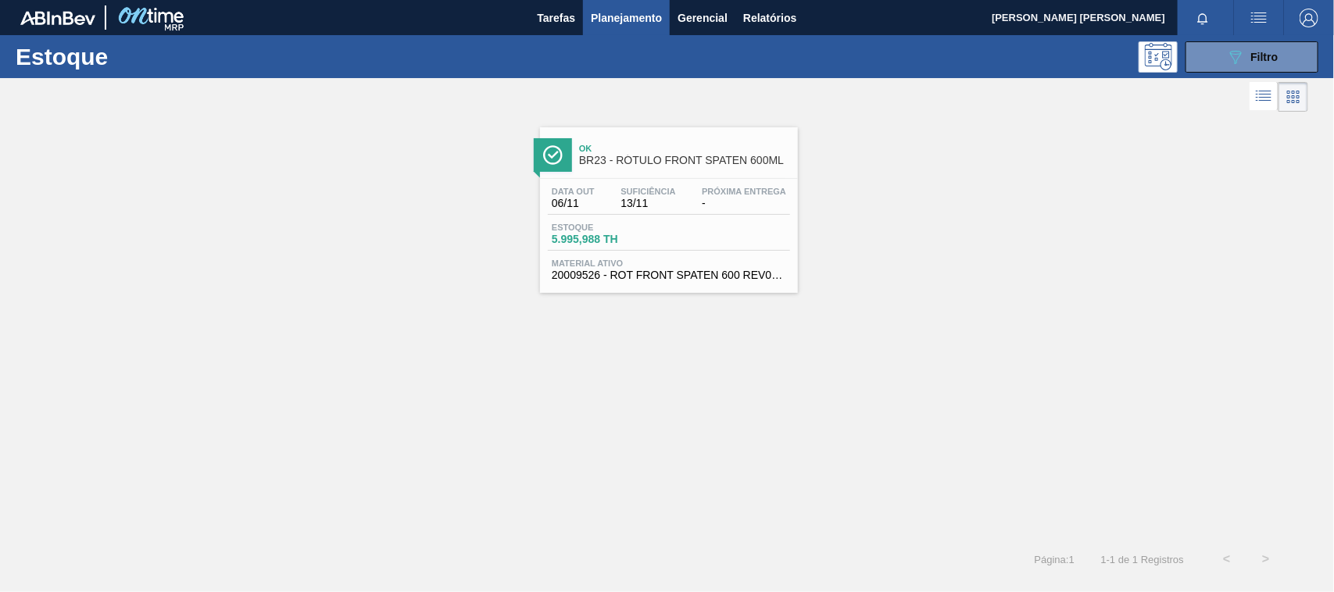
click at [730, 252] on div "Data out 06/11 Suficiência 13/11 Próxima Entrega - Estoque 5.995,988 TH Materia…" at bounding box center [669, 232] width 258 height 106
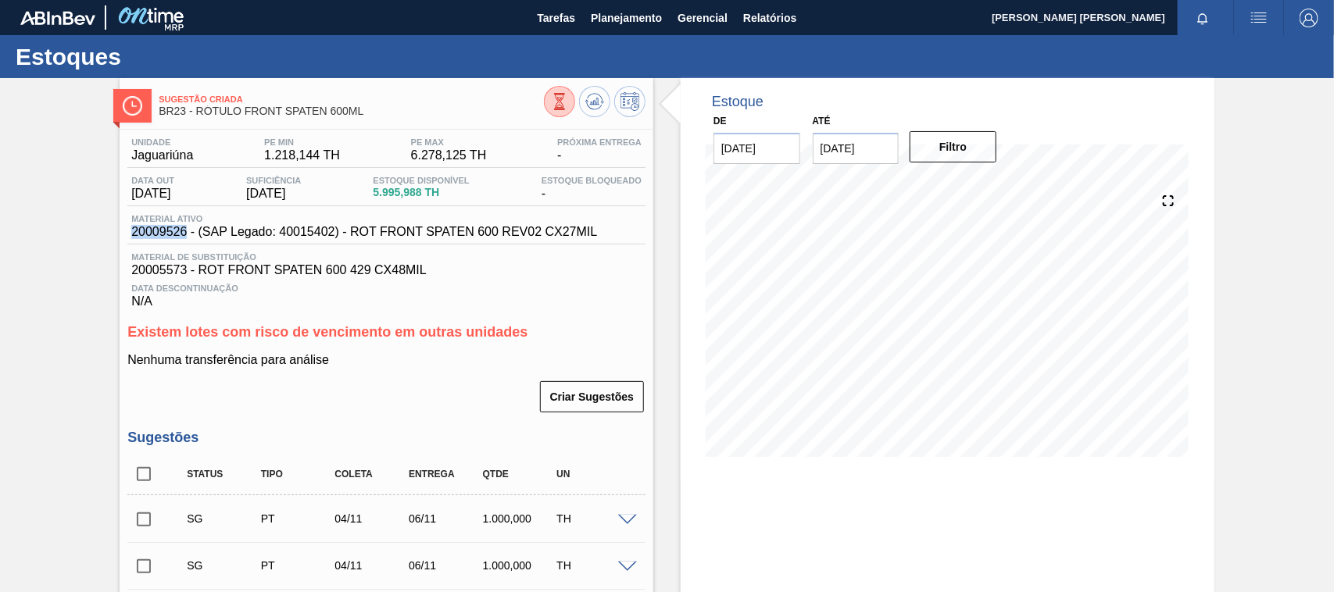
drag, startPoint x: 188, startPoint y: 236, endPoint x: 126, endPoint y: 241, distance: 62.7
copy span "20009526"
drag, startPoint x: 595, startPoint y: 234, endPoint x: 349, endPoint y: 240, distance: 246.1
click at [349, 239] on span "20009526 - (SAP Legado: 40015402) - ROT FRONT SPATEN 600 REV02 CX27MIL" at bounding box center [364, 232] width 466 height 14
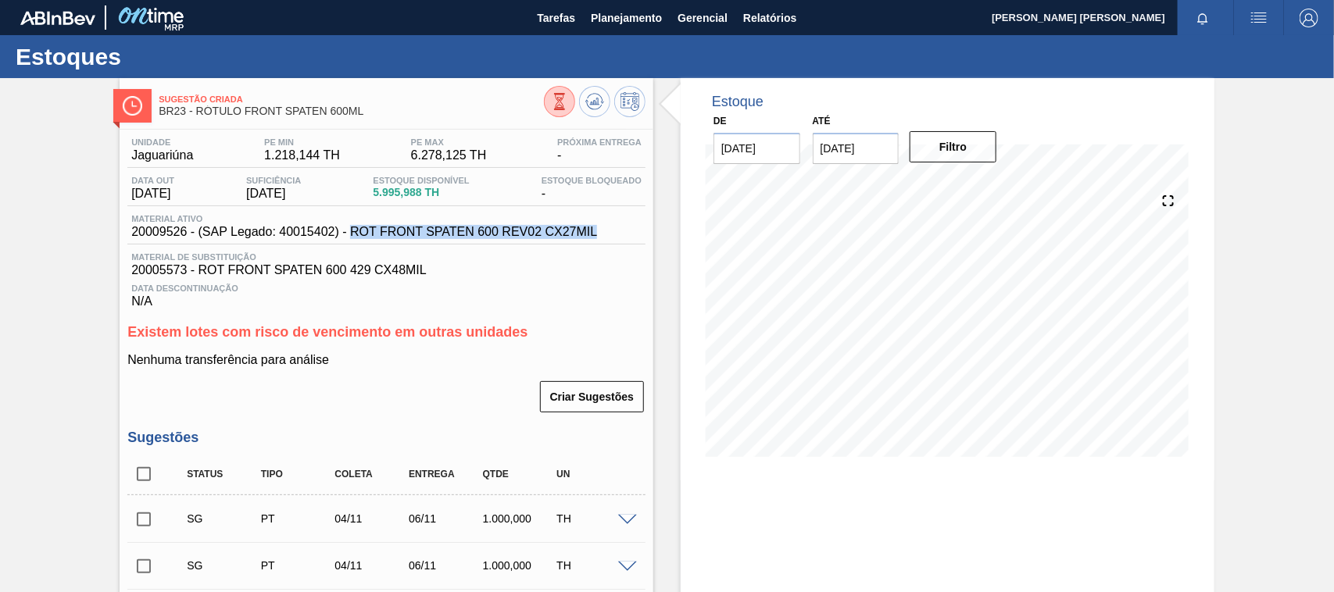
copy span "ROT FRONT SPATEN 600 REV02 CX27MIL"
